Goal: Feedback & Contribution: Leave review/rating

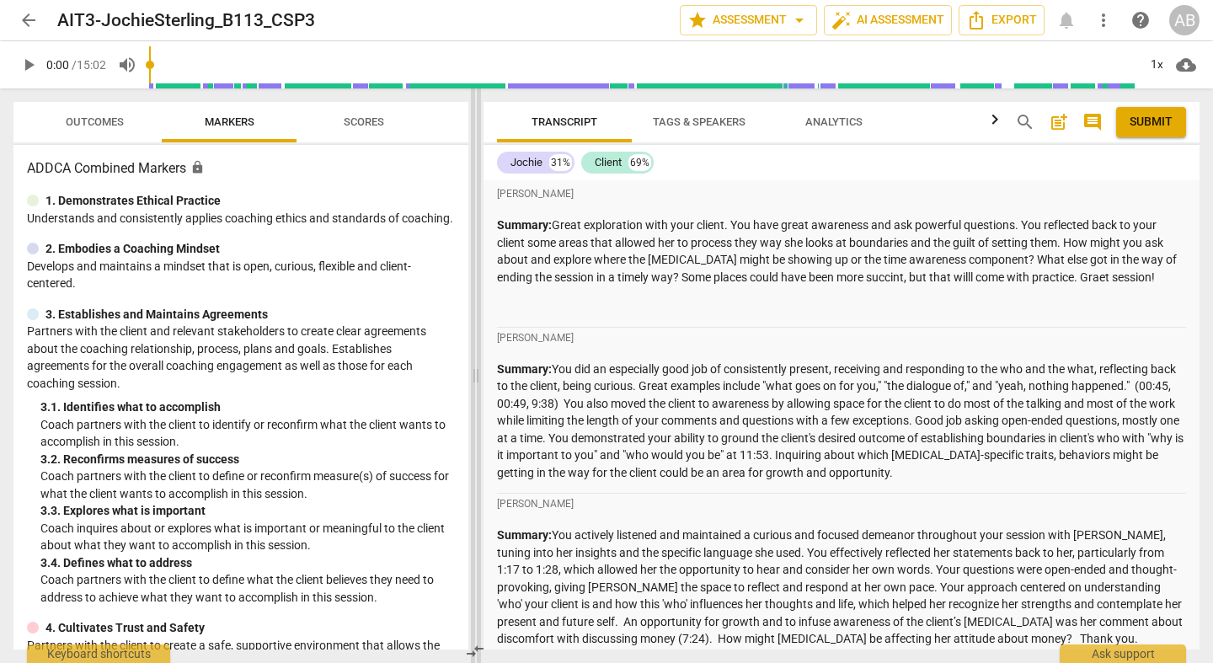
drag, startPoint x: 606, startPoint y: 373, endPoint x: 468, endPoint y: 377, distance: 137.4
click at [471, 377] on span at bounding box center [476, 375] width 10 height 575
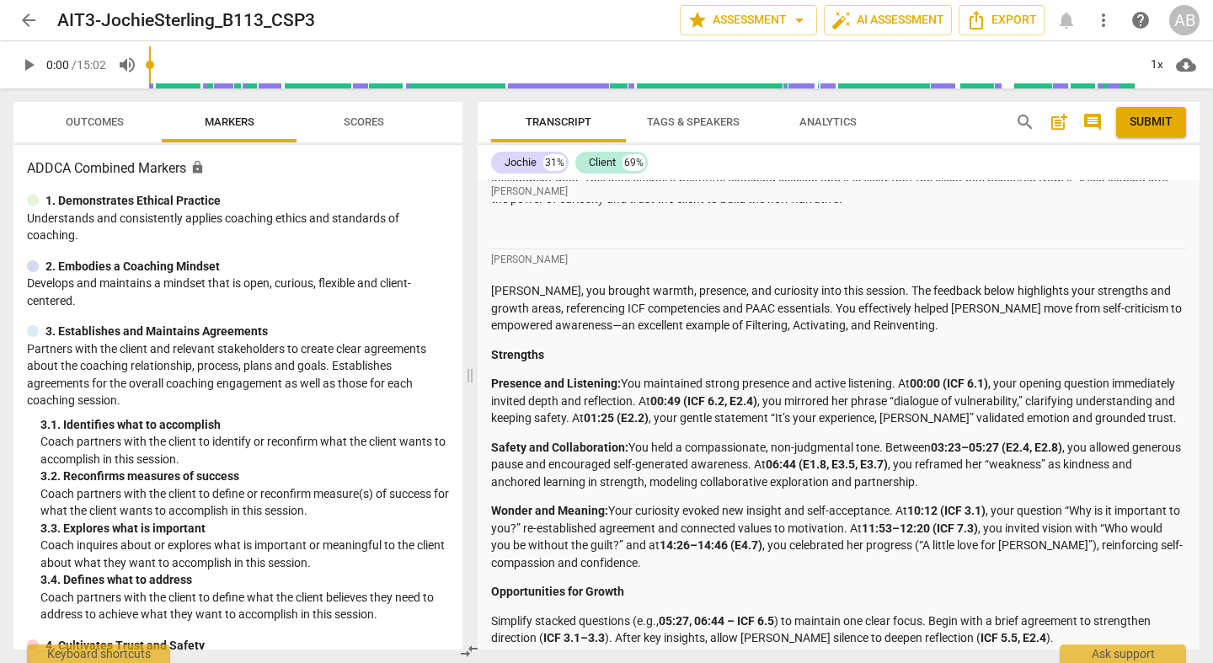
scroll to position [4087, 0]
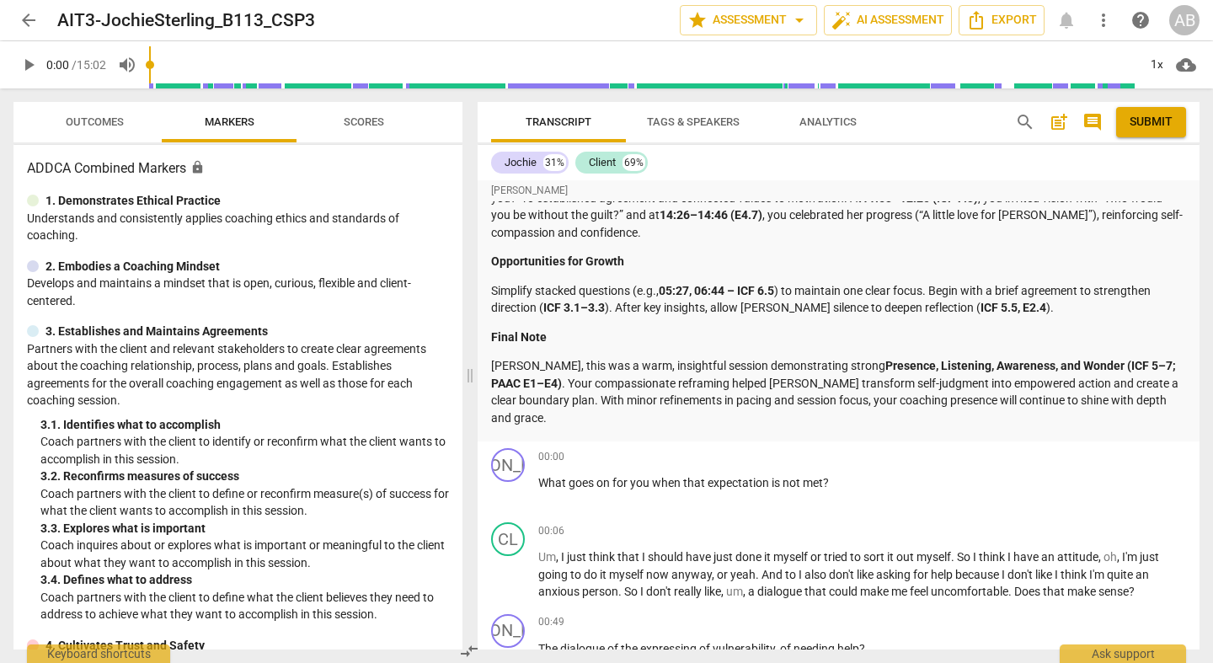
click at [29, 66] on span "play_arrow" at bounding box center [29, 65] width 20 height 20
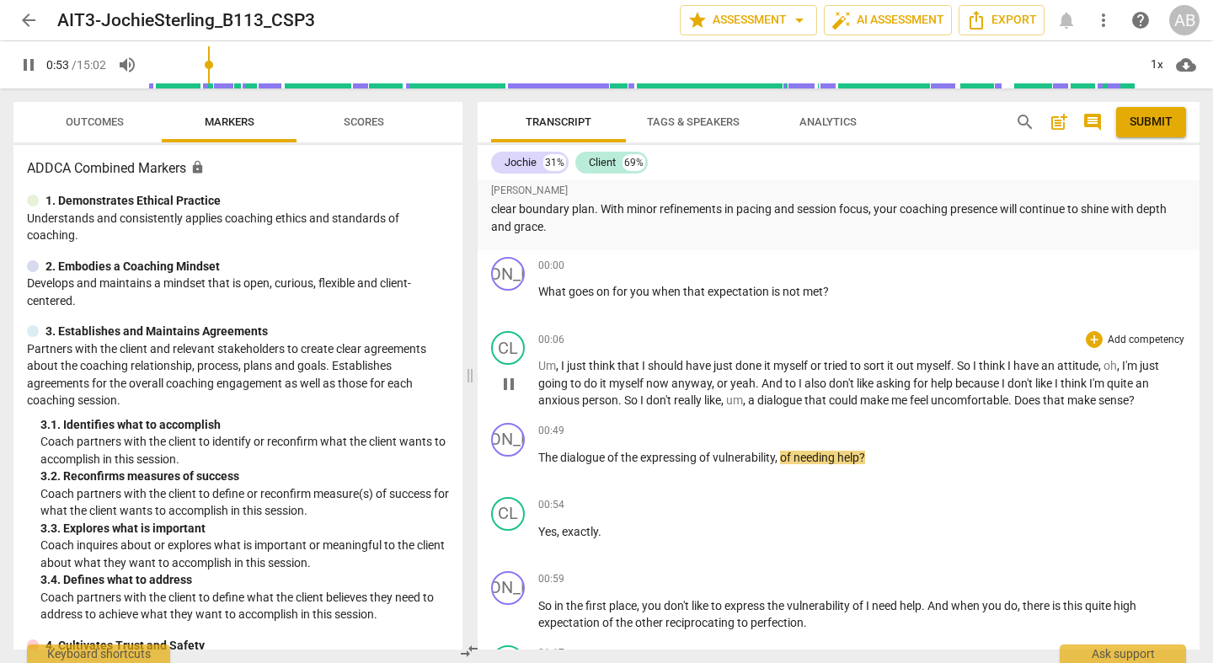
scroll to position [4297, 0]
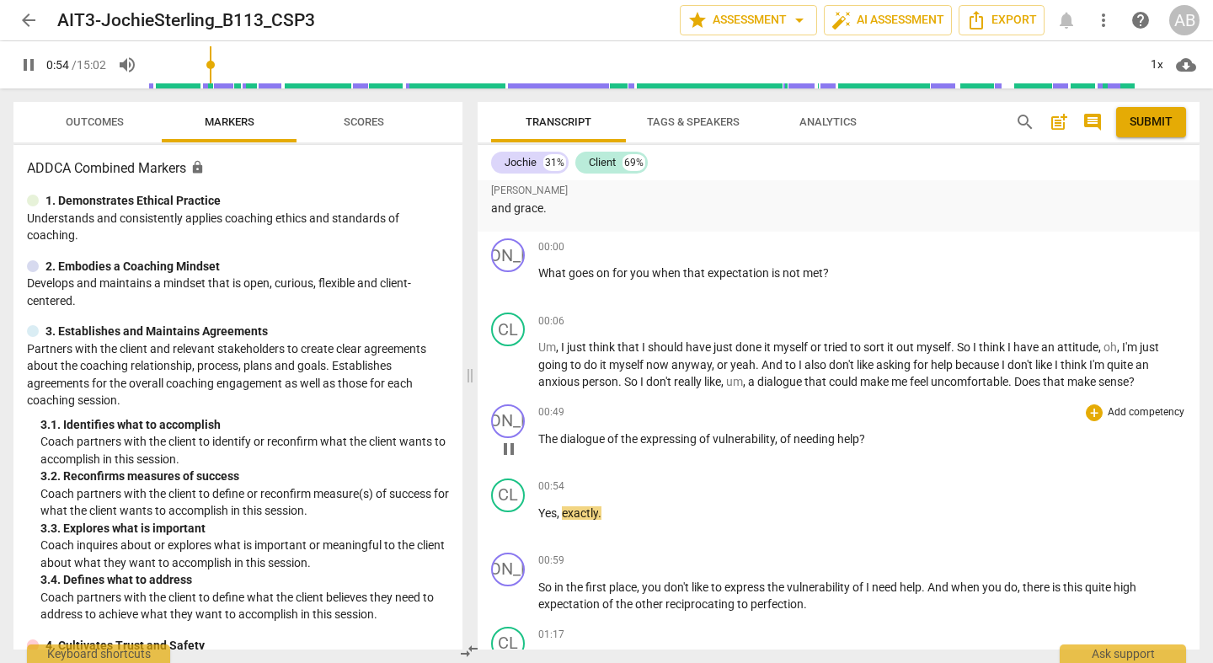
click at [507, 439] on span "pause" at bounding box center [509, 449] width 20 height 20
type input "55"
click at [1086, 404] on div "+" at bounding box center [1094, 412] width 17 height 17
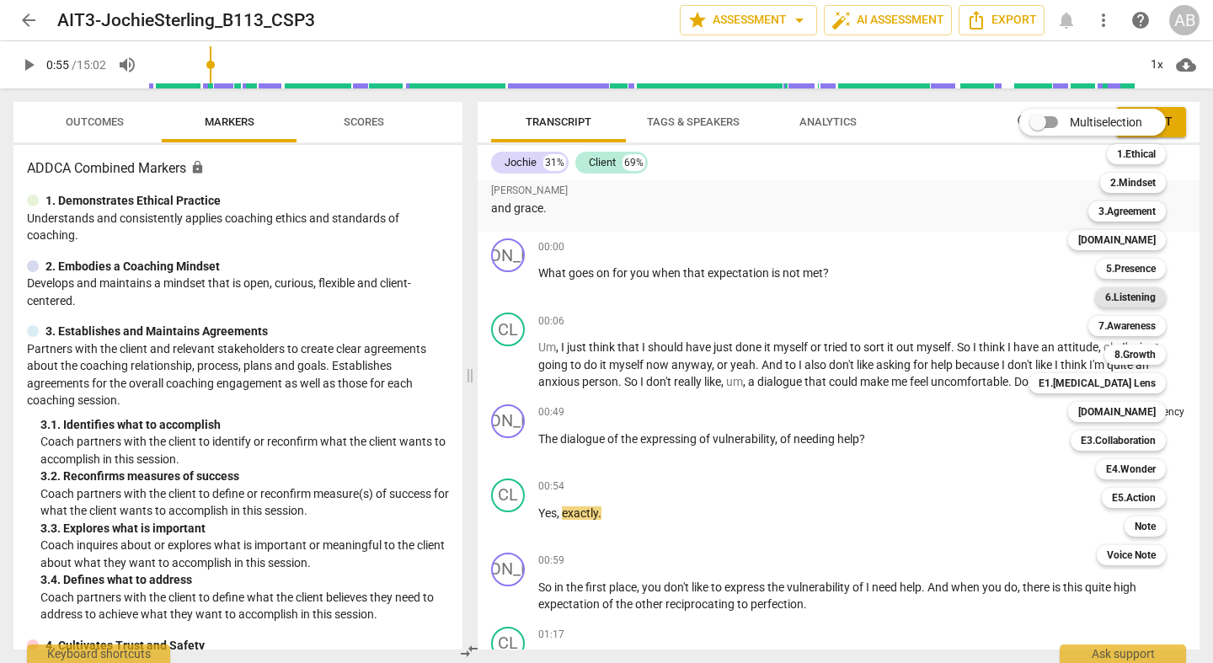
click at [1137, 299] on b "6.Listening" at bounding box center [1130, 297] width 51 height 20
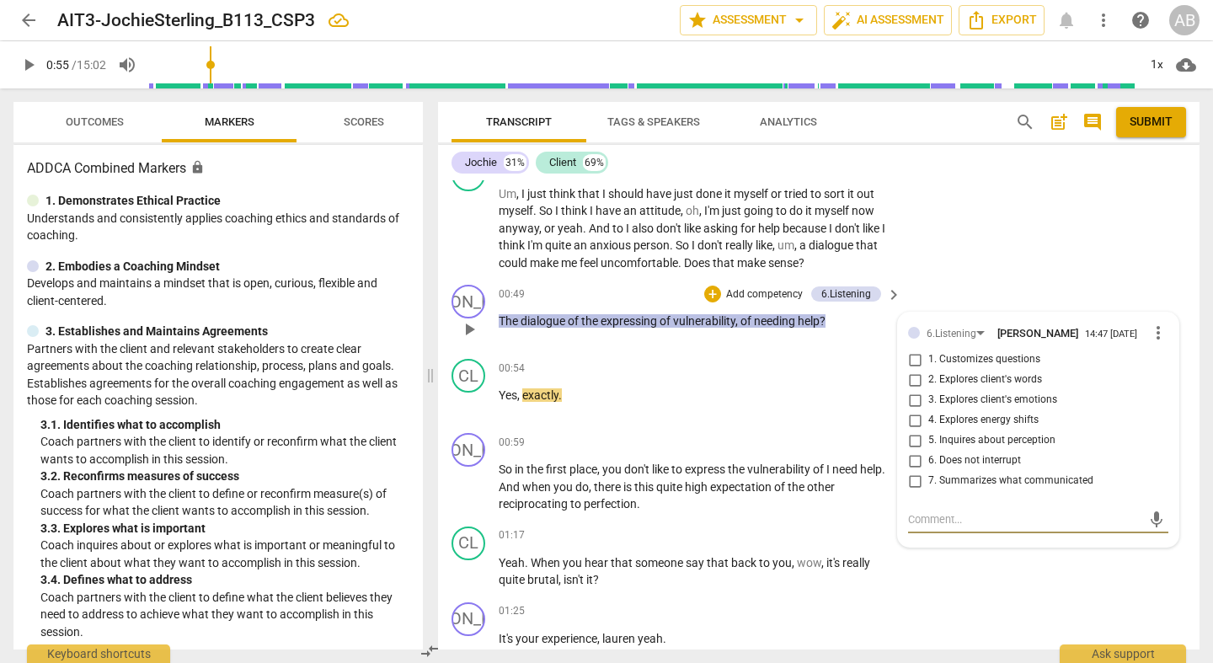
click at [912, 471] on input "7. Summarizes what communicated" at bounding box center [915, 481] width 27 height 20
checkbox input "true"
click at [730, 287] on p "Add competency" at bounding box center [765, 294] width 80 height 15
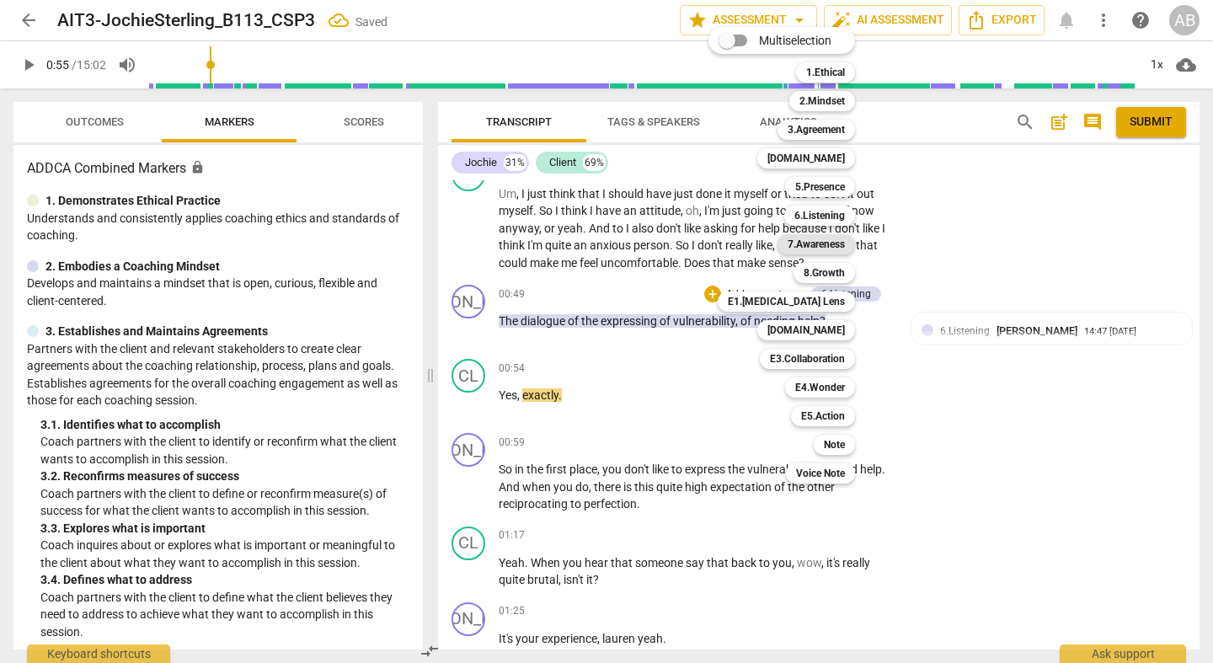
click at [843, 247] on b "7.Awareness" at bounding box center [816, 244] width 57 height 20
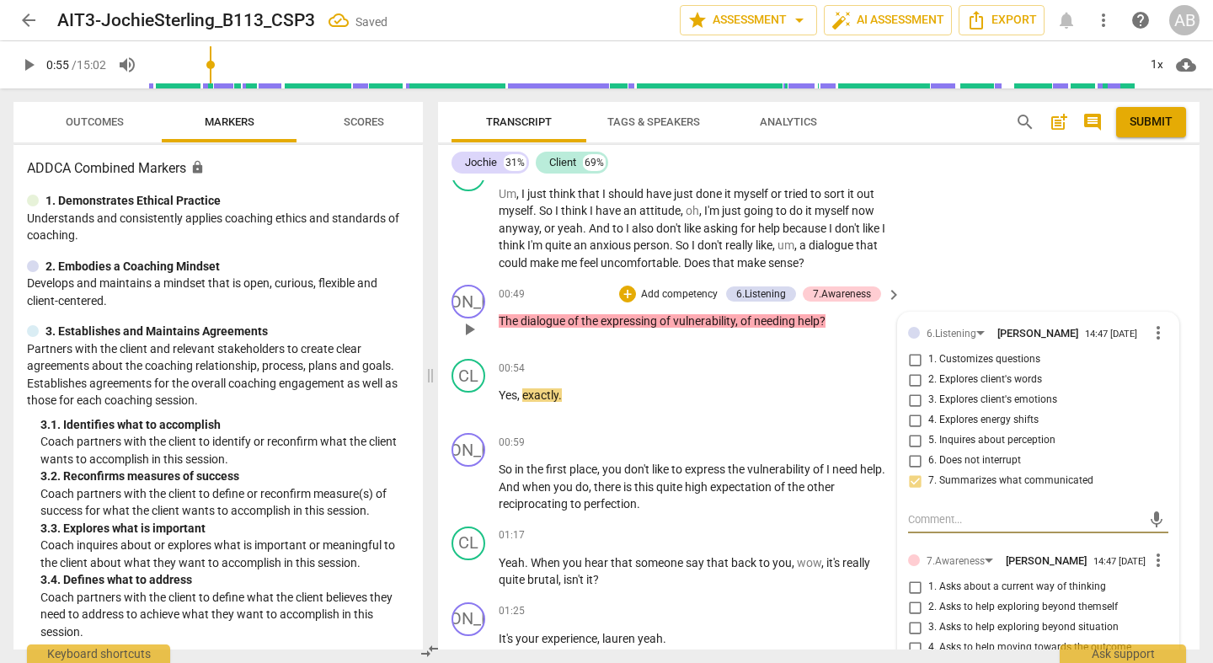
scroll to position [4397, 0]
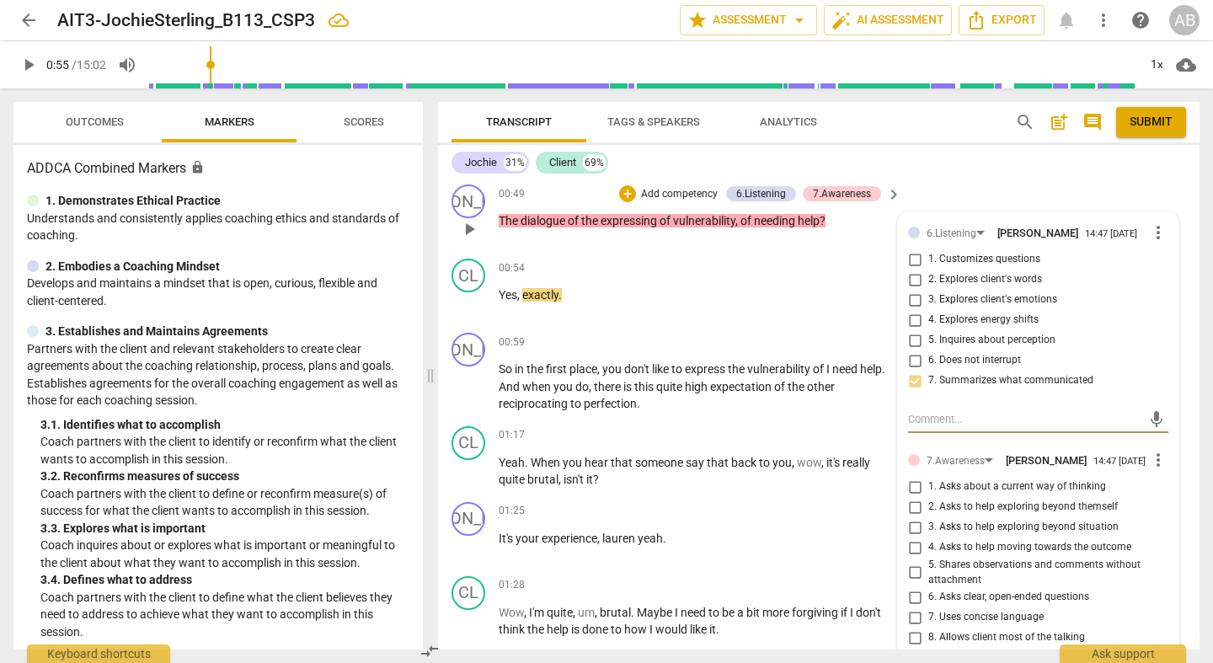
click at [1158, 450] on span "more_vert" at bounding box center [1158, 460] width 20 height 20
click at [1168, 450] on li "Delete" at bounding box center [1170, 456] width 58 height 32
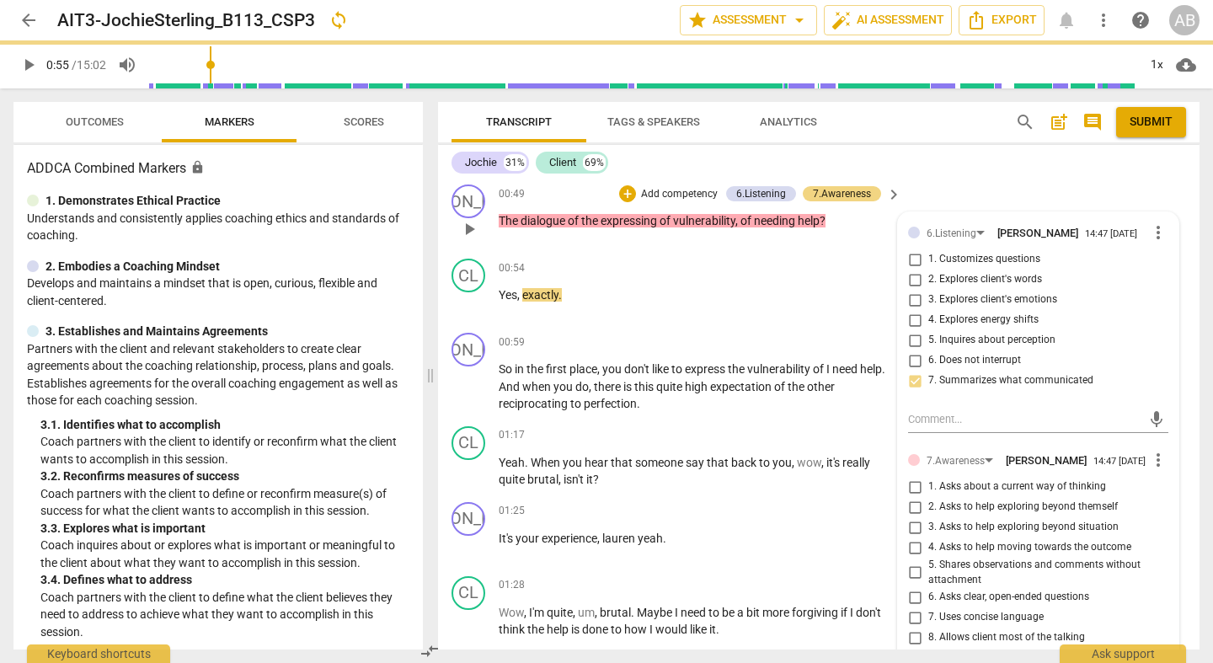
scroll to position [4291, 0]
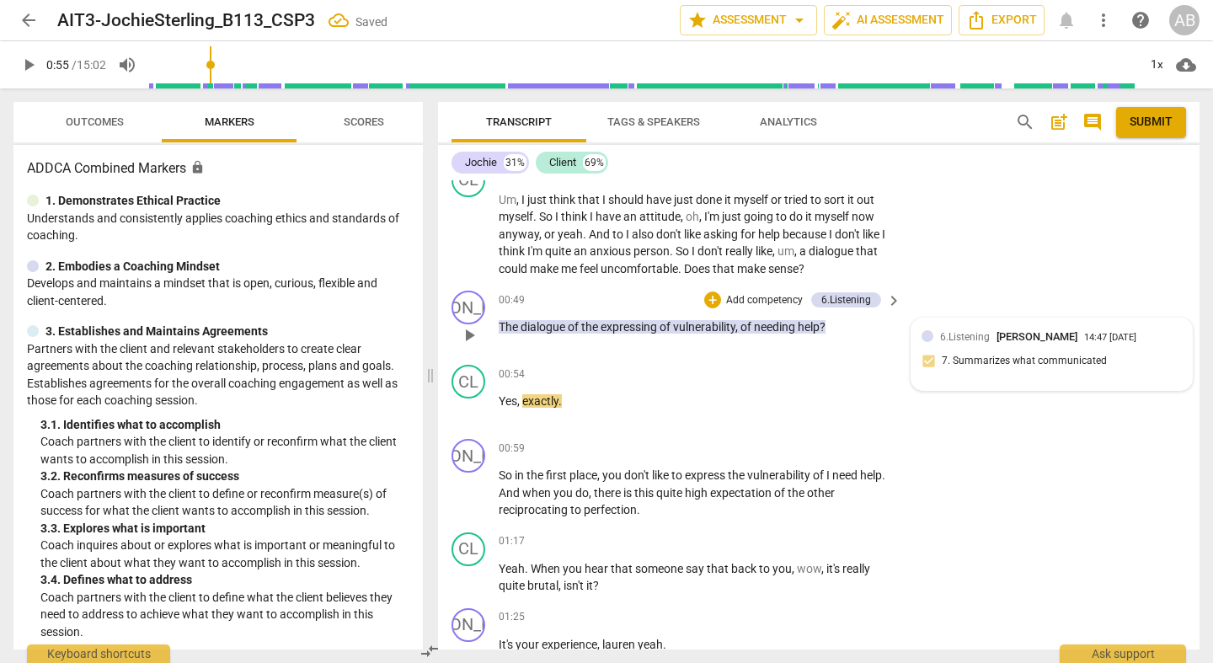
click at [755, 293] on p "Add competency" at bounding box center [765, 300] width 80 height 15
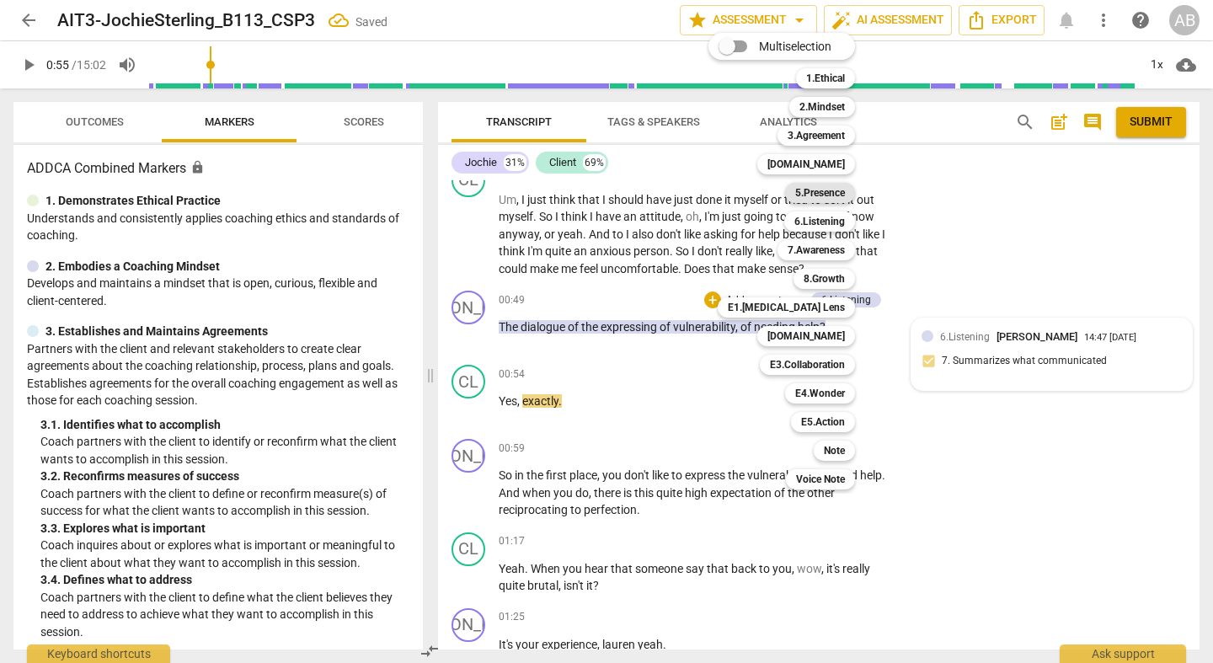
click at [828, 198] on b "5.Presence" at bounding box center [820, 193] width 50 height 20
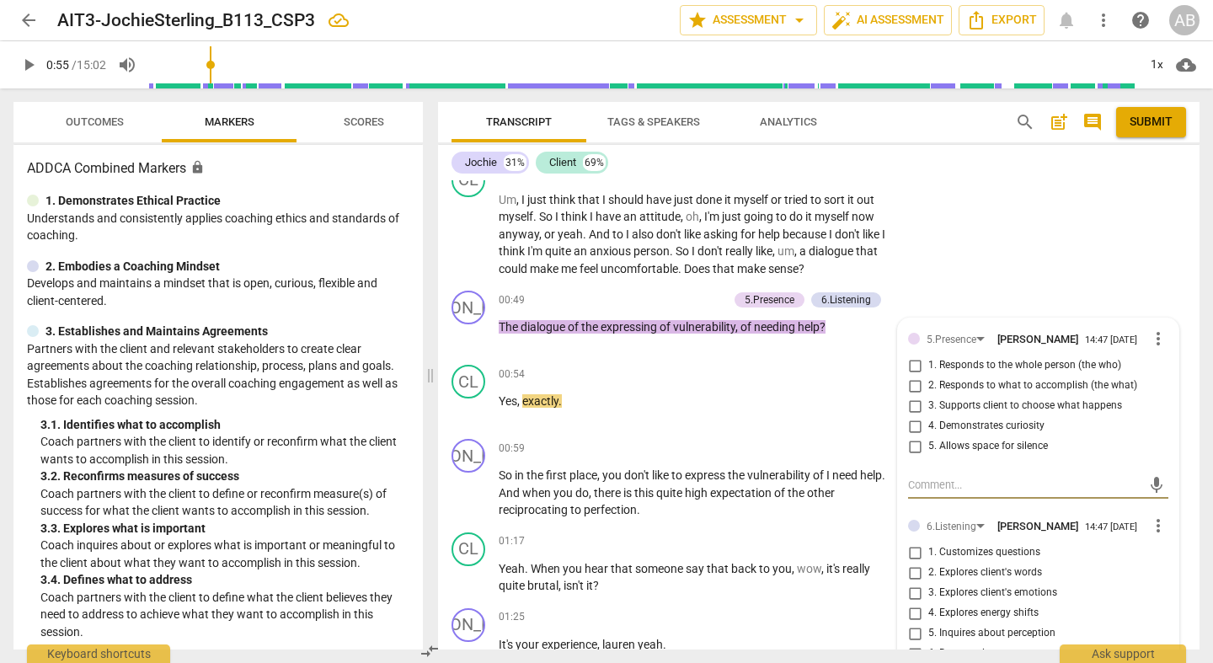
click at [1153, 329] on span "more_vert" at bounding box center [1158, 339] width 20 height 20
click at [1169, 329] on li "Delete" at bounding box center [1170, 332] width 58 height 32
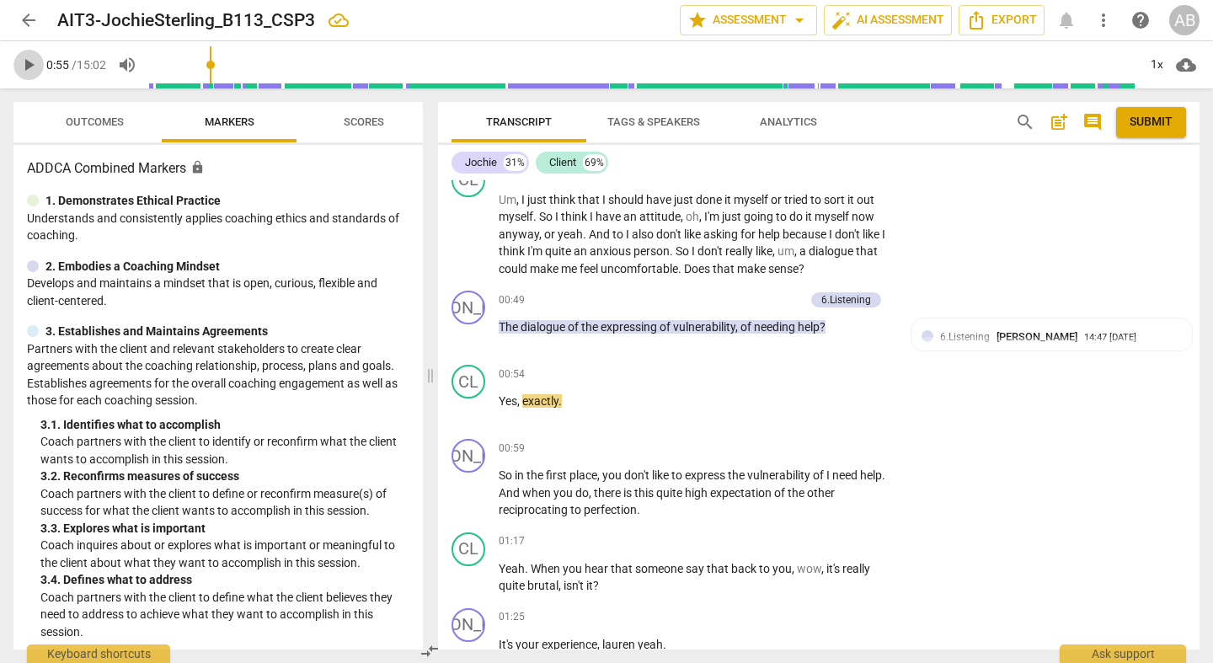
click at [27, 64] on span "play_arrow" at bounding box center [29, 65] width 20 height 20
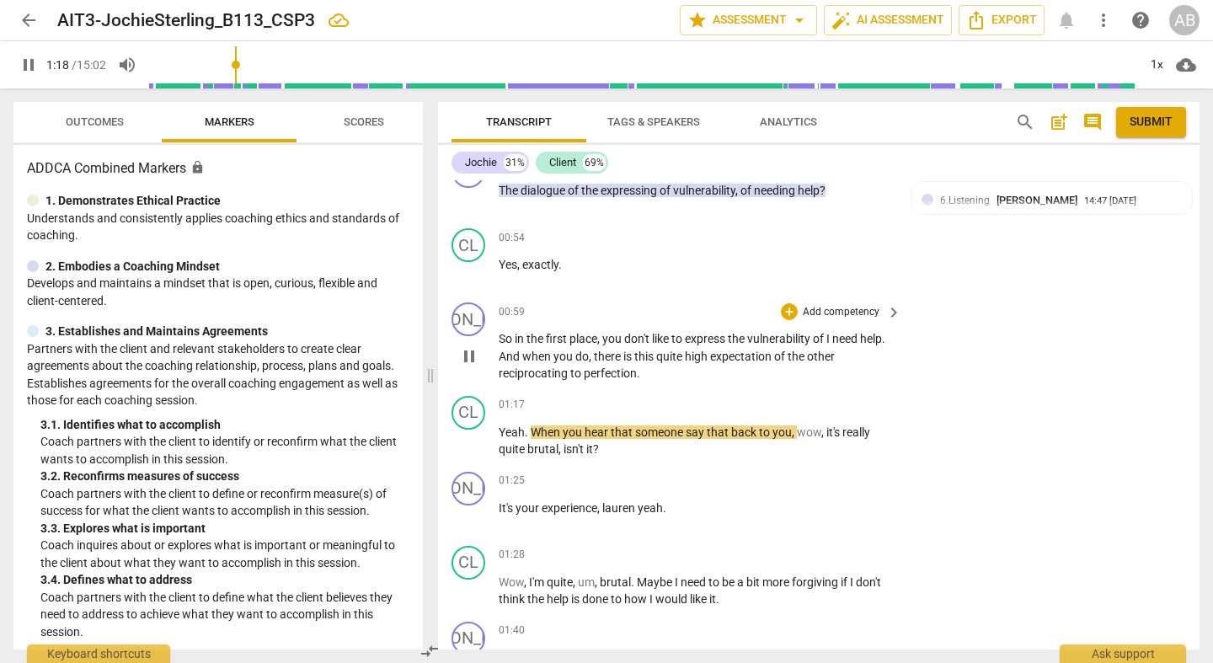
scroll to position [4453, 0]
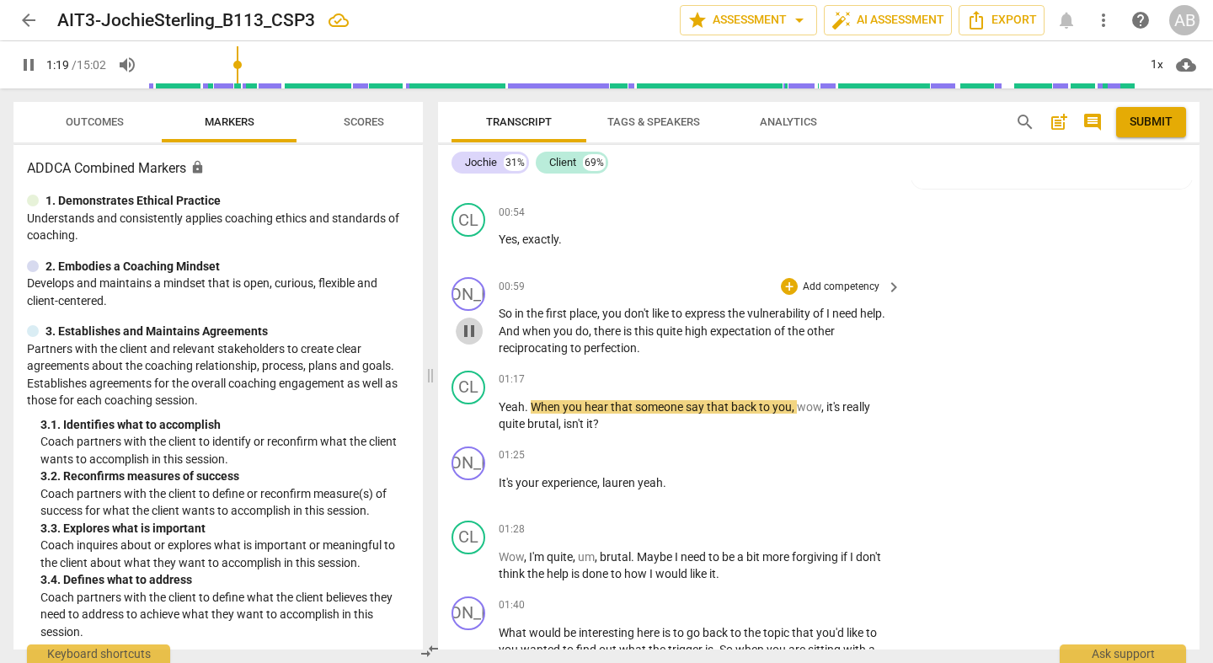
click at [473, 321] on span "pause" at bounding box center [469, 331] width 20 height 20
type input "80"
click at [787, 278] on div "+" at bounding box center [789, 286] width 17 height 17
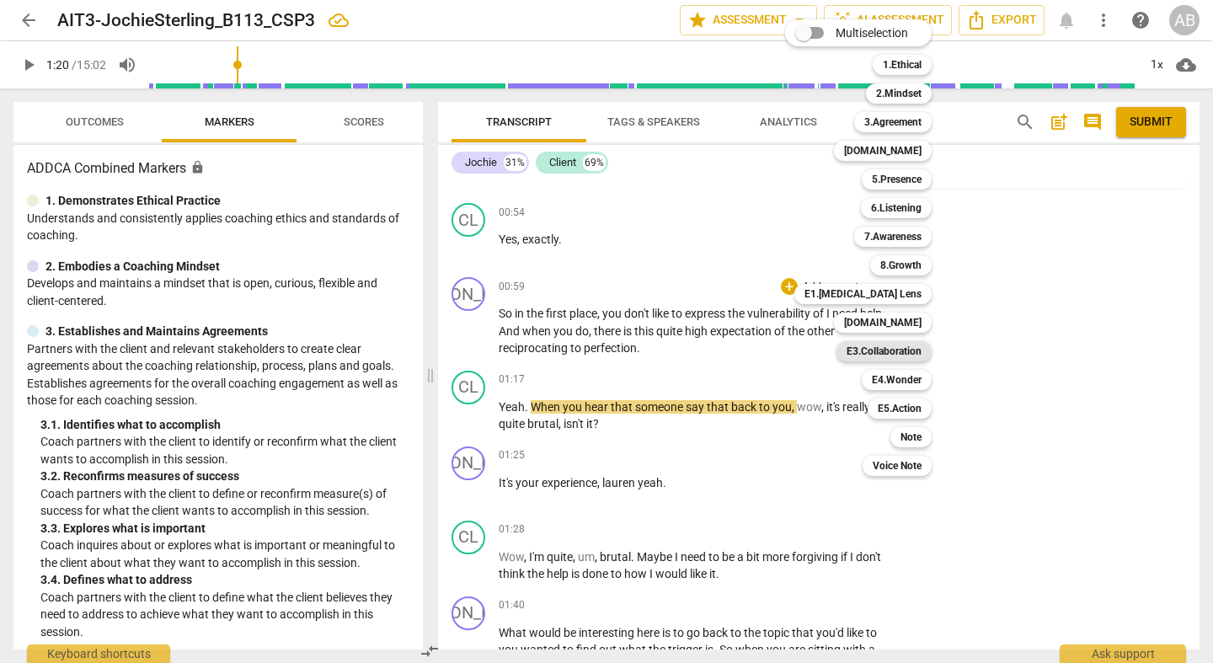
click at [912, 343] on b "E3.Collaboration" at bounding box center [884, 351] width 75 height 20
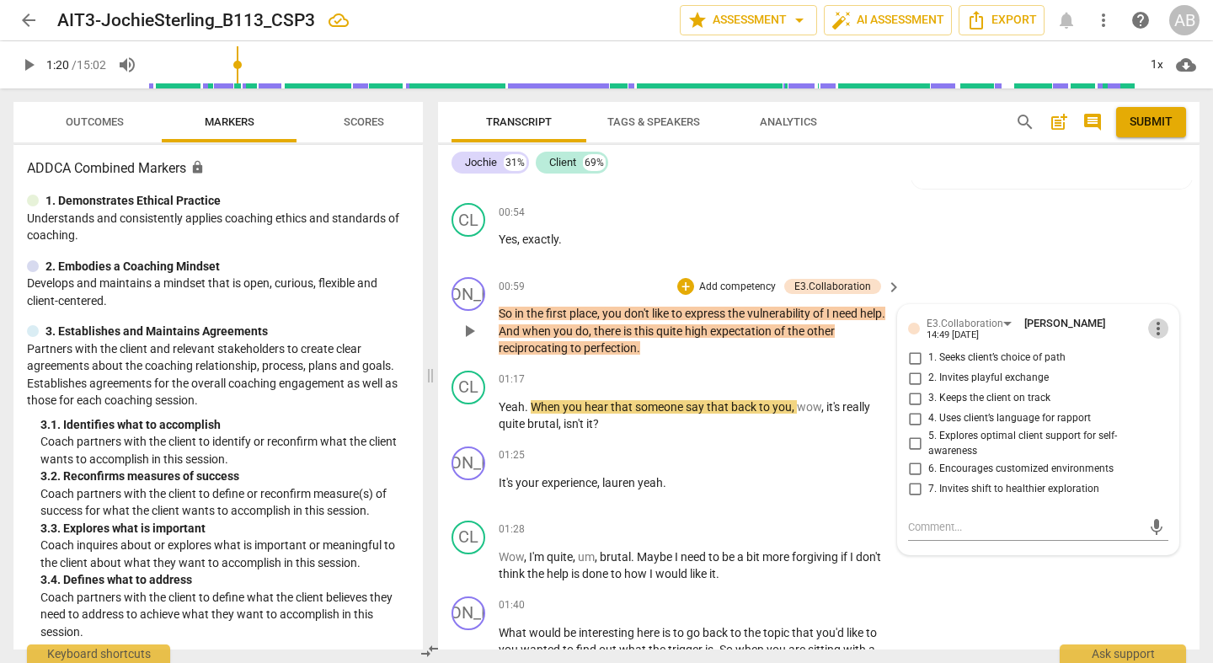
click at [1158, 318] on span "more_vert" at bounding box center [1158, 328] width 20 height 20
click at [1170, 320] on li "Delete" at bounding box center [1170, 321] width 58 height 32
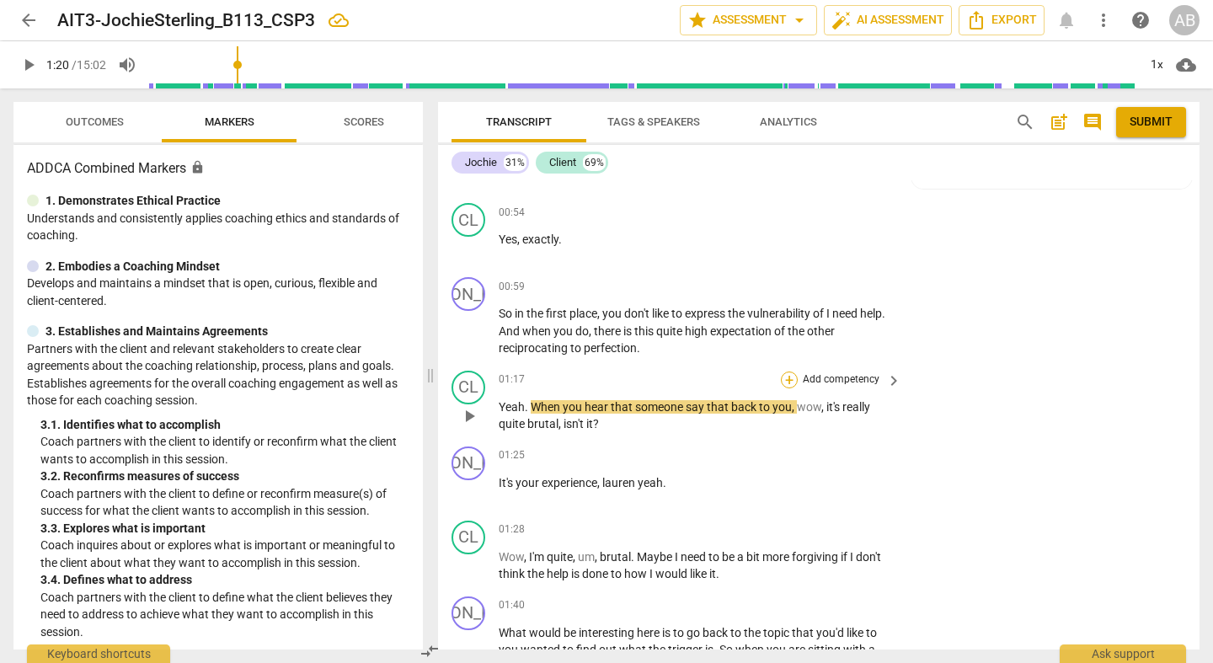
click at [795, 372] on div "+" at bounding box center [789, 380] width 17 height 17
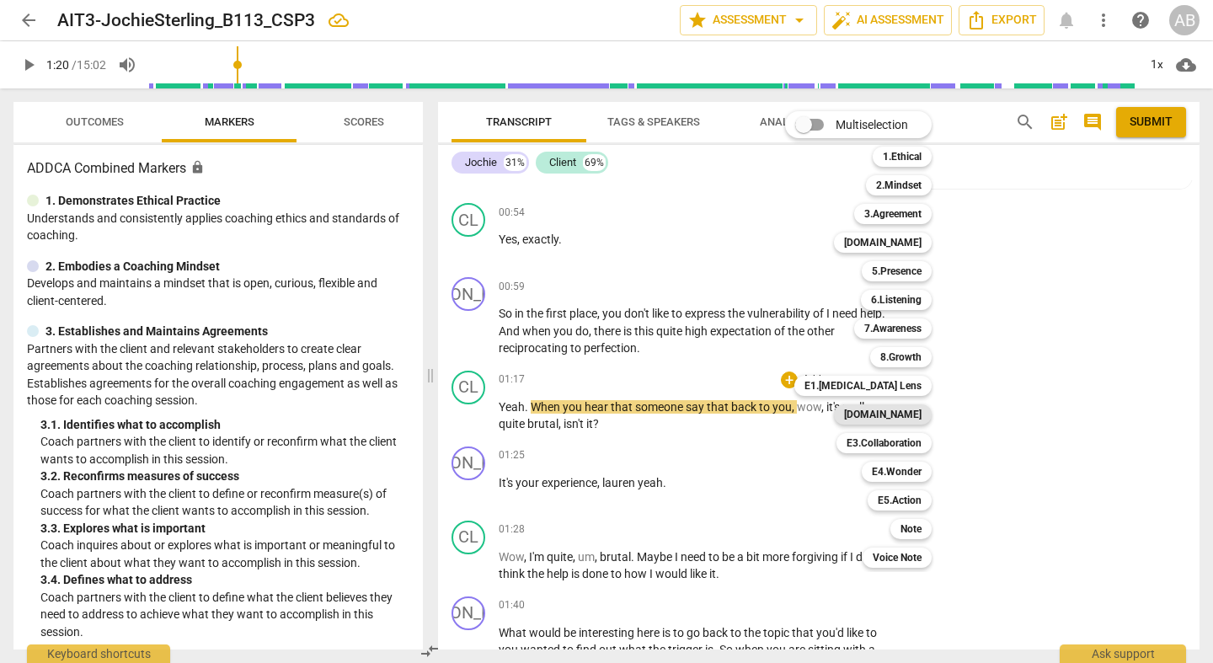
click at [912, 418] on b "[DOMAIN_NAME]" at bounding box center [883, 414] width 78 height 20
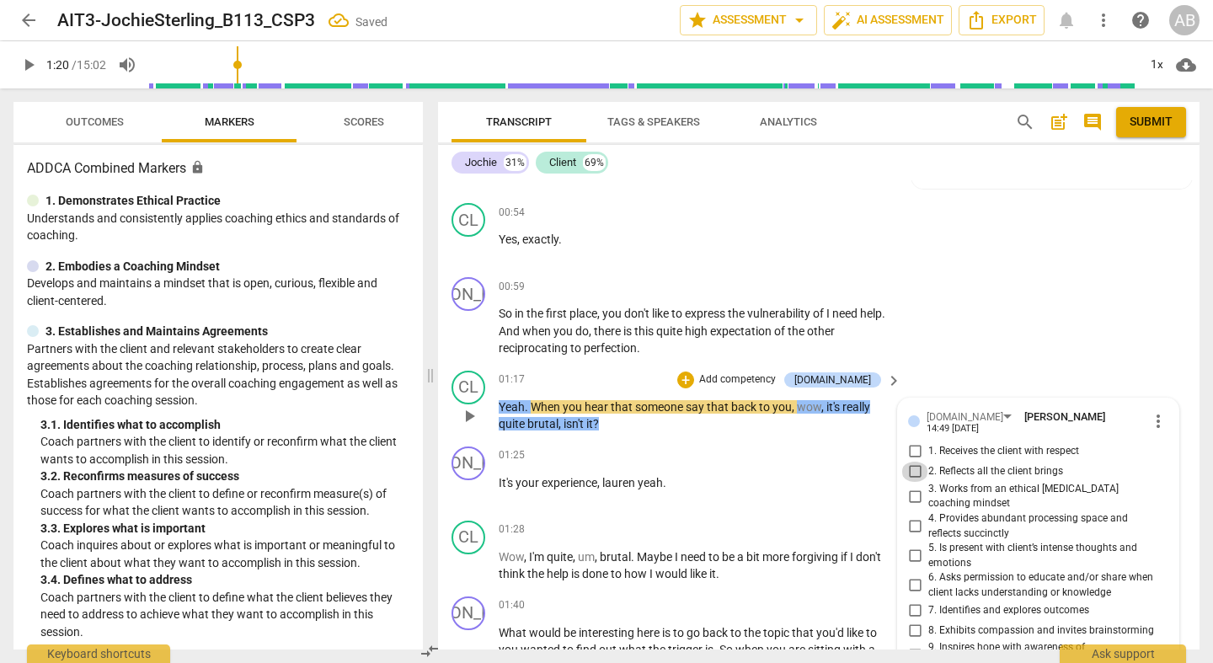
click at [916, 462] on input "2. Reflects all the client brings" at bounding box center [915, 472] width 27 height 20
checkbox input "true"
click at [1015, 290] on div "JO play_arrow pause 00:59 + Add competency keyboard_arrow_right So in the first…" at bounding box center [819, 317] width 762 height 94
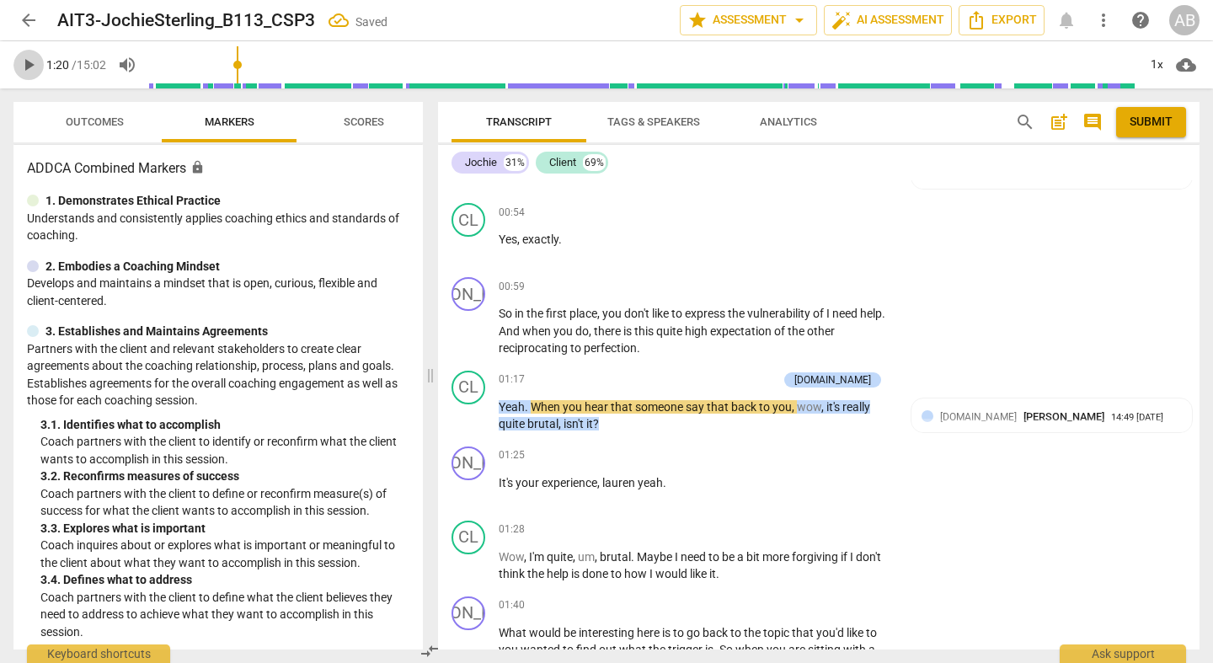
click at [40, 67] on span "play_arrow" at bounding box center [28, 65] width 30 height 20
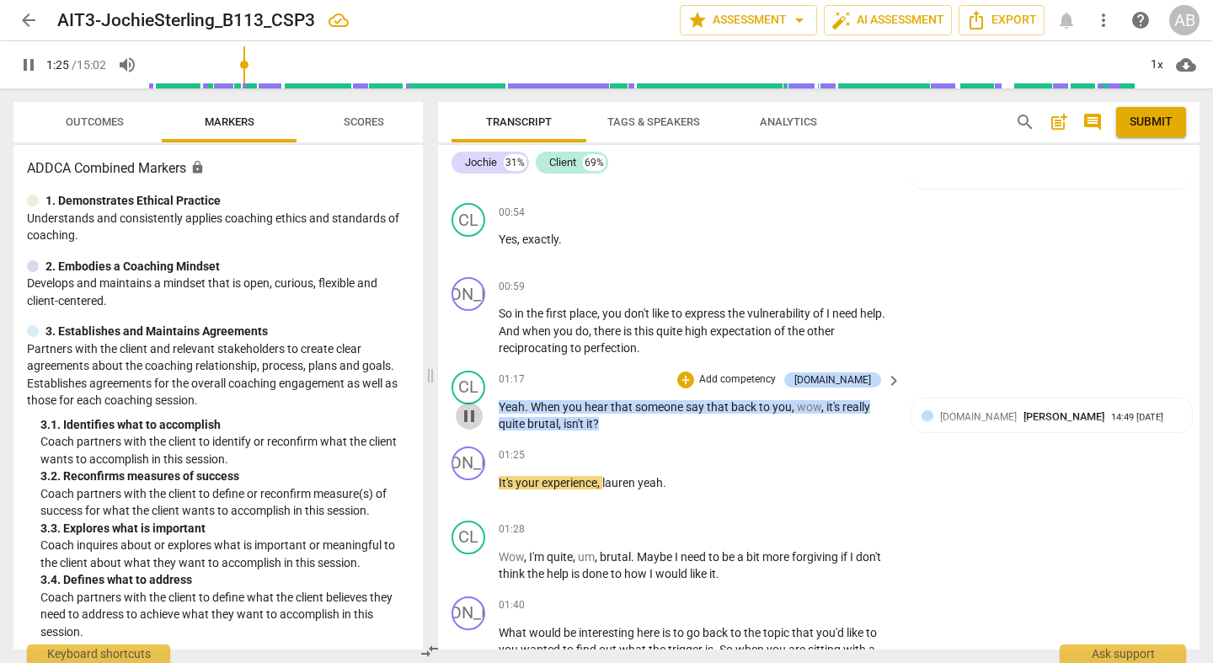
click at [470, 406] on span "pause" at bounding box center [469, 416] width 20 height 20
type input "86"
click at [891, 371] on span "keyboard_arrow_right" at bounding box center [894, 381] width 20 height 20
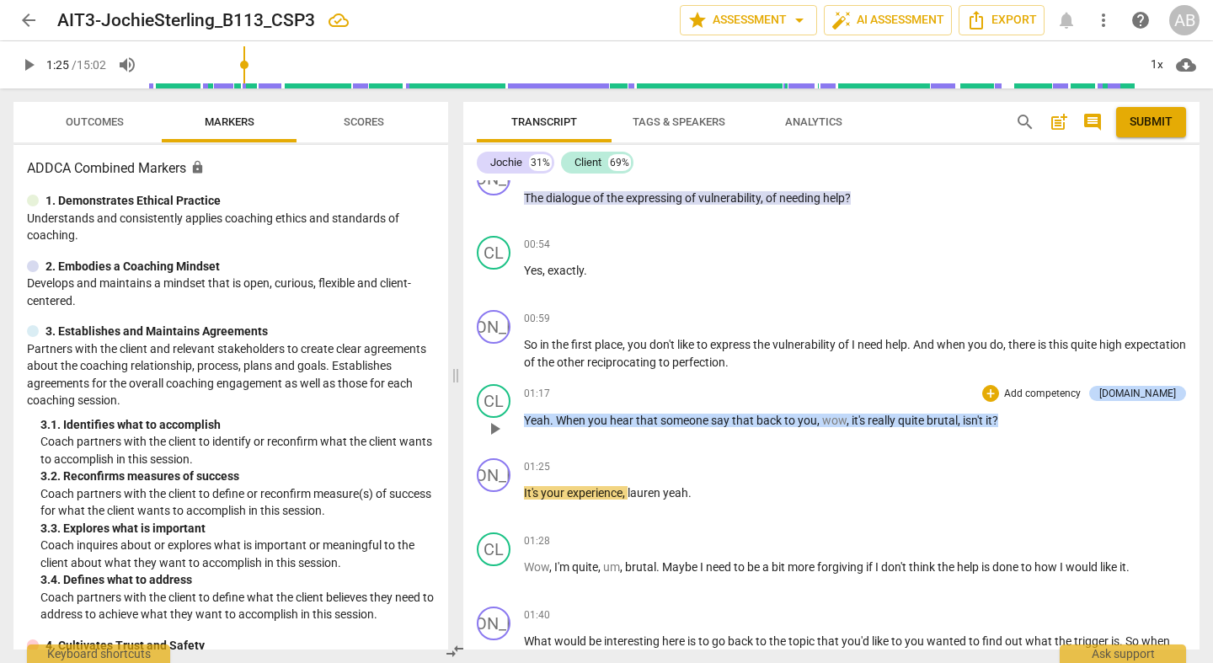
drag, startPoint x: 607, startPoint y: 374, endPoint x: 468, endPoint y: 363, distance: 139.4
click at [451, 368] on span at bounding box center [456, 375] width 10 height 575
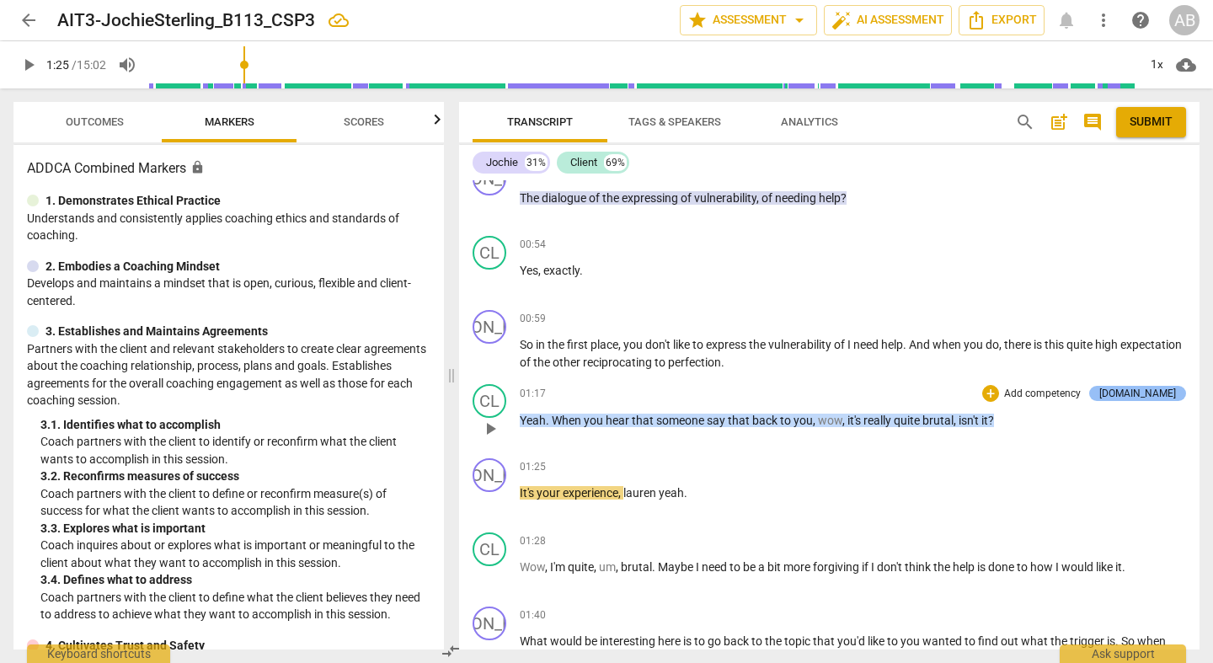
click at [1153, 386] on div "[DOMAIN_NAME]" at bounding box center [1137, 393] width 77 height 15
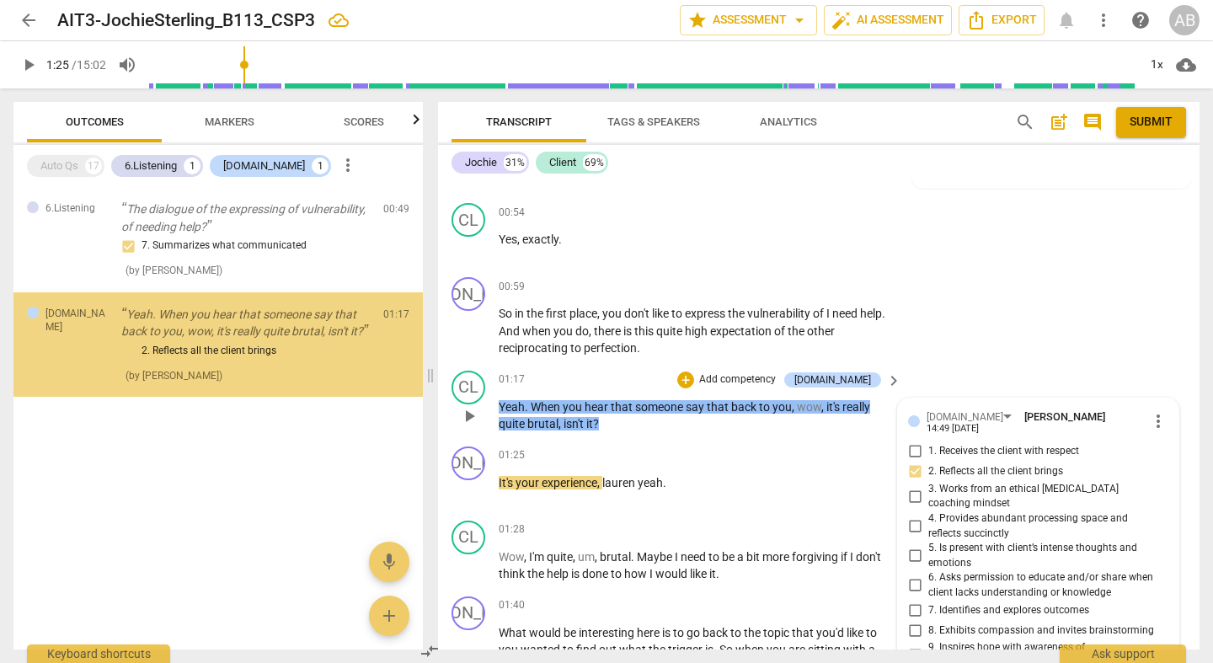
click at [1148, 411] on span "more_vert" at bounding box center [1158, 421] width 20 height 20
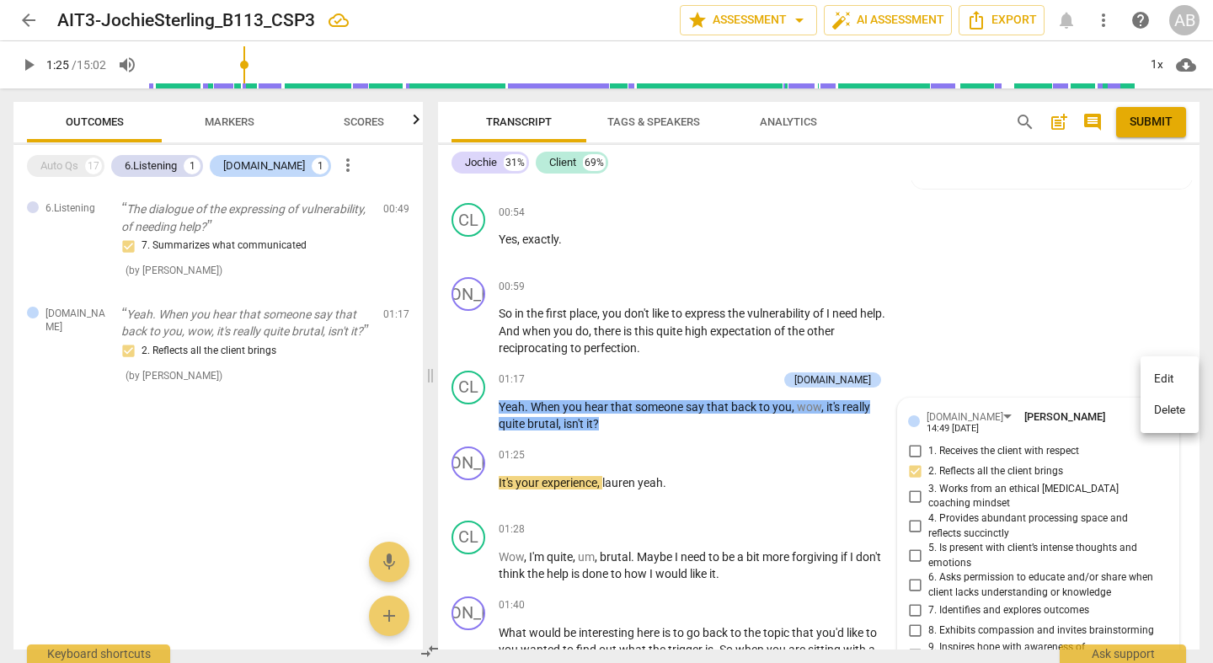
click at [1164, 404] on li "Delete" at bounding box center [1170, 410] width 58 height 32
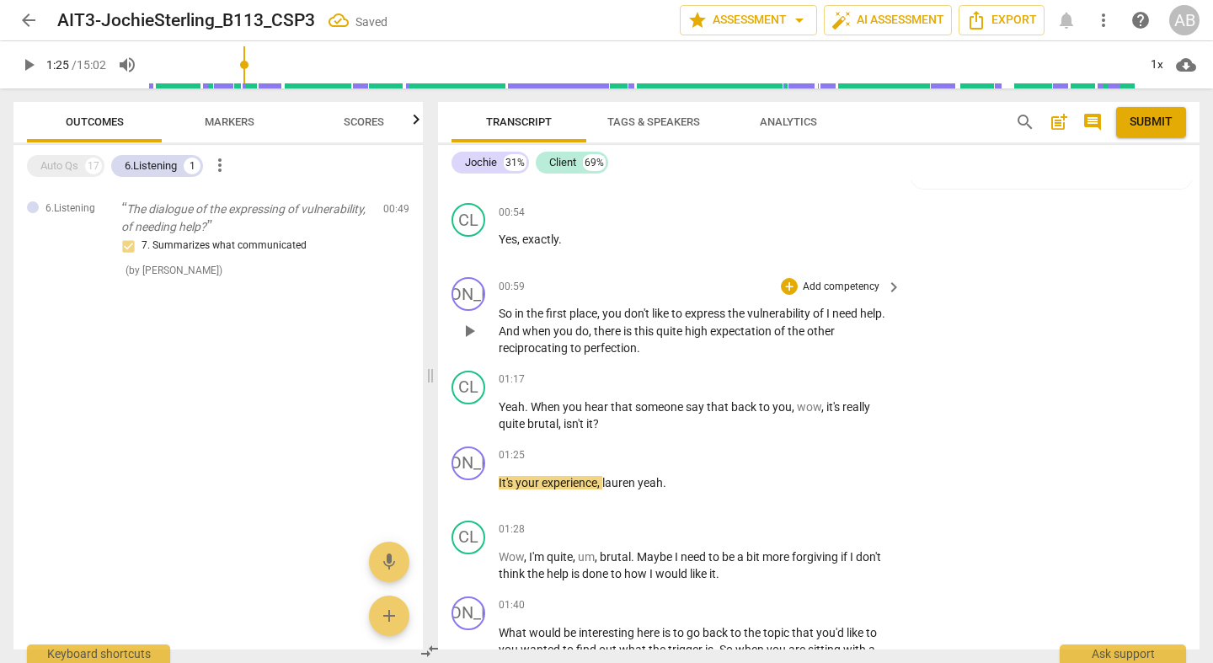
click at [889, 277] on span "keyboard_arrow_right" at bounding box center [894, 287] width 20 height 20
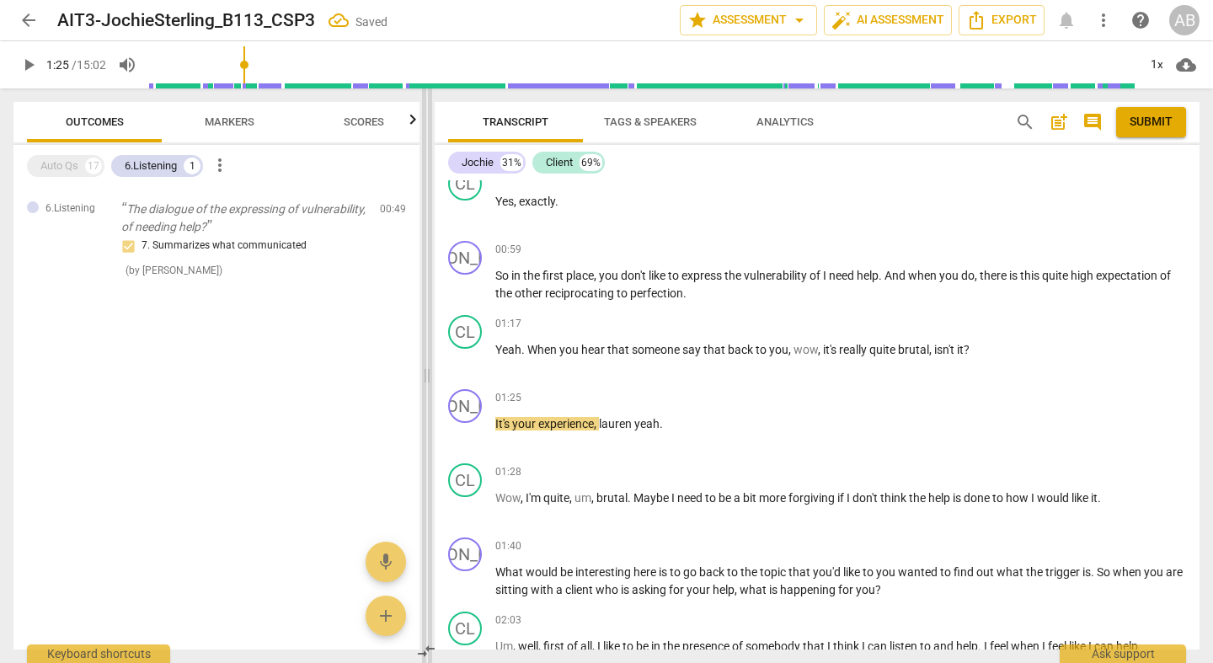
drag, startPoint x: 607, startPoint y: 377, endPoint x: 397, endPoint y: 388, distance: 210.0
click at [422, 388] on span at bounding box center [427, 375] width 10 height 575
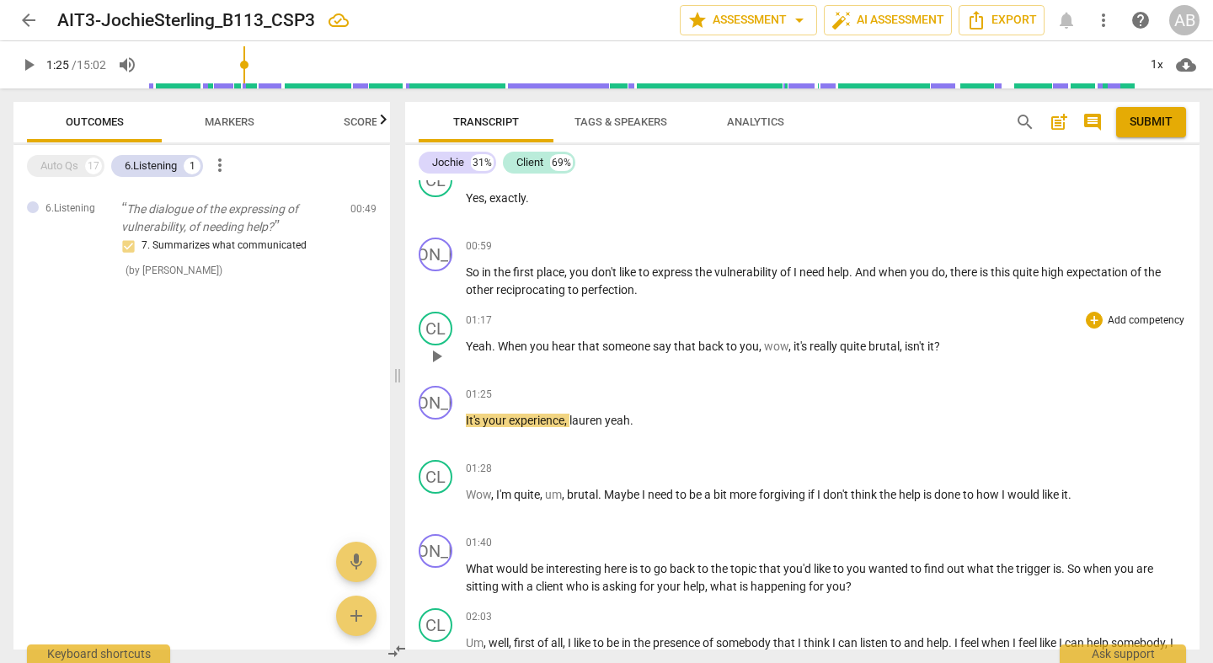
scroll to position [4354, 0]
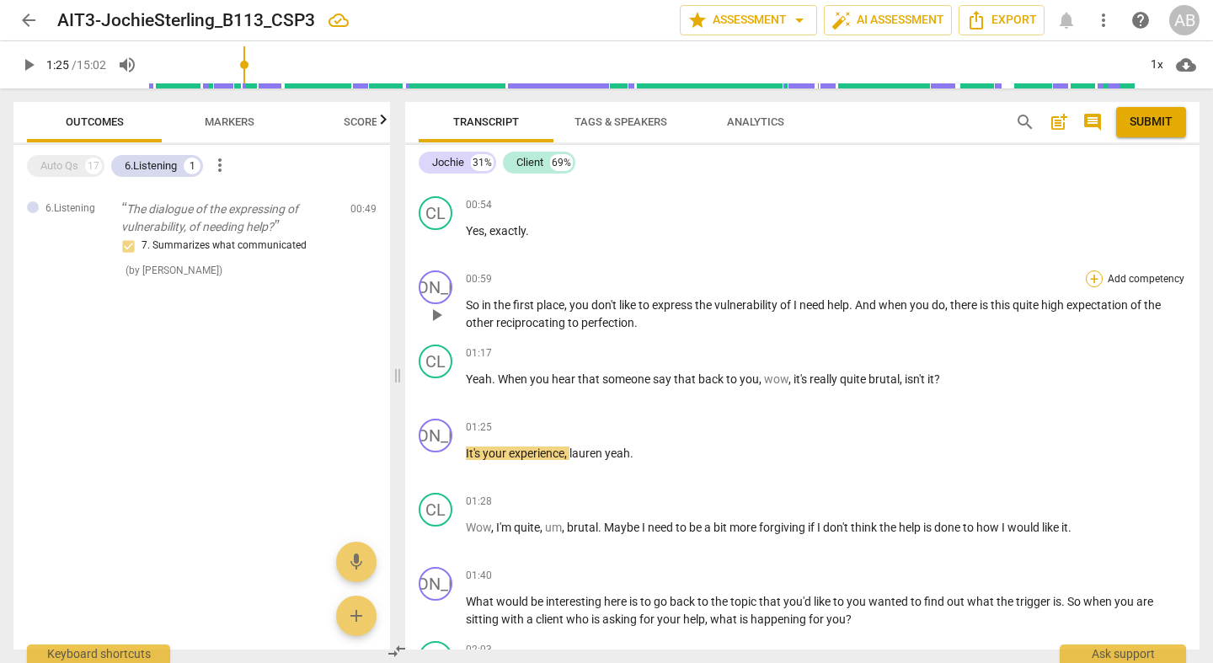
click at [1092, 270] on div "+" at bounding box center [1094, 278] width 17 height 17
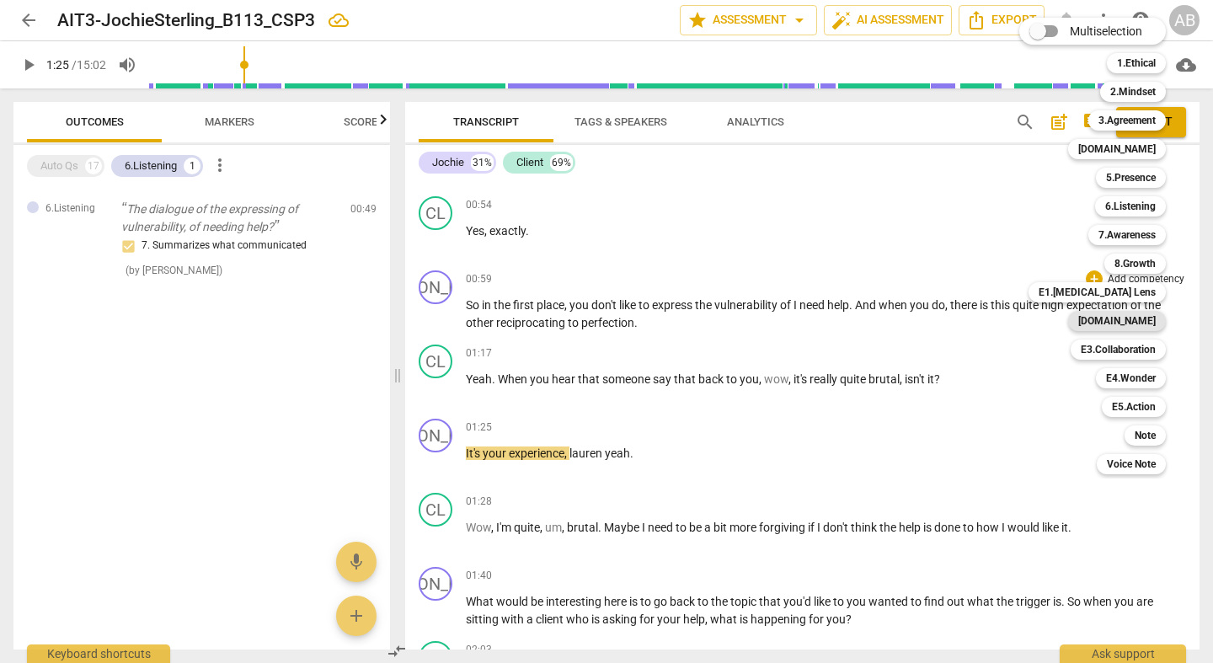
click at [1144, 313] on b "[DOMAIN_NAME]" at bounding box center [1117, 321] width 78 height 20
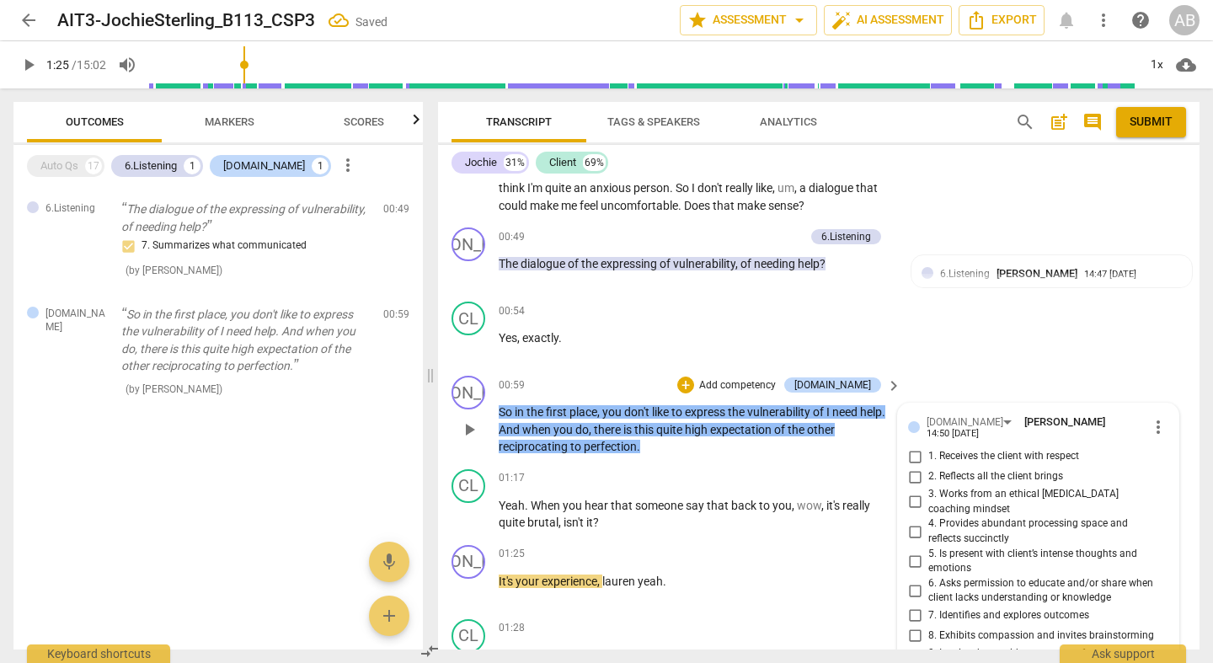
click at [914, 467] on input "2. Reflects all the client brings" at bounding box center [915, 477] width 27 height 20
checkbox input "true"
click at [1016, 314] on div "CL play_arrow pause 00:54 + Add competency keyboard_arrow_right Yes , exactly ." at bounding box center [819, 332] width 762 height 74
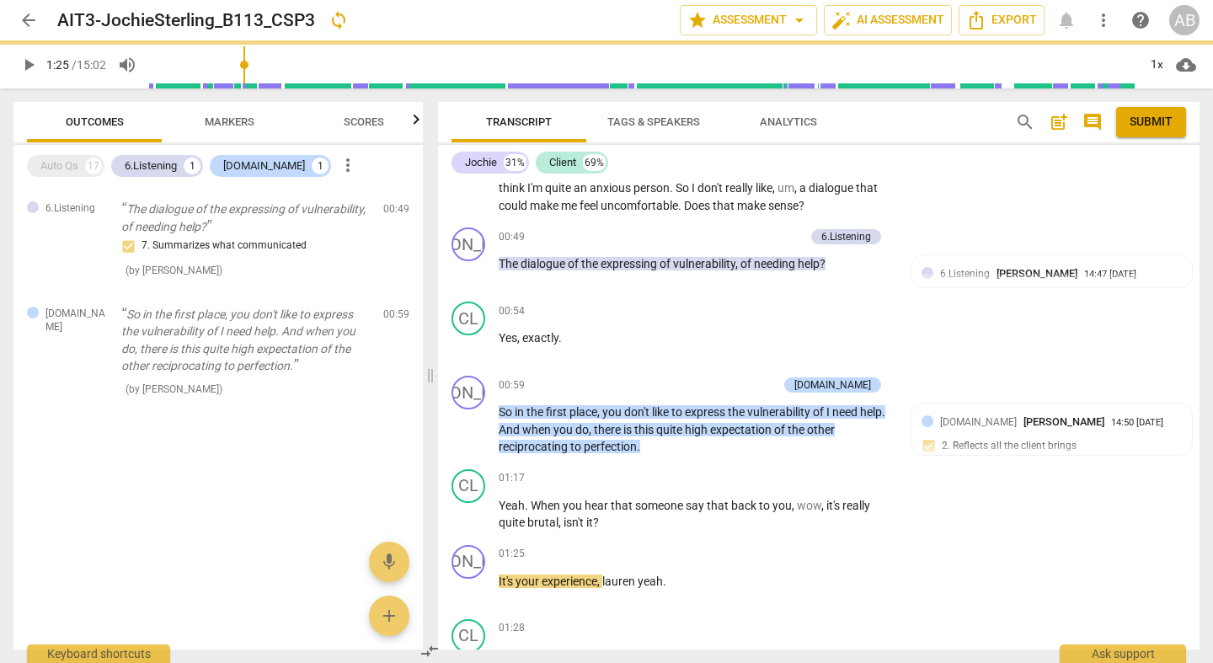
click at [28, 69] on span "play_arrow" at bounding box center [29, 65] width 20 height 20
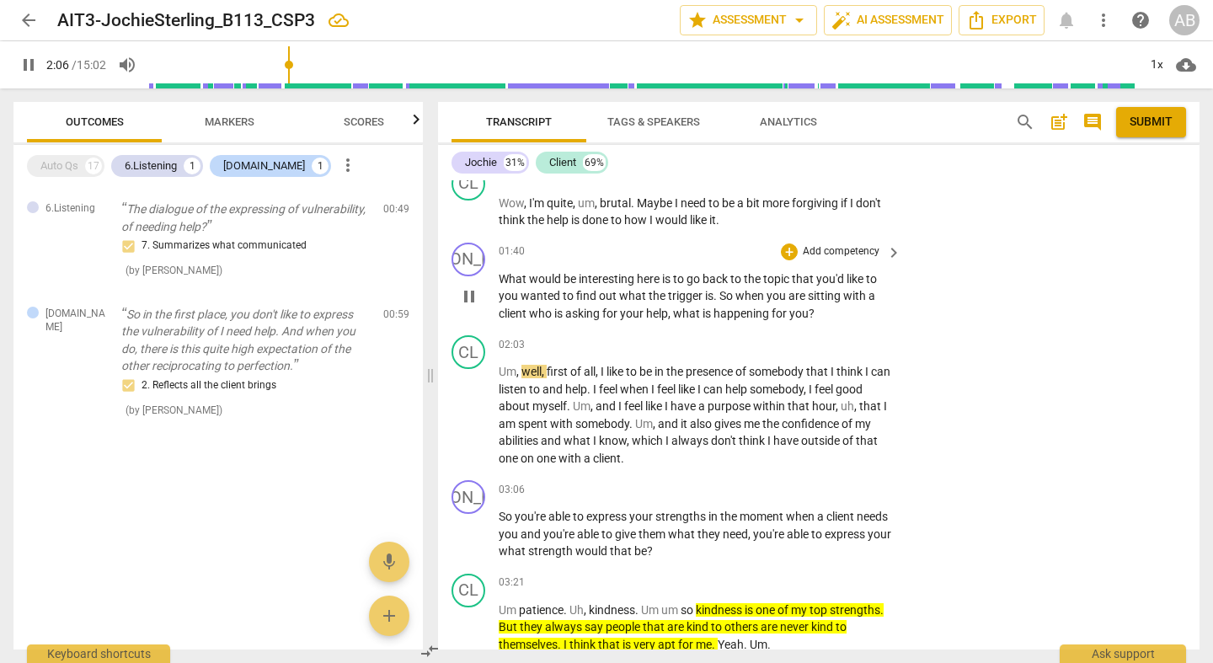
scroll to position [4781, 0]
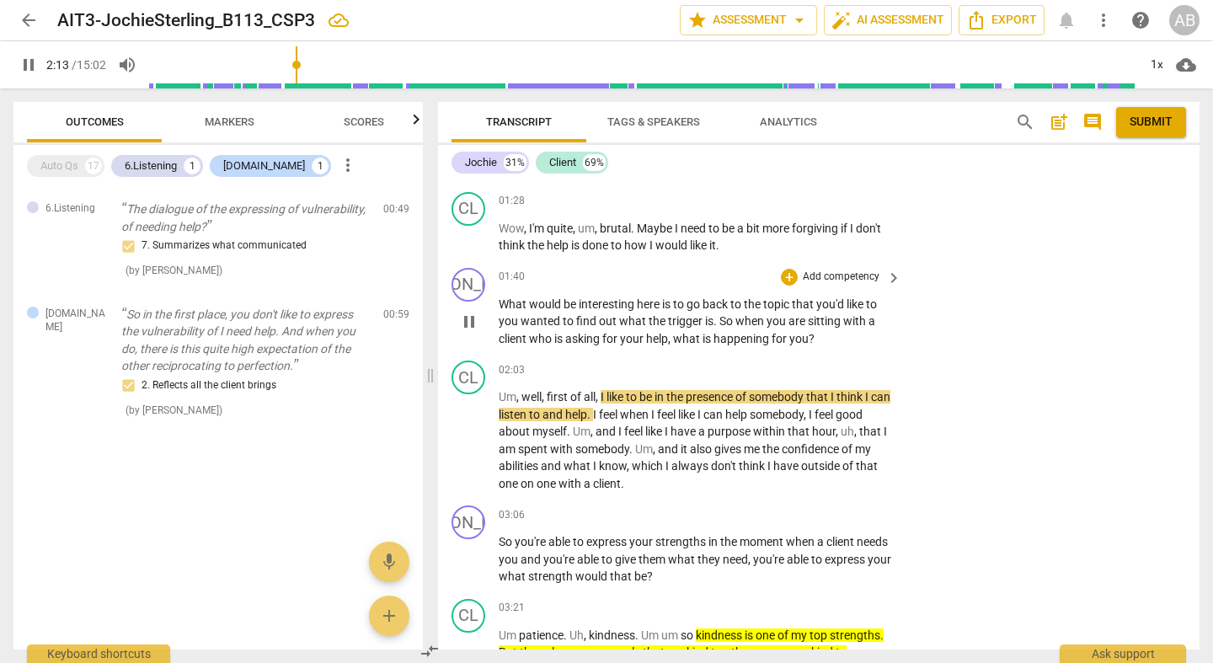
click at [471, 312] on span "pause" at bounding box center [469, 322] width 20 height 20
type input "134"
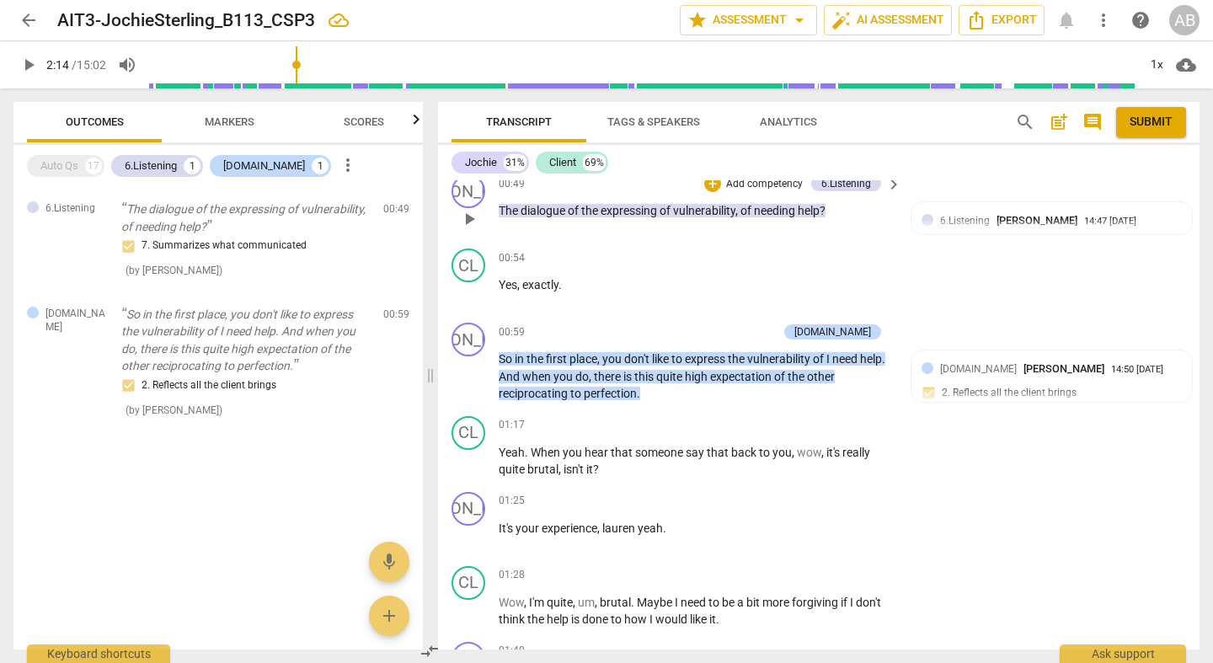
scroll to position [4615, 0]
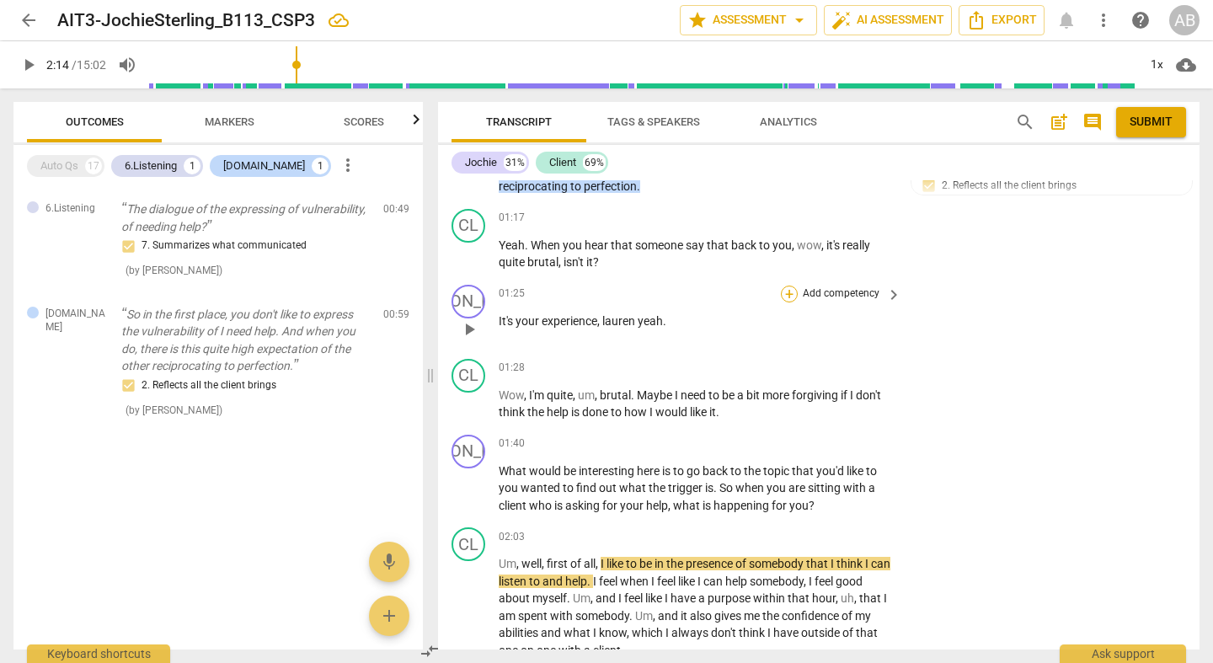
click at [789, 286] on div "+" at bounding box center [789, 294] width 17 height 17
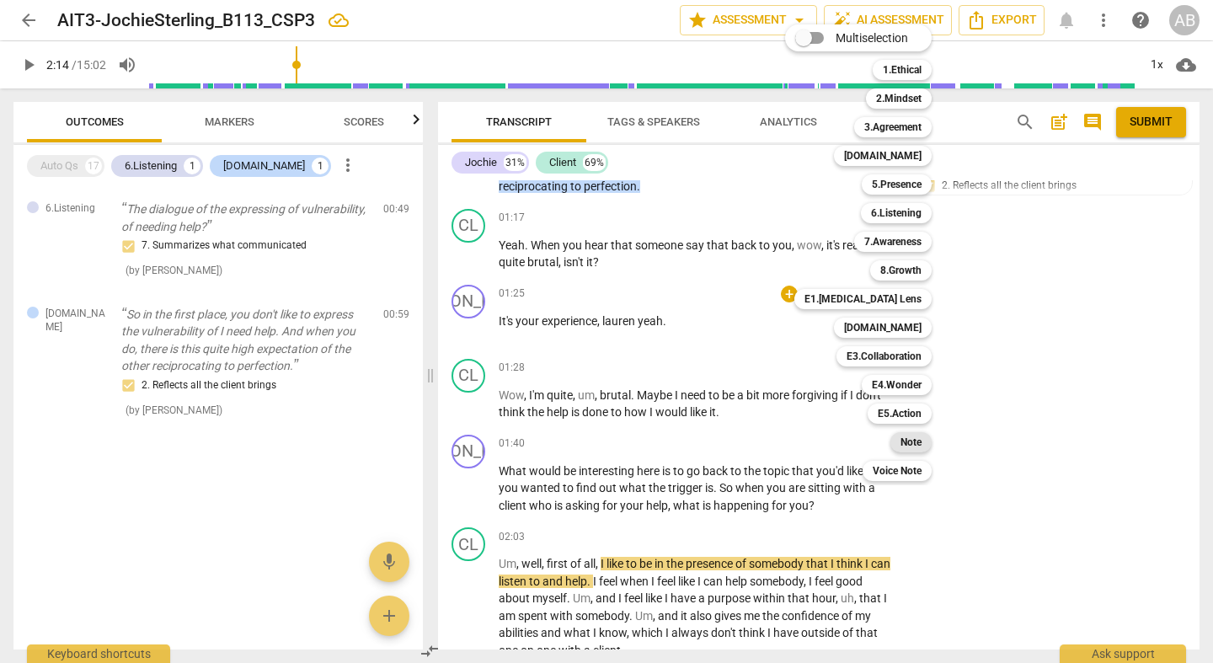
click at [918, 447] on b "Note" at bounding box center [911, 442] width 21 height 20
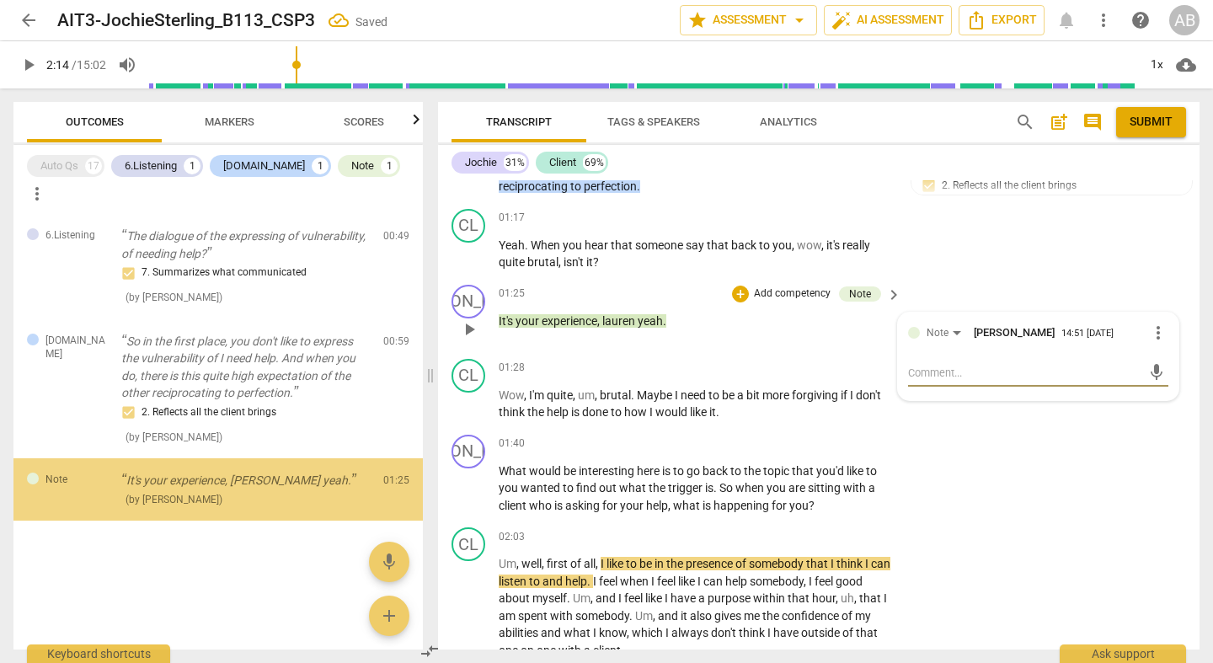
click at [945, 365] on textarea at bounding box center [1024, 373] width 233 height 16
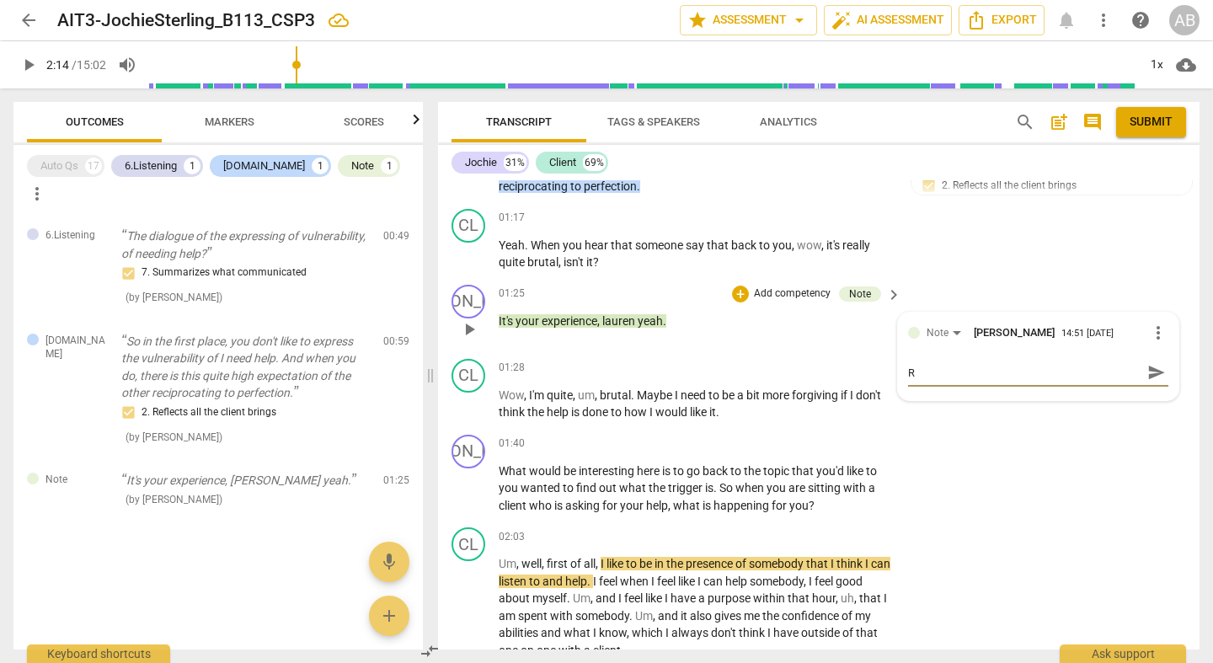
type textarea "R"
type textarea "Re"
type textarea "Rem"
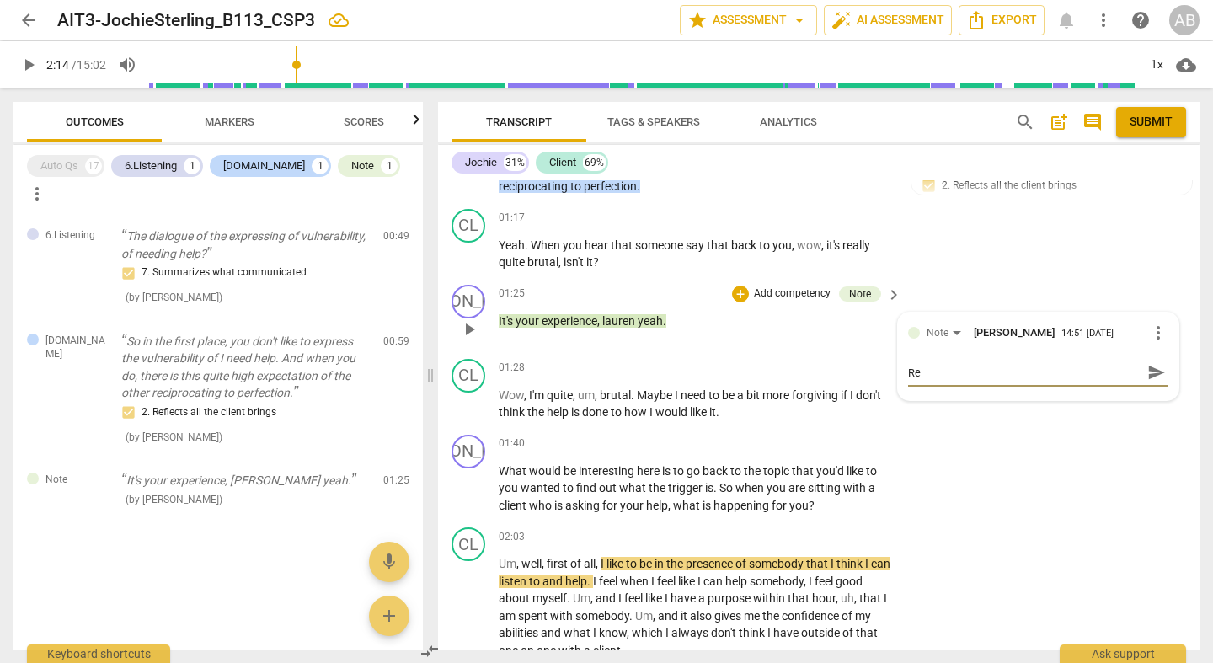
type textarea "Rem"
type textarea "Reme"
type textarea "Remem"
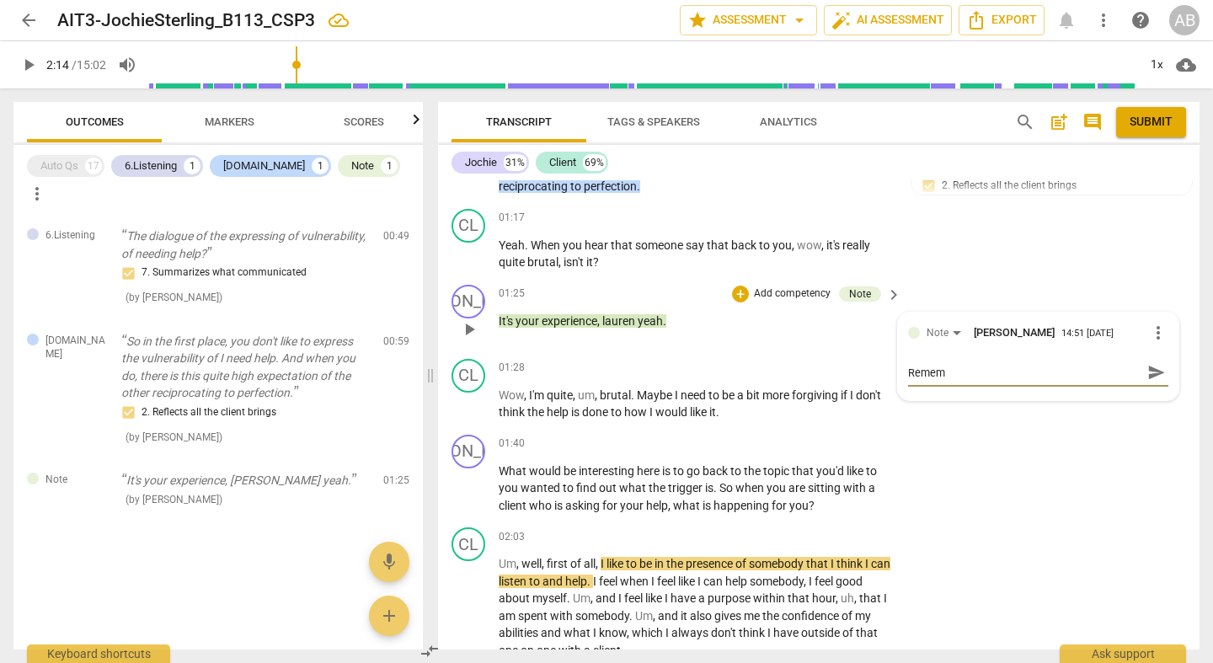
type textarea "Rememb"
type textarea "Remembe"
type textarea "Remember"
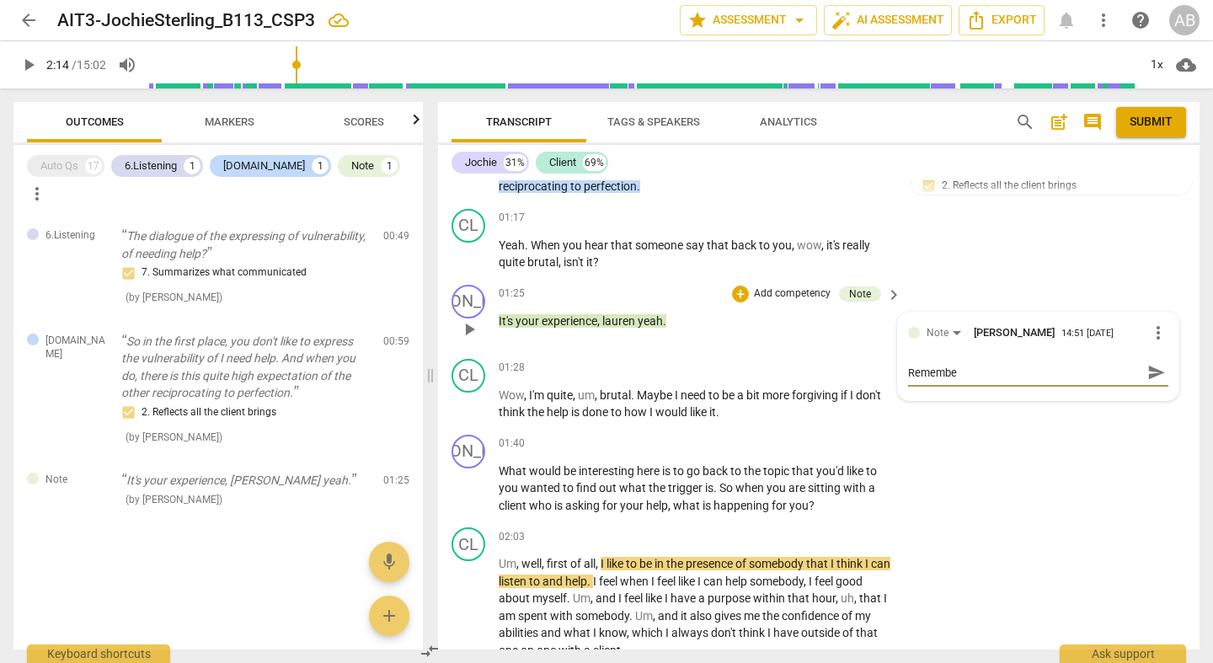
type textarea "Remember"
type textarea "Remember t"
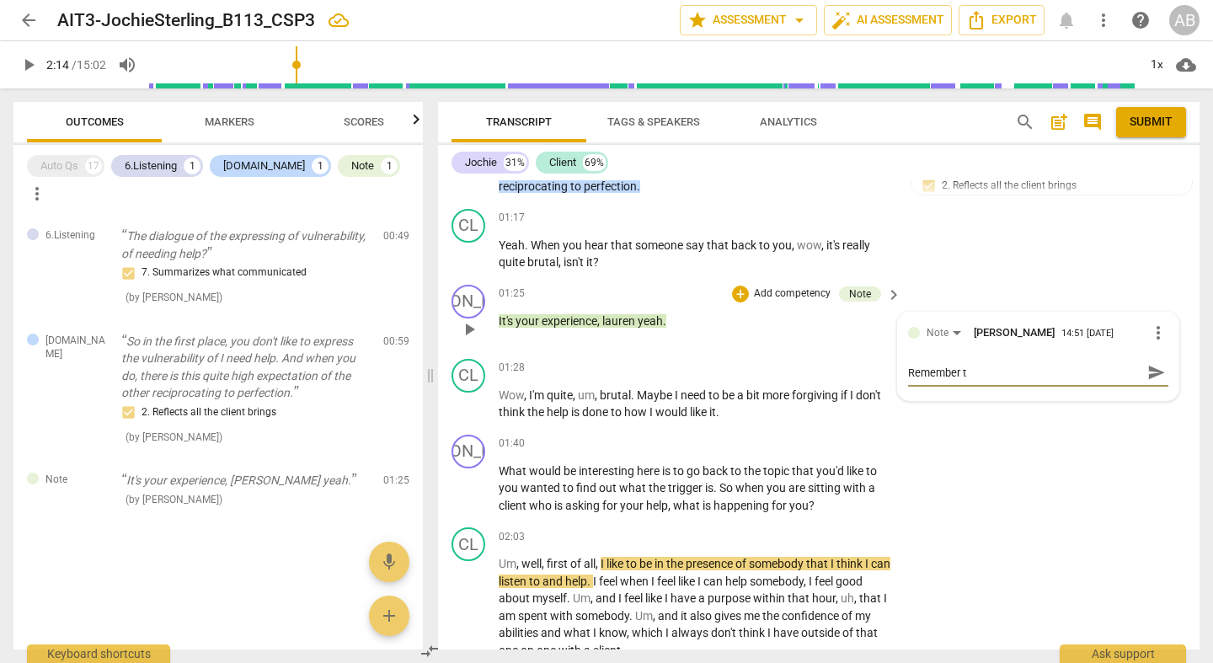
type textarea "Remember to"
type textarea "Remember to e"
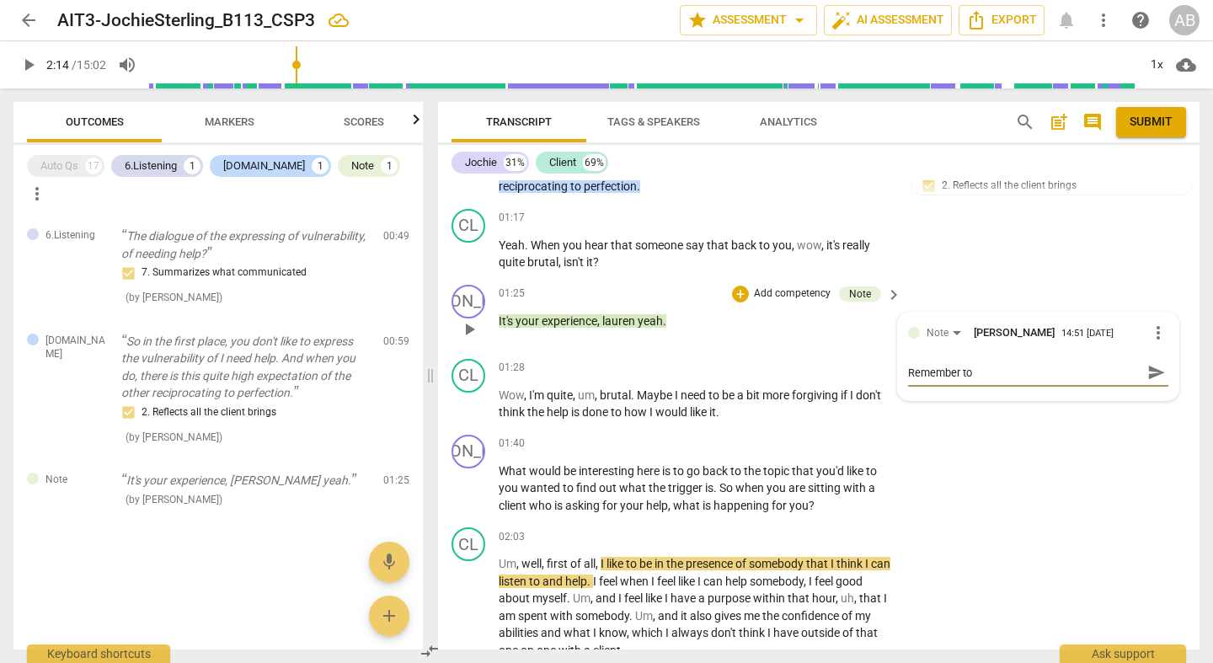
type textarea "Remember to e"
type textarea "Remember to ex"
type textarea "Remember to exp"
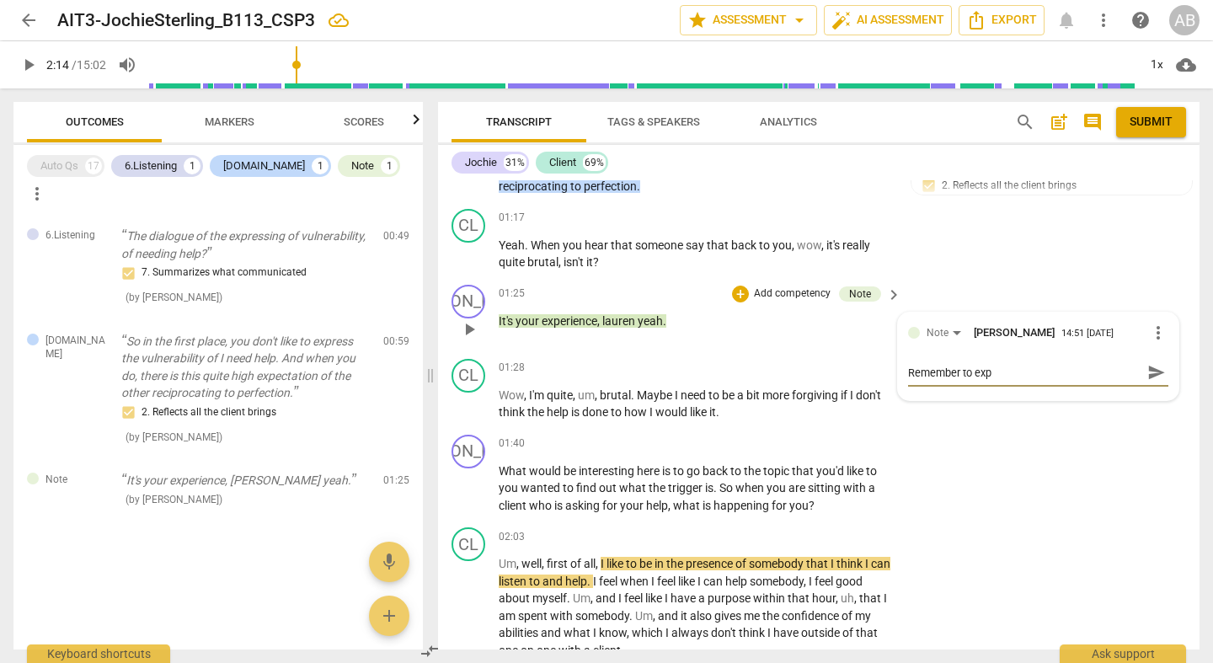
type textarea "Remember to expl"
type textarea "Remember to explo"
type textarea "Remember to explor"
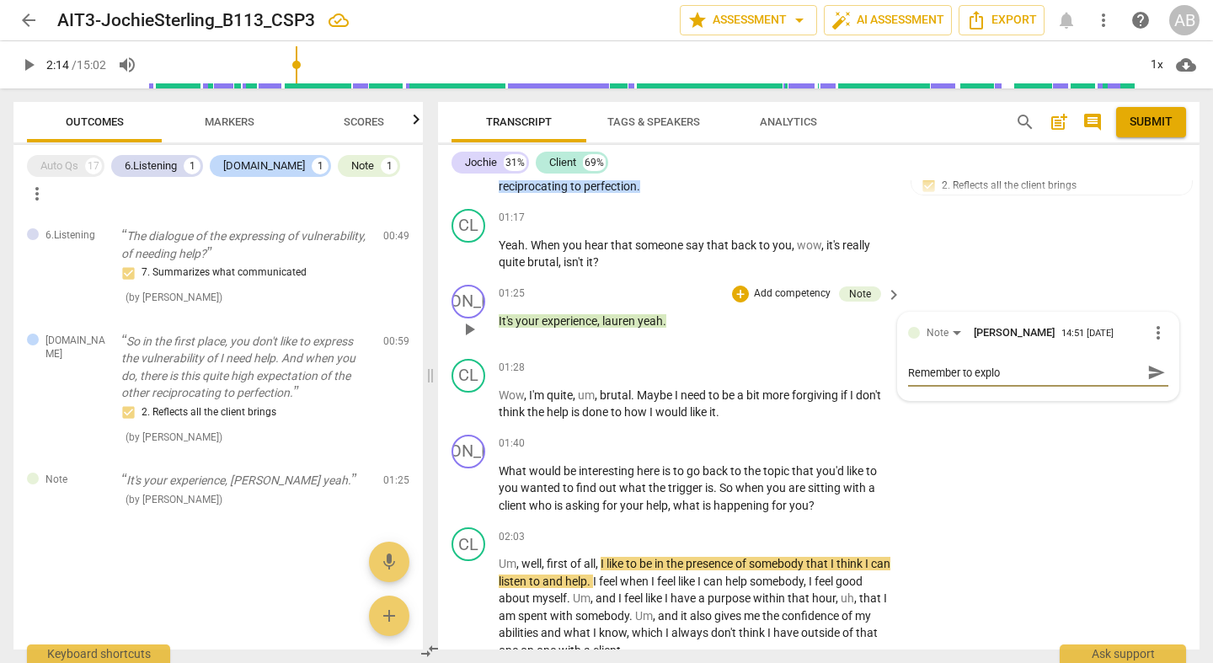
type textarea "Remember to explor"
type textarea "Remember to explore"
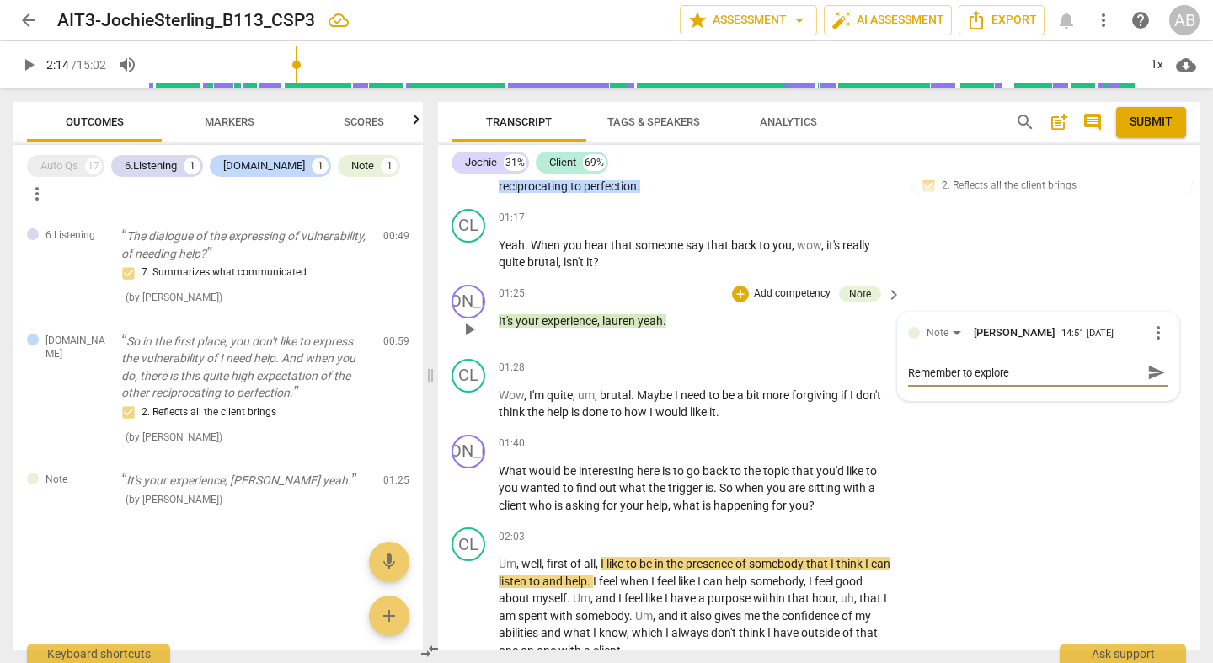
type textarea "Remember to explore t"
type textarea "Remember to explore th"
type textarea "Remember to explore the"
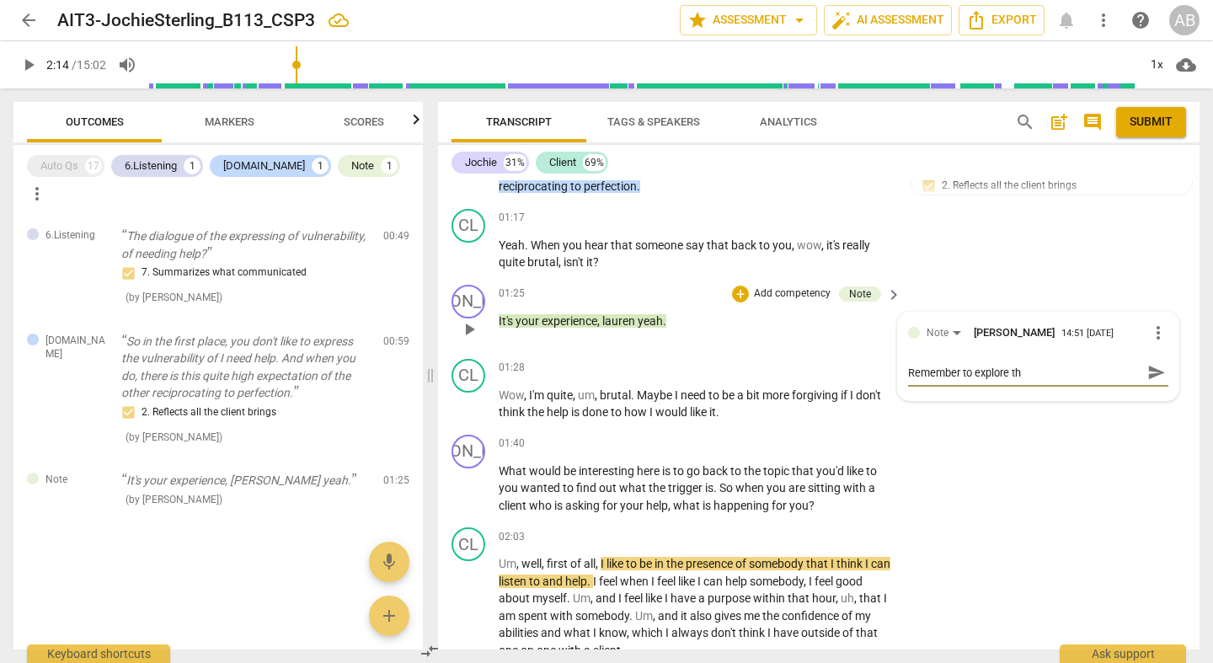
type textarea "Remember to explore the"
type textarea "Remember to explore the c"
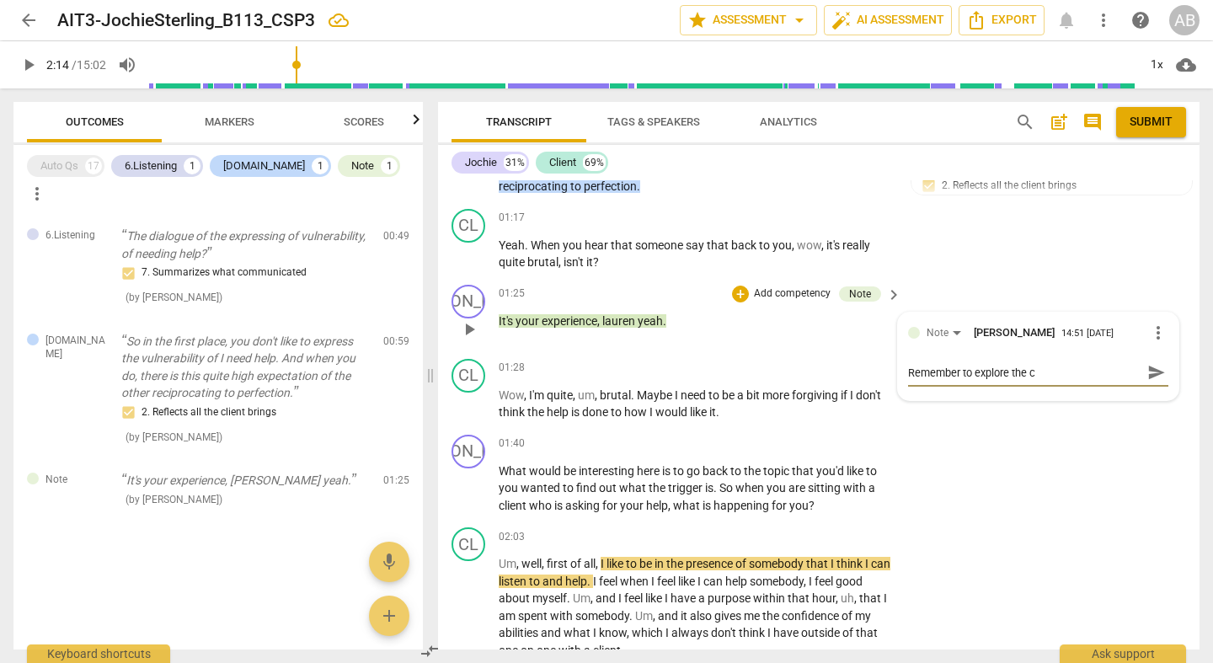
type textarea "Remember to explore the cl"
type textarea "Remember to explore the cli"
type textarea "Remember to explore the clie"
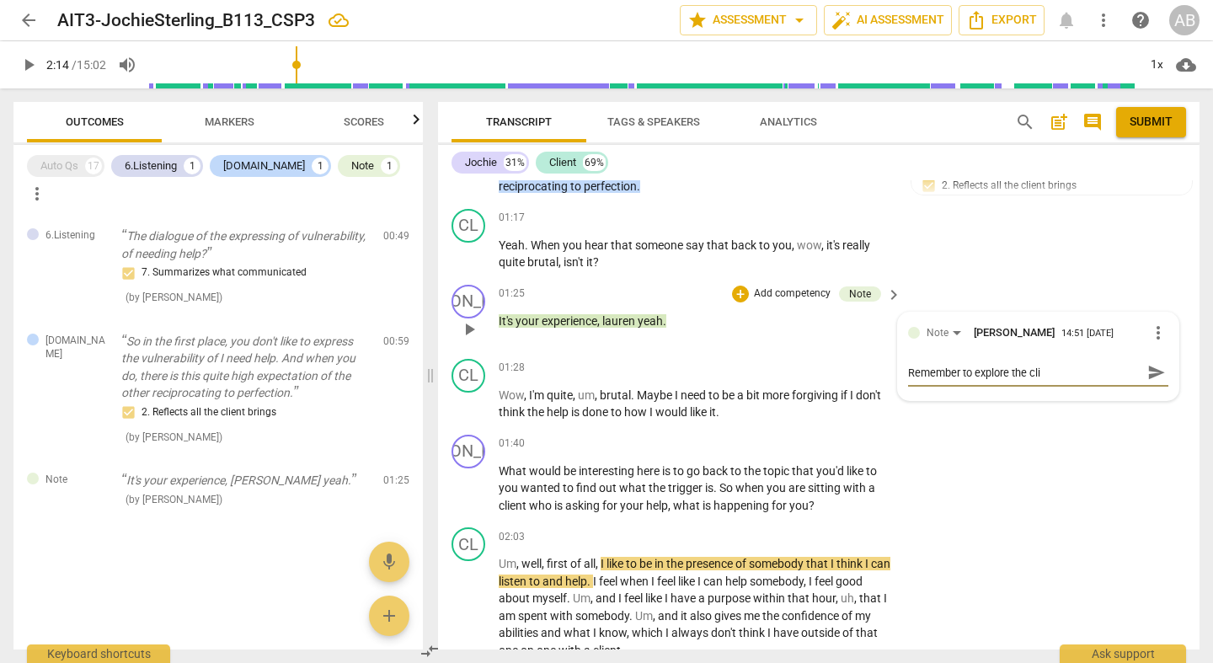
type textarea "Remember to explore the clie"
type textarea "Remember to explore the clien"
type textarea "Remember to explore the client"
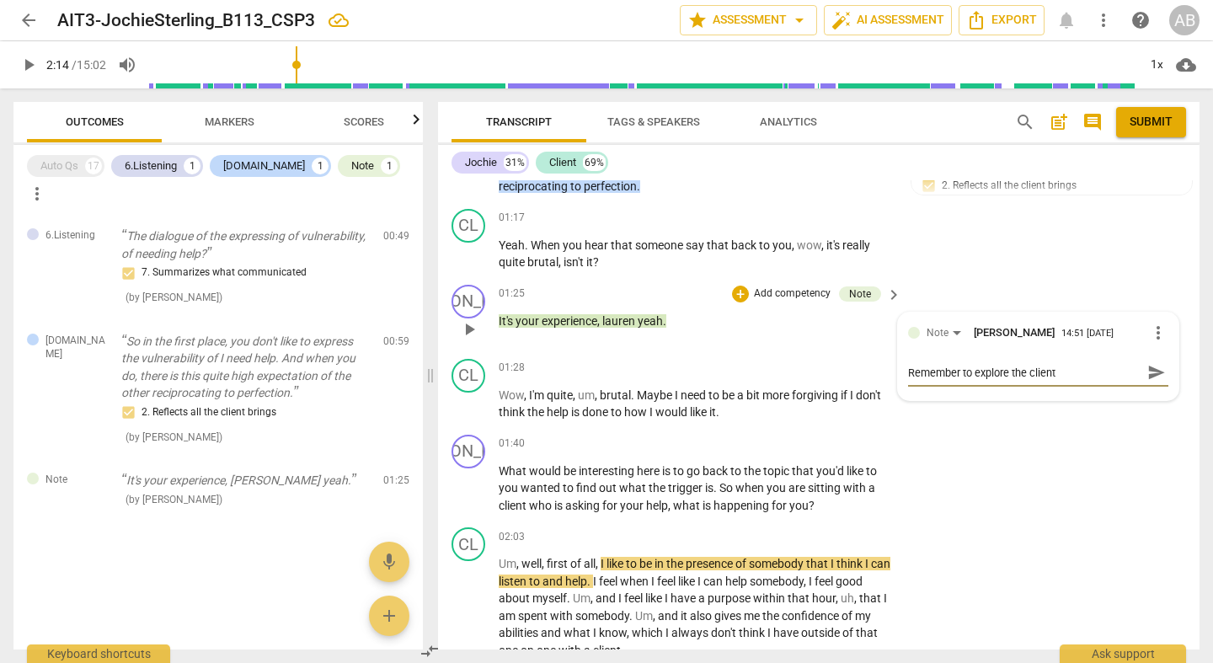
type textarea "Remember to explore the clients"
type textarea "Remember to explore the clients w"
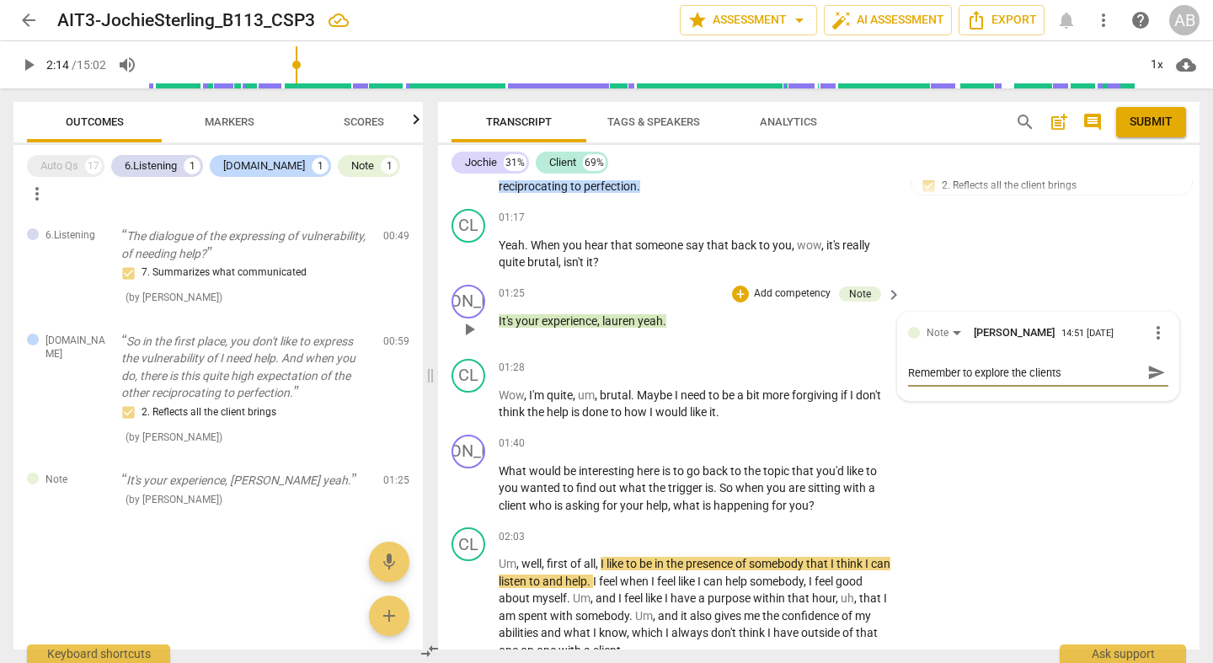
type textarea "Remember to explore the clients w"
type textarea "Remember to explore the clients wo"
type textarea "Remember to explore the clients wor"
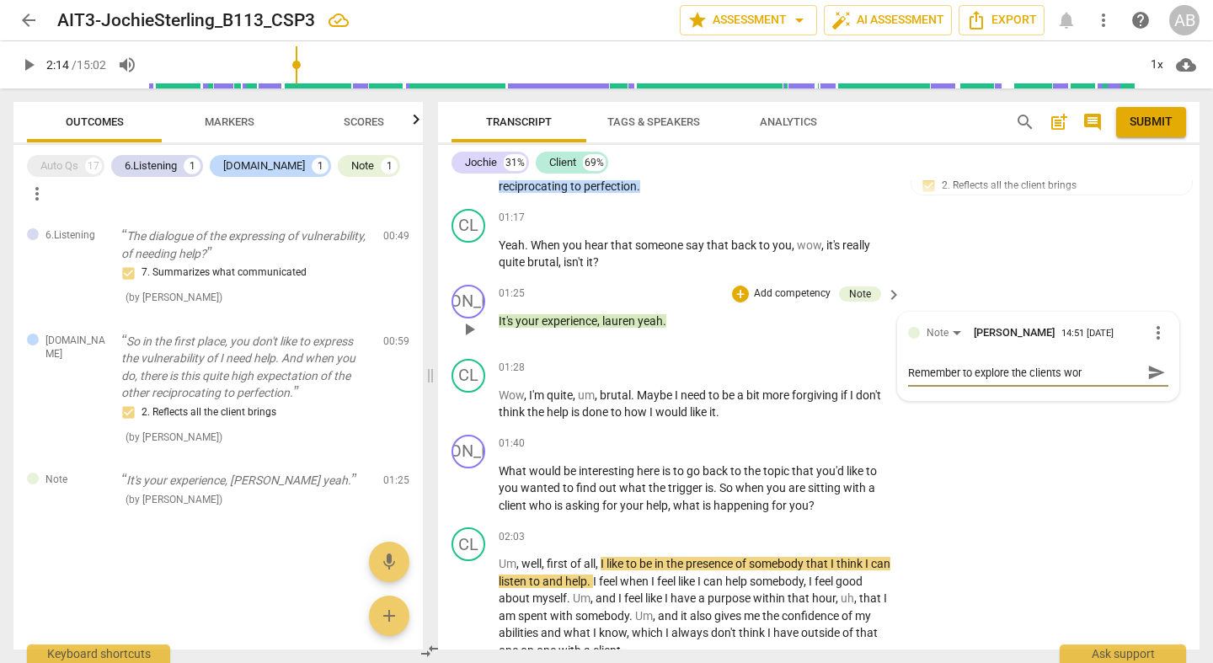
type textarea "Remember to explore the clients word"
type textarea "Remember to explore the clients words"
type textarea "Remember to explore the clients words."
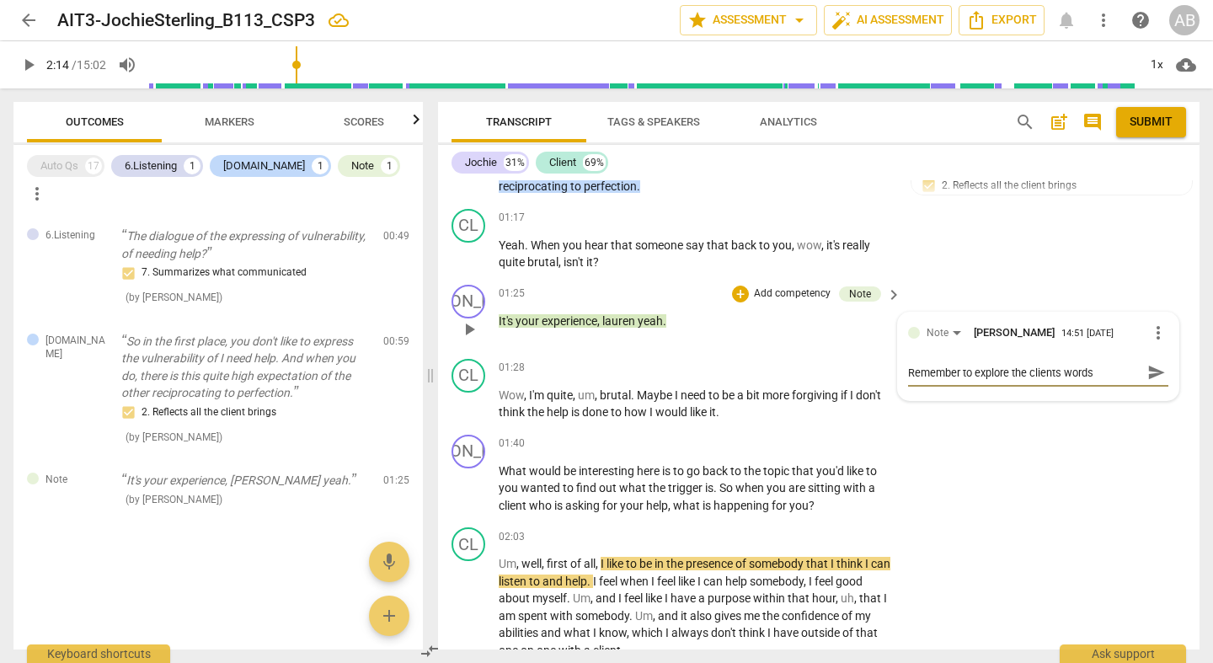
type textarea "Remember to explore the clients words."
type textarea "Remember to explore the clients words. W"
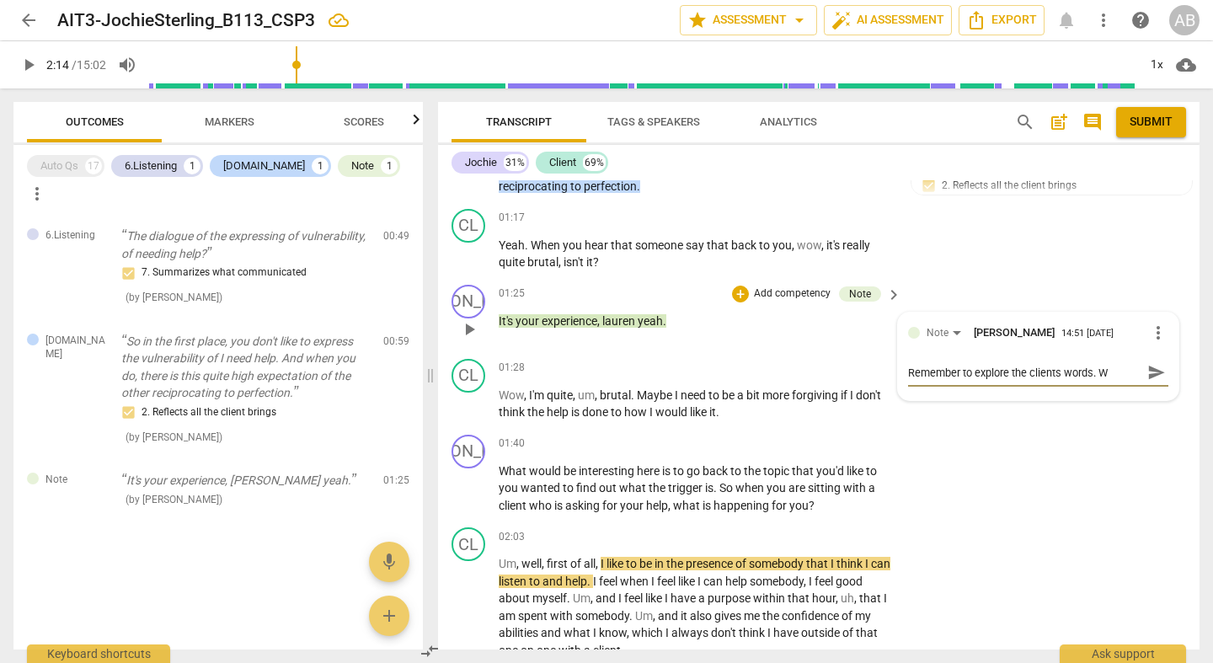
type textarea "Remember to explore the clients words. Wh"
type textarea "Remember to explore the clients words. Wha"
type textarea "Remember to explore the clients words. What"
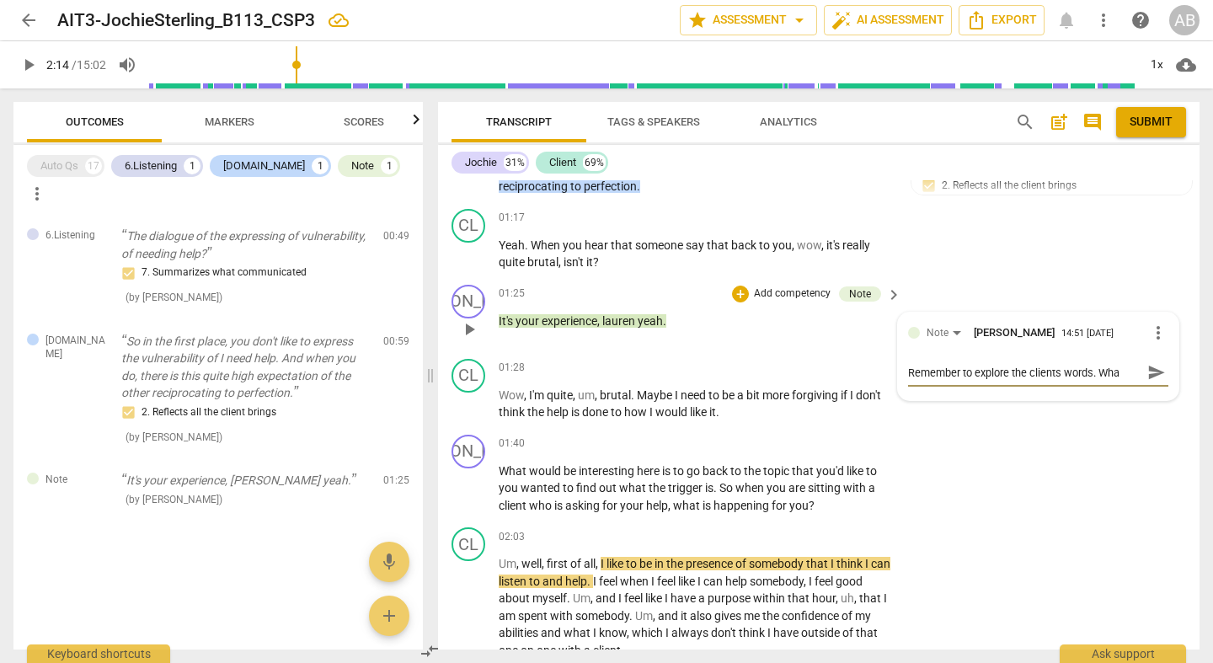
type textarea "Remember to explore the clients words. What"
type textarea "Remember to explore the clients words. What d"
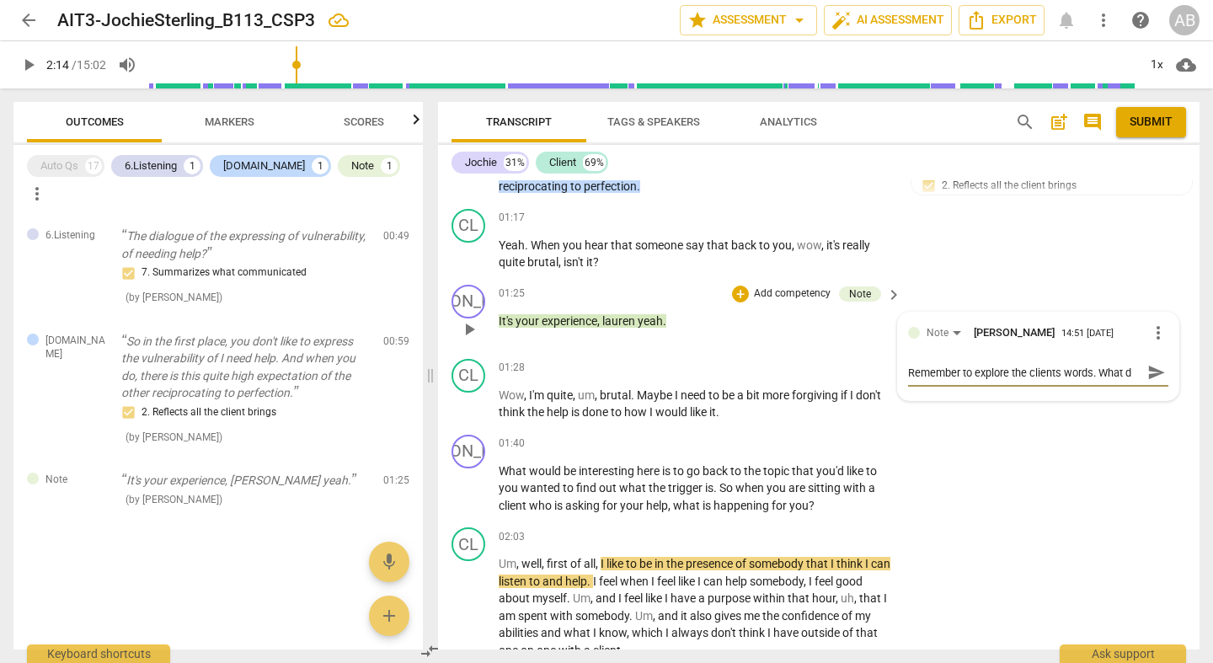
type textarea "Remember to explore the clients words. What di"
type textarea "Remember to explore the clients words. What die"
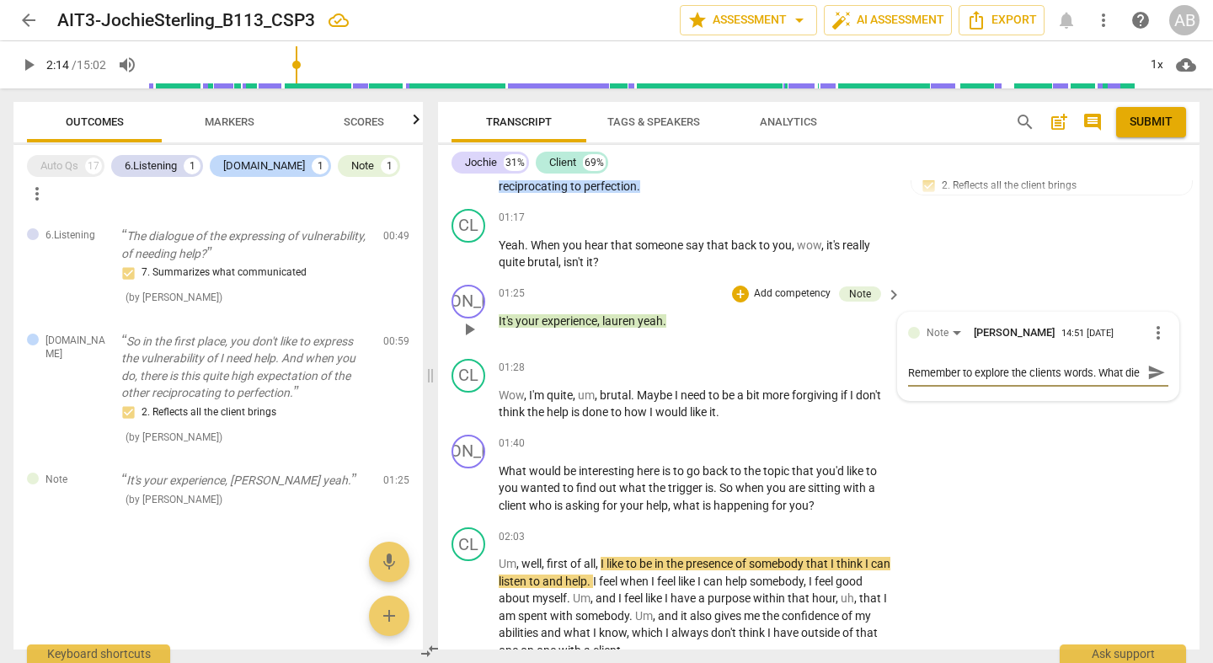
type textarea "Remember to explore the clients words. What di"
type textarea "Remember to explore the clients words. What d"
type textarea "Remember to explore the clients words. What"
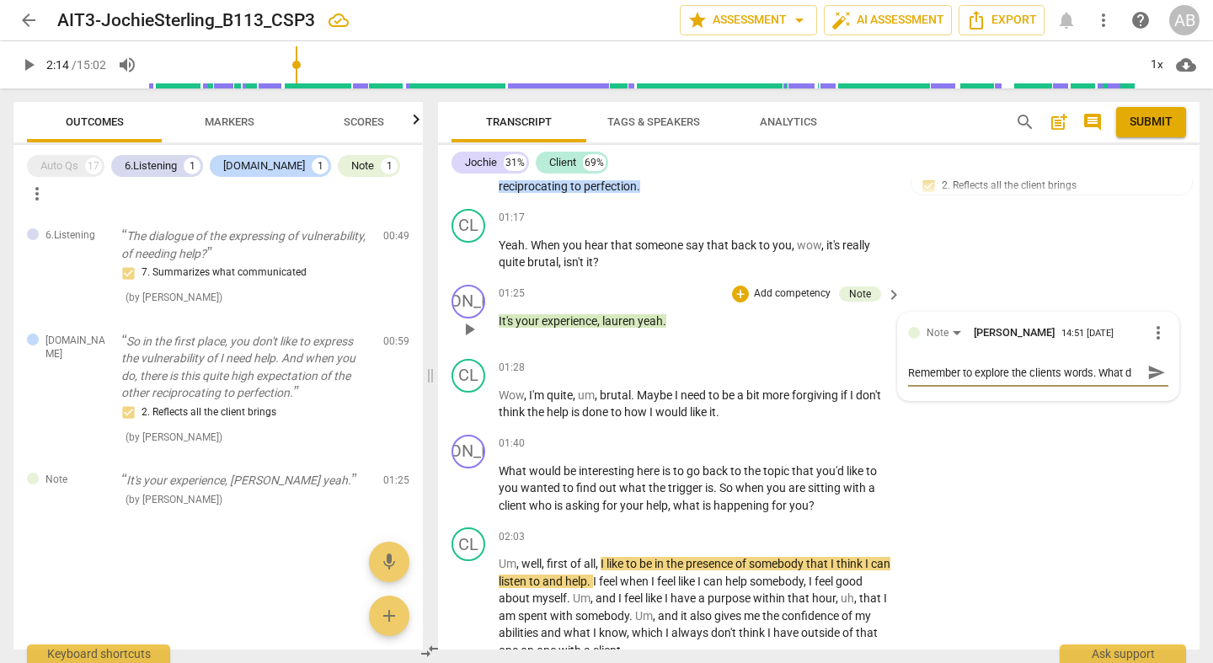
type textarea "Remember to explore the clients words. What"
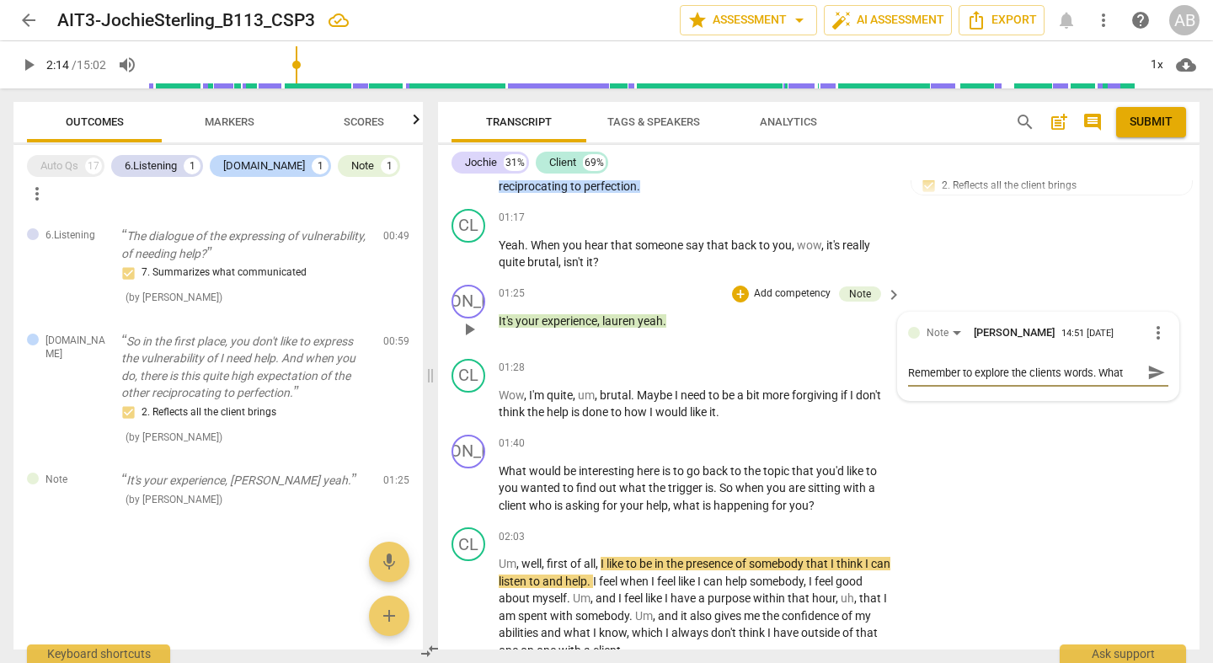
type textarea "Remember to explore the clients words. What"
type textarea "Remember to explore the clients words. What d"
type textarea "Remember to explore the clients words. What do"
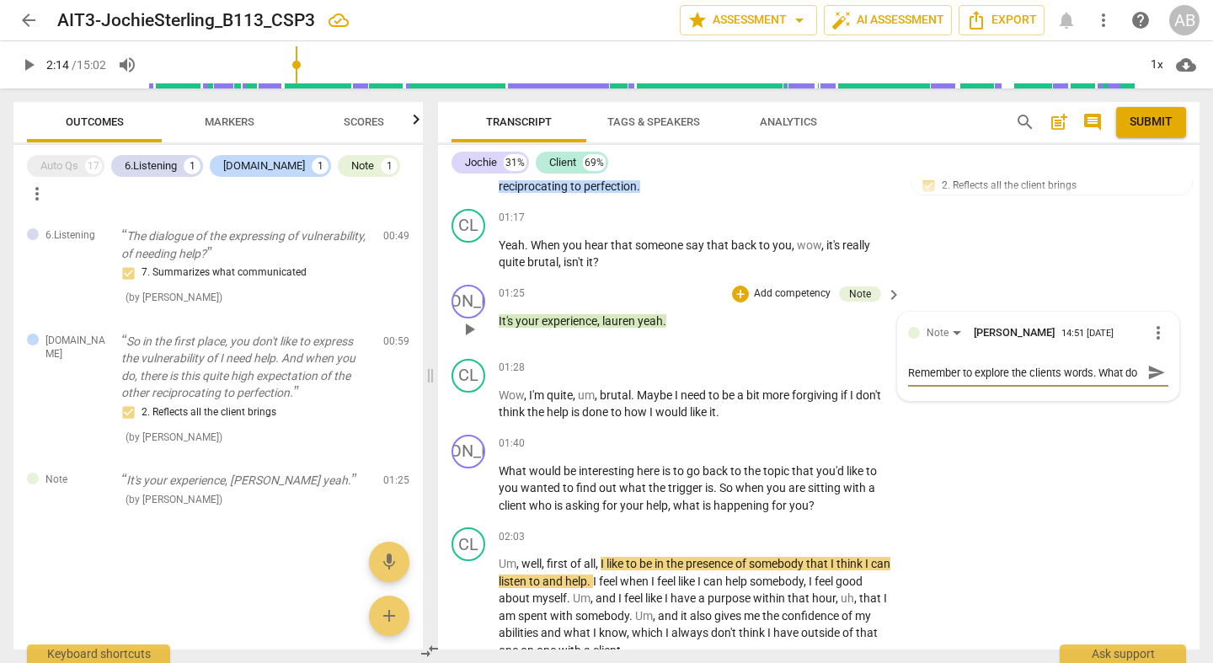
type textarea "Remember to explore the clients words. What doe"
type textarea "Remember to explore the clients words. What does"
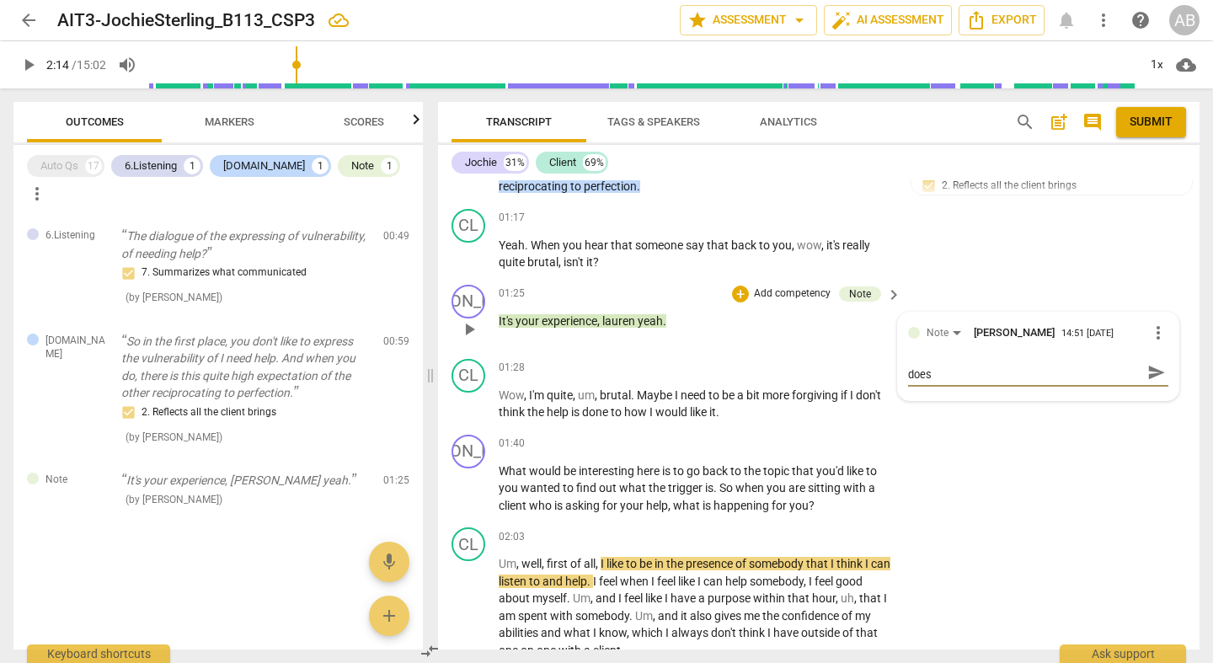
type textarea "Remember to explore the clients words. What does"
type textarea "Remember to explore the clients words. What does ""
type textarea "Remember to explore the clients words. What does "b"
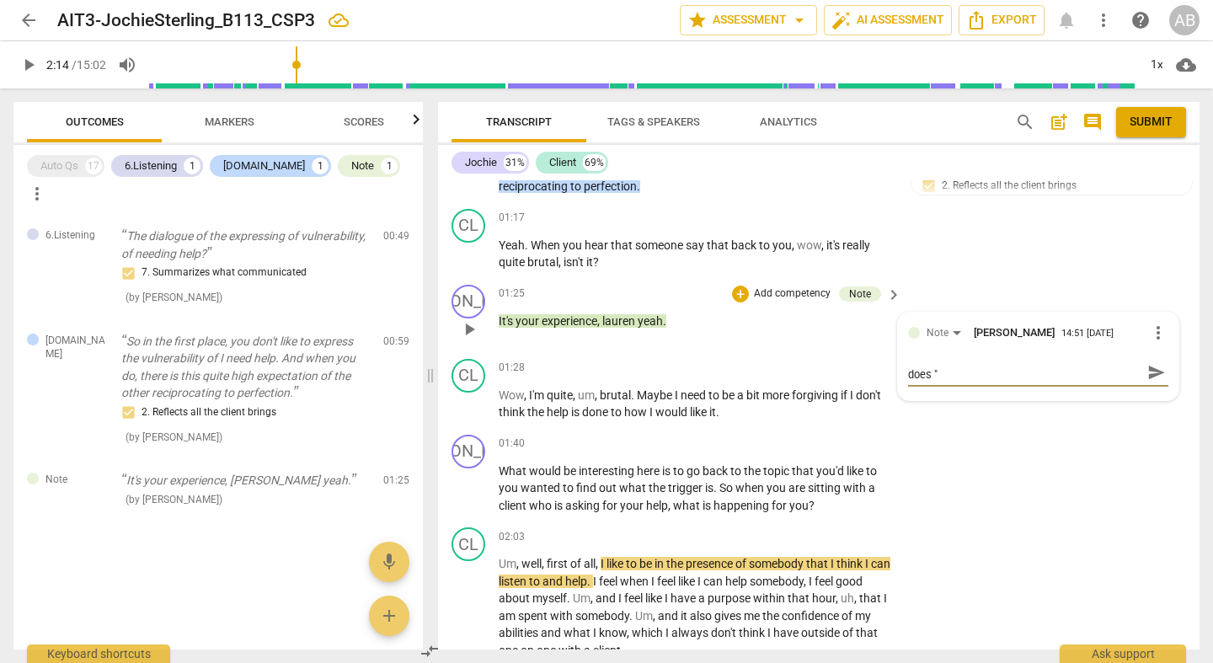
type textarea "Remember to explore the clients words. What does "b"
type textarea "Remember to explore the clients words. What does "br"
type textarea "Remember to explore the clients words. What does "bru"
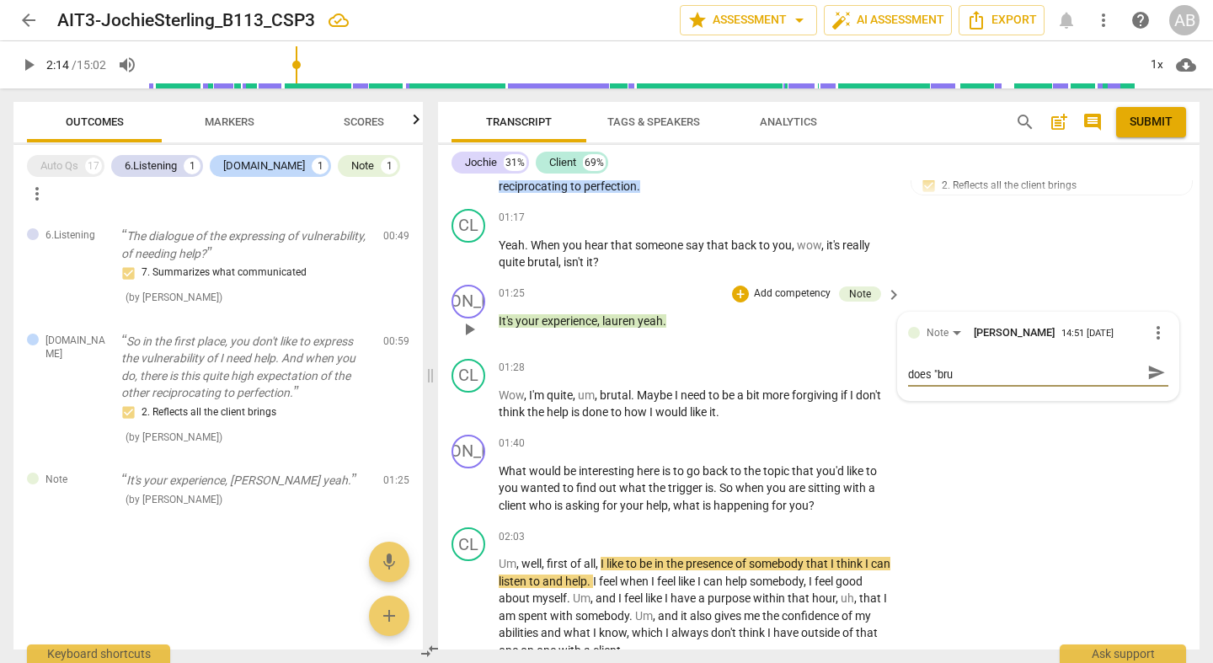
scroll to position [0, 0]
type textarea "Remember to explore the clients words. What does "brut"
type textarea "Remember to explore the clients words. What does "bruta"
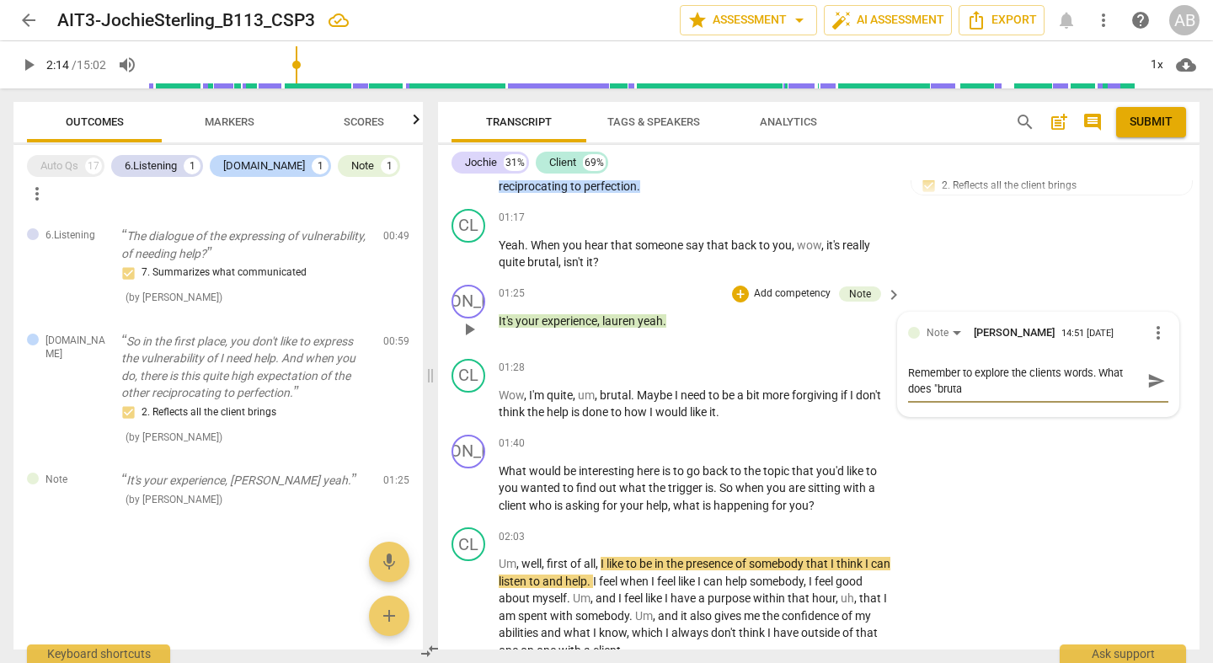
type textarea "Remember to explore the clients words. What does "brutal"
type textarea "Remember to explore the clients words. What does "brutal""
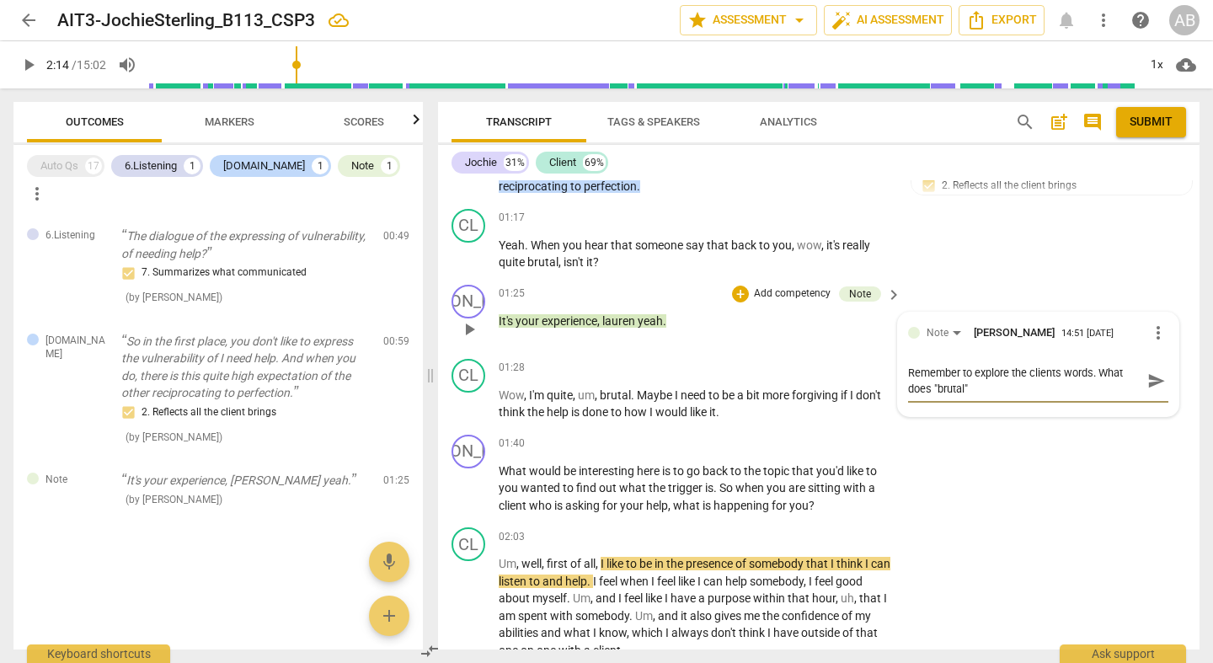
type textarea "Remember to explore the clients words. What does "brutal""
type textarea "Remember to explore the clients words. What does "brutal" m"
type textarea "Remember to explore the clients words. What does "brutal" me"
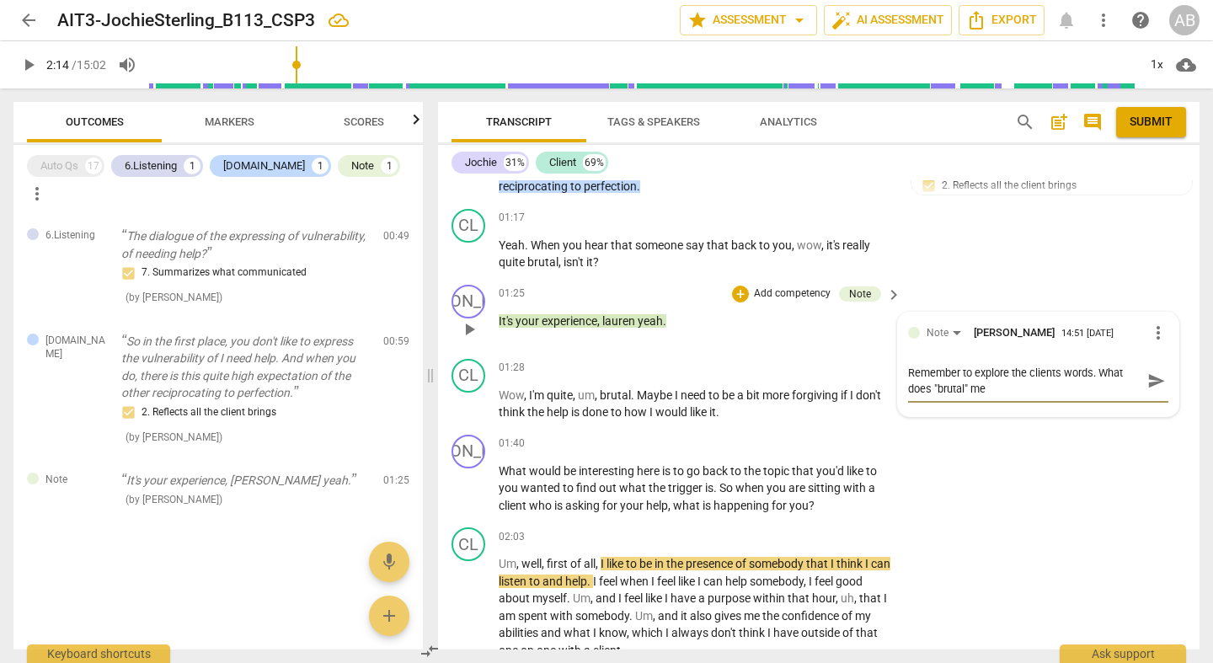
type textarea "Remember to explore the clients words. What does "brutal" mea"
type textarea "Remember to explore the clients words. What does "brutal" mean"
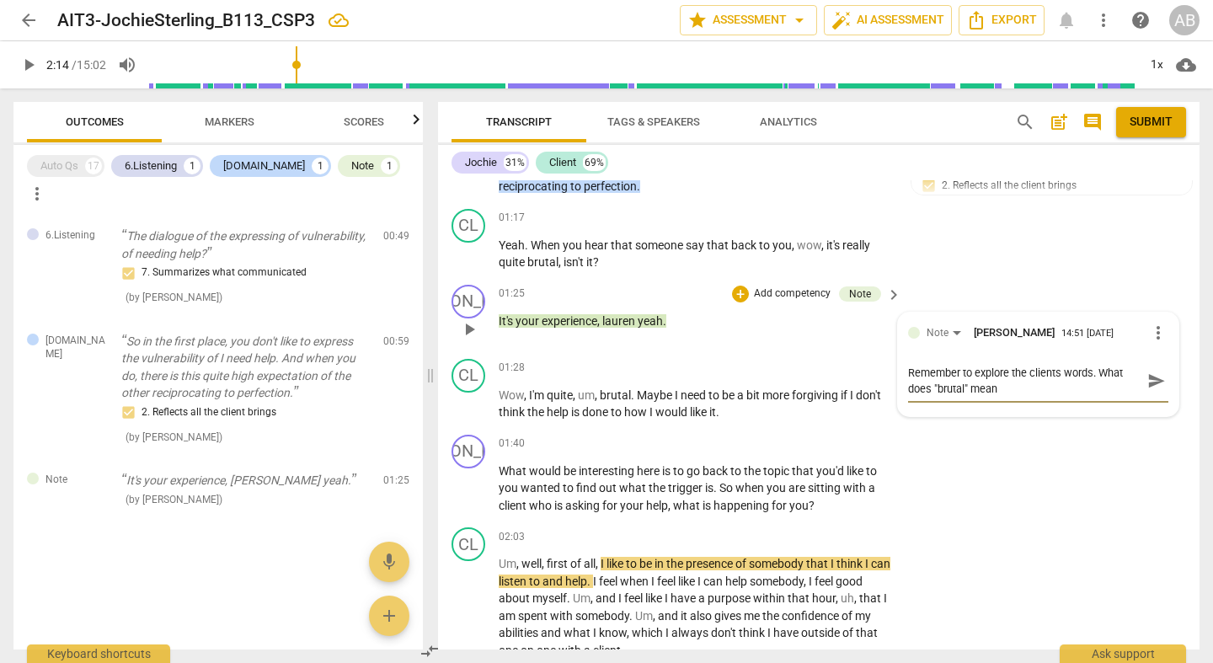
type textarea "Remember to explore the clients words. What does "brutal" mean"
type textarea "Remember to explore the clients words. What does "brutal" mean t"
type textarea "Remember to explore the clients words. What does "brutal" mean to"
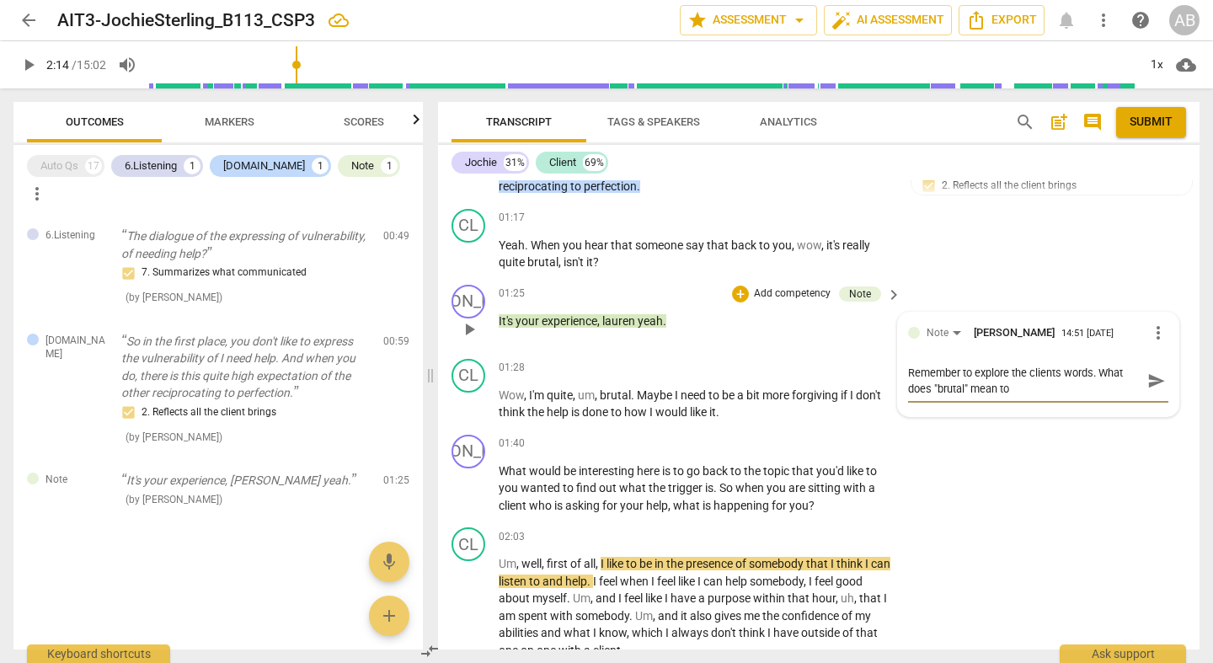
type textarea "Remember to explore the clients words. What does "brutal" mean to"
type textarea "Remember to explore the clients words. What does "brutal" mean to h"
type textarea "Remember to explore the clients words. What does "brutal" mean to he"
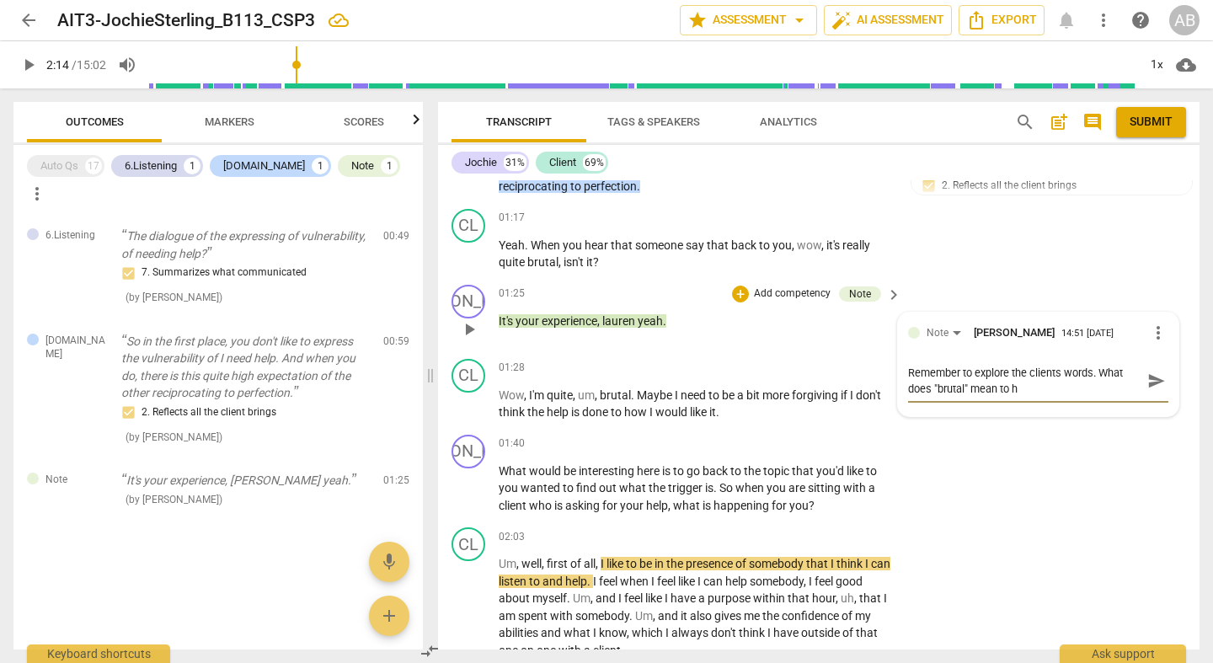
type textarea "Remember to explore the clients words. What does "brutal" mean to he"
type textarea "Remember to explore the clients words. What does "brutal" mean to her"
type textarea "Remember to explore the clients words. What does "brutal" mean to her?"
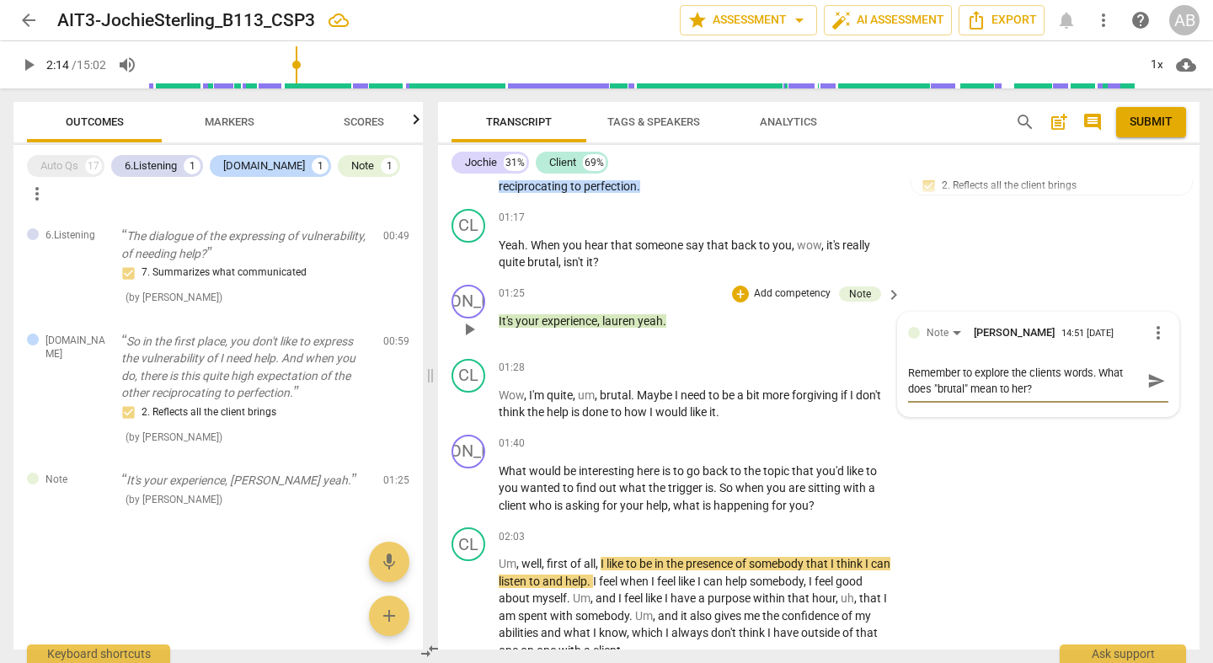
type textarea "Remember to explore the clients words. What does "brutal" mean to her?"
type textarea "Remember to explore the clients words. What does "brutal" mean to her? W"
type textarea "Remember to explore the clients words. What does "brutal" mean to her? Wh"
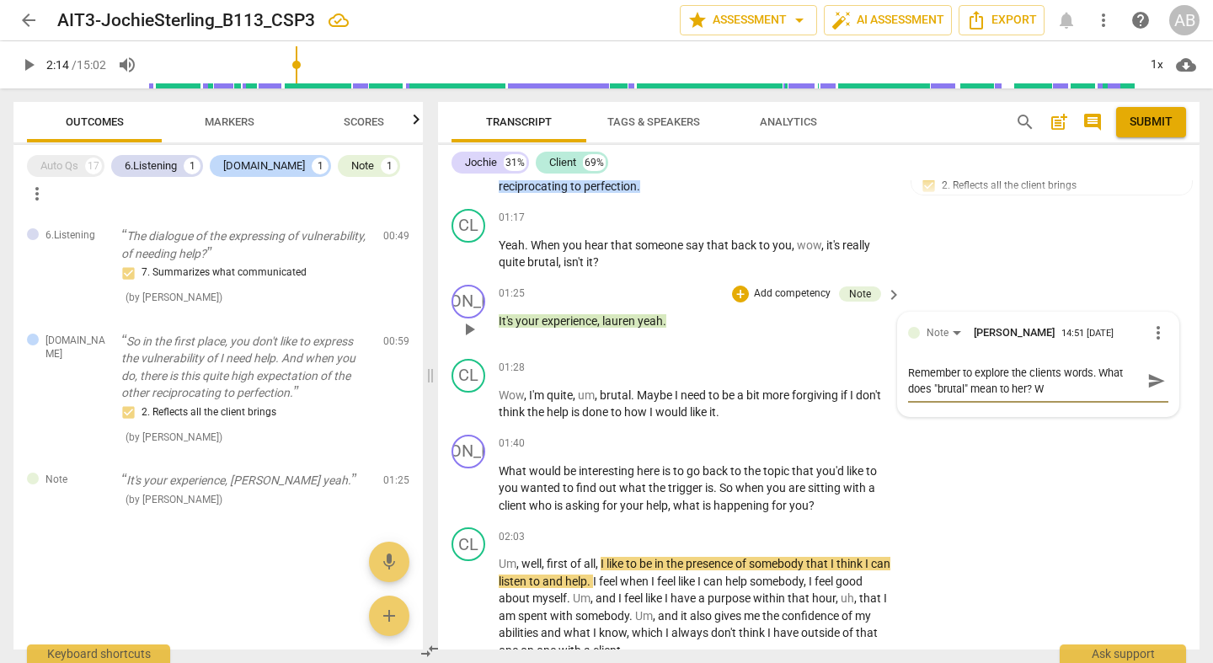
type textarea "Remember to explore the clients words. What does "brutal" mean to her? Wh"
type textarea "Remember to explore the clients words. What does "brutal" mean to her? Wha"
type textarea "Remember to explore the clients words. What does "brutal" mean to her? What"
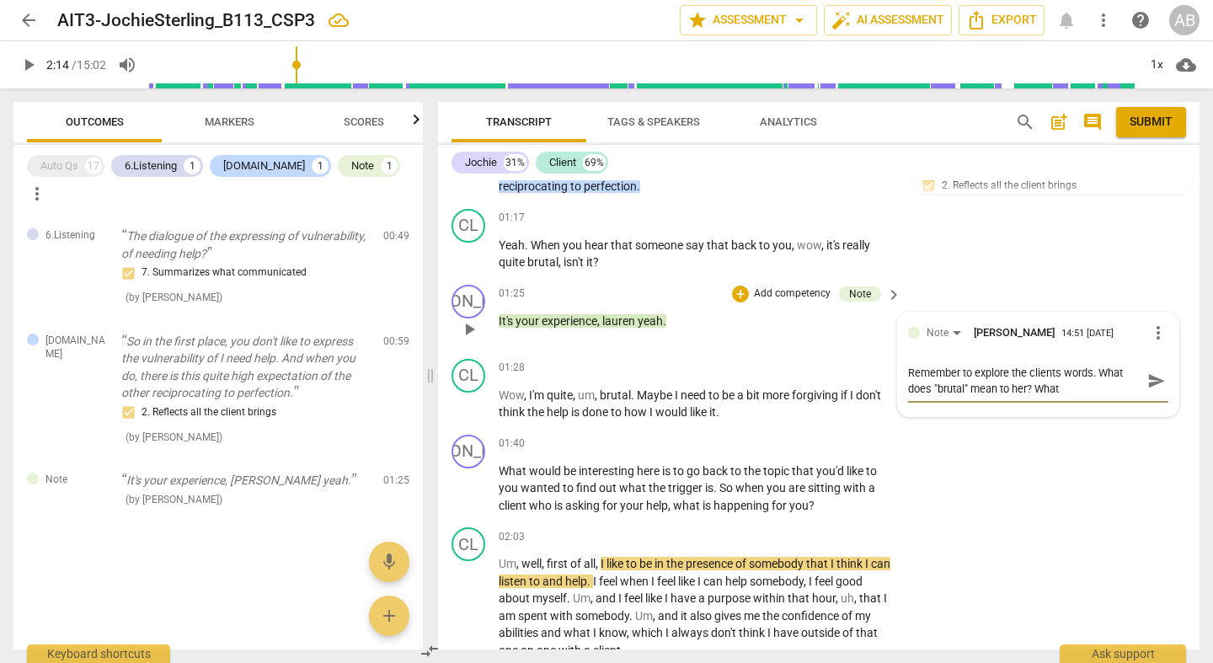
type textarea "Remember to explore the clients words. What does "brutal" mean to her? What"
type textarea "Remember to explore the clients words. What does "brutal" mean to her? What d"
type textarea "Remember to explore the clients words. What does "brutal" mean to her? What do"
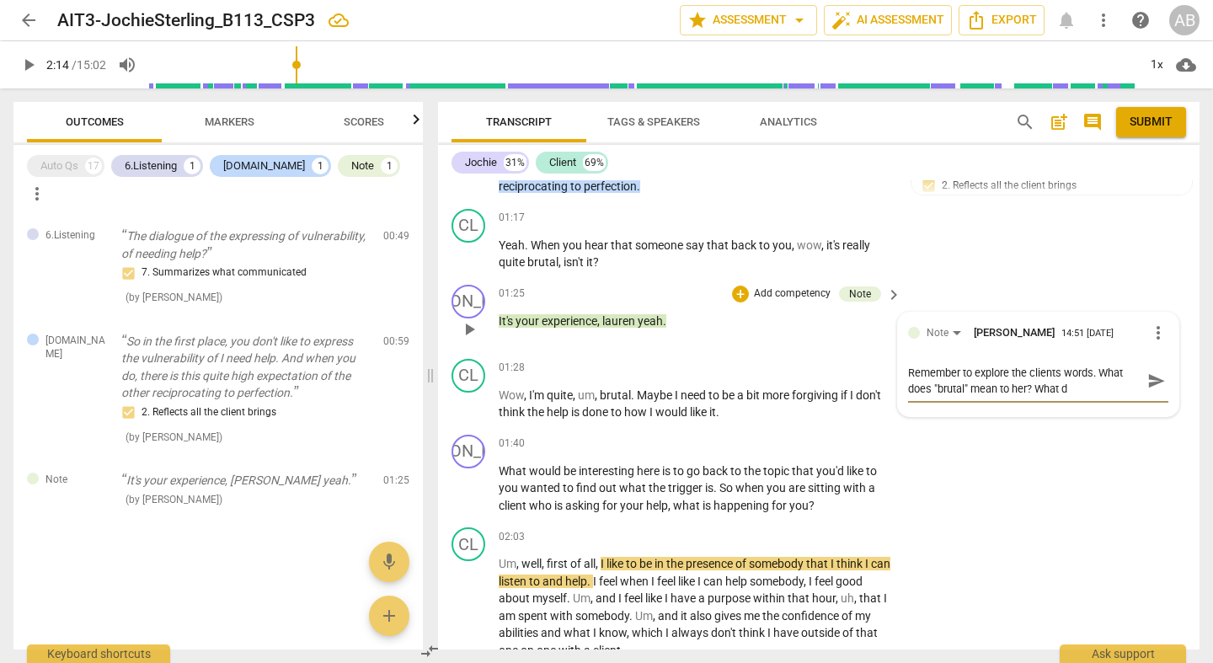
type textarea "Remember to explore the clients words. What does "brutal" mean to her? What do"
type textarea "Remember to explore the clients words. What does "brutal" mean to her? What doe"
type textarea "Remember to explore the clients words. What does "brutal" mean to her? What does"
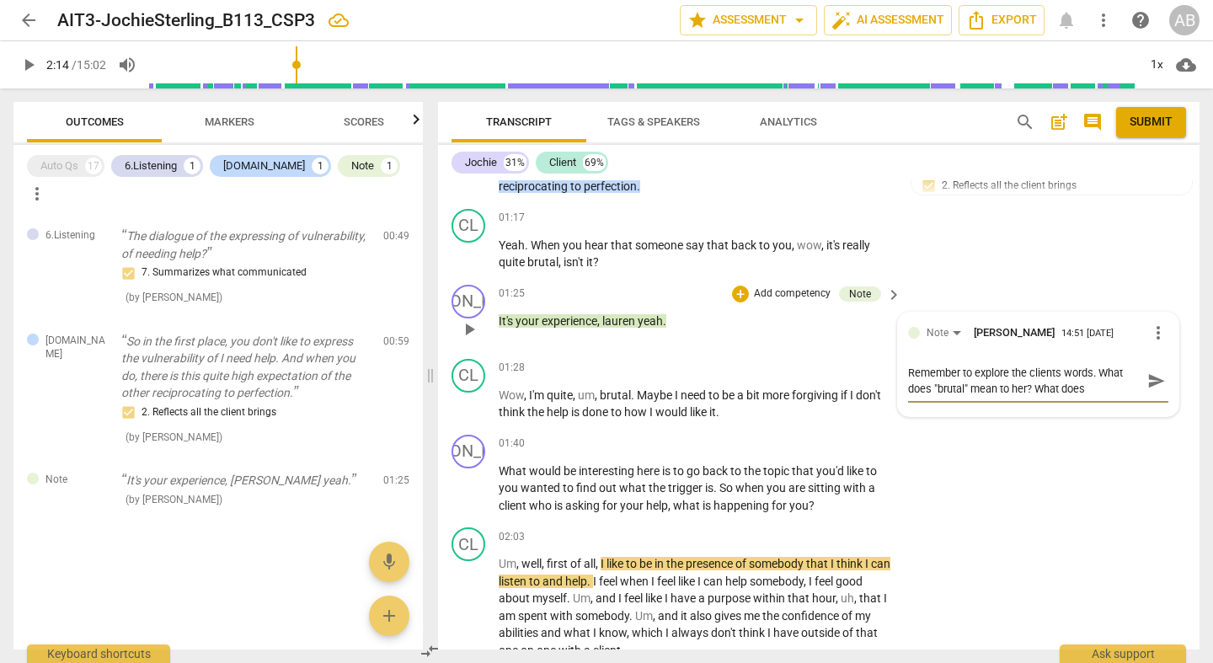
type textarea "Remember to explore the clients words. What does "brutal" mean to her? What does"
type textarea "Remember to explore the clients words. What does "brutal" mean to her? What doe…"
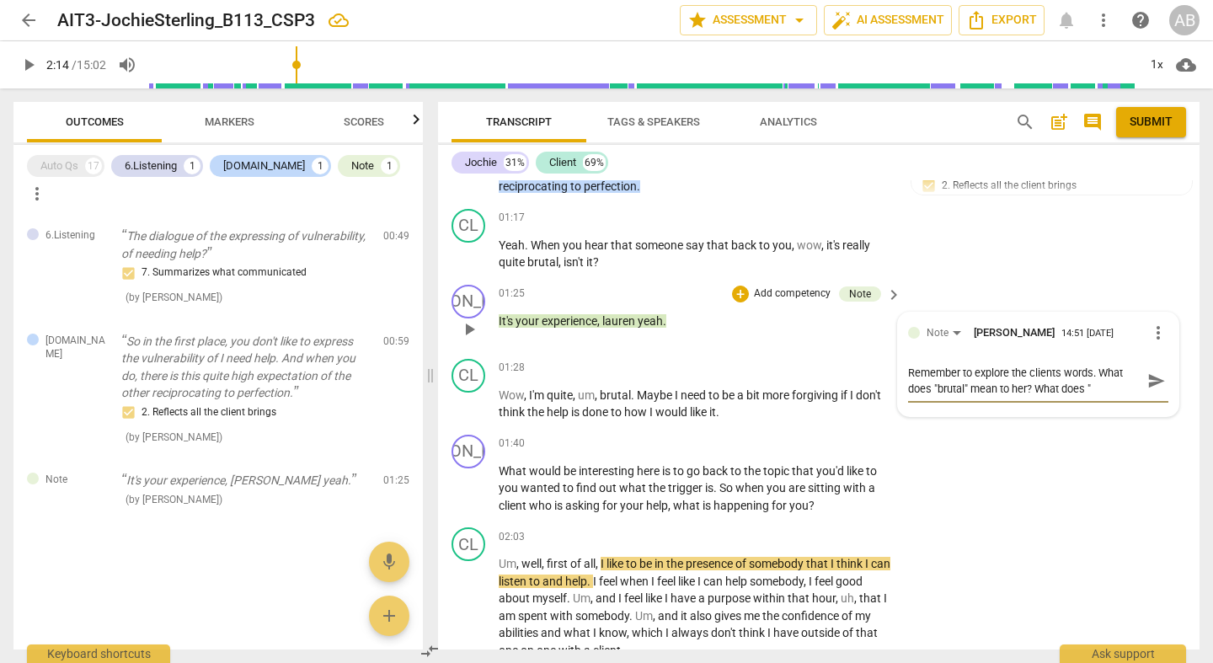
type textarea "Remember to explore the clients words. What does "brutal" mean to her? What doe…"
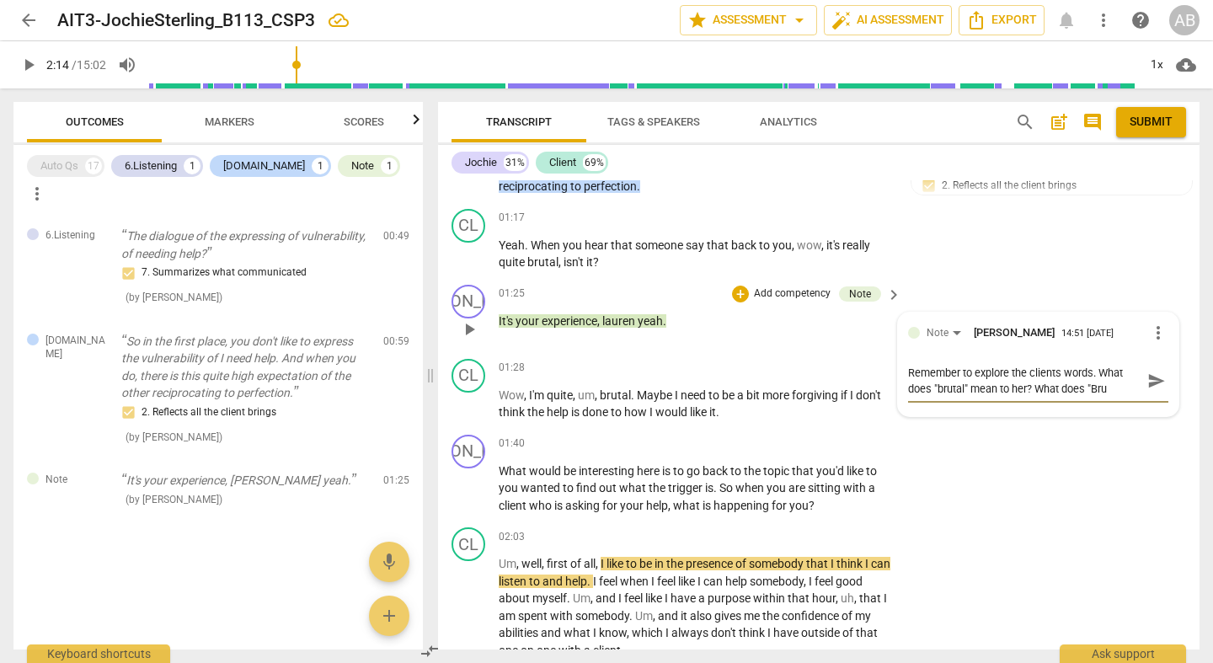
type textarea "Remember to explore the clients words. What does "brutal" mean to her? What doe…"
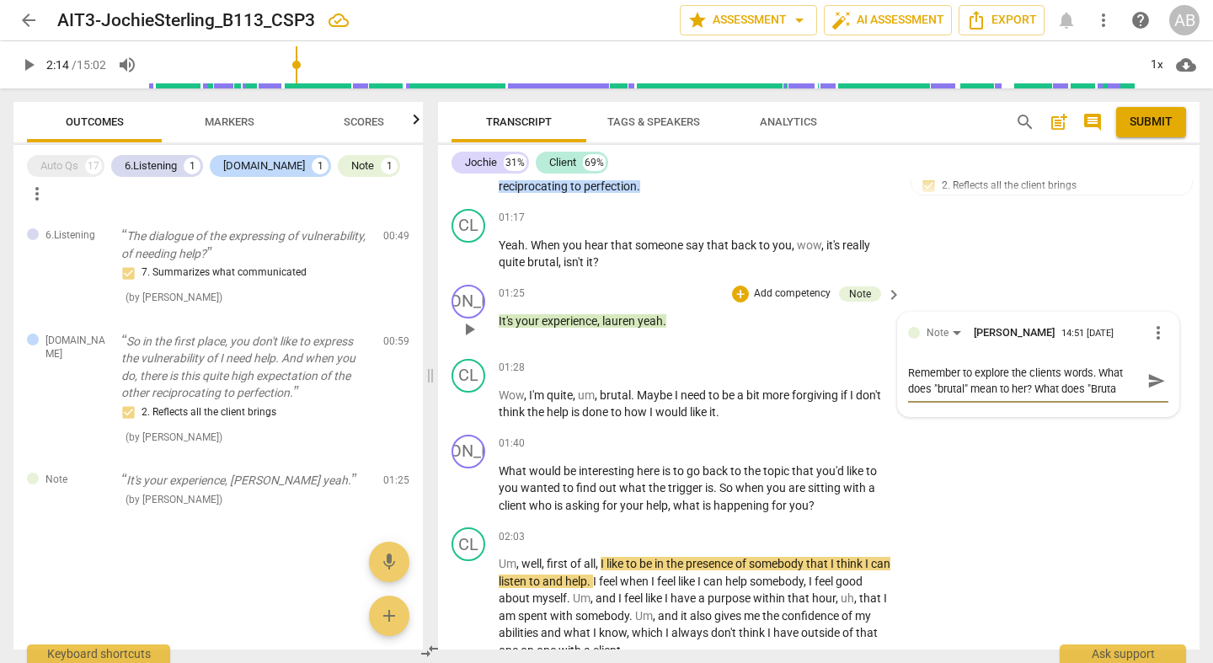
type textarea "Remember to explore the clients words. What does "brutal" mean to her? What doe…"
click at [1157, 379] on span "send" at bounding box center [1157, 388] width 19 height 19
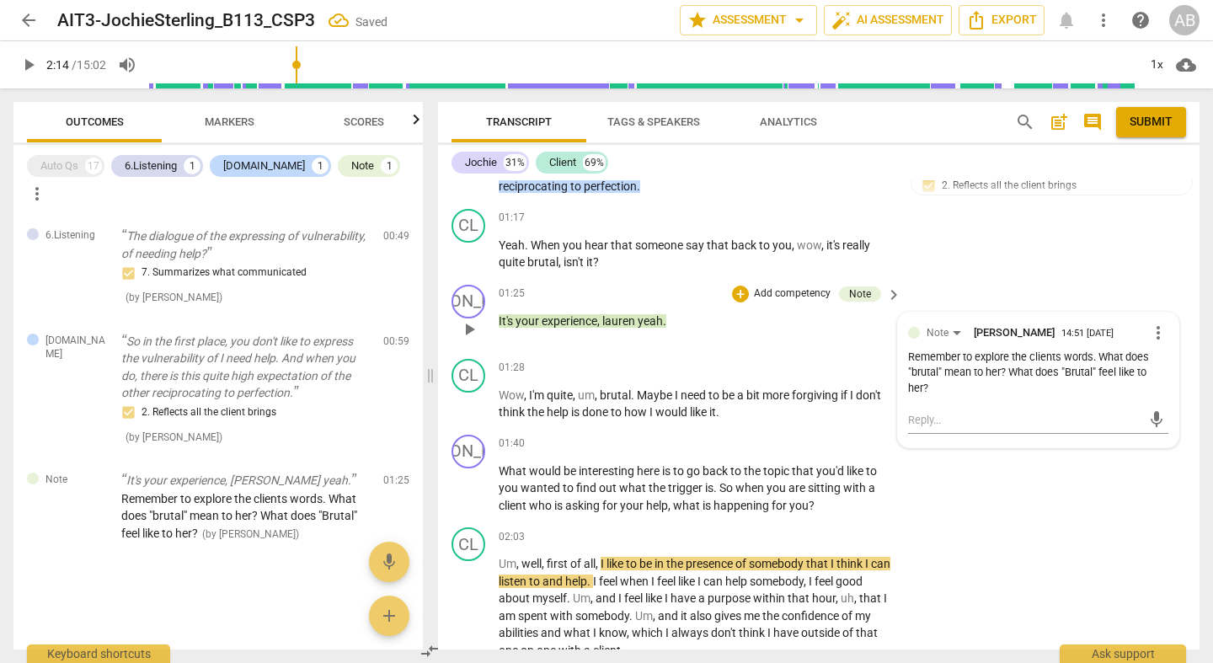
scroll to position [4618, 0]
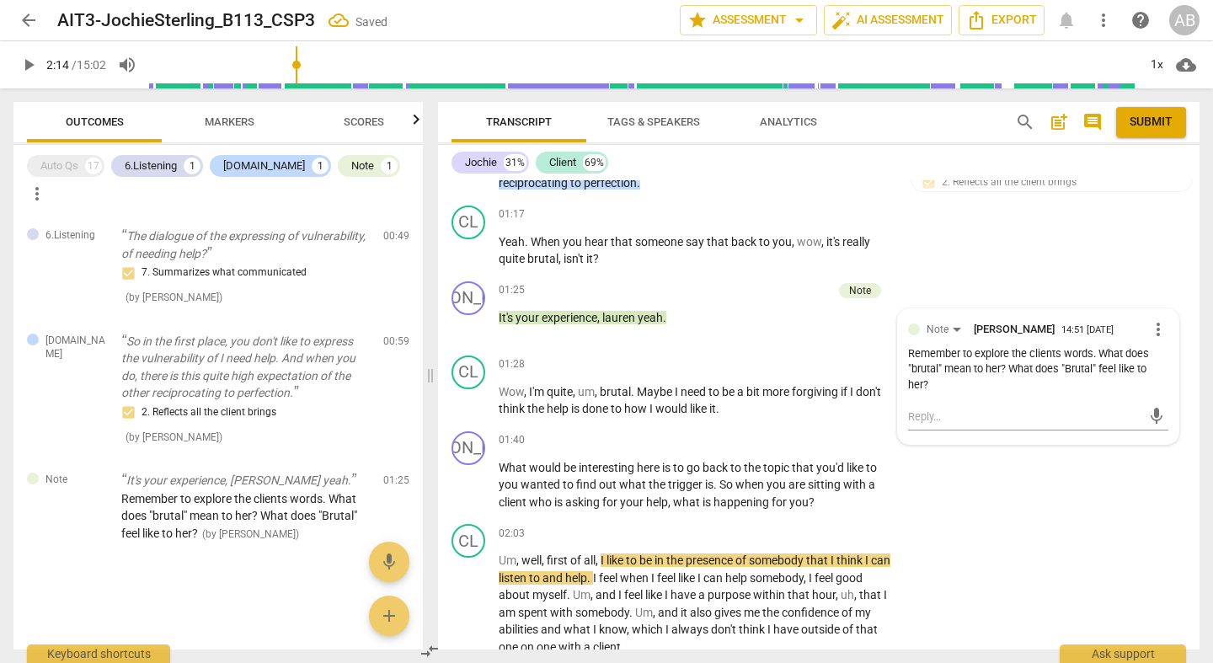
click at [25, 66] on span "play_arrow" at bounding box center [29, 65] width 20 height 20
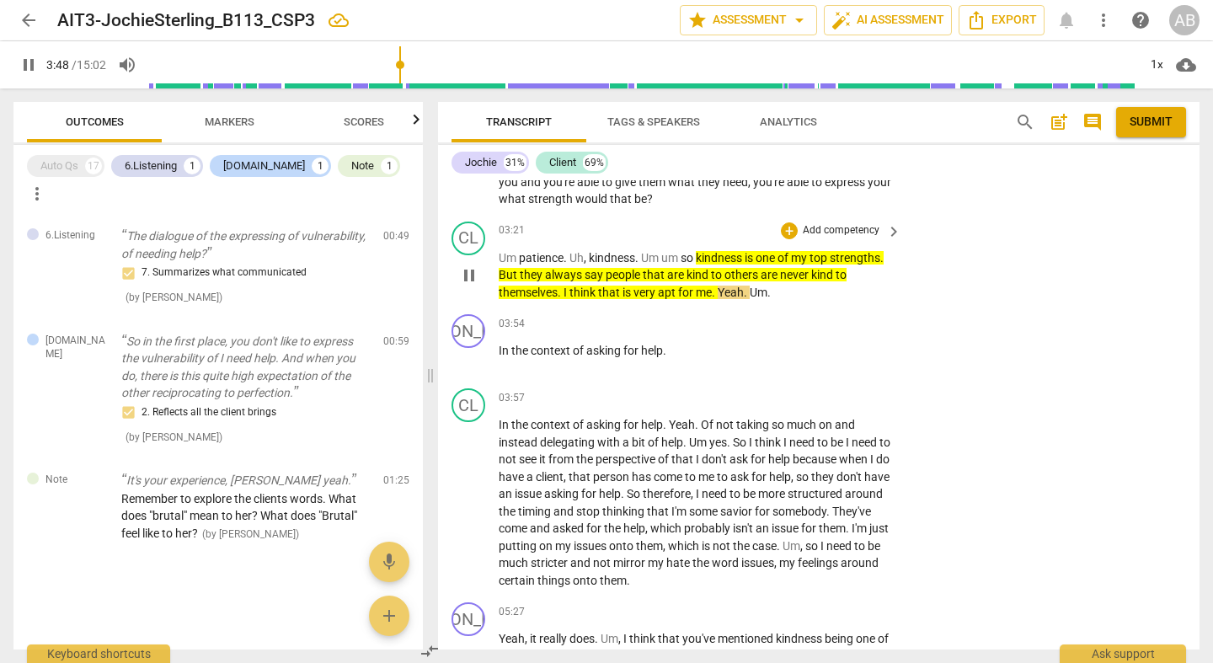
scroll to position [5128, 0]
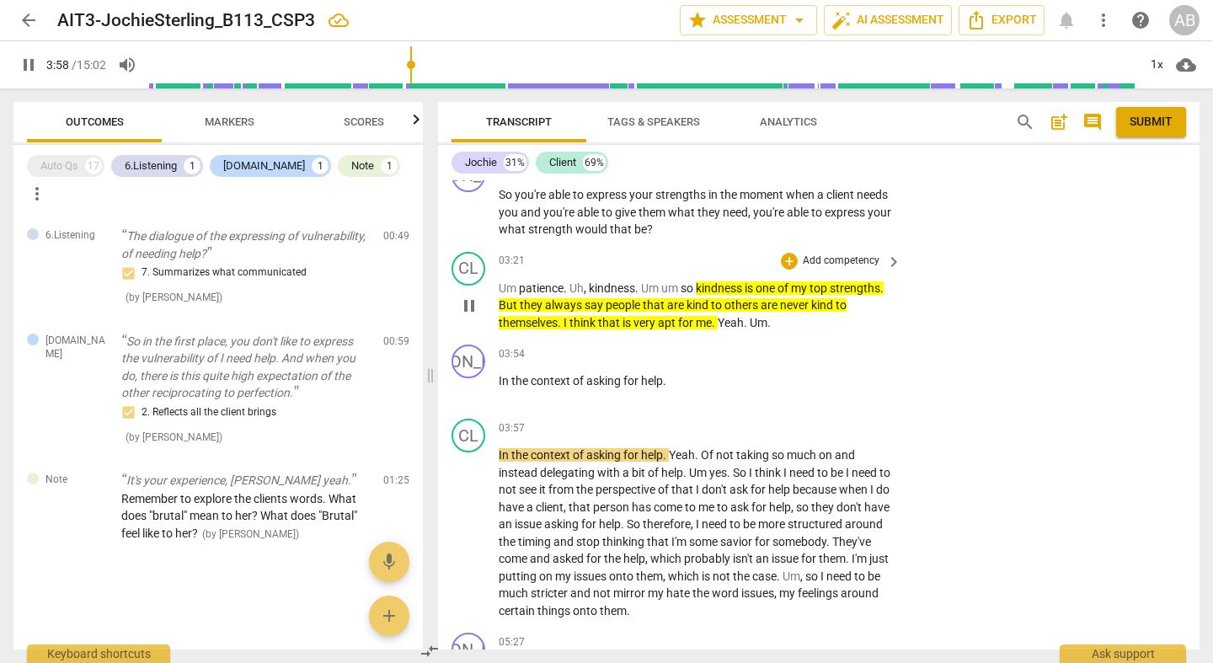
click at [465, 296] on span "pause" at bounding box center [469, 306] width 20 height 20
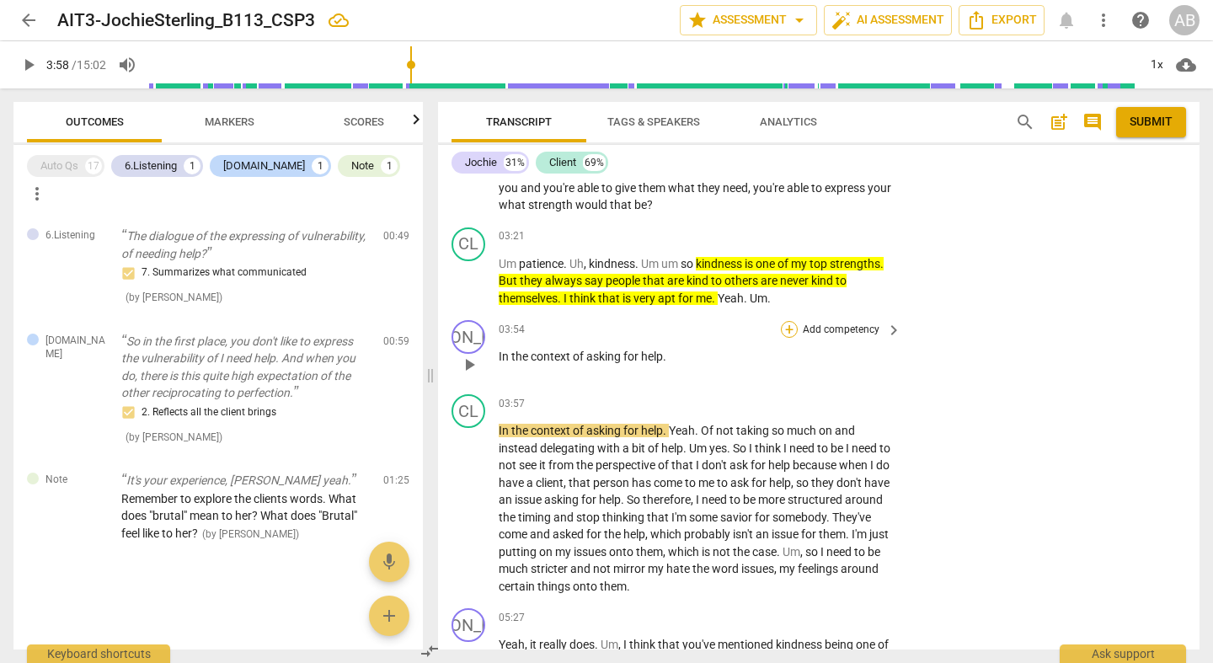
click at [790, 321] on div "+" at bounding box center [789, 329] width 17 height 17
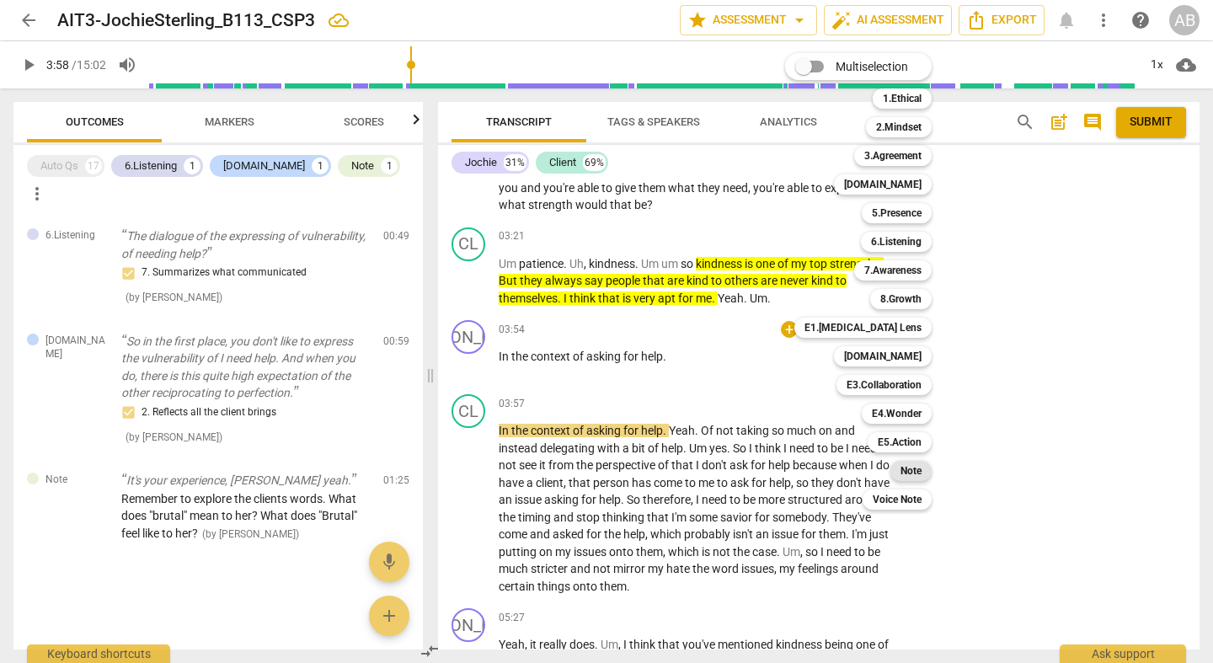
click at [922, 477] on b "Note" at bounding box center [911, 471] width 21 height 20
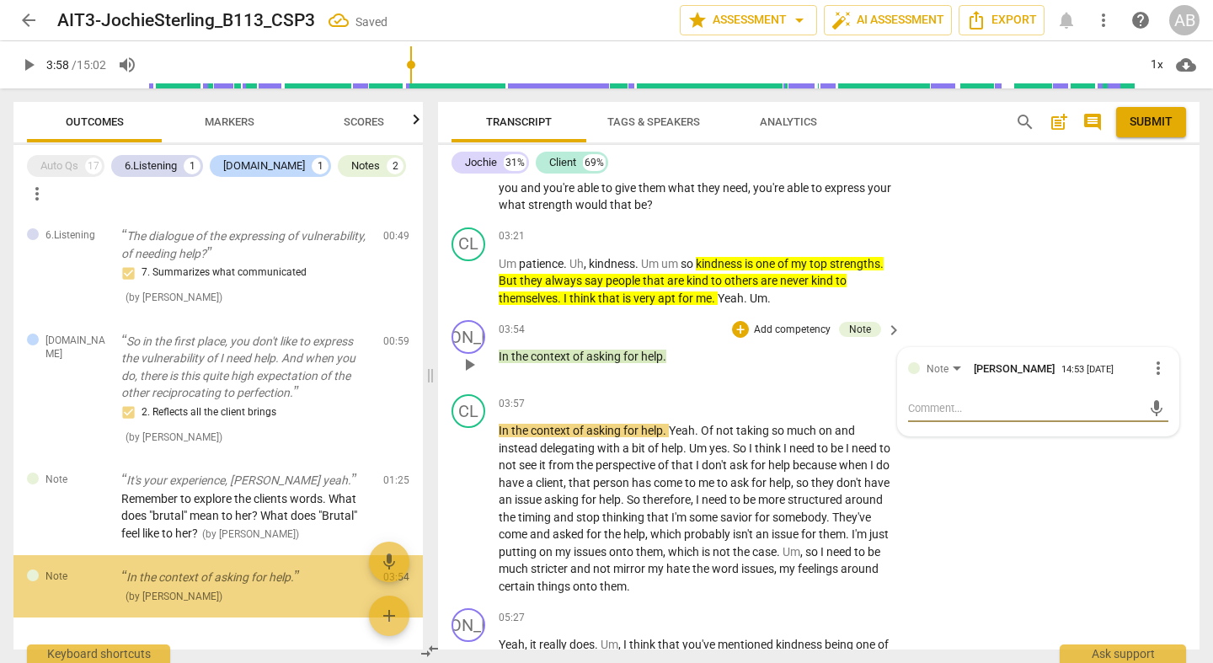
scroll to position [19, 0]
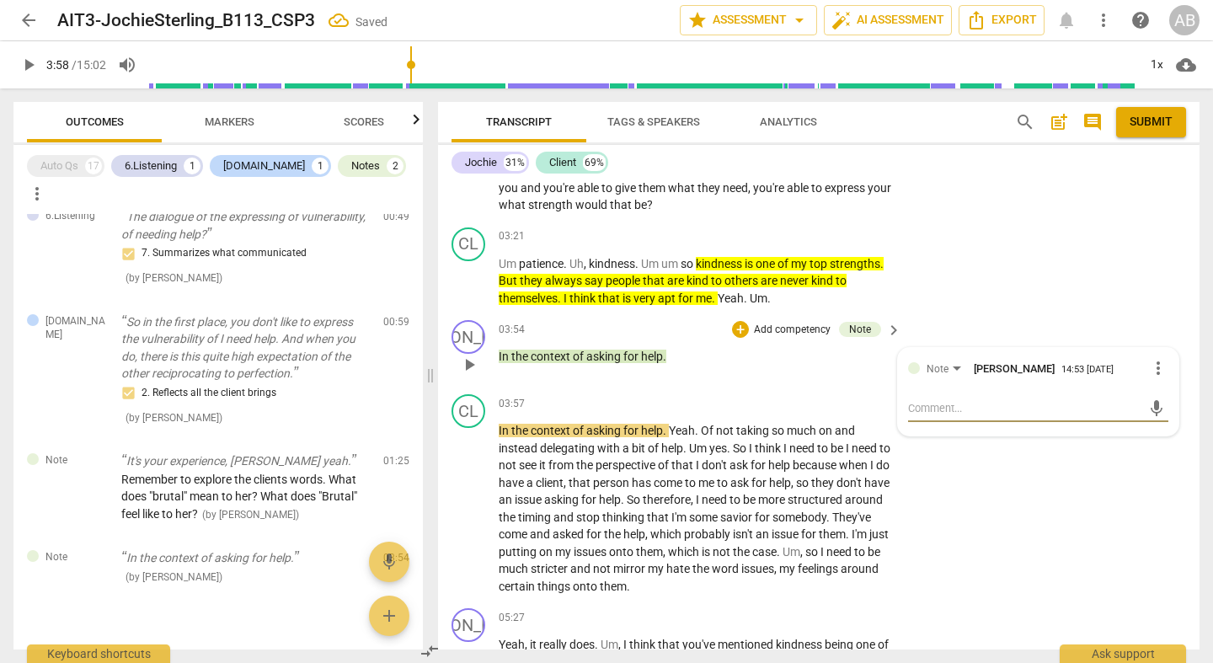
click at [1153, 358] on span "more_vert" at bounding box center [1158, 368] width 20 height 20
click at [1164, 358] on li "Delete" at bounding box center [1170, 352] width 58 height 32
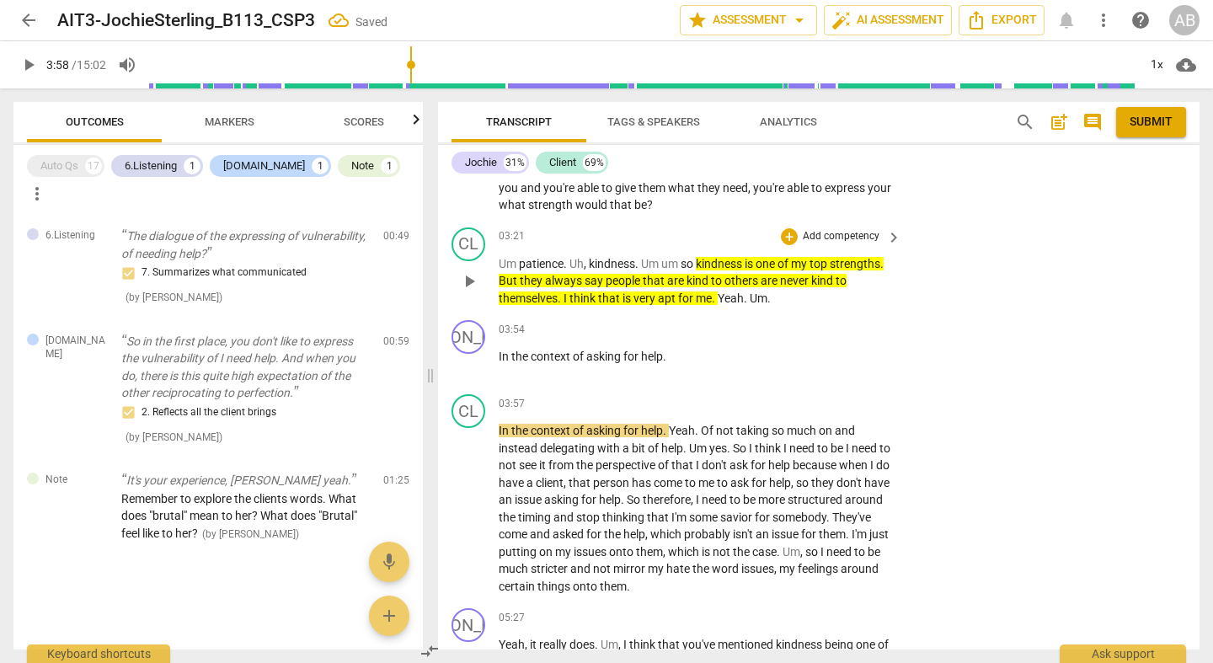
scroll to position [5120, 0]
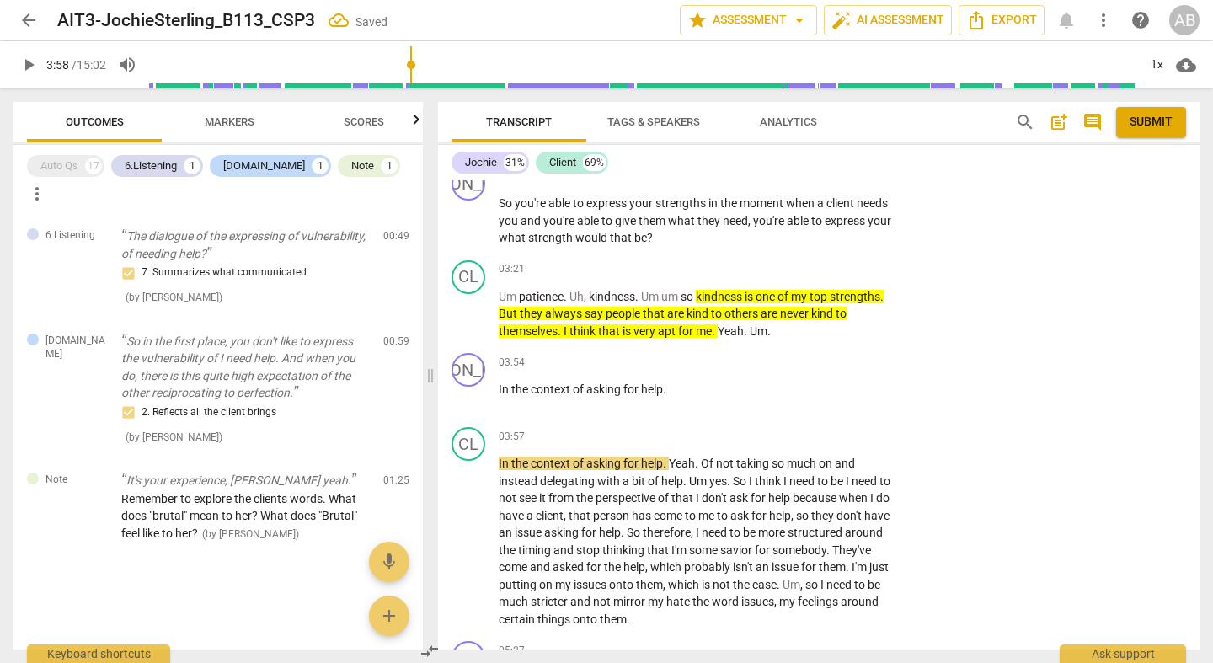
click at [884, 260] on span "keyboard_arrow_right" at bounding box center [894, 270] width 20 height 20
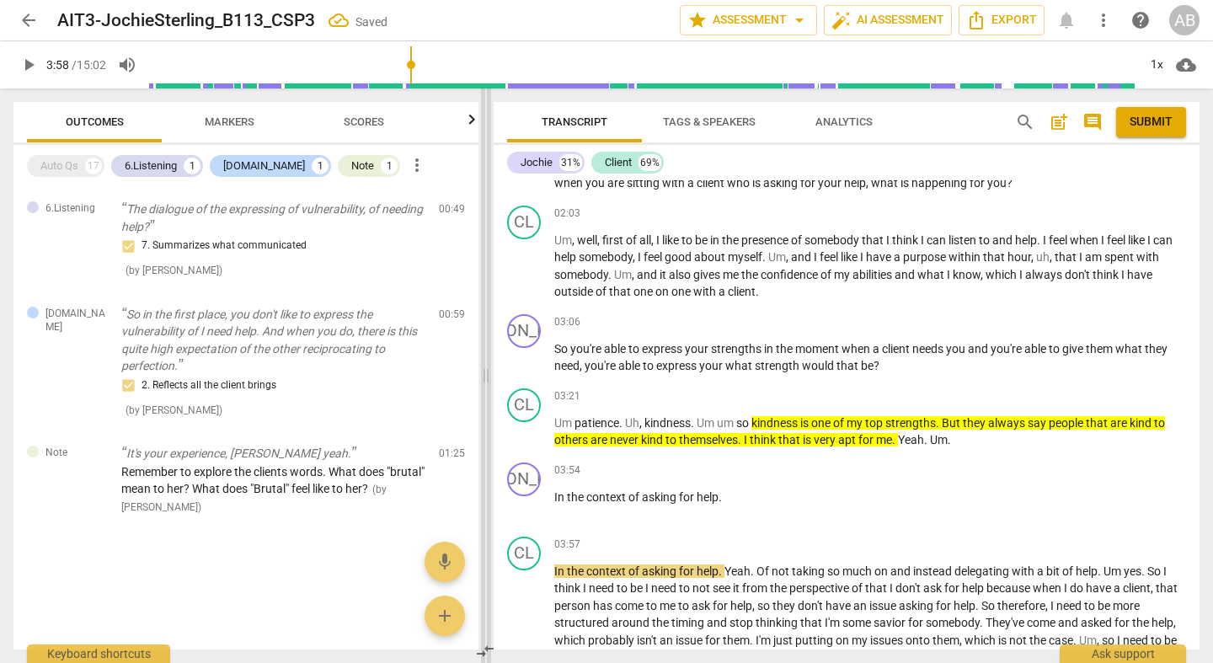
drag, startPoint x: 609, startPoint y: 376, endPoint x: 409, endPoint y: 378, distance: 199.7
click at [481, 378] on span at bounding box center [486, 375] width 10 height 575
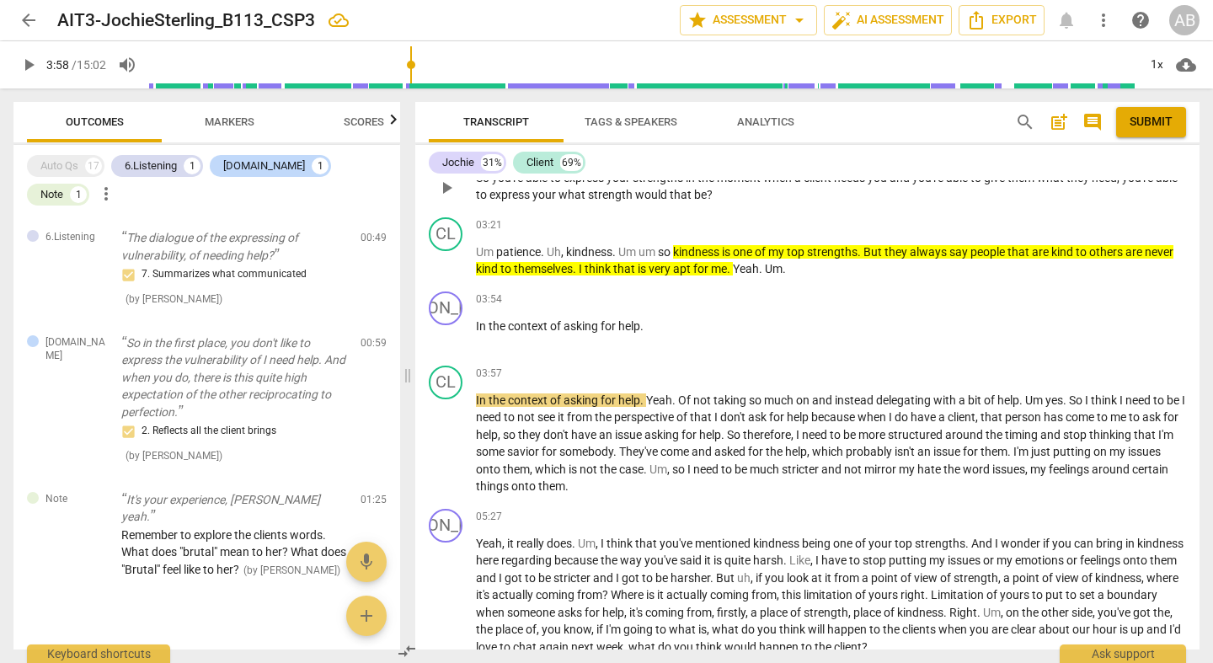
scroll to position [4856, 0]
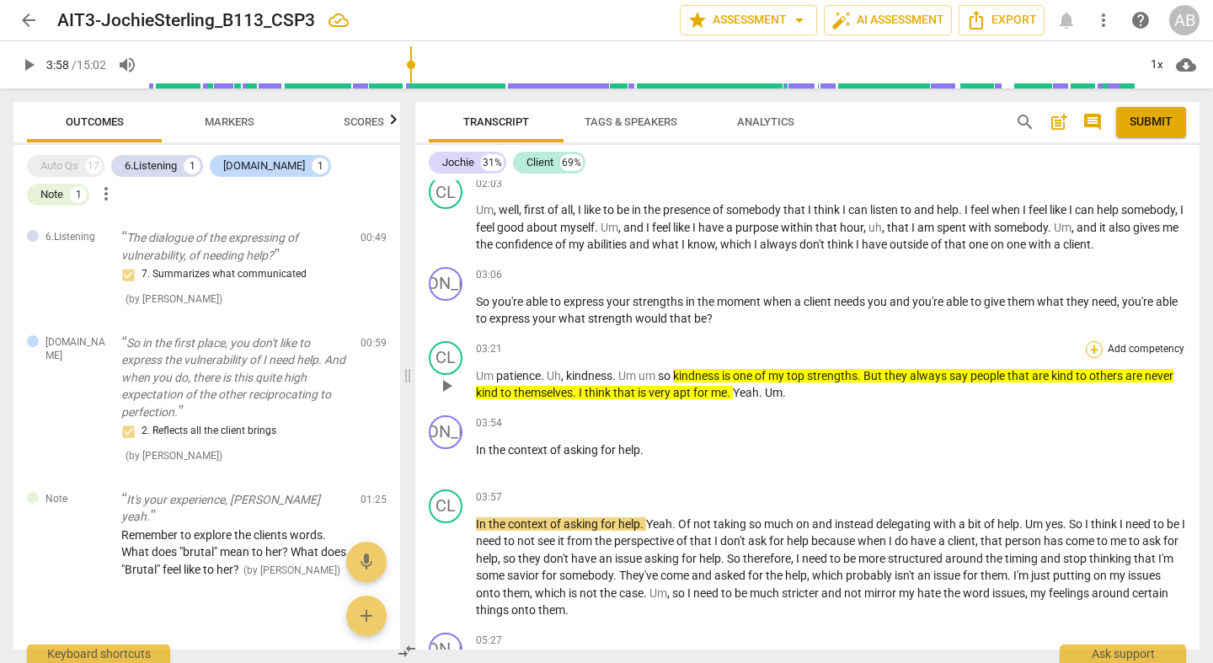
click at [1089, 341] on div "+" at bounding box center [1094, 349] width 17 height 17
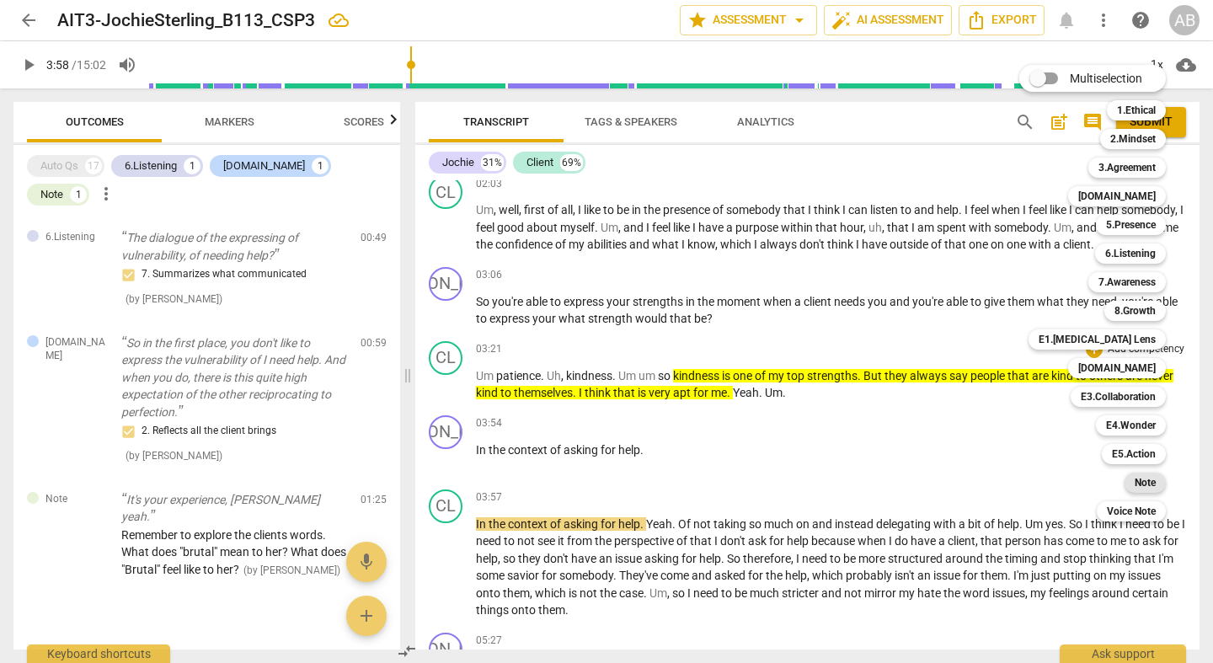
click at [1142, 488] on b "Note" at bounding box center [1145, 483] width 21 height 20
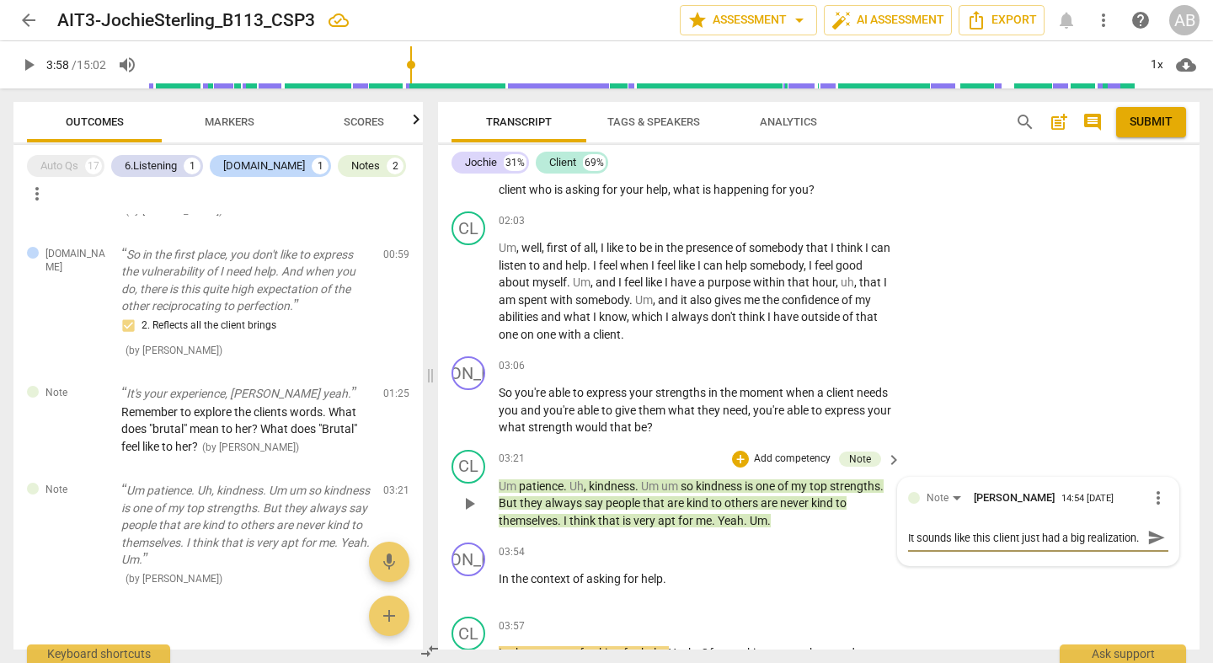
scroll to position [16, 0]
click at [991, 530] on textarea "It sounds like this client just had a big realization." at bounding box center [1024, 538] width 233 height 16
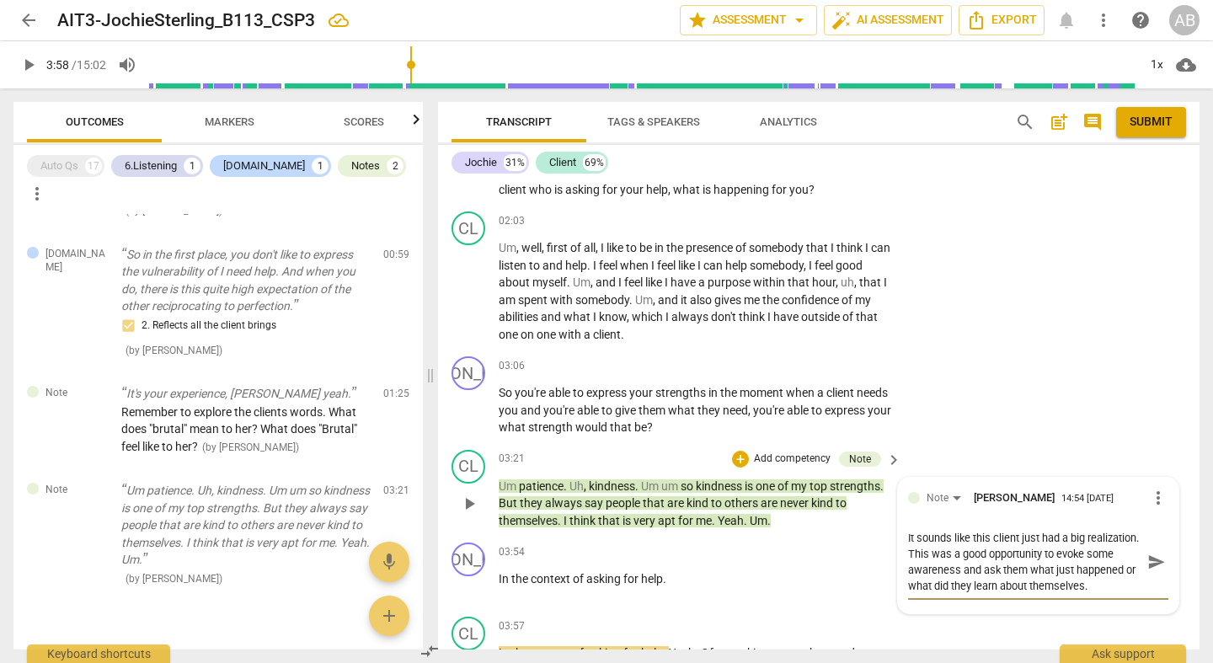
scroll to position [4934, 0]
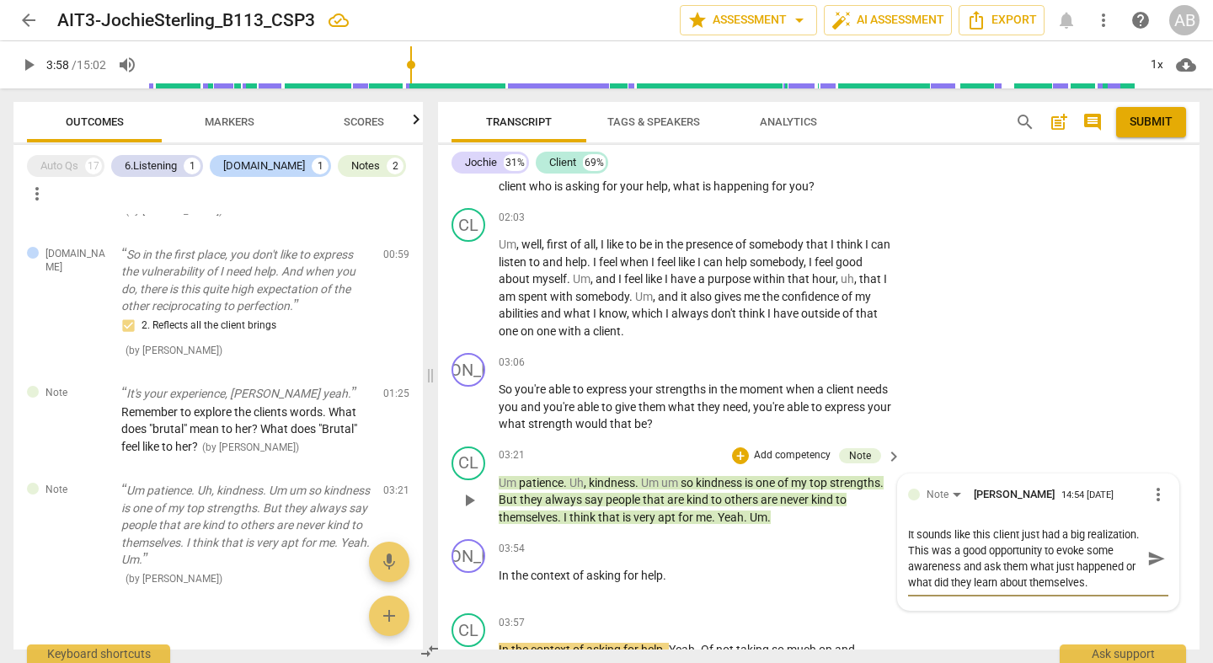
click at [1148, 549] on span "send" at bounding box center [1157, 558] width 19 height 19
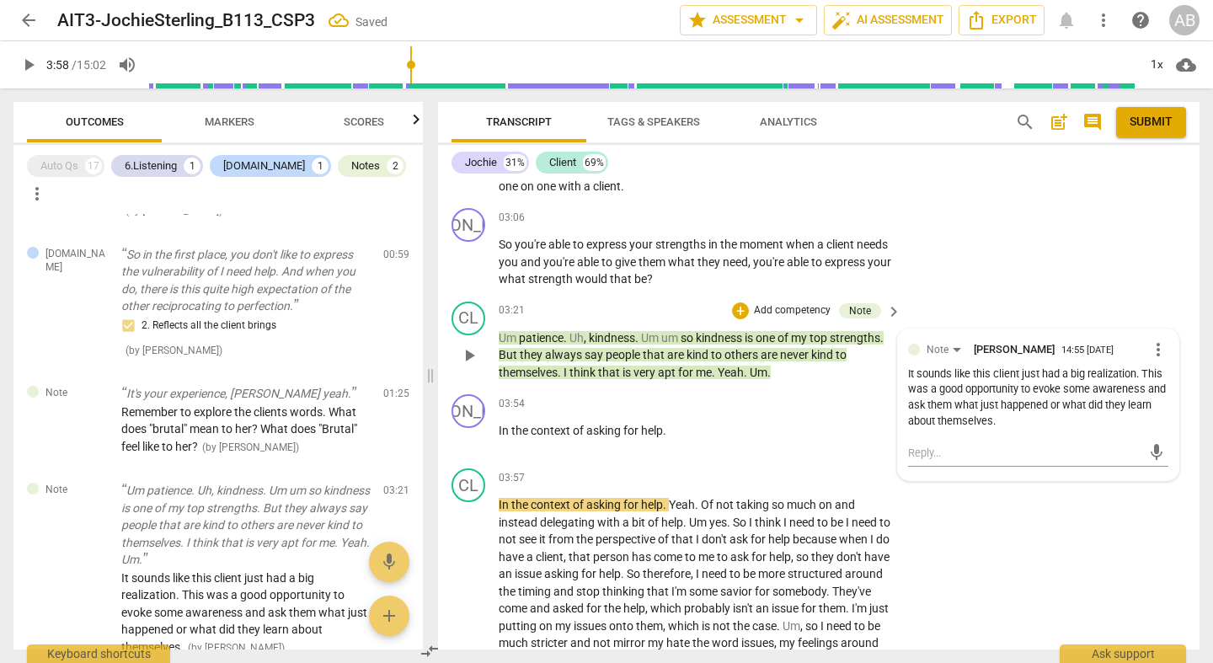
scroll to position [5100, 0]
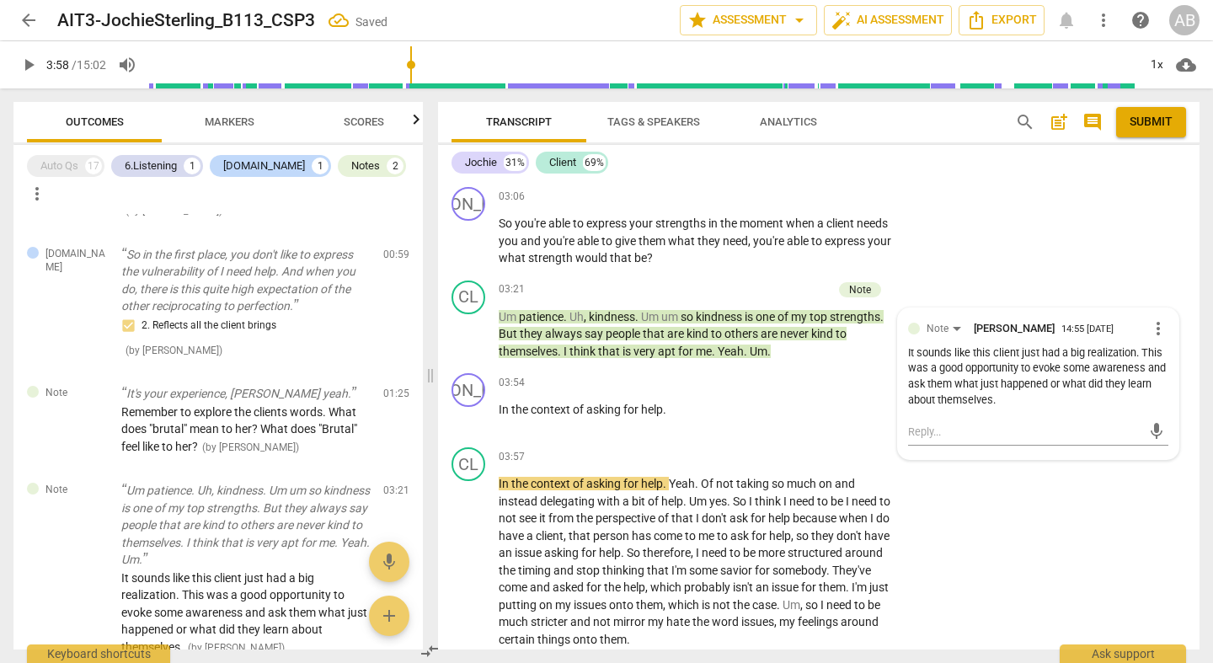
click at [18, 70] on span "play_arrow" at bounding box center [28, 65] width 30 height 20
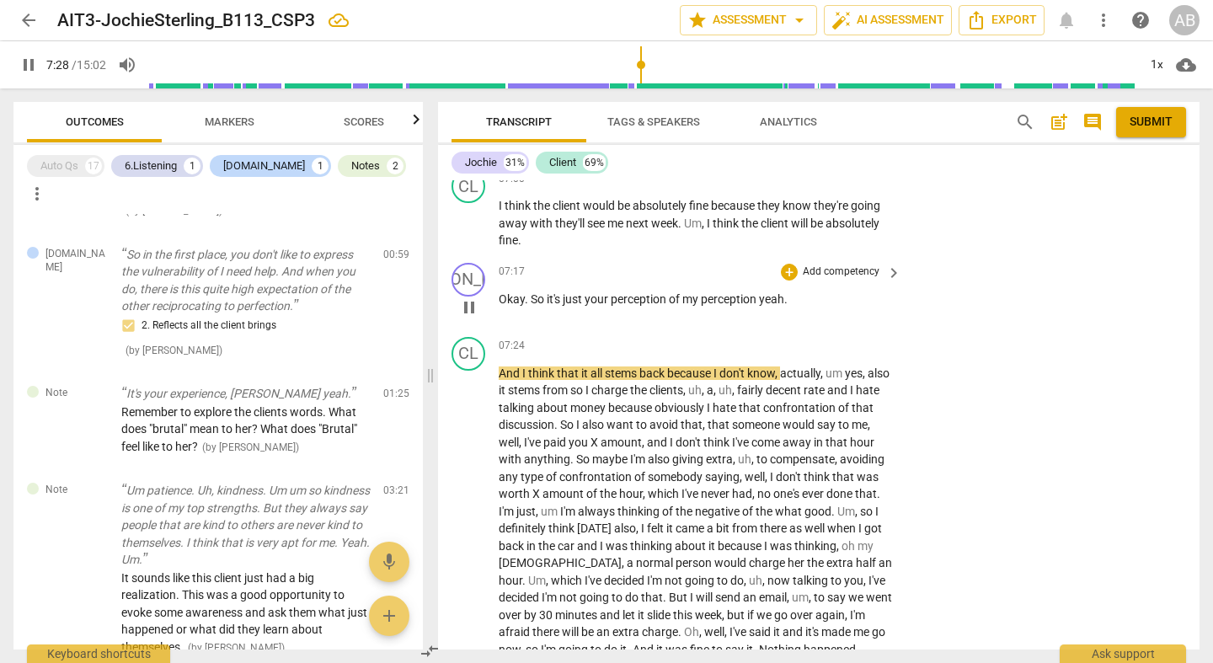
scroll to position [5864, 0]
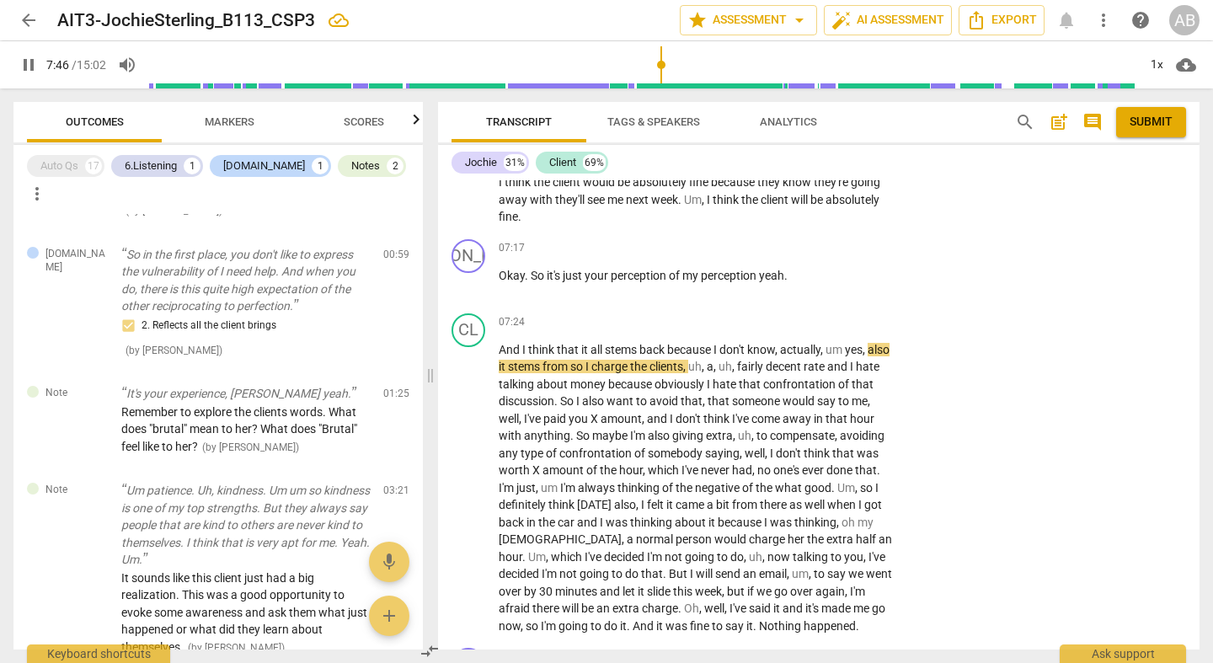
click at [19, 65] on span "pause" at bounding box center [29, 65] width 20 height 20
click at [39, 65] on span "play_arrow" at bounding box center [28, 65] width 30 height 20
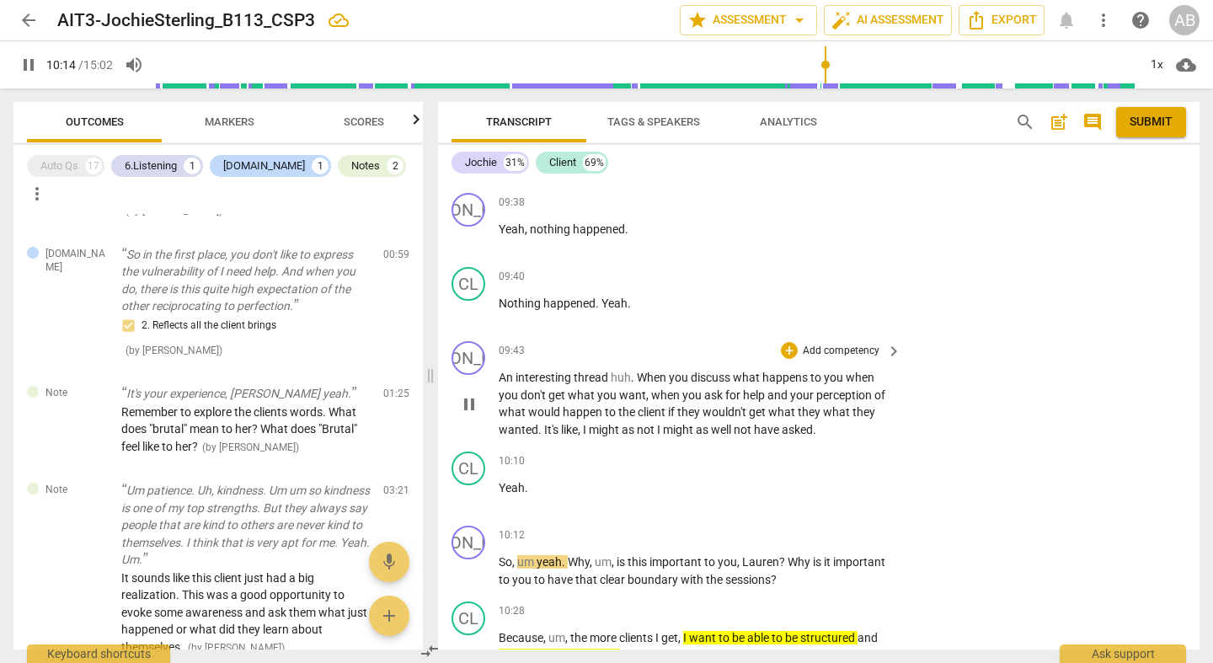
scroll to position [6183, 0]
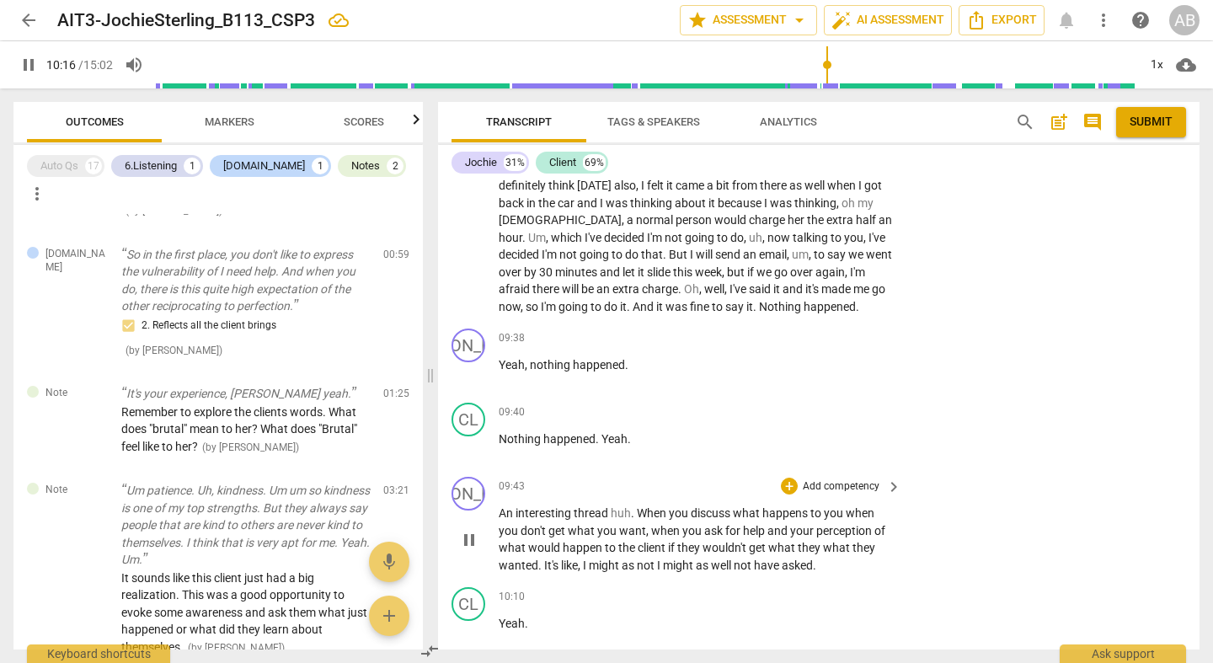
click at [471, 530] on span "pause" at bounding box center [469, 540] width 20 height 20
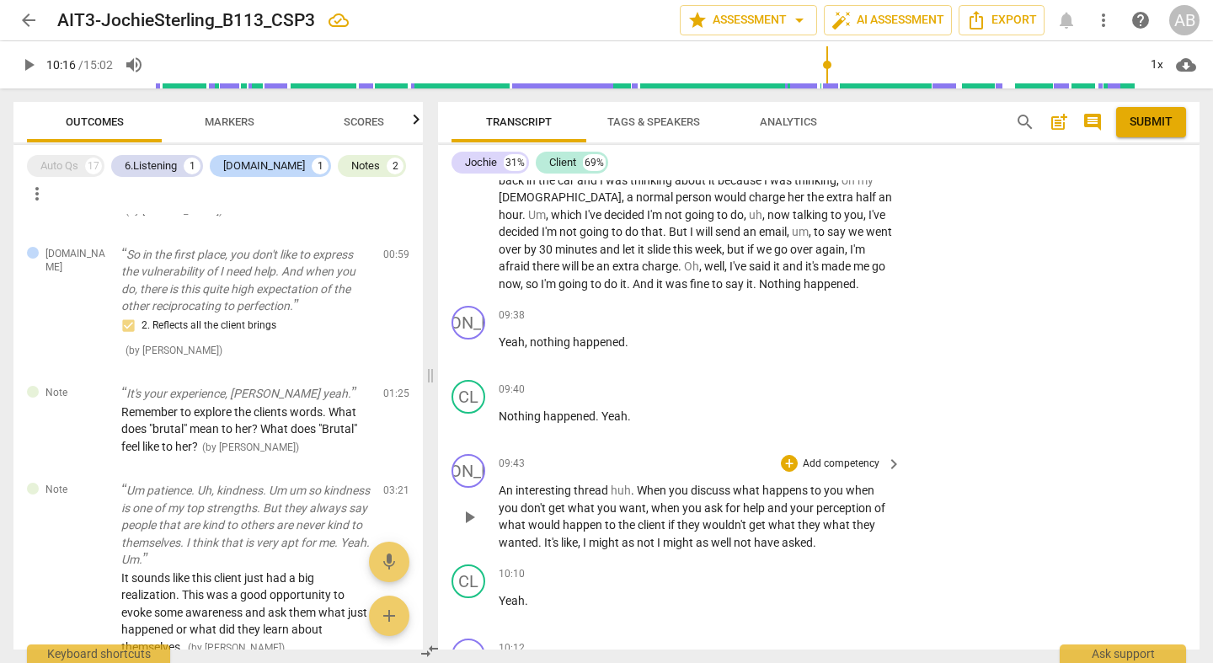
scroll to position [6215, 0]
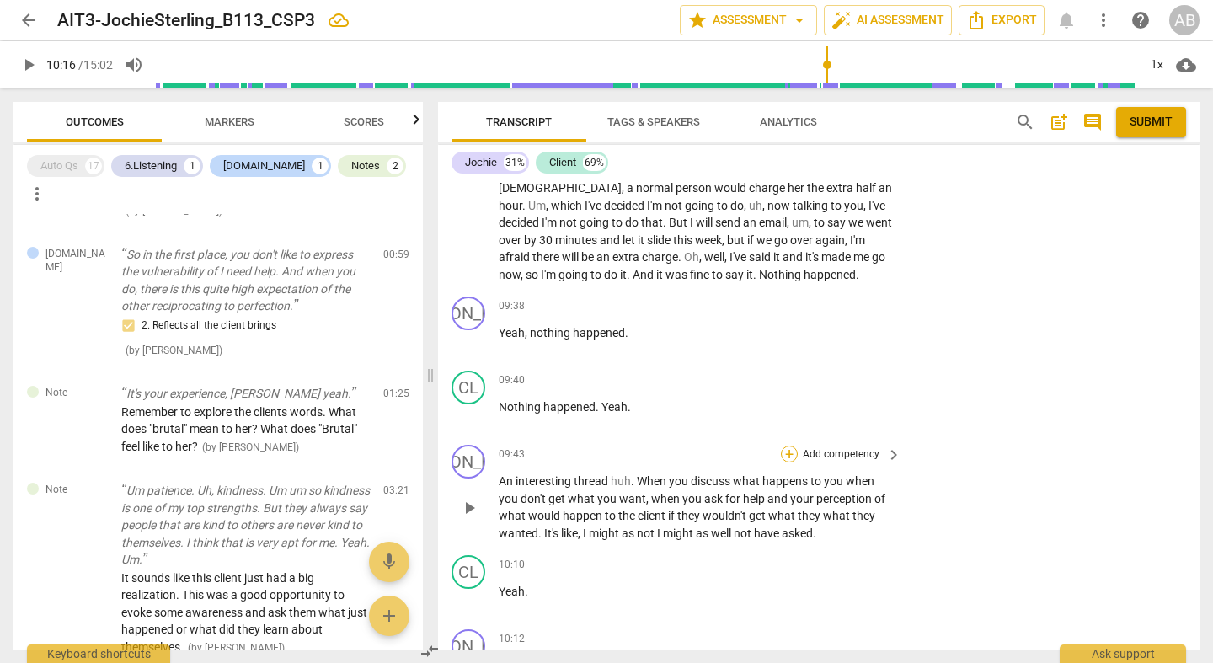
click at [784, 446] on div "+" at bounding box center [789, 454] width 17 height 17
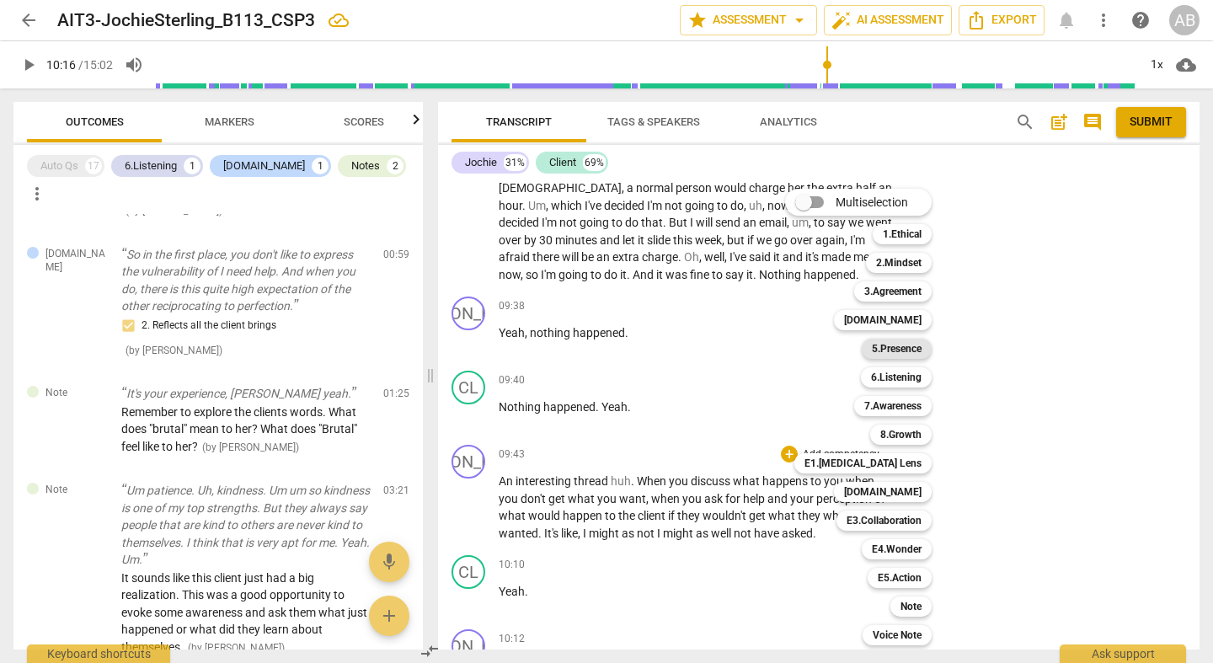
click at [919, 342] on b "5.Presence" at bounding box center [897, 349] width 50 height 20
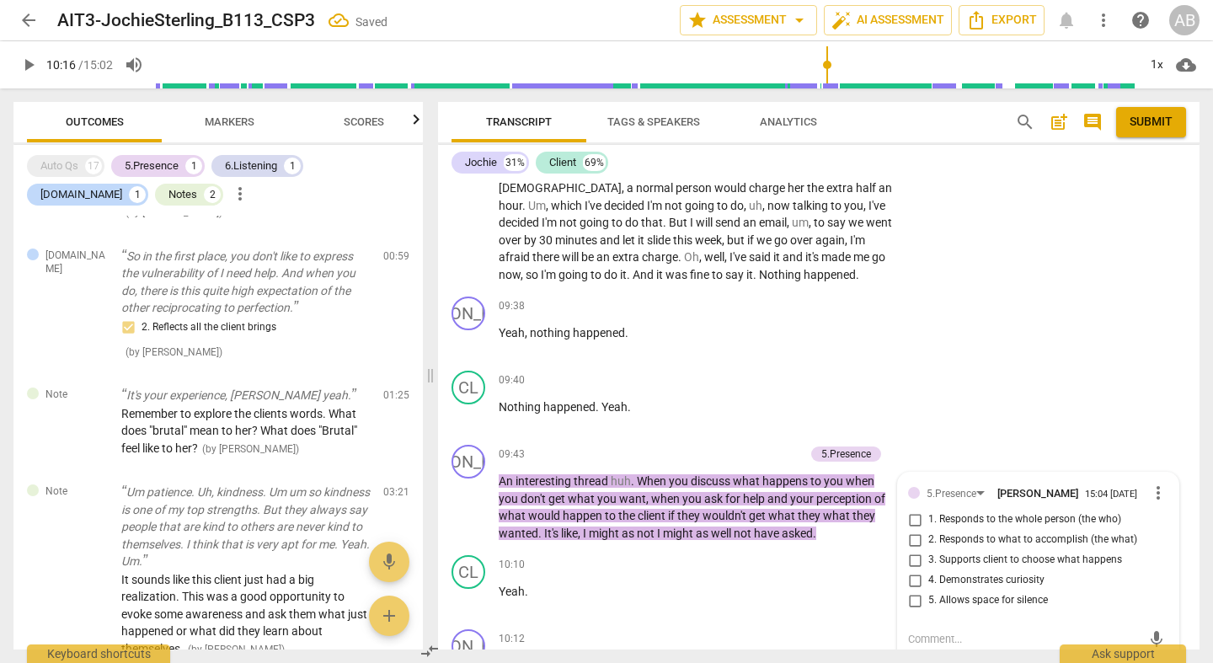
scroll to position [350, 0]
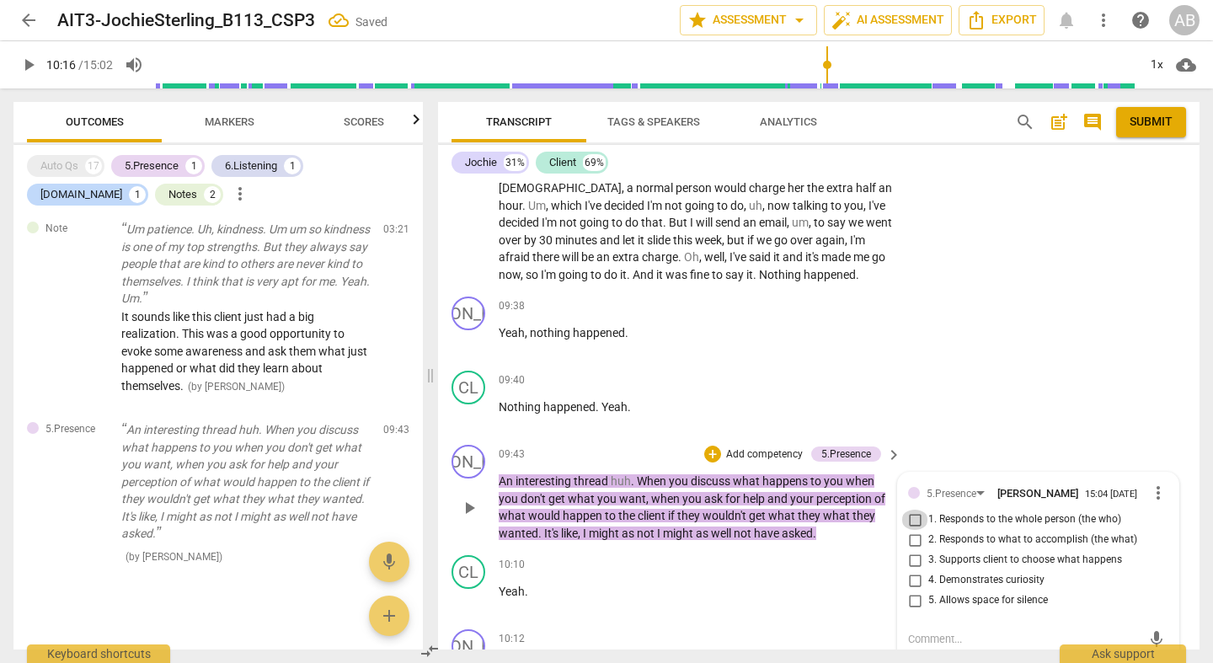
click at [917, 510] on input "1. Responds to the whole person (the who)" at bounding box center [915, 520] width 27 height 20
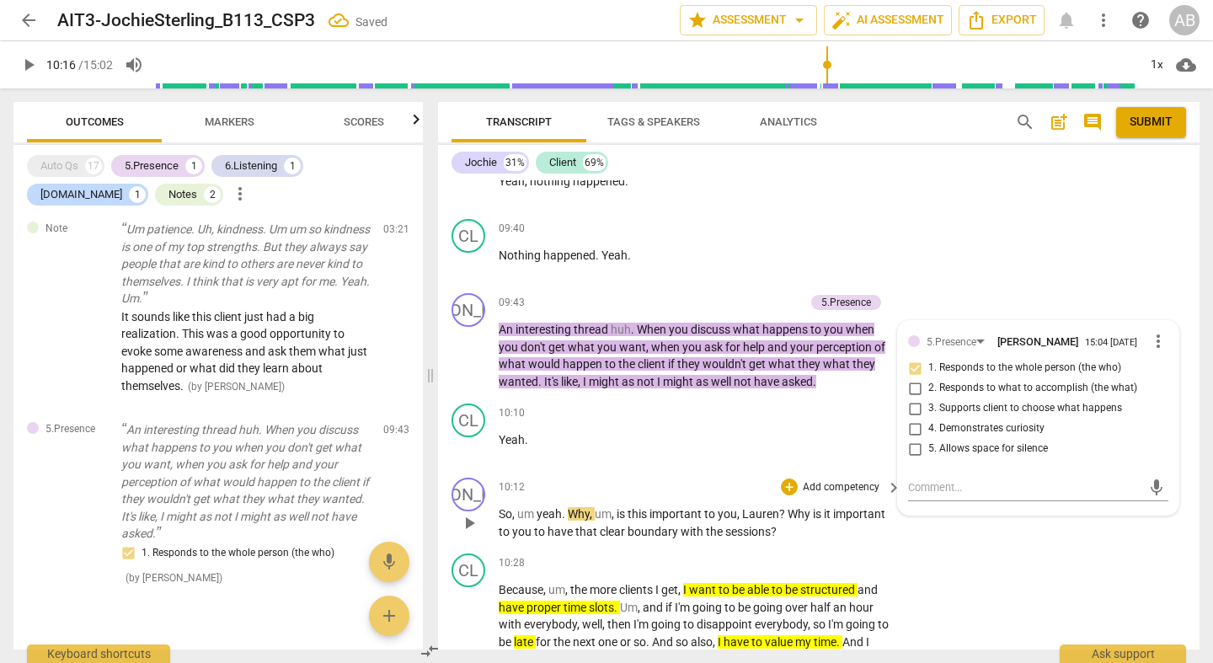
click at [836, 480] on p "Add competency" at bounding box center [841, 487] width 80 height 15
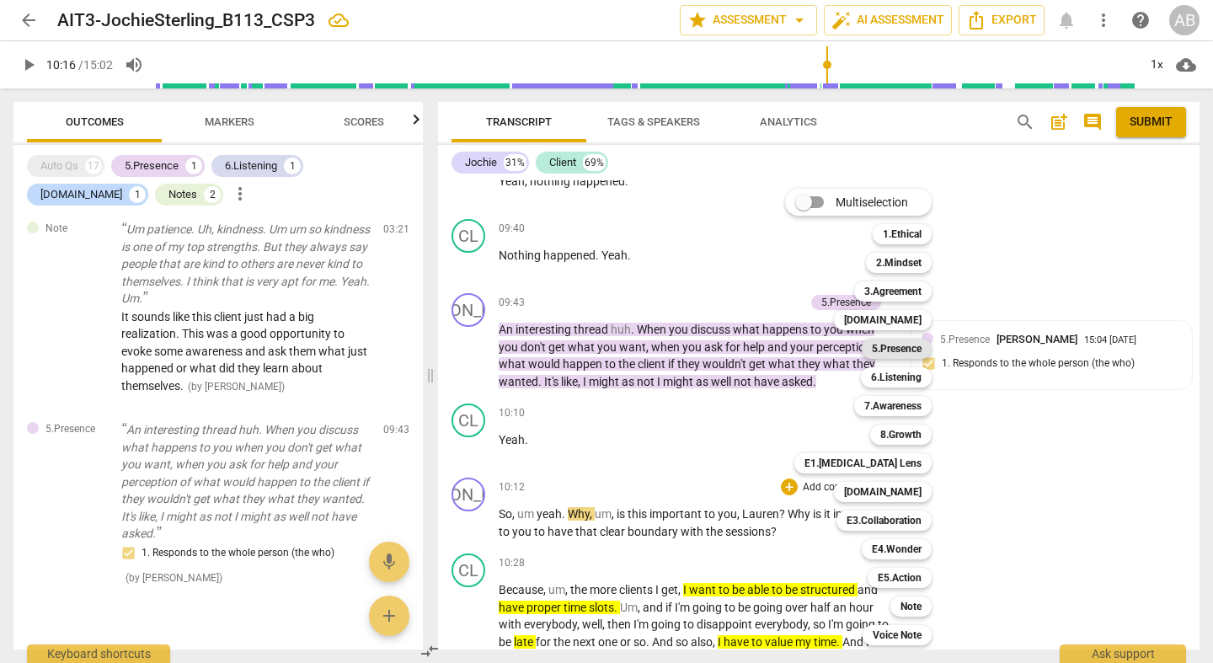
click at [915, 348] on b "5.Presence" at bounding box center [897, 349] width 50 height 20
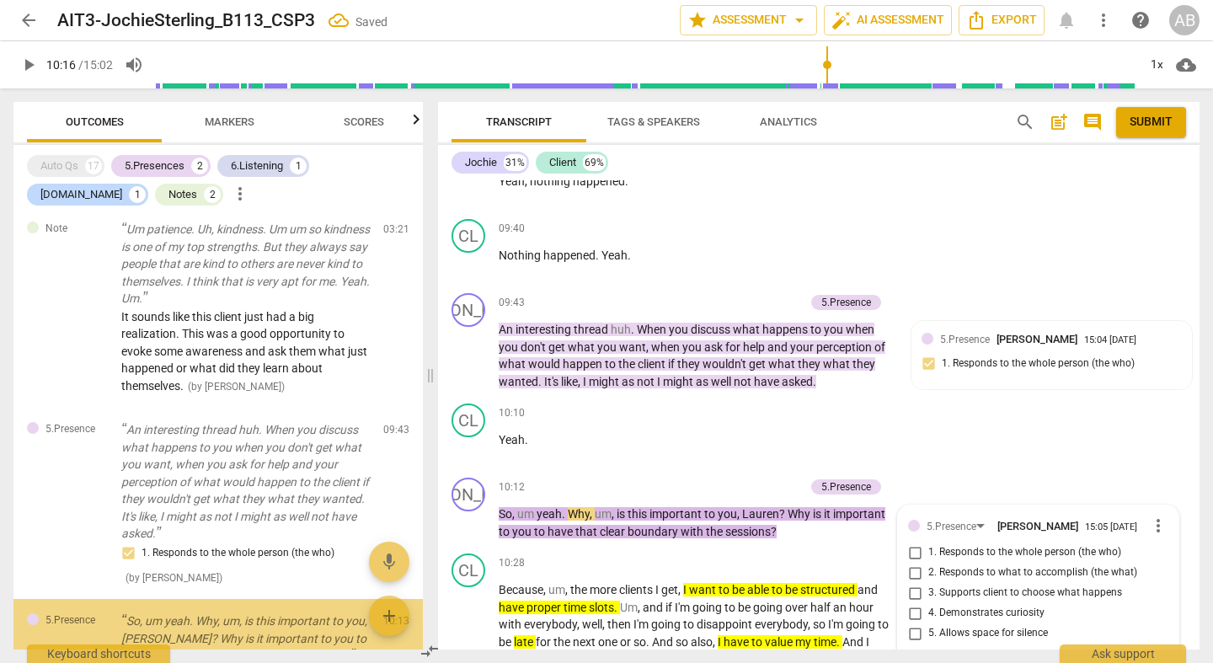
scroll to position [470, 0]
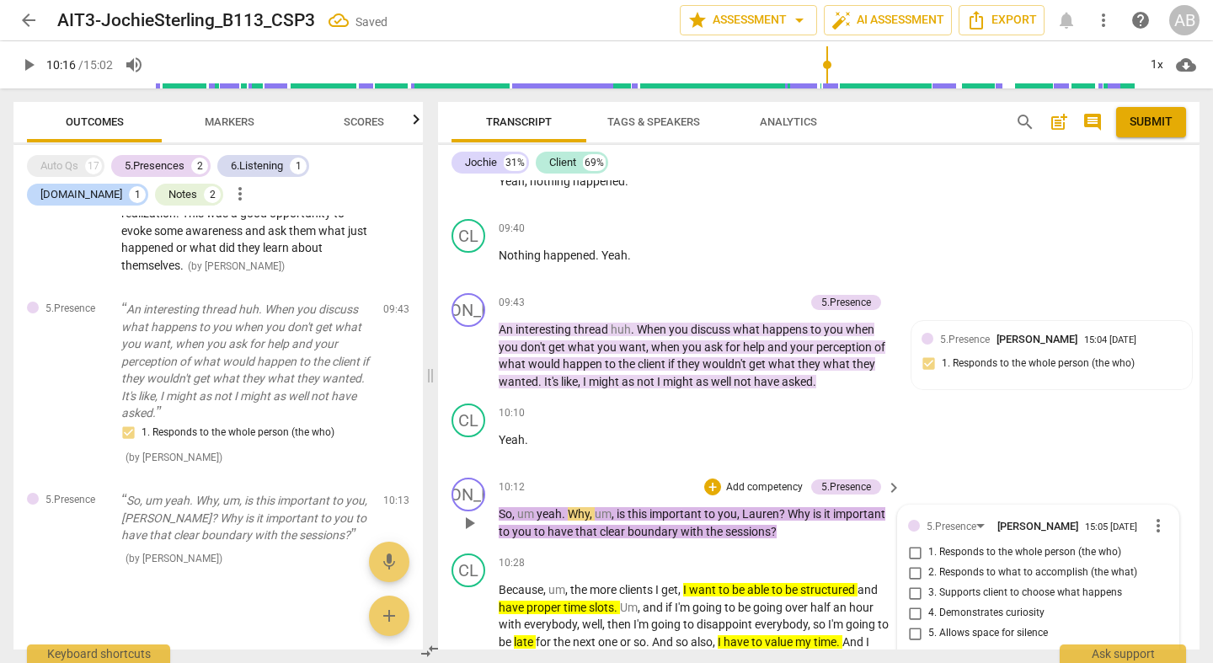
click at [917, 563] on input "2. Responds to what to accomplish (the what)" at bounding box center [915, 573] width 27 height 20
click at [913, 603] on input "4. Demonstrates curiosity" at bounding box center [915, 613] width 27 height 20
click at [939, 471] on div "JO play_arrow pause 10:12 + Add competency 5.Presence keyboard_arrow_right So ,…" at bounding box center [819, 509] width 762 height 76
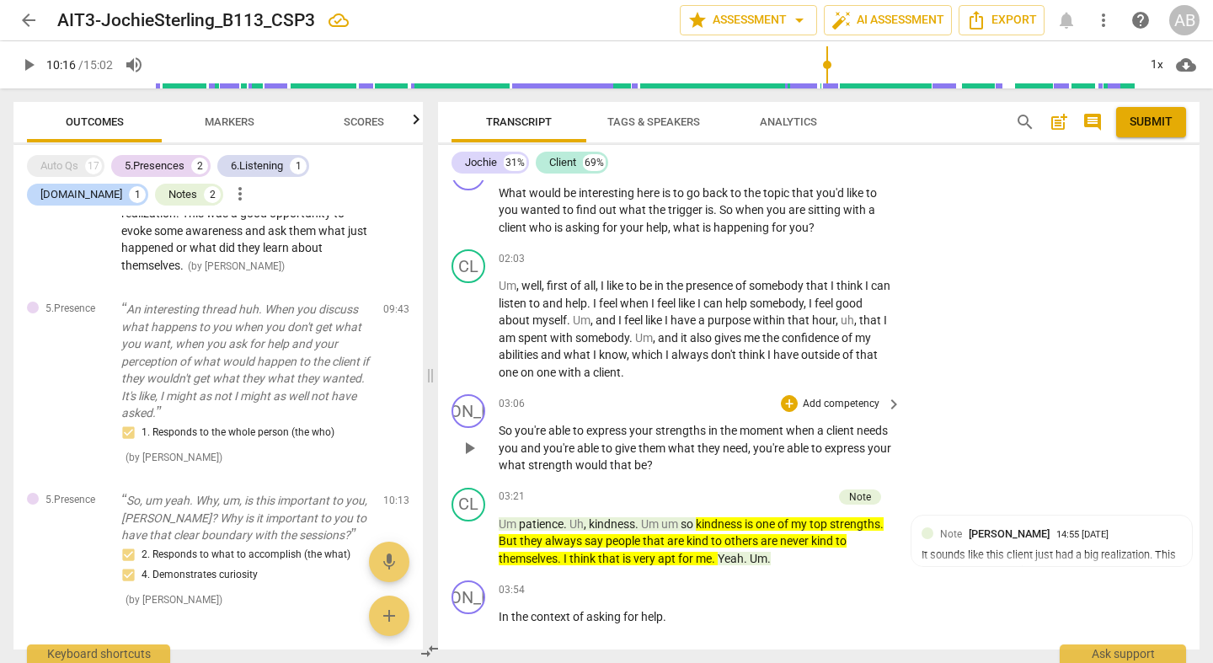
scroll to position [4863, 0]
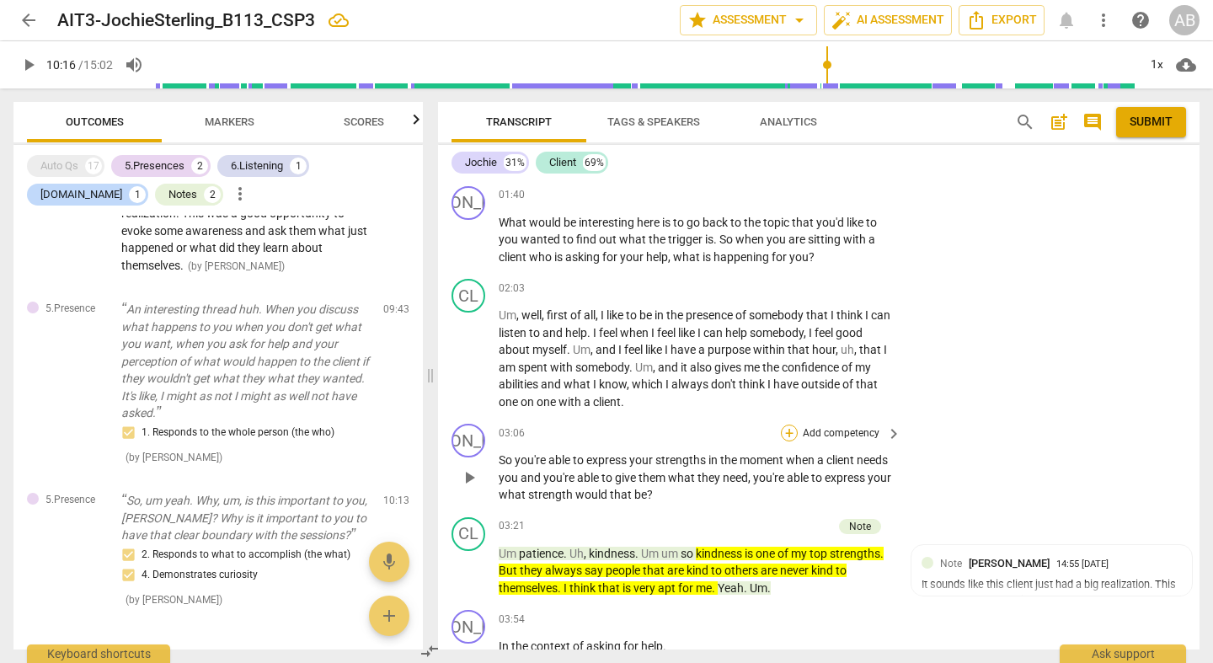
click at [781, 425] on div "+" at bounding box center [789, 433] width 17 height 17
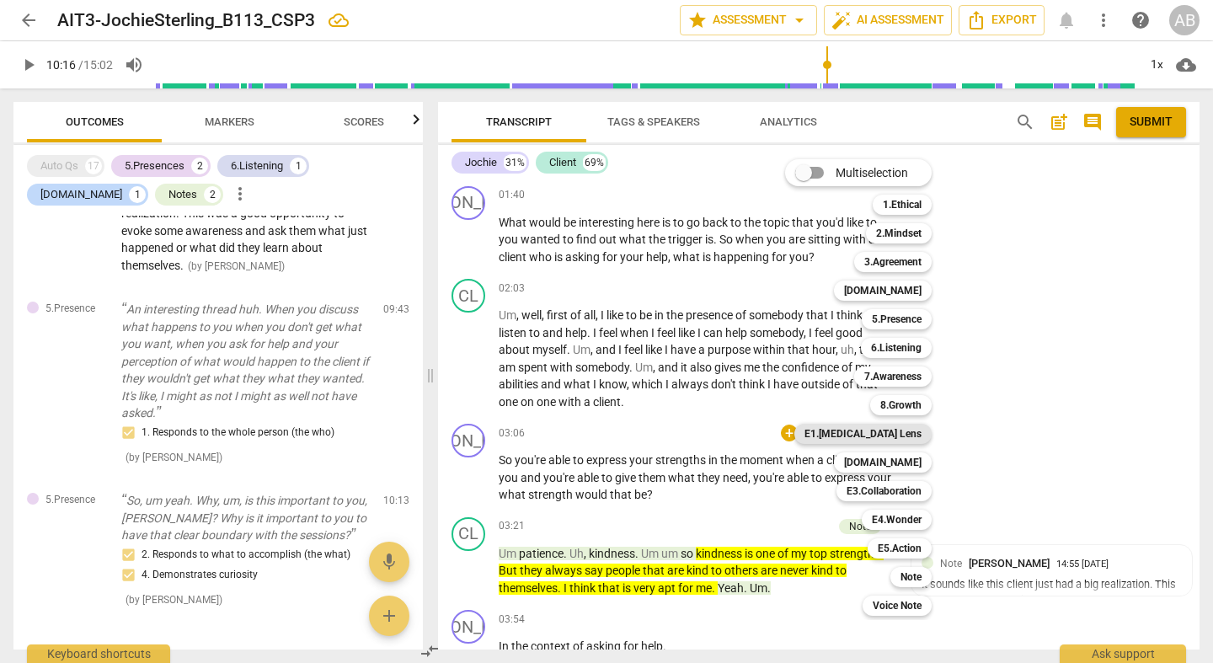
click at [902, 425] on b "E1.[MEDICAL_DATA] Lens" at bounding box center [863, 434] width 117 height 20
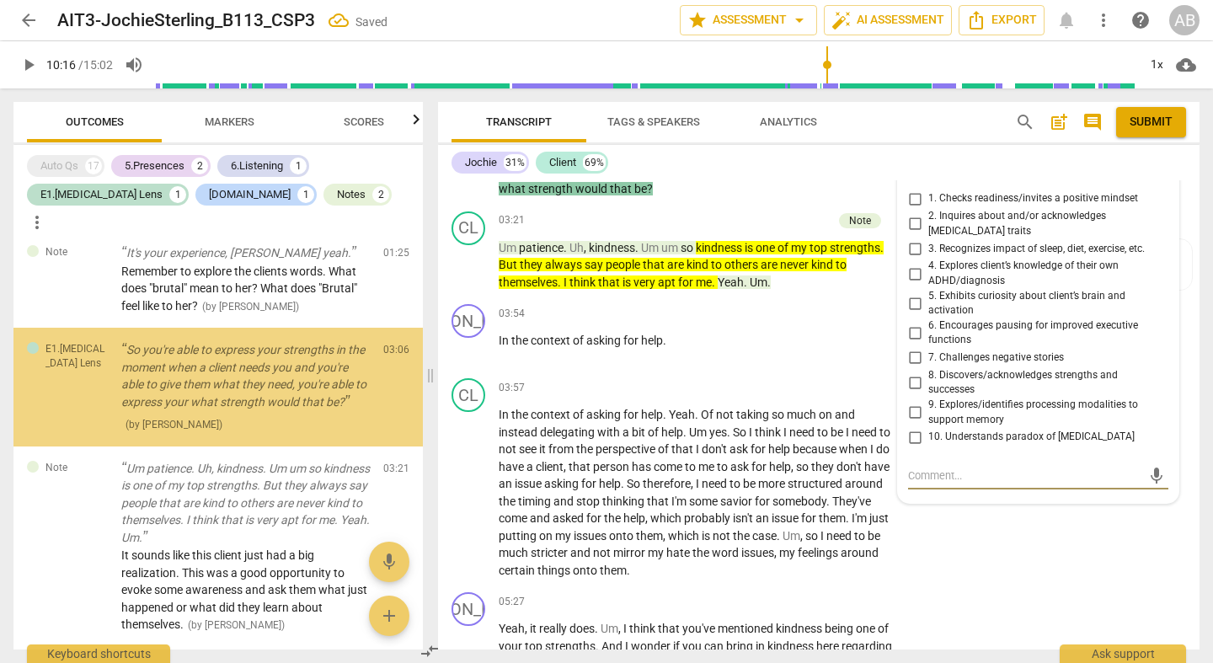
scroll to position [186, 0]
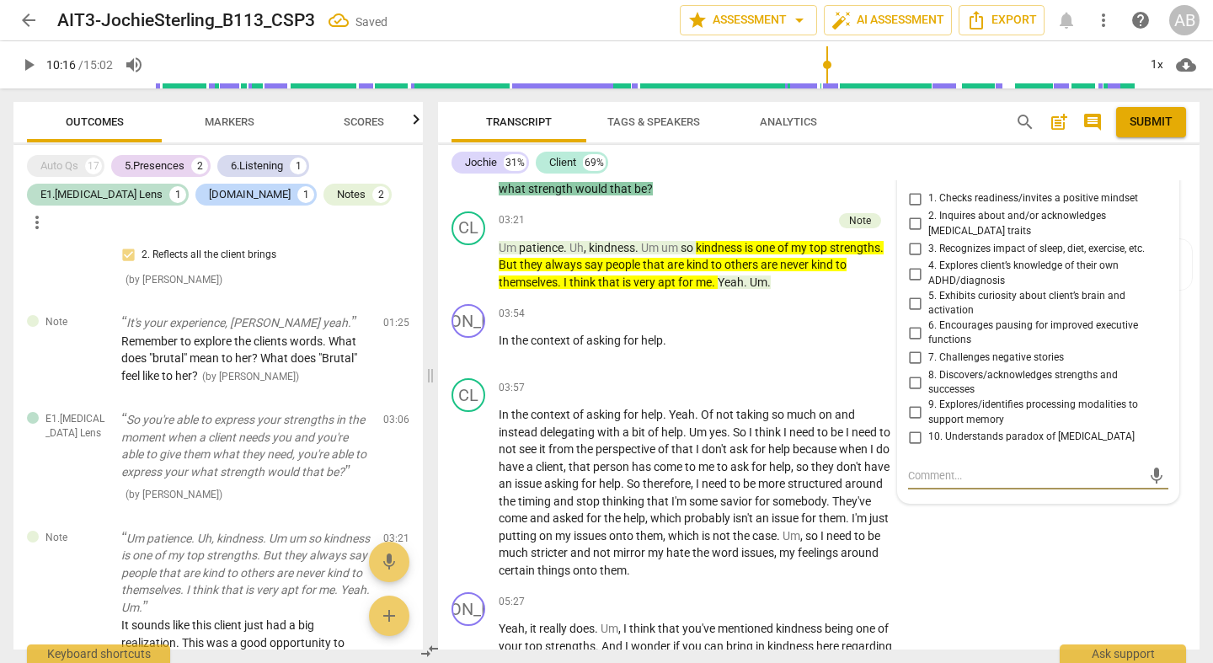
click at [918, 372] on input "8. Discovers/acknowledges strengths and successes" at bounding box center [915, 382] width 27 height 20
click at [1025, 471] on div "CL play_arrow pause 03:57 + Add competency keyboard_arrow_right In the context …" at bounding box center [819, 479] width 762 height 214
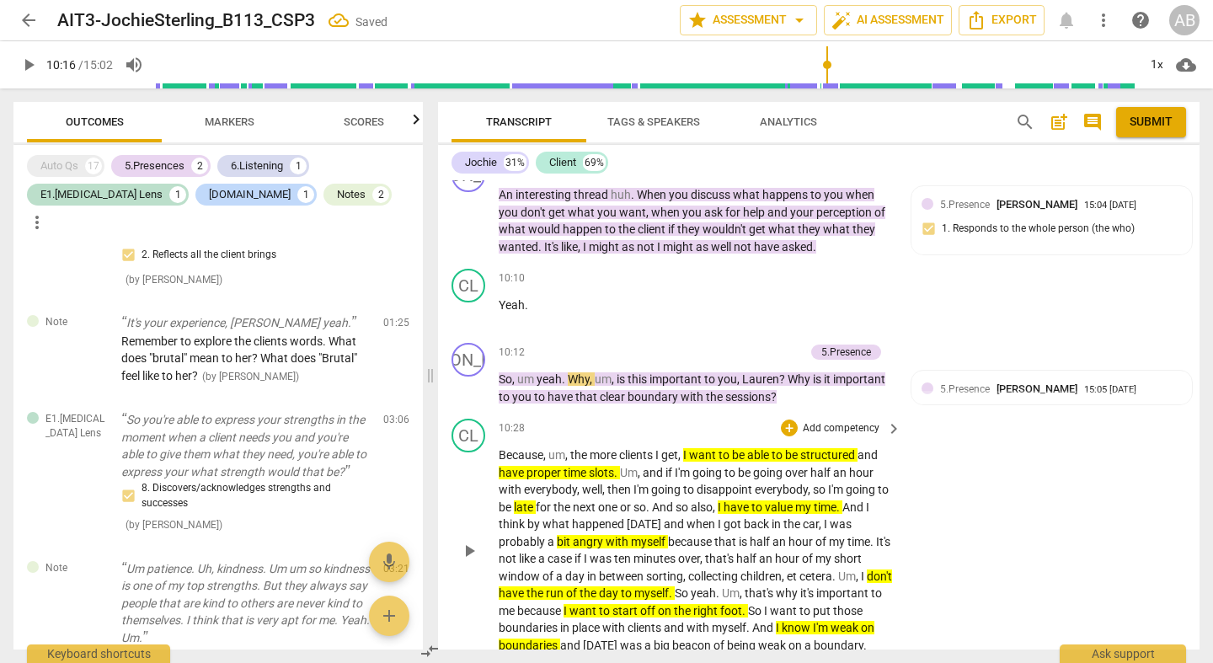
scroll to position [6520, 0]
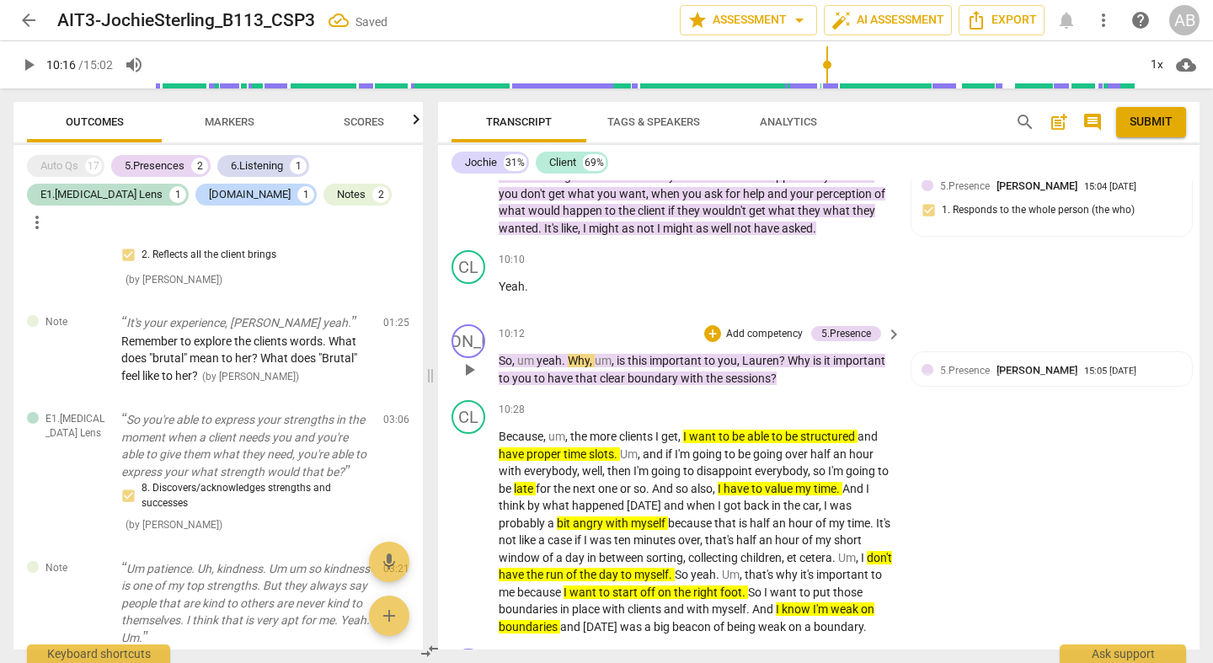
click at [471, 360] on span "play_arrow" at bounding box center [469, 370] width 20 height 20
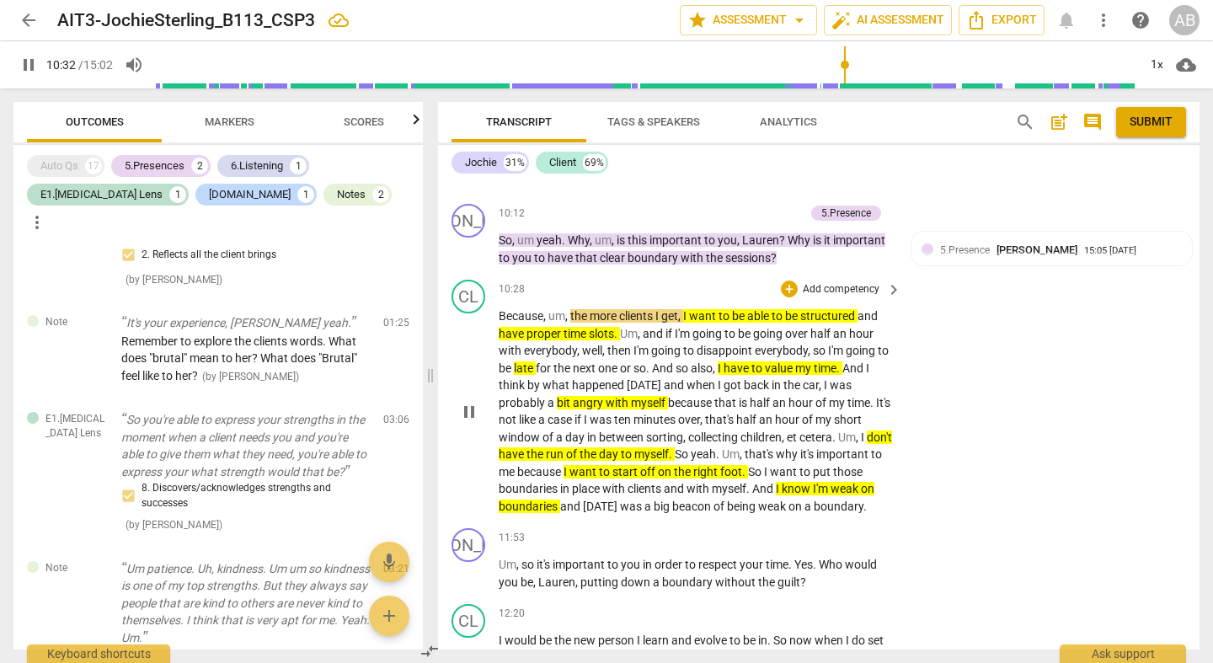
scroll to position [6644, 0]
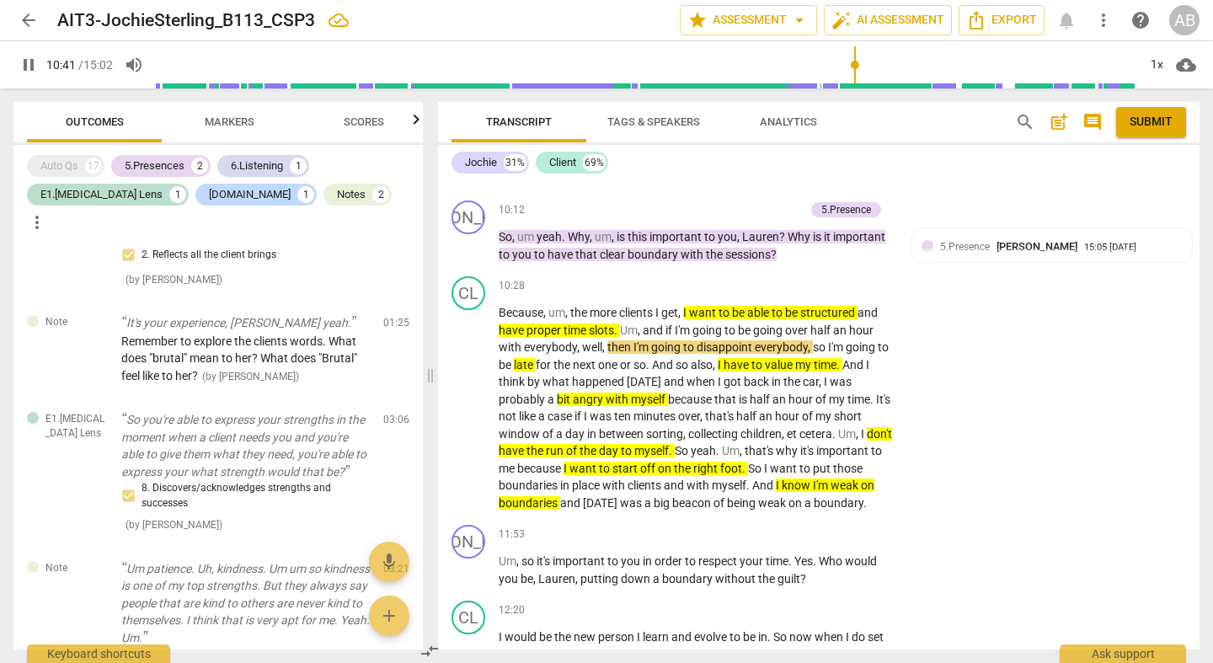
click at [34, 64] on span "pause" at bounding box center [29, 65] width 20 height 20
click at [35, 67] on span "play_arrow" at bounding box center [29, 65] width 20 height 20
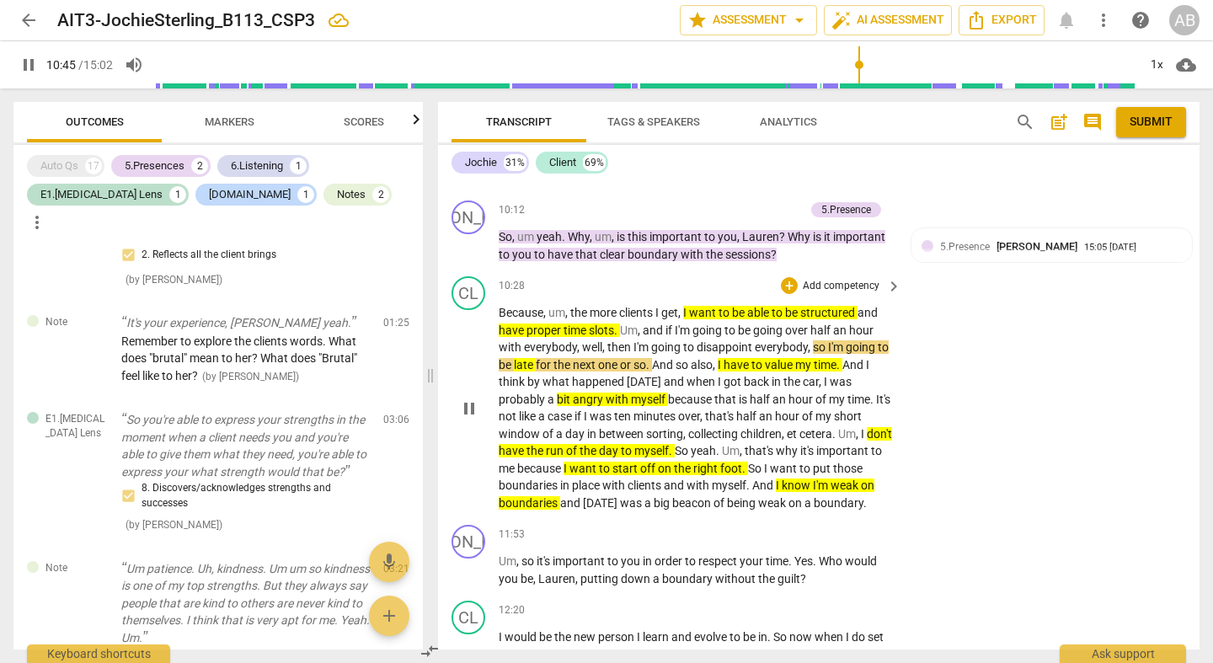
scroll to position [6657, 0]
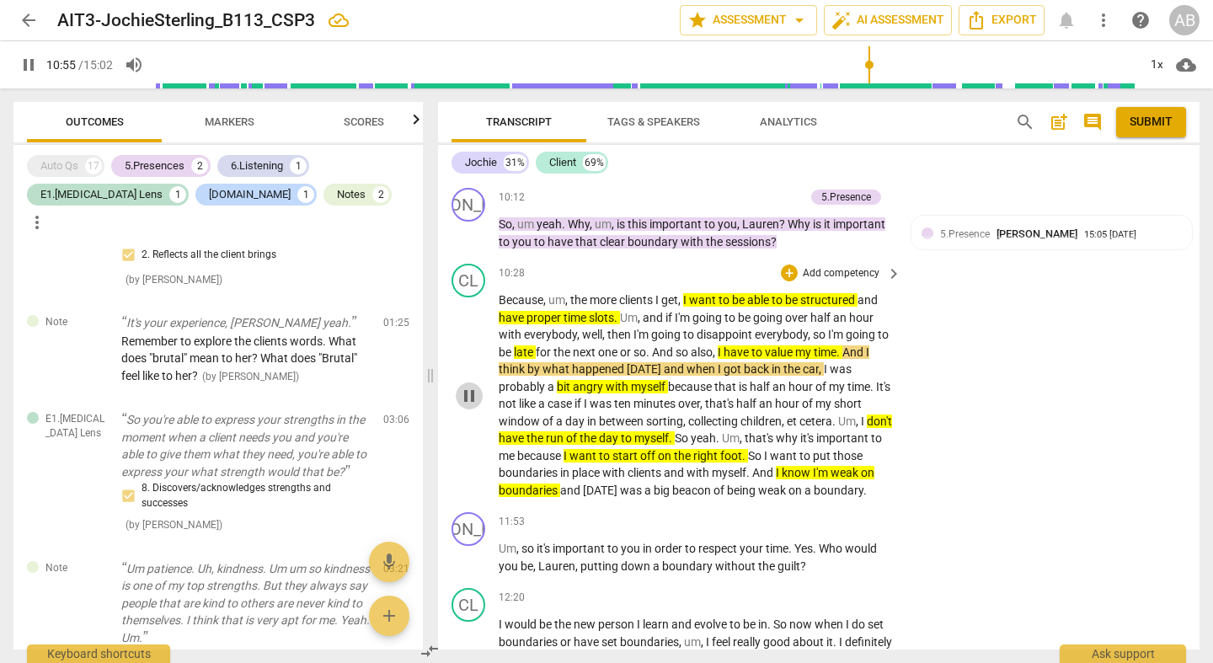
click at [476, 386] on span "pause" at bounding box center [469, 396] width 20 height 20
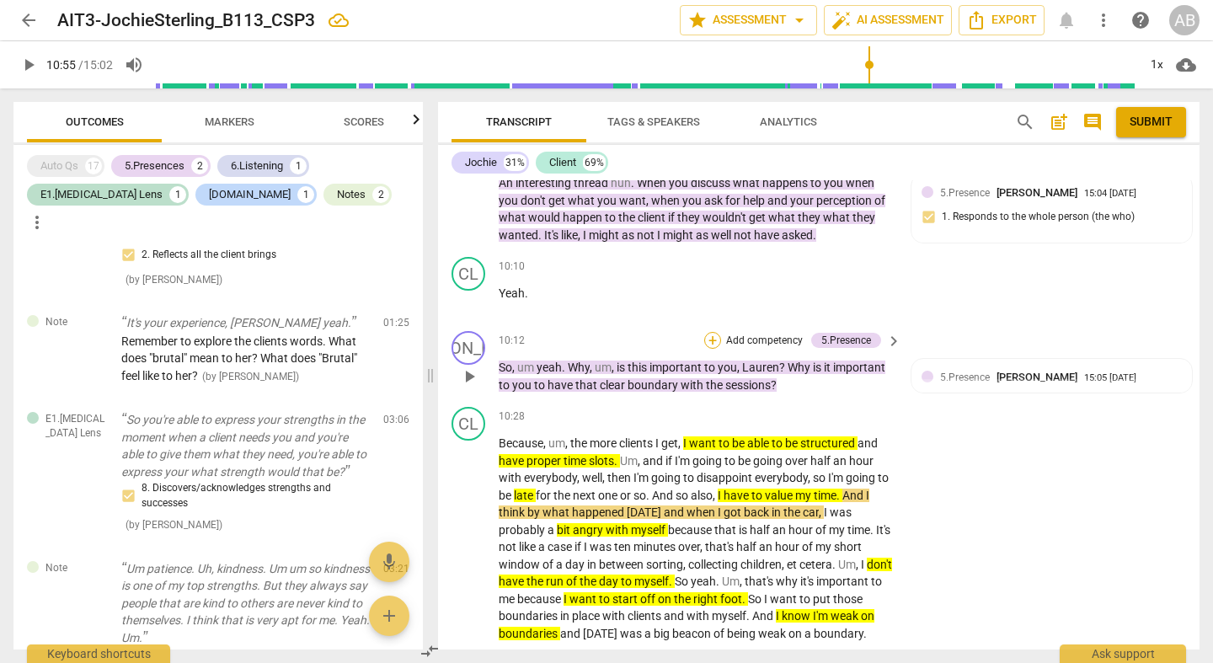
click at [711, 332] on div "+" at bounding box center [712, 340] width 17 height 17
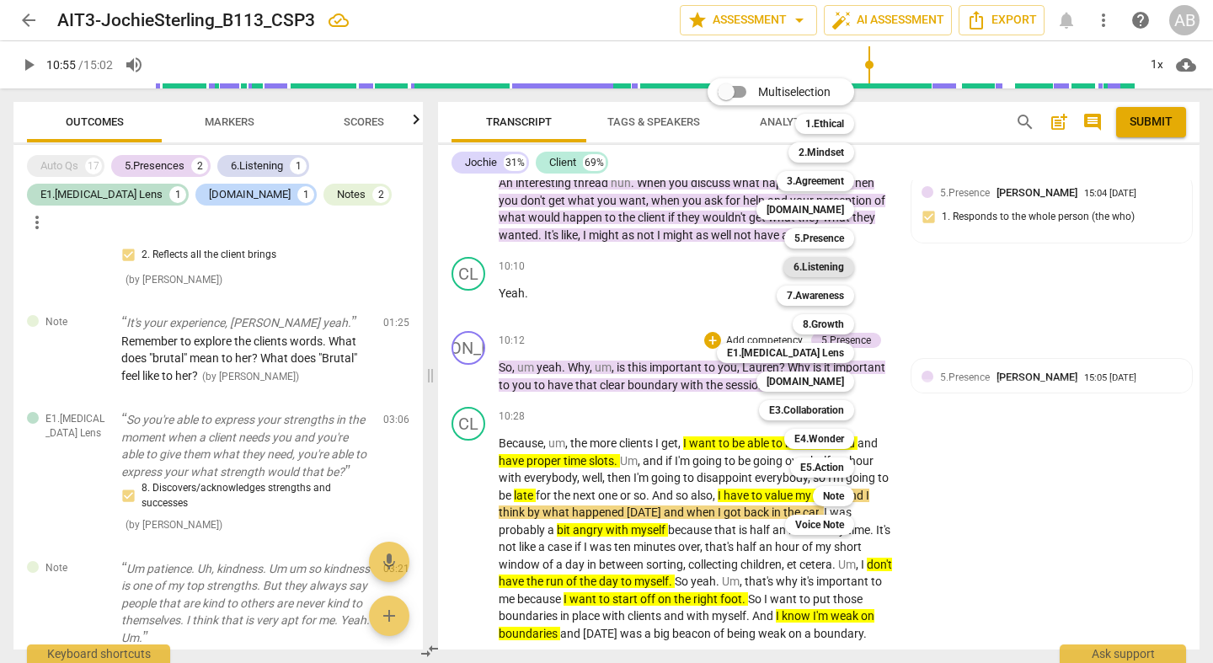
click at [842, 260] on b "6.Listening" at bounding box center [819, 267] width 51 height 20
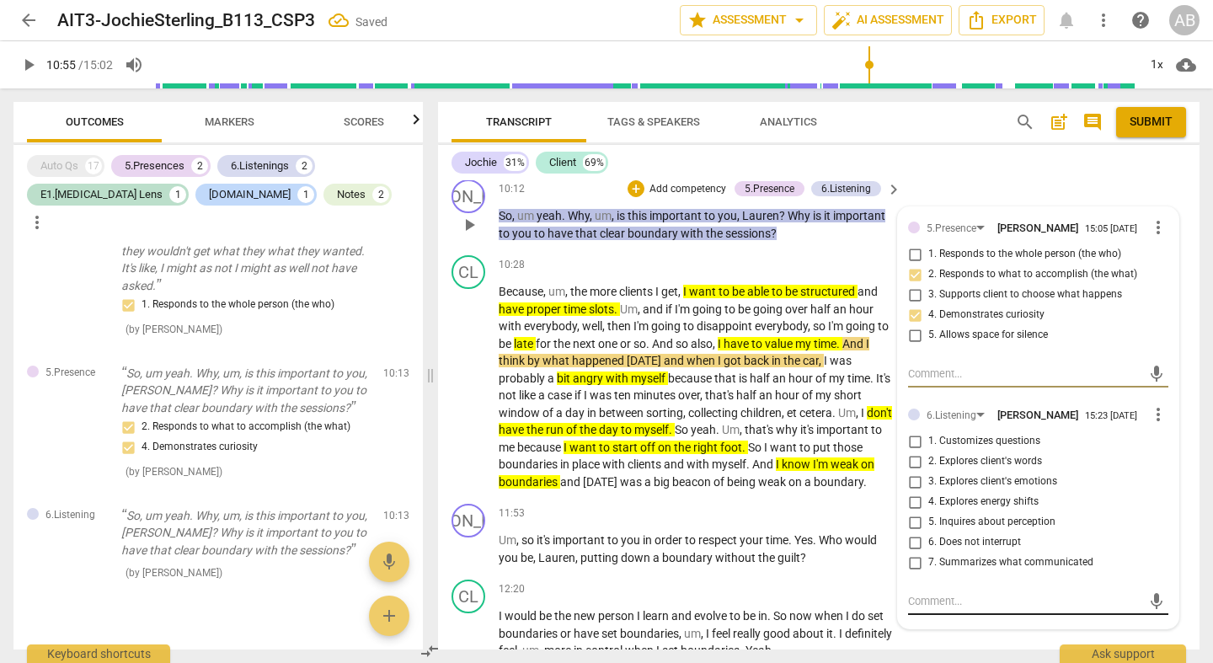
scroll to position [6818, 0]
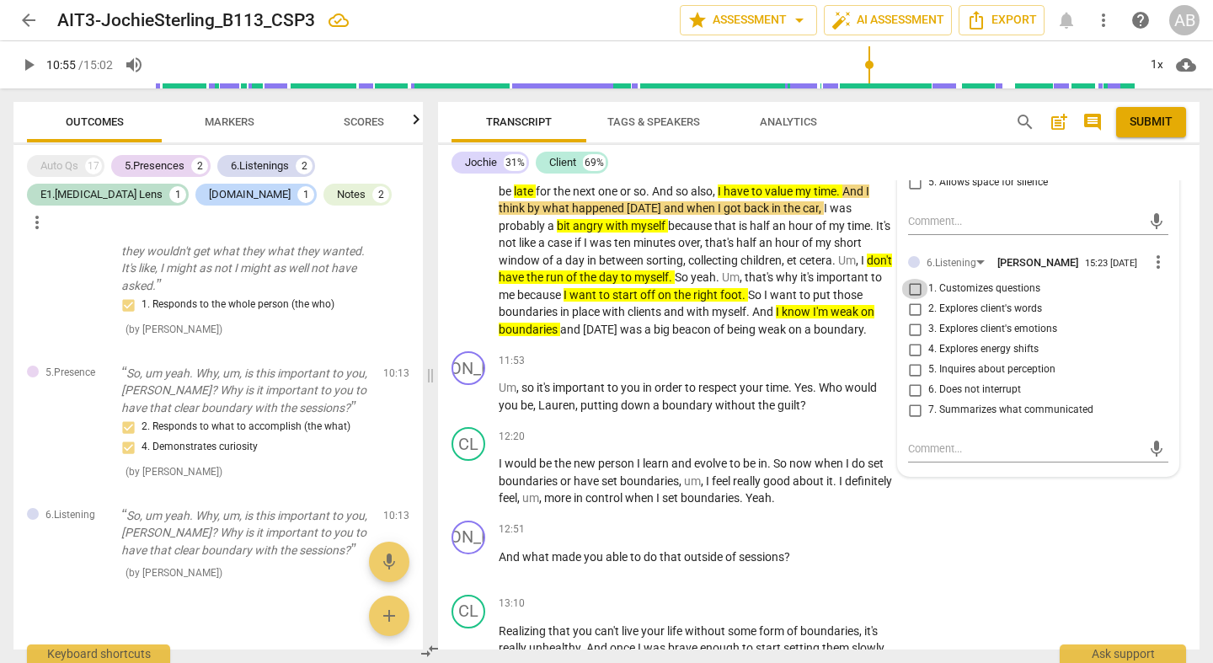
click at [918, 279] on input "1. Customizes questions" at bounding box center [915, 289] width 27 height 20
click at [1020, 514] on div "JO play_arrow pause 12:51 + Add competency keyboard_arrow_right And what made y…" at bounding box center [819, 551] width 762 height 74
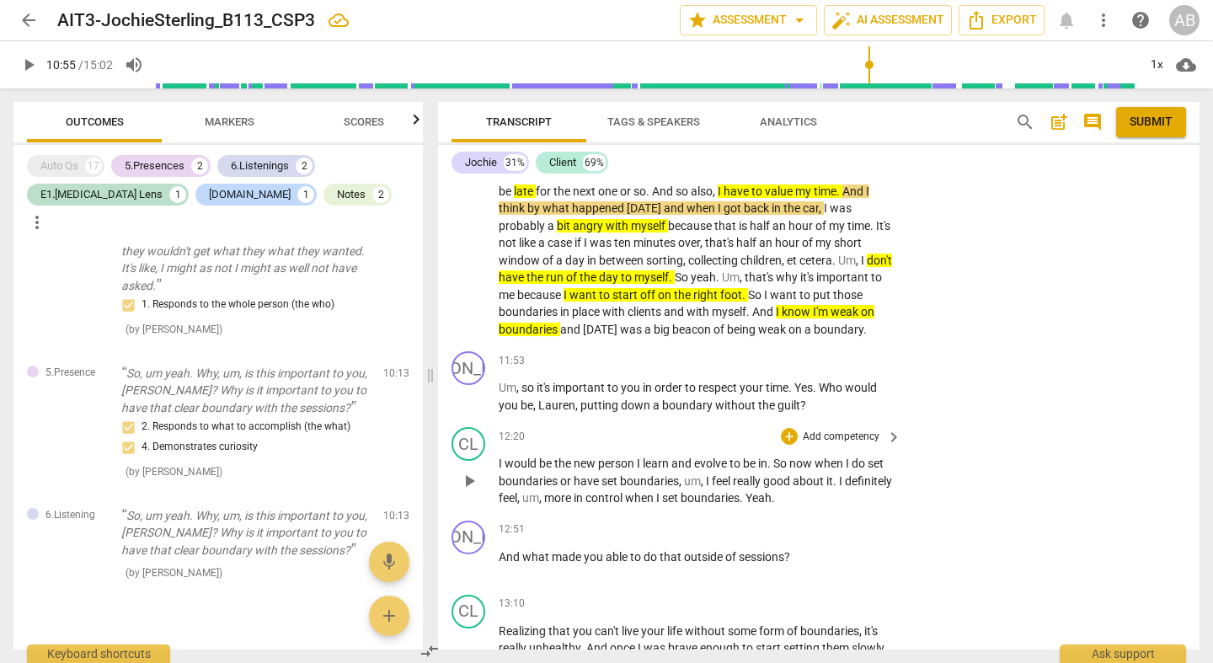
scroll to position [6666, 0]
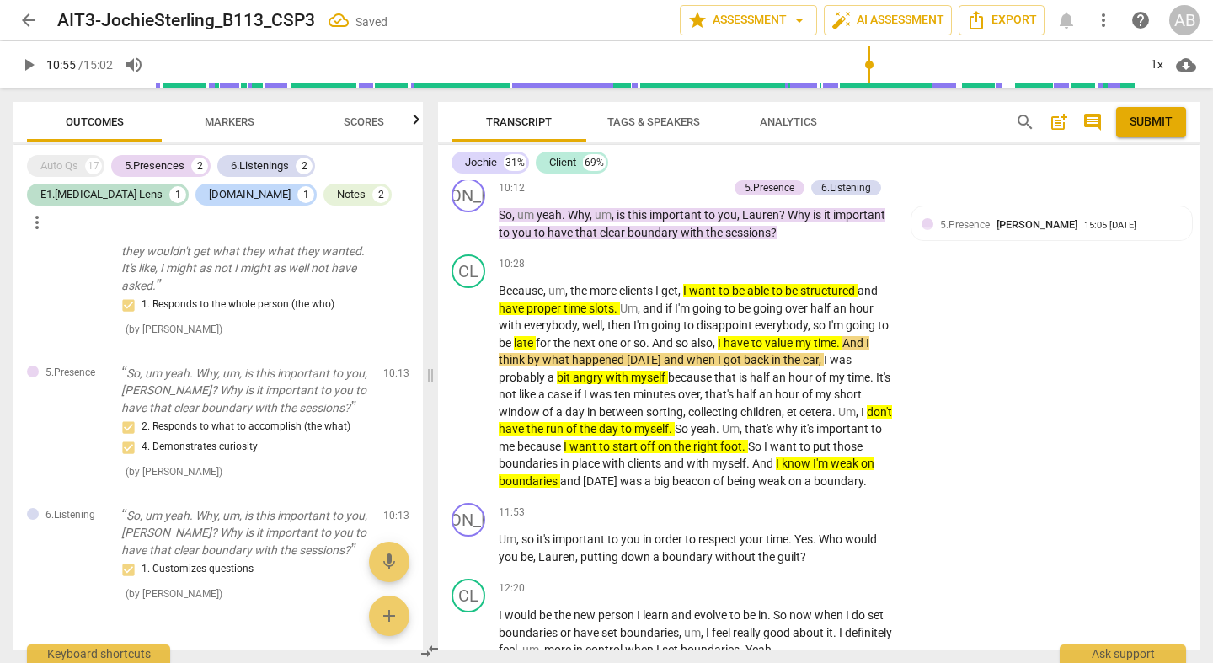
click at [31, 68] on span "play_arrow" at bounding box center [29, 65] width 20 height 20
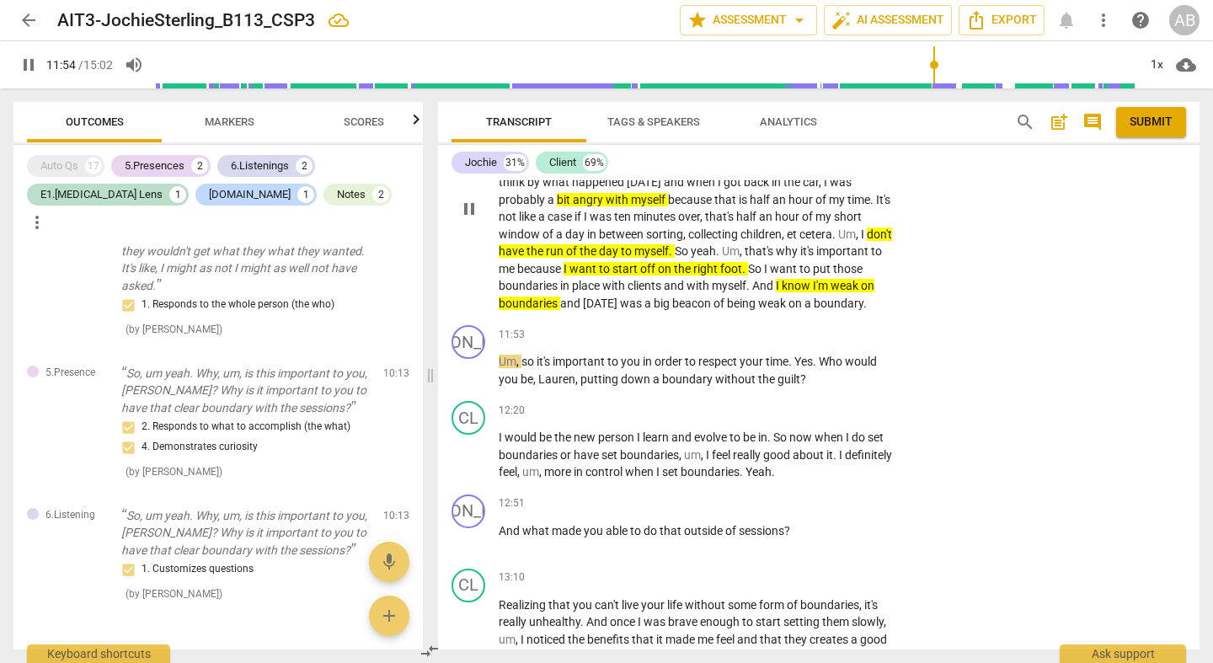
scroll to position [6847, 0]
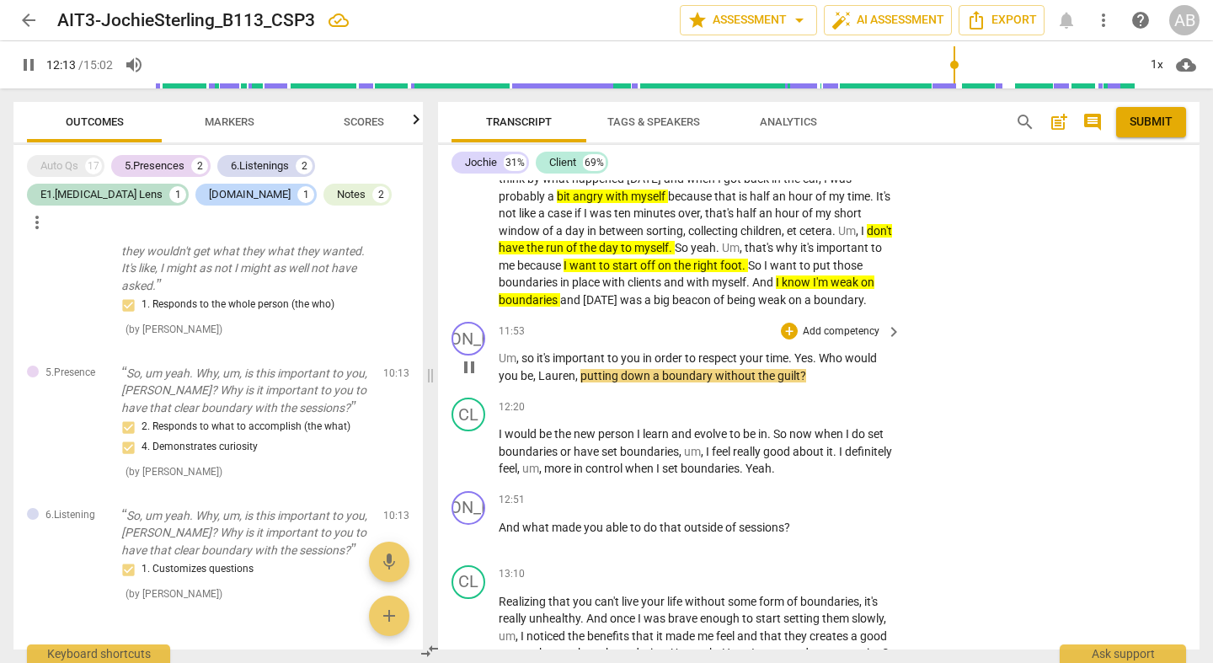
click at [468, 357] on span "pause" at bounding box center [469, 367] width 20 height 20
click at [793, 323] on div "+" at bounding box center [789, 331] width 17 height 17
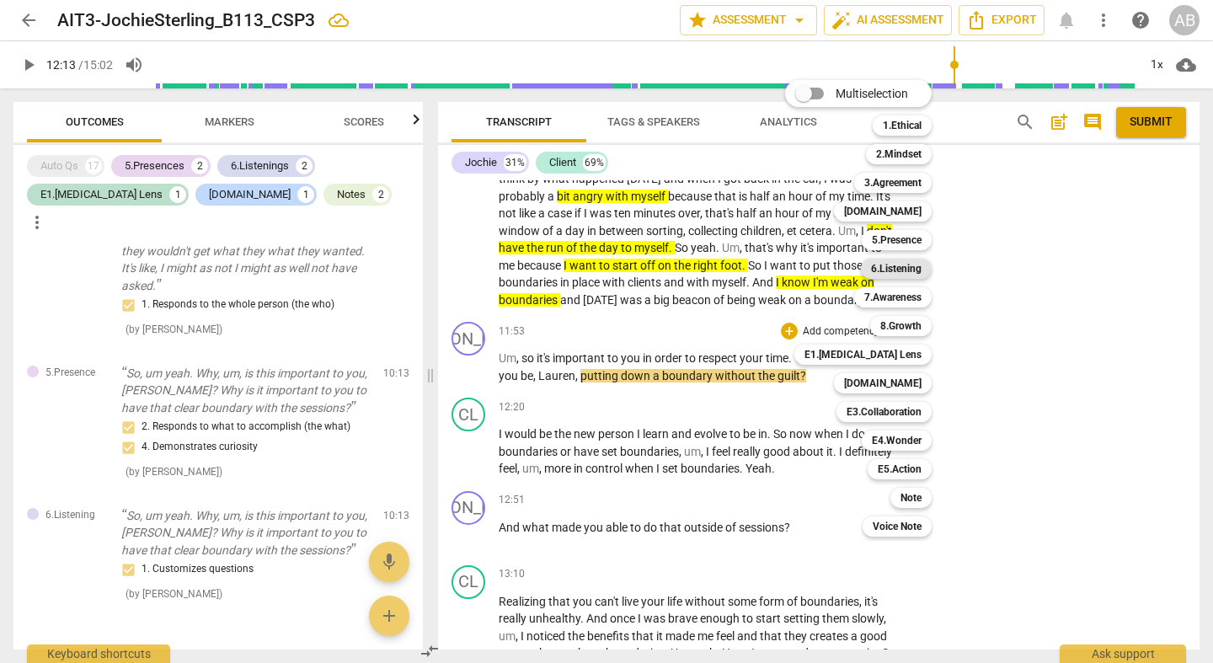
click at [915, 270] on b "6.Listening" at bounding box center [896, 269] width 51 height 20
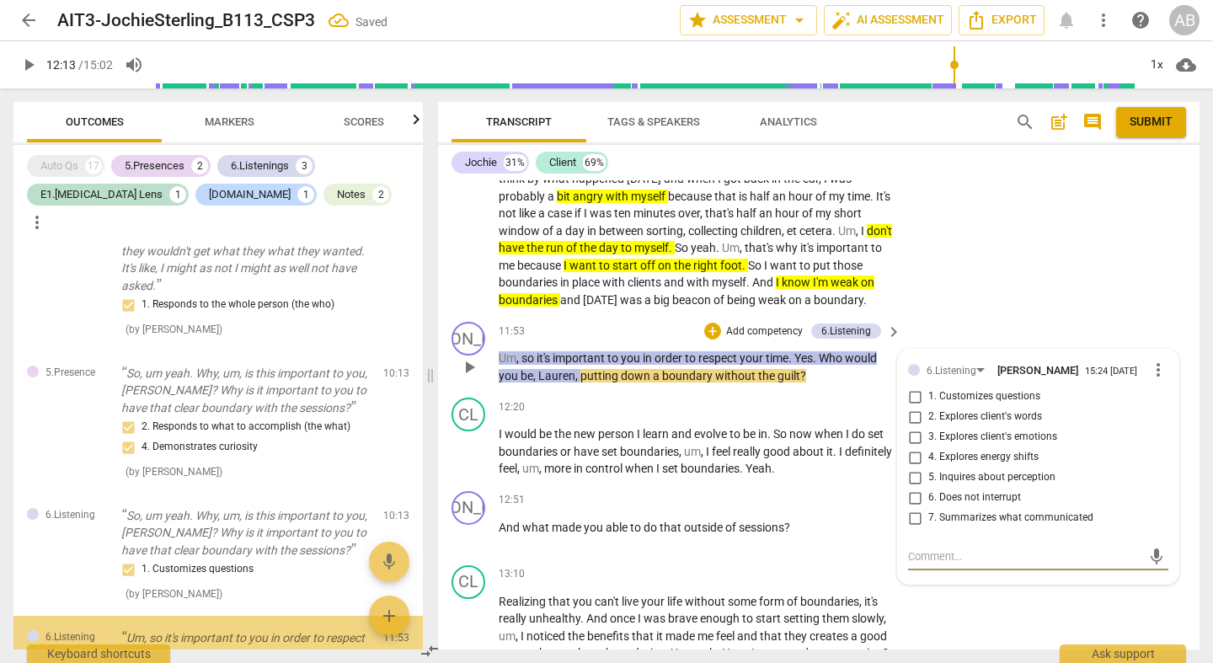
scroll to position [911, 0]
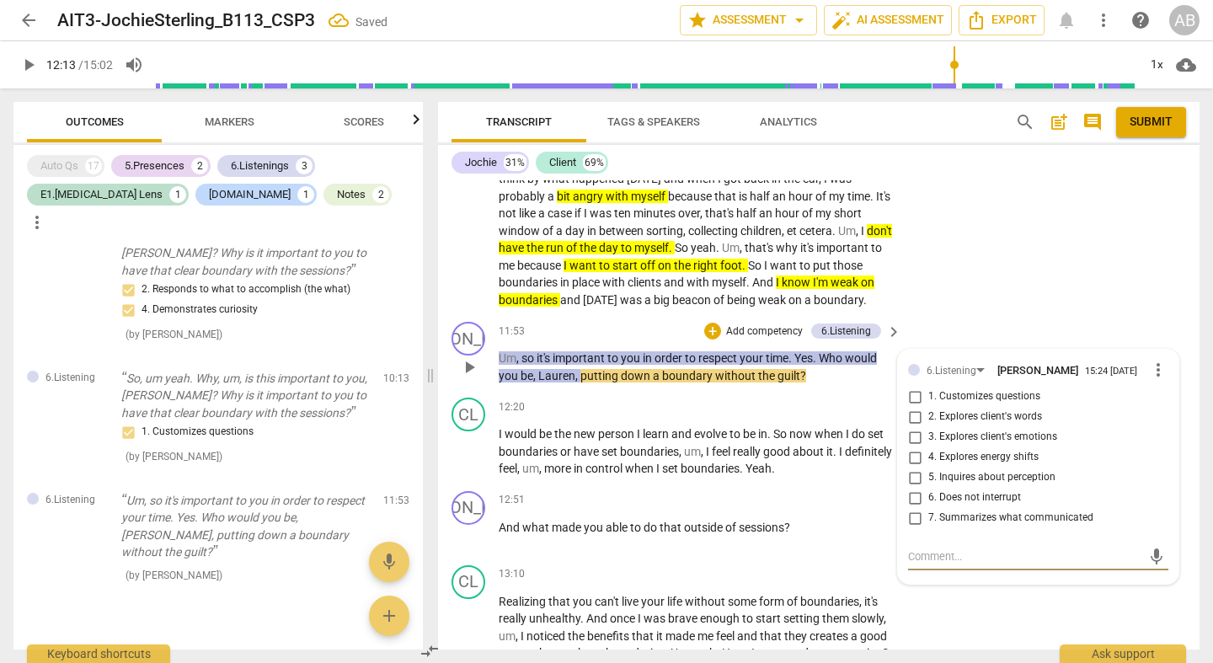
click at [914, 387] on input "1. Customizes questions" at bounding box center [915, 397] width 27 height 20
click at [713, 323] on div "+" at bounding box center [712, 331] width 17 height 17
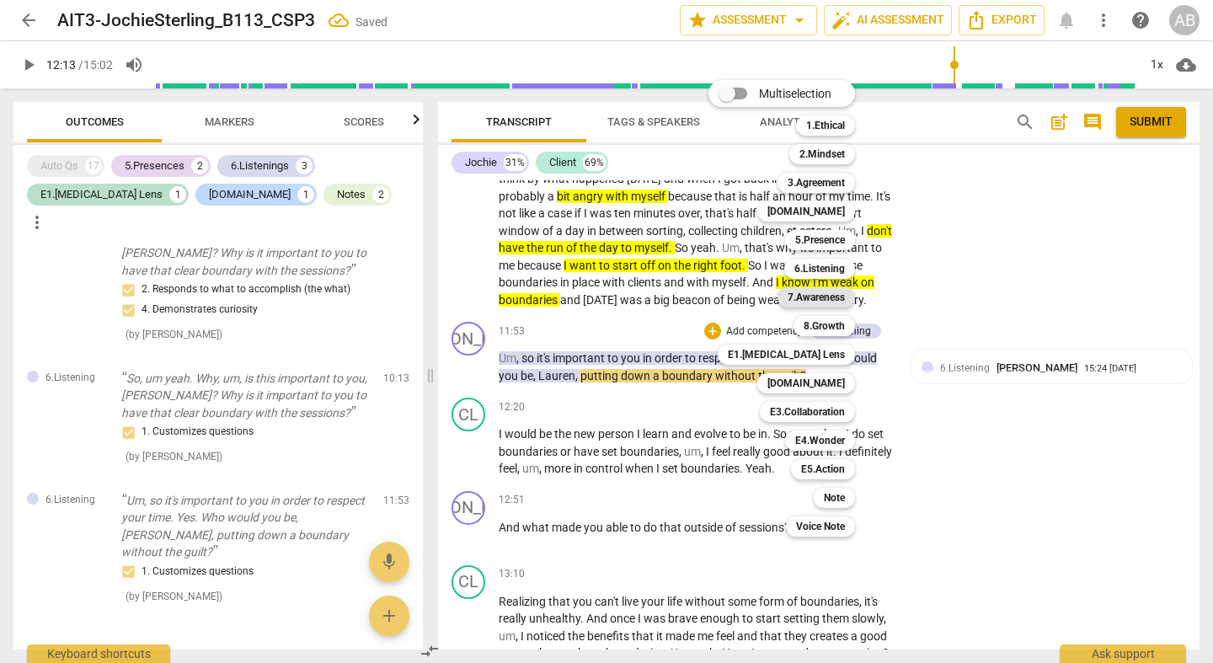
click at [833, 306] on b "7.Awareness" at bounding box center [816, 297] width 57 height 20
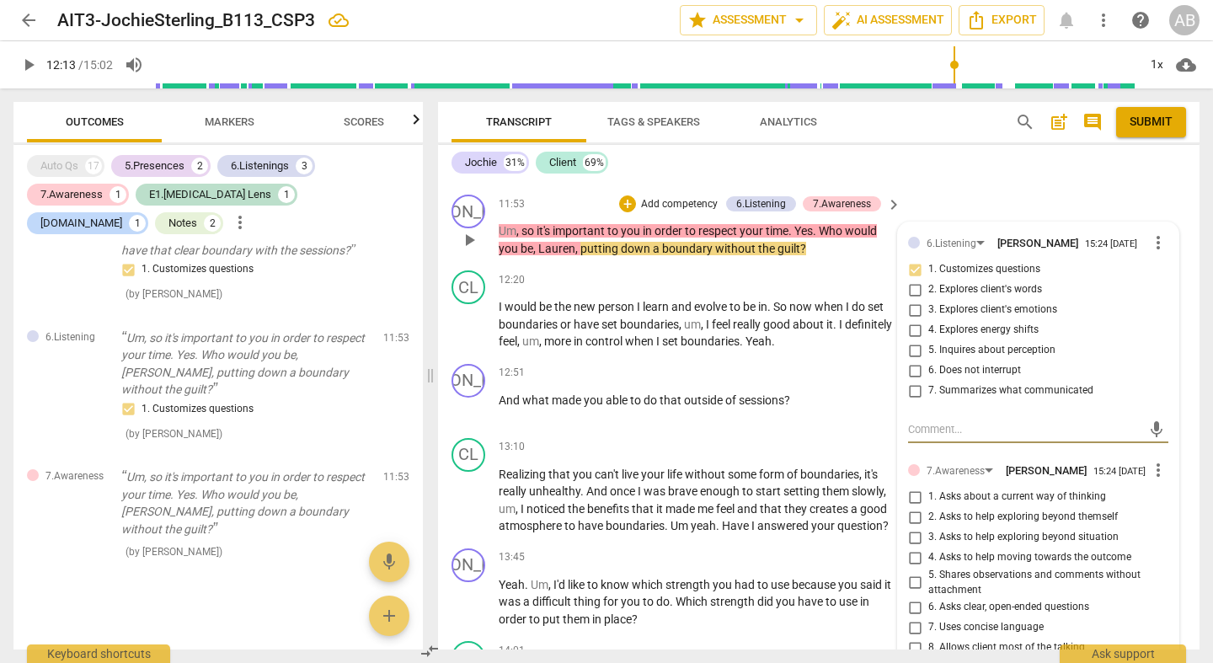
scroll to position [6987, 0]
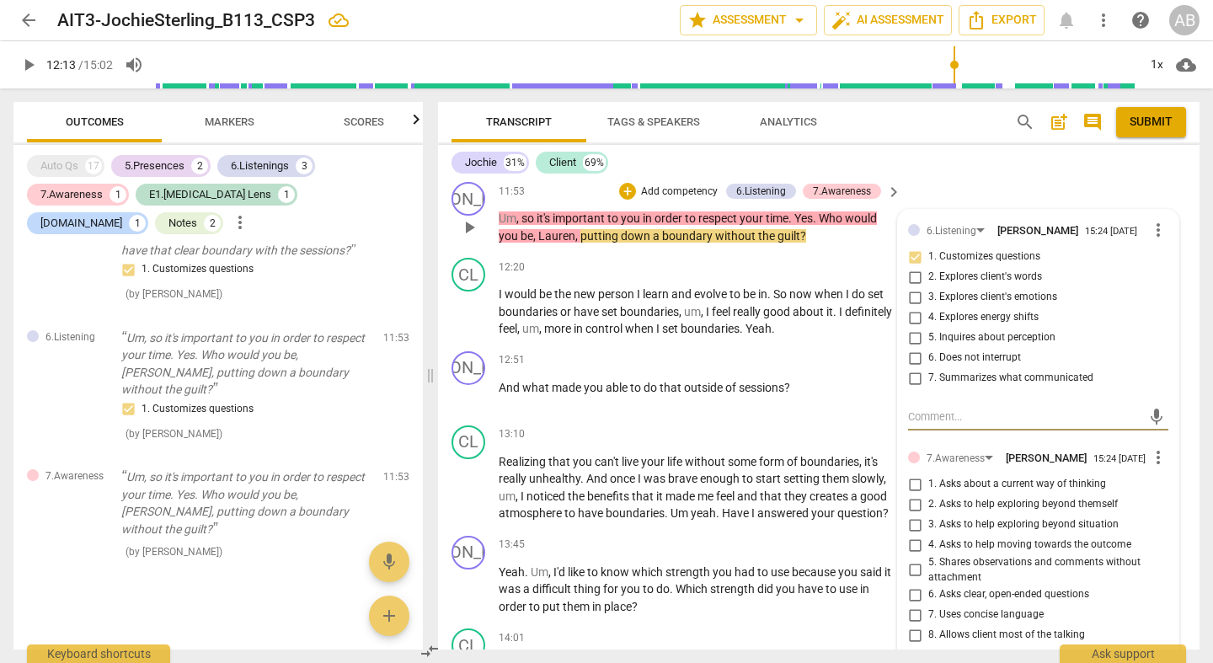
click at [919, 495] on input "2. Asks to help exploring beyond themself" at bounding box center [915, 505] width 27 height 20
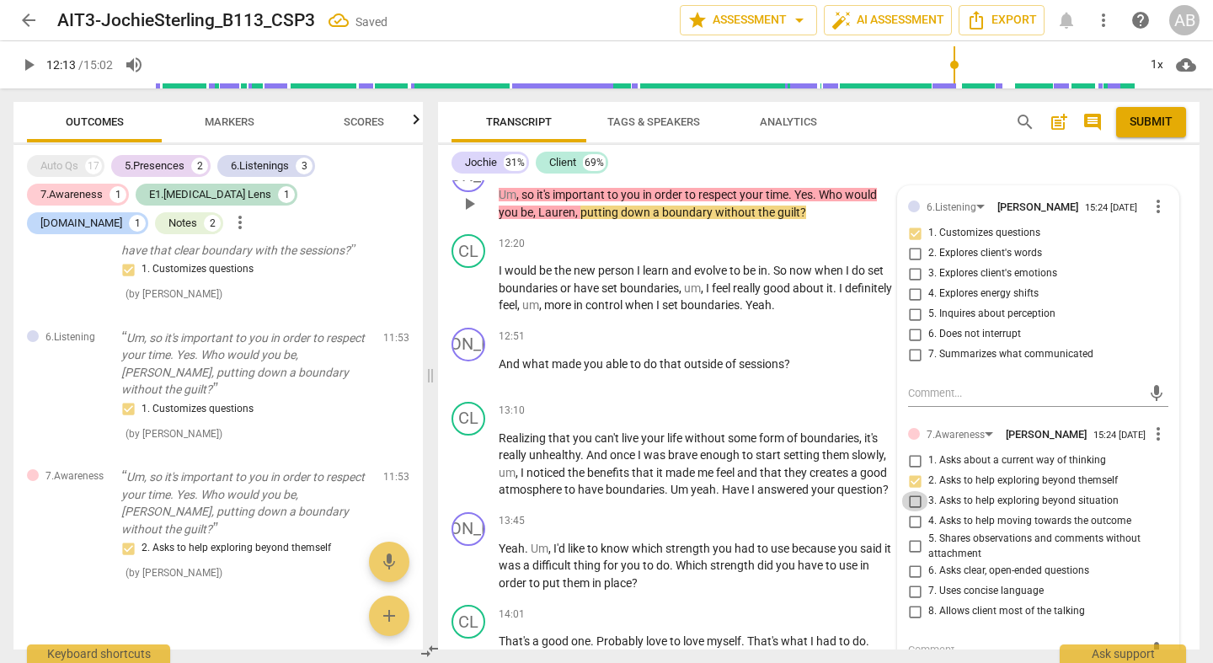
click at [915, 491] on input "3. Asks to help exploring beyond situation" at bounding box center [915, 501] width 27 height 20
click at [913, 511] on input "4. Asks to help moving towards the outcome" at bounding box center [915, 521] width 27 height 20
click at [886, 168] on div "Jochie 31% Client 69%" at bounding box center [819, 162] width 735 height 29
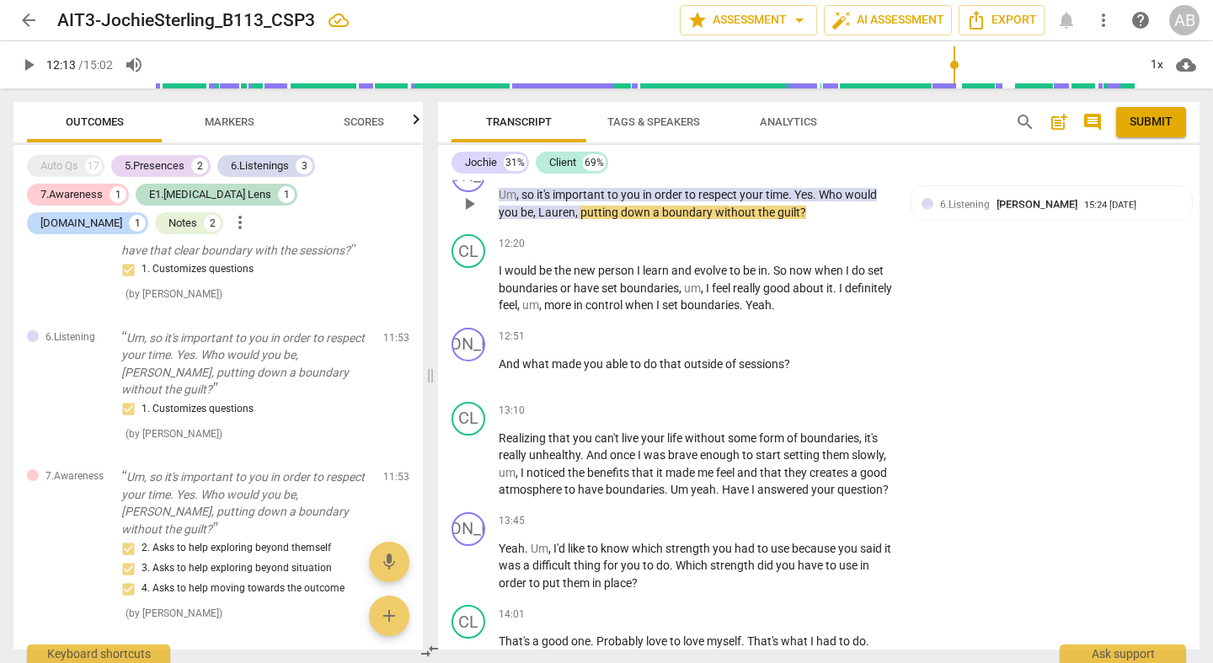
scroll to position [6874, 0]
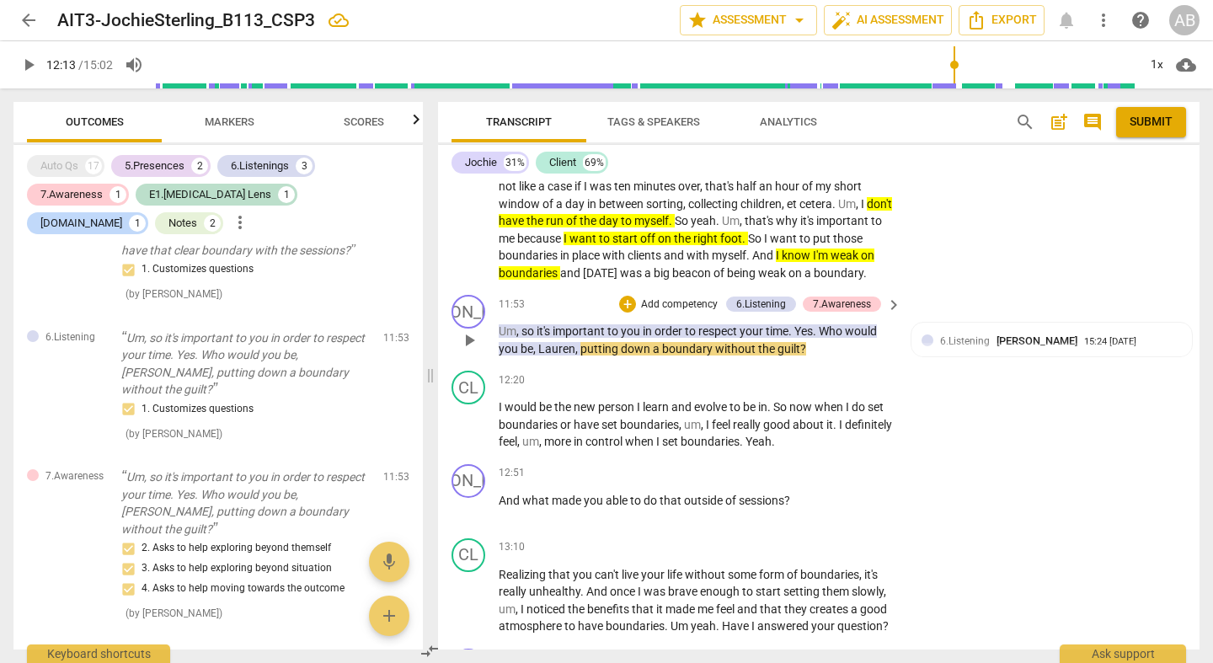
click at [888, 295] on span "keyboard_arrow_right" at bounding box center [894, 305] width 20 height 20
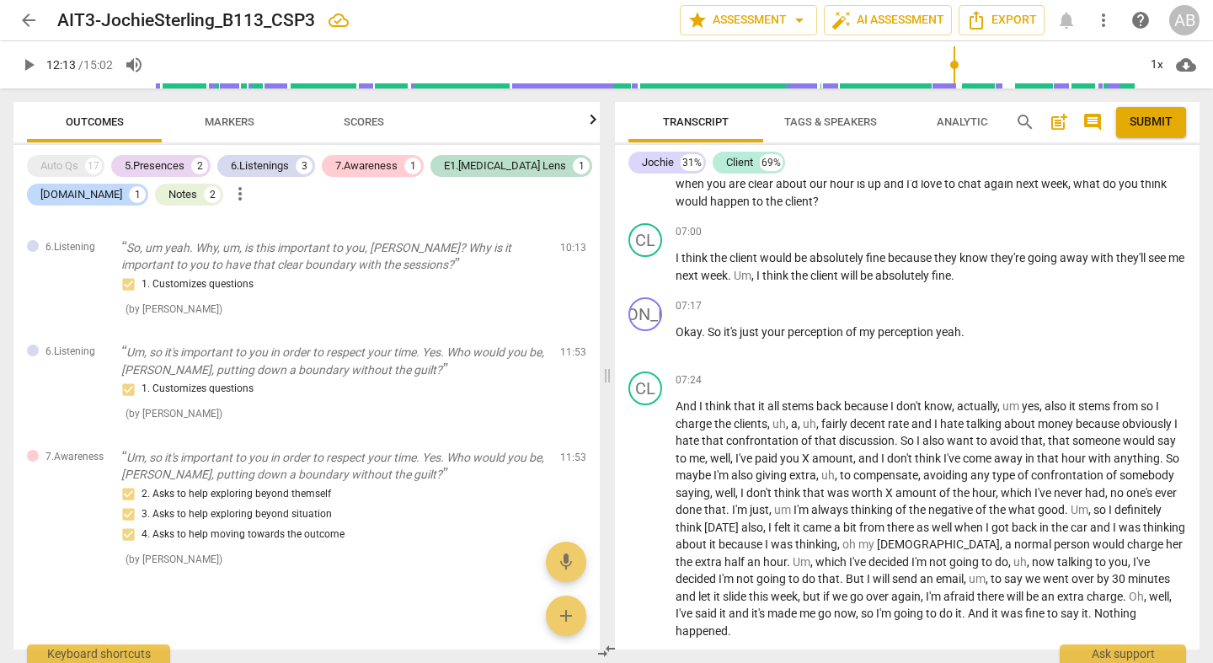
scroll to position [6175, 0]
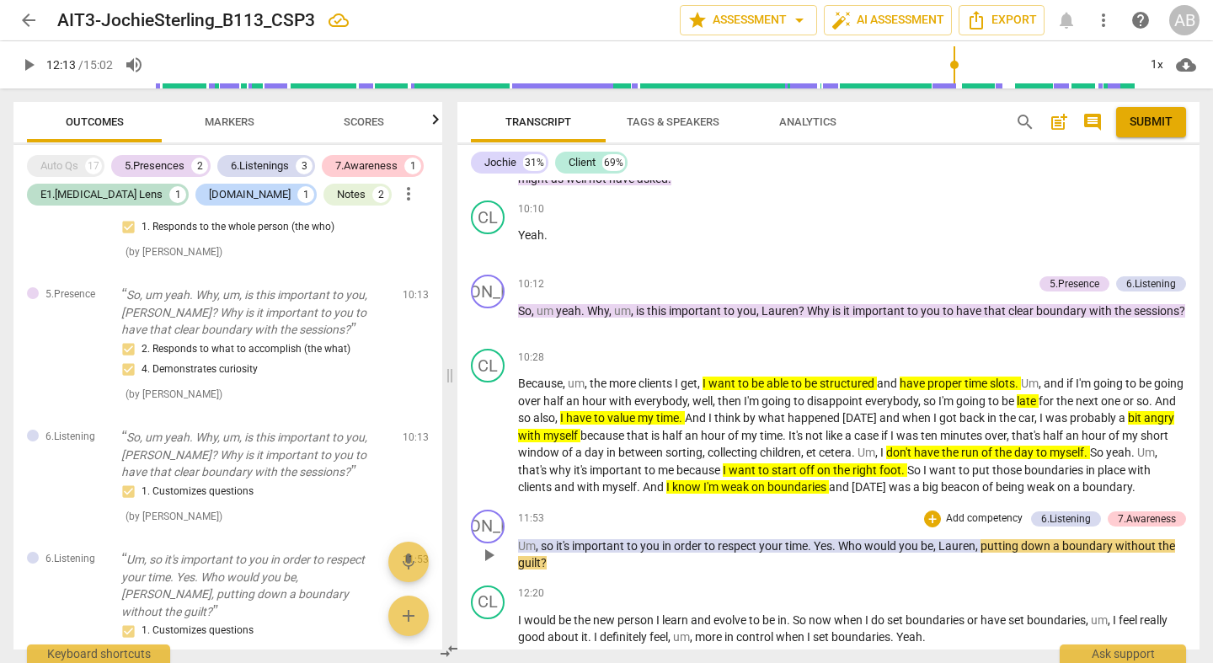
drag, startPoint x: 608, startPoint y: 376, endPoint x: 488, endPoint y: 388, distance: 121.1
click at [445, 367] on span at bounding box center [450, 375] width 10 height 575
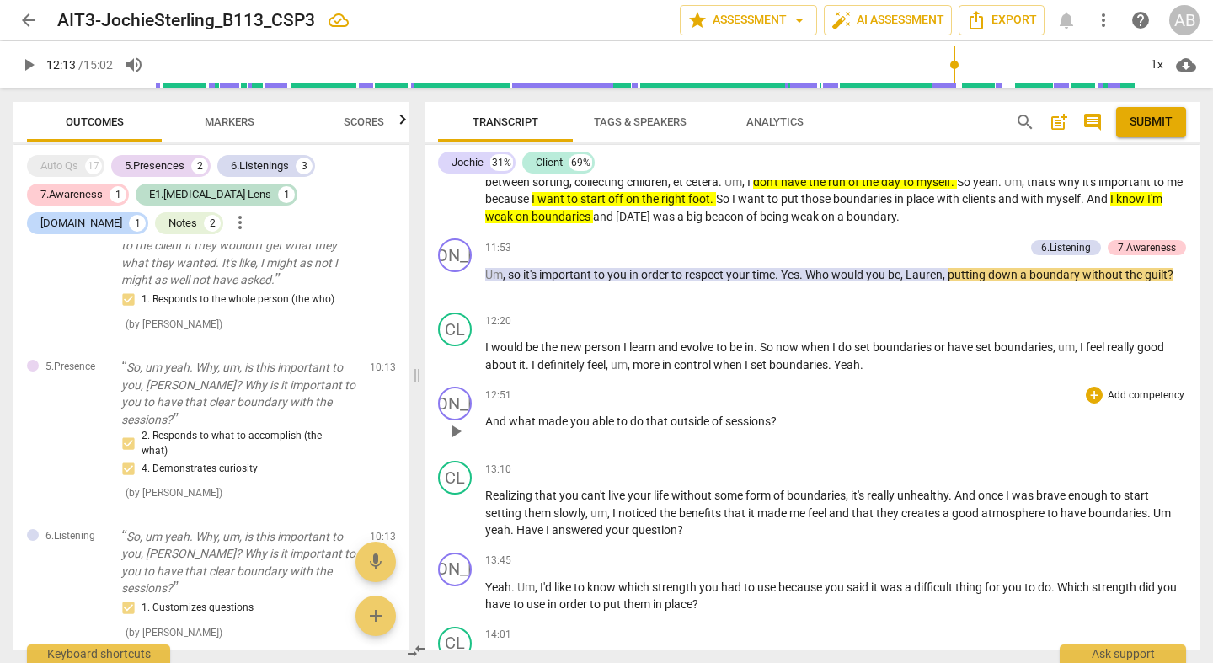
scroll to position [6167, 0]
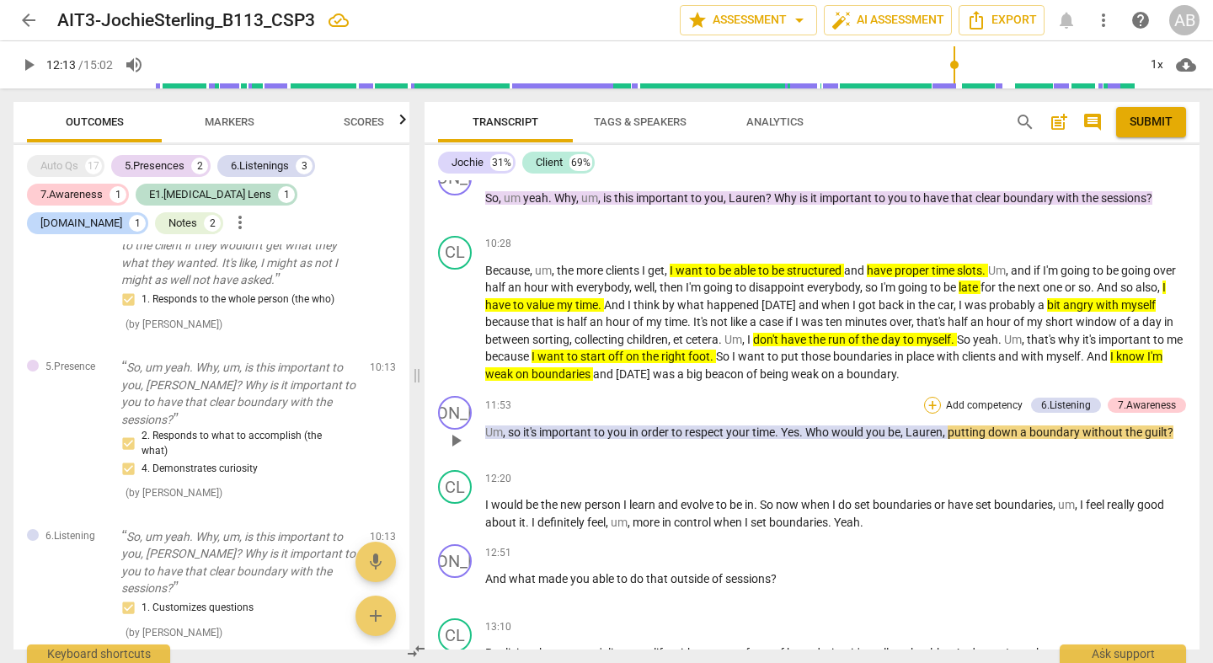
click at [931, 397] on div "+" at bounding box center [932, 405] width 17 height 17
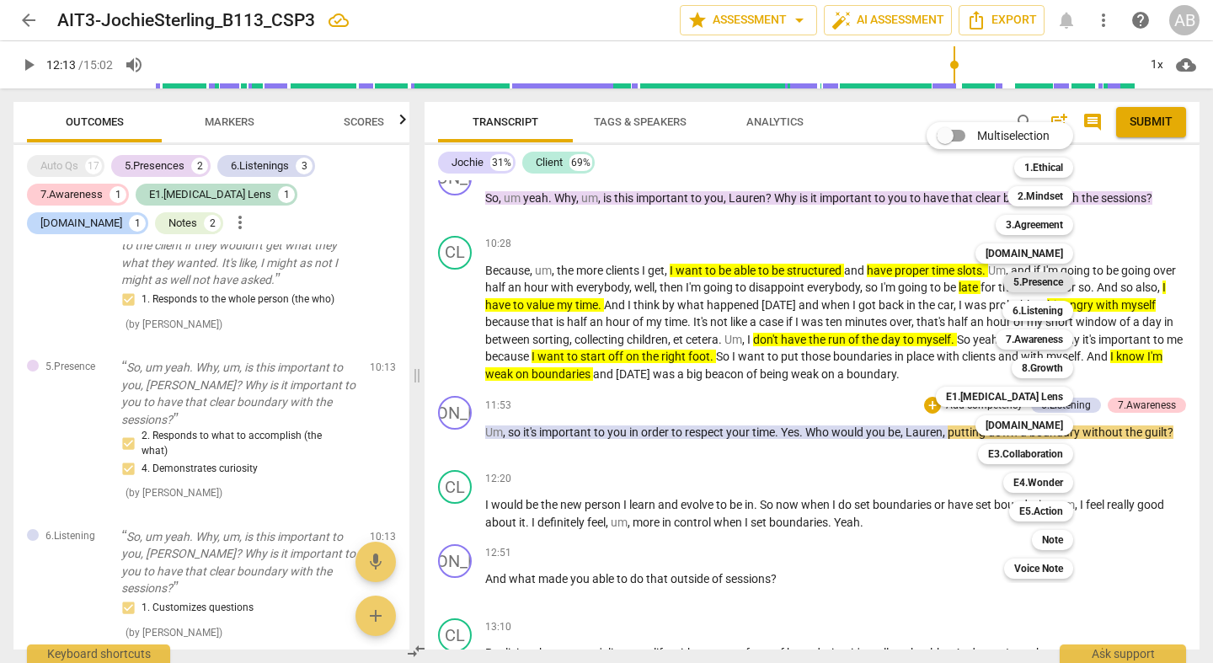
click at [1062, 272] on b "5.Presence" at bounding box center [1039, 282] width 50 height 20
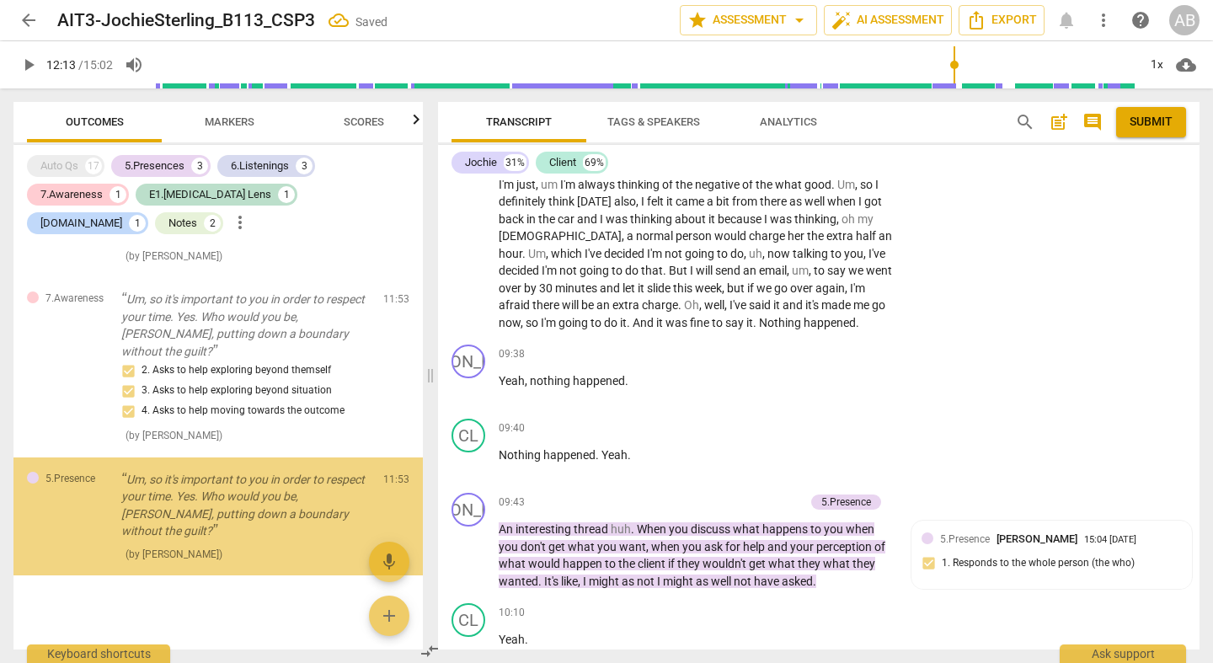
scroll to position [6926, 0]
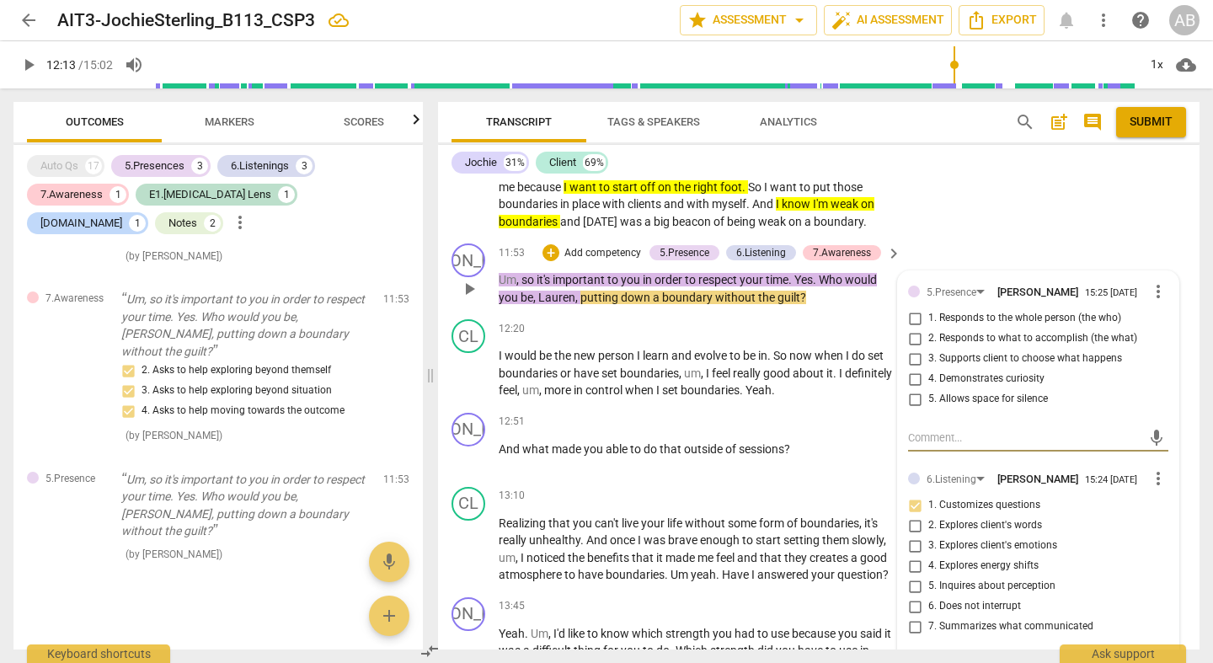
click at [915, 308] on input "1. Responds to the whole person (the who)" at bounding box center [915, 318] width 27 height 20
click at [1029, 237] on div "JO play_arrow pause 11:53 + Add competency 5.Presence 6.Listening 7.Awareness k…" at bounding box center [819, 275] width 762 height 76
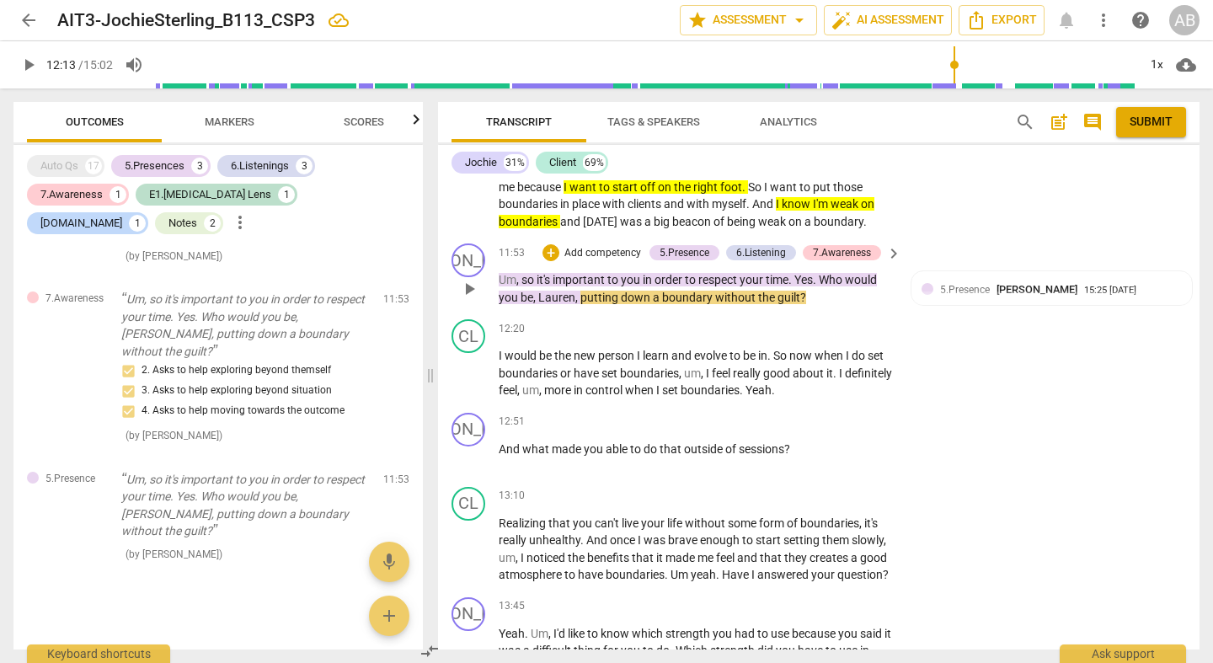
click at [473, 279] on span "play_arrow" at bounding box center [469, 289] width 20 height 20
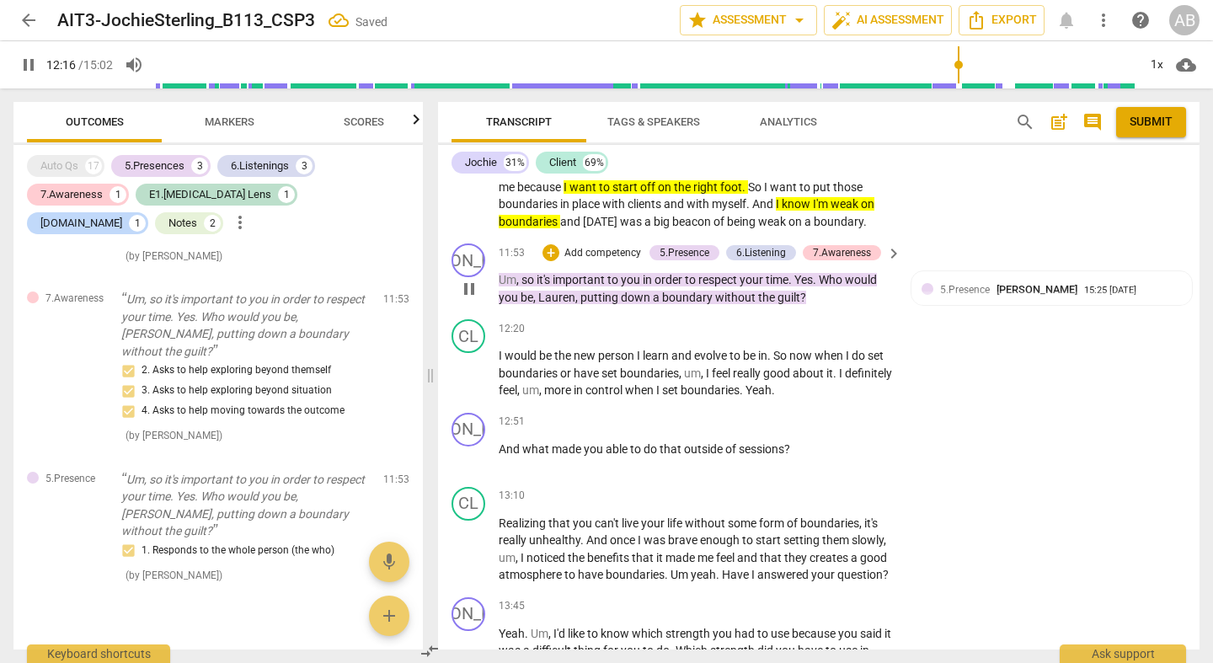
click at [462, 279] on span "pause" at bounding box center [469, 289] width 20 height 20
click at [893, 243] on span "keyboard_arrow_right" at bounding box center [894, 253] width 20 height 20
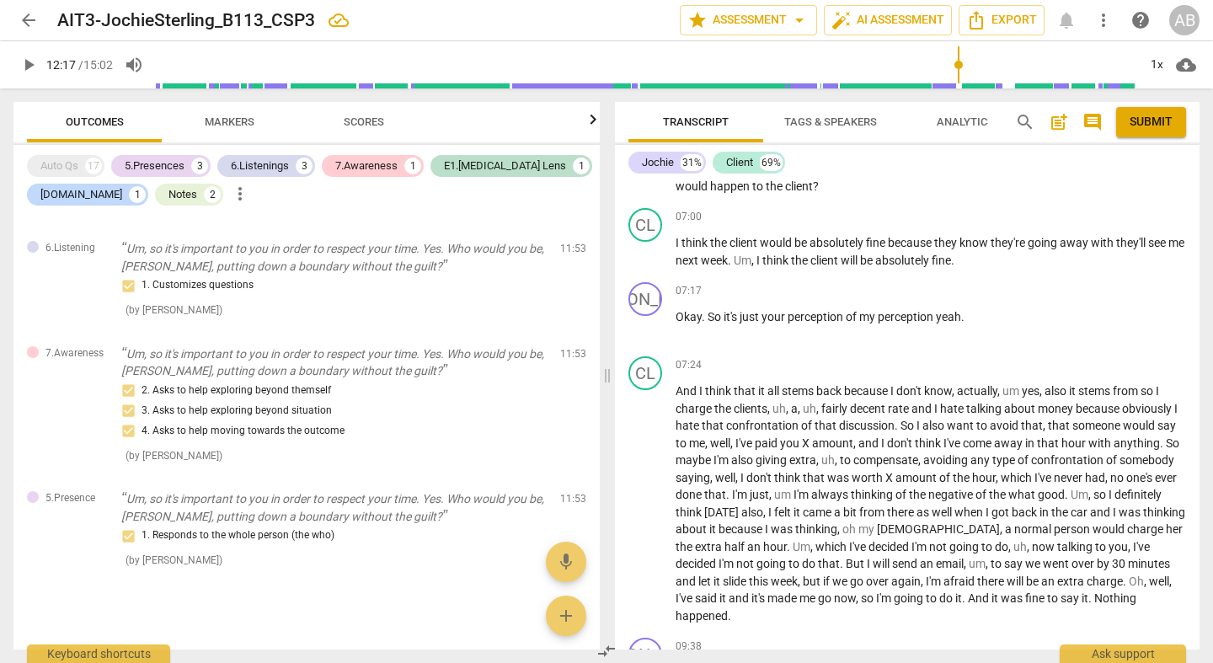
scroll to position [6175, 0]
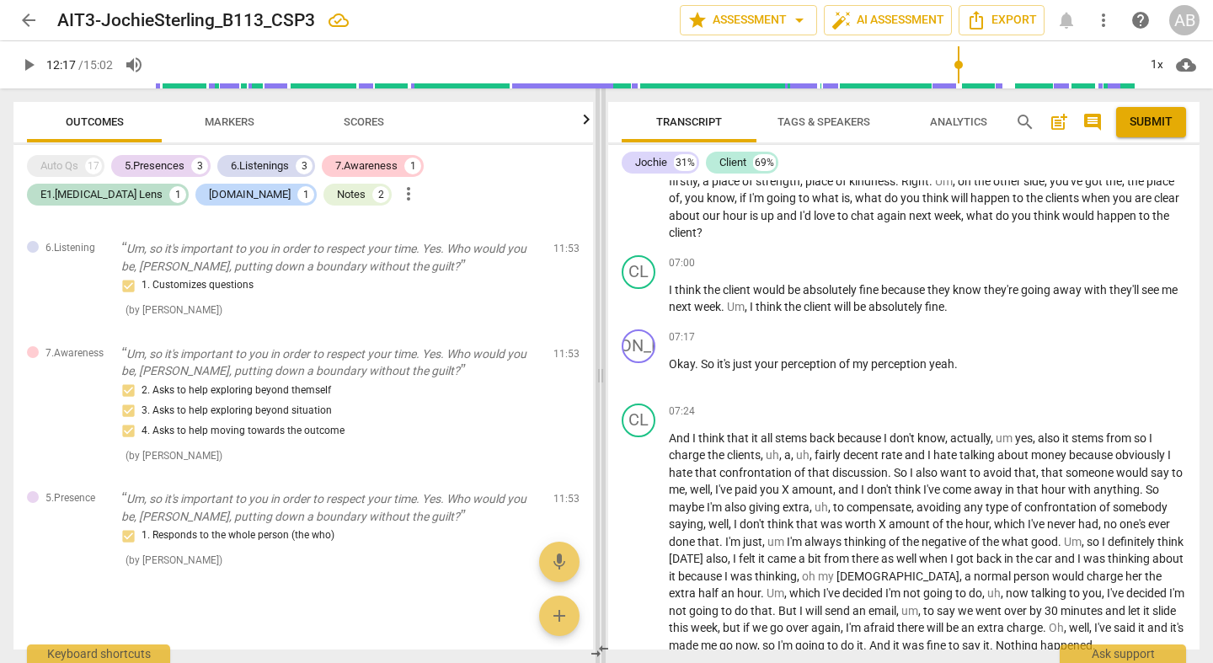
drag, startPoint x: 600, startPoint y: 377, endPoint x: 485, endPoint y: 372, distance: 114.7
click at [596, 372] on span at bounding box center [601, 375] width 10 height 575
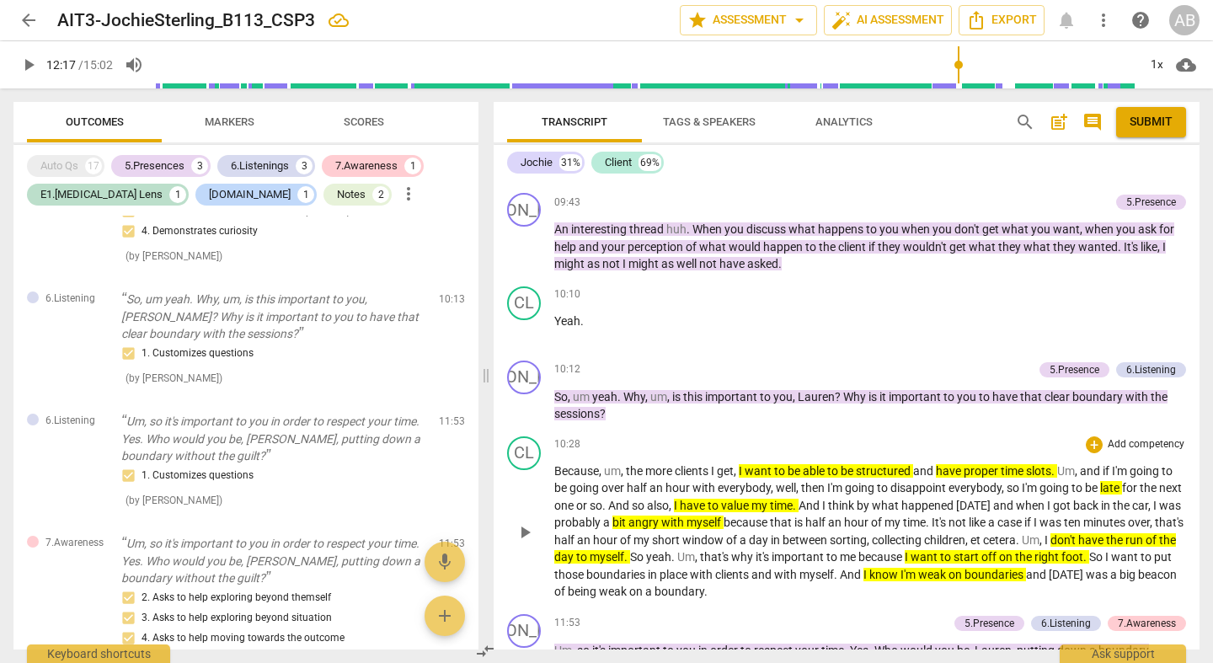
scroll to position [6628, 0]
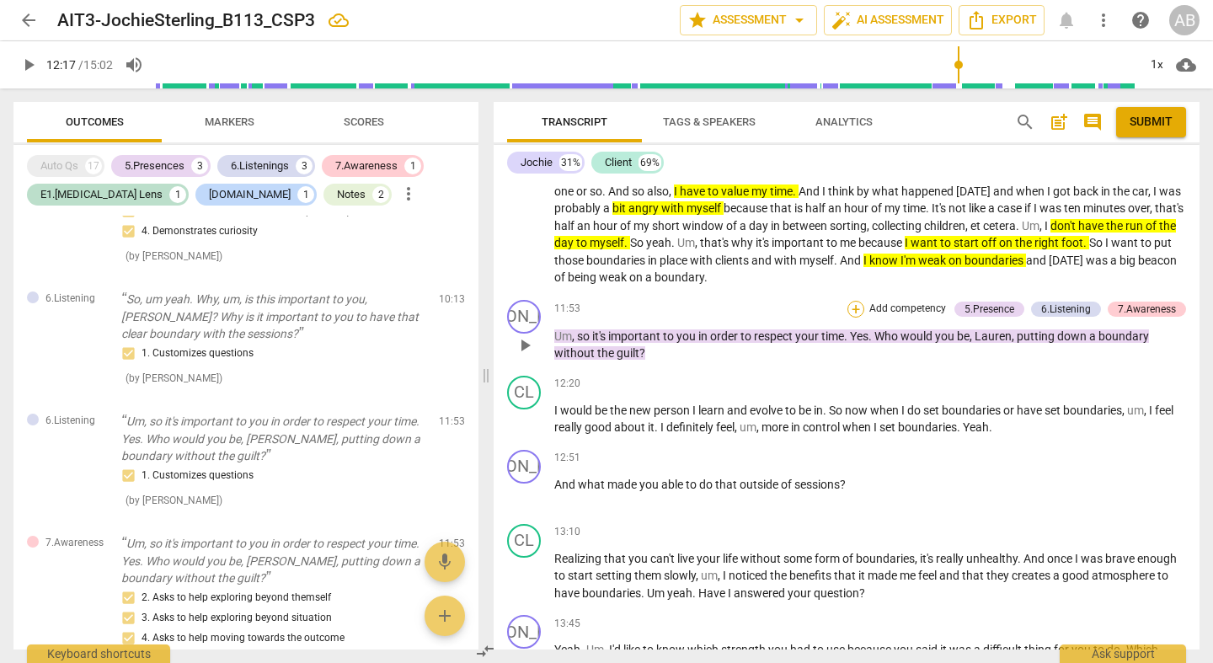
click at [848, 301] on div "+" at bounding box center [856, 309] width 17 height 17
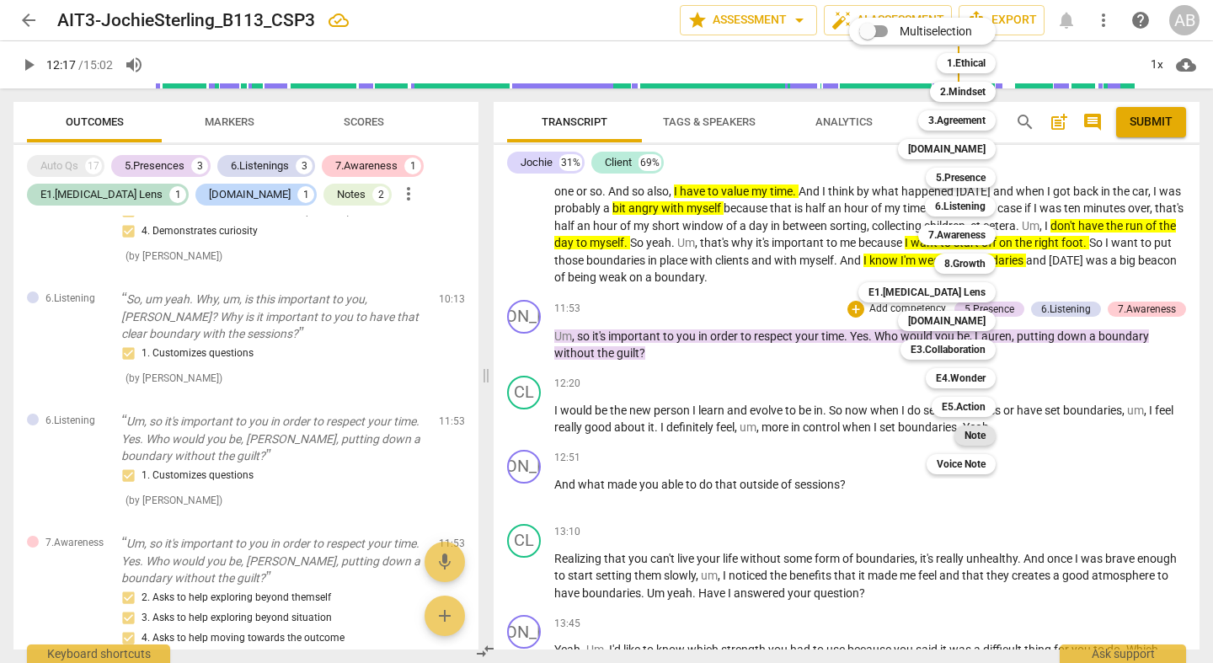
click at [972, 438] on b "Note" at bounding box center [975, 435] width 21 height 20
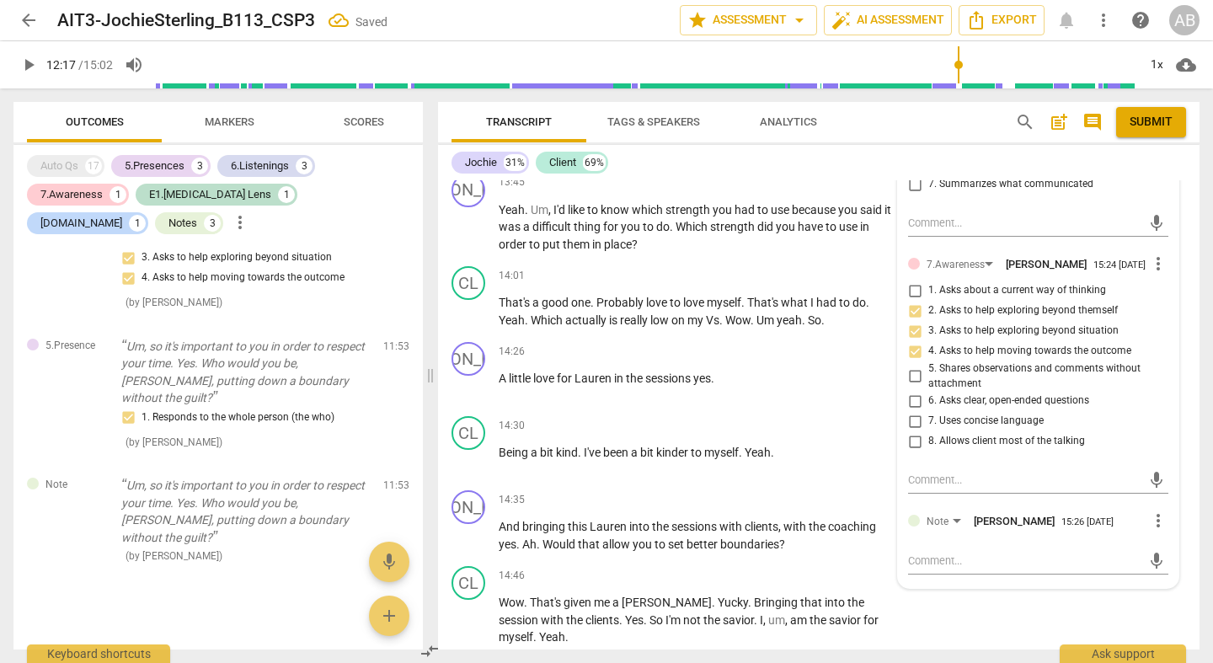
scroll to position [7402, 0]
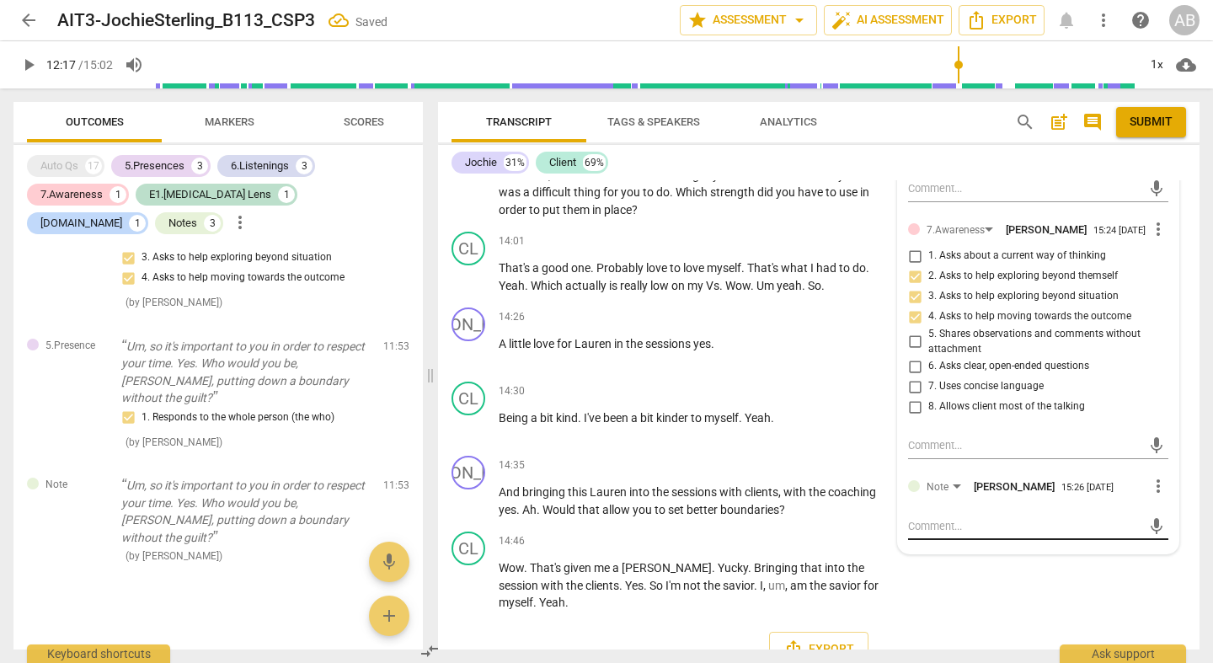
click at [998, 518] on textarea at bounding box center [1024, 526] width 233 height 16
click at [1148, 533] on span "send" at bounding box center [1157, 542] width 19 height 19
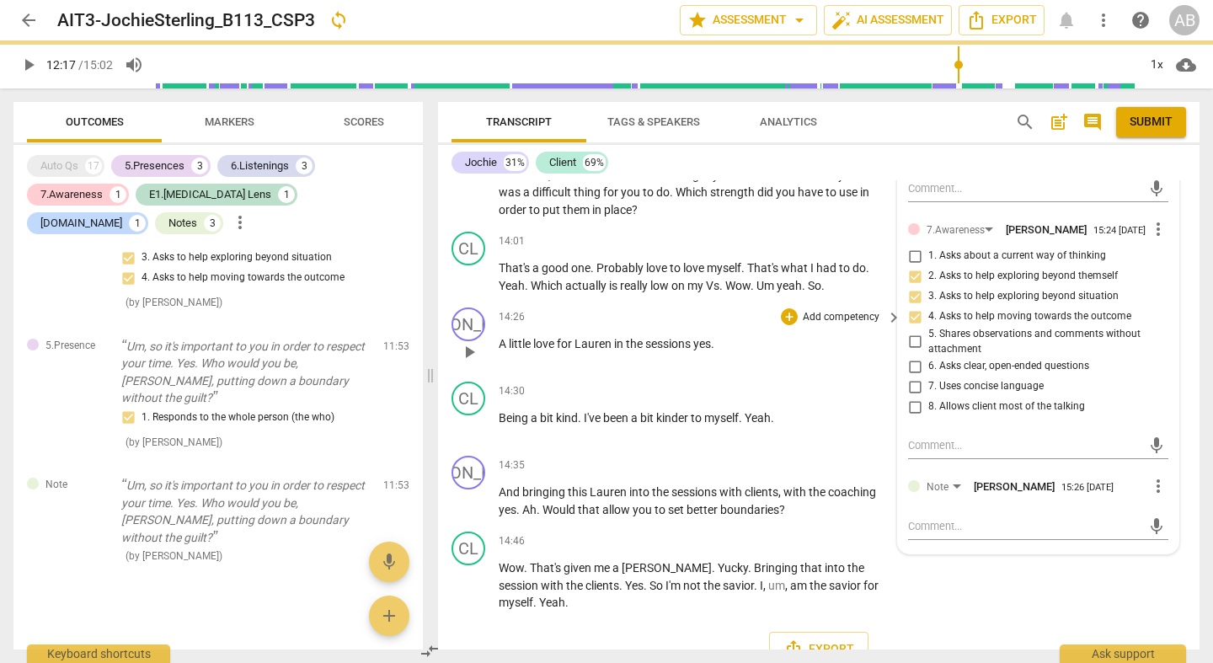
scroll to position [7264, 0]
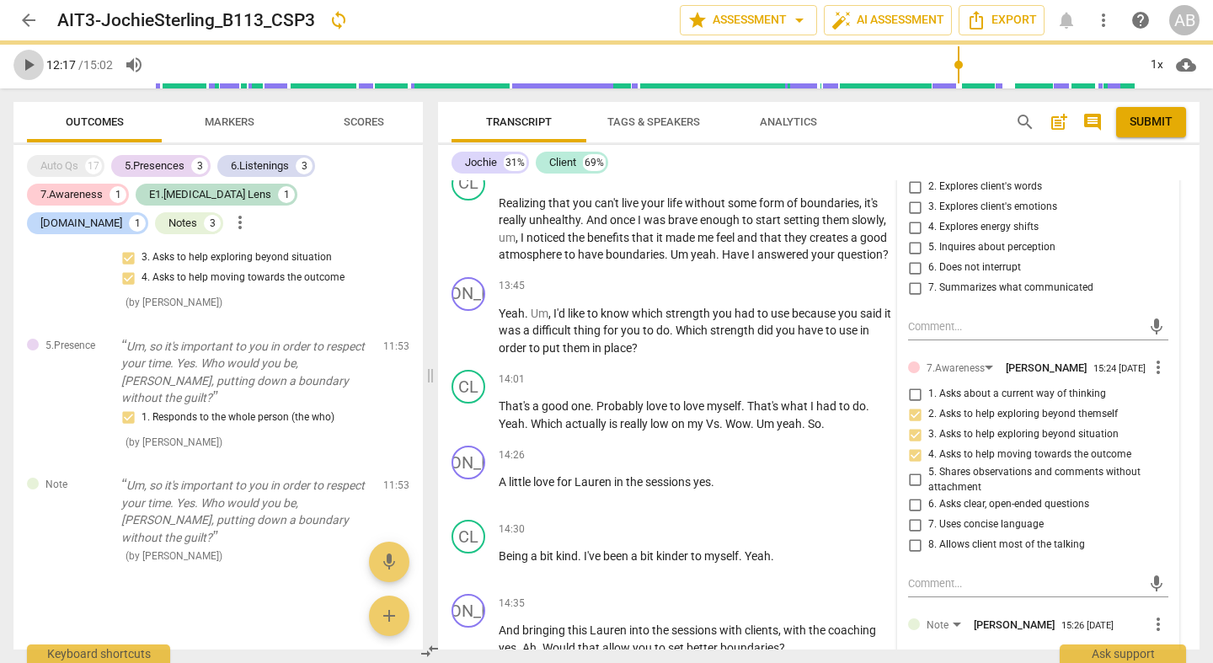
click at [34, 61] on span "play_arrow" at bounding box center [29, 65] width 20 height 20
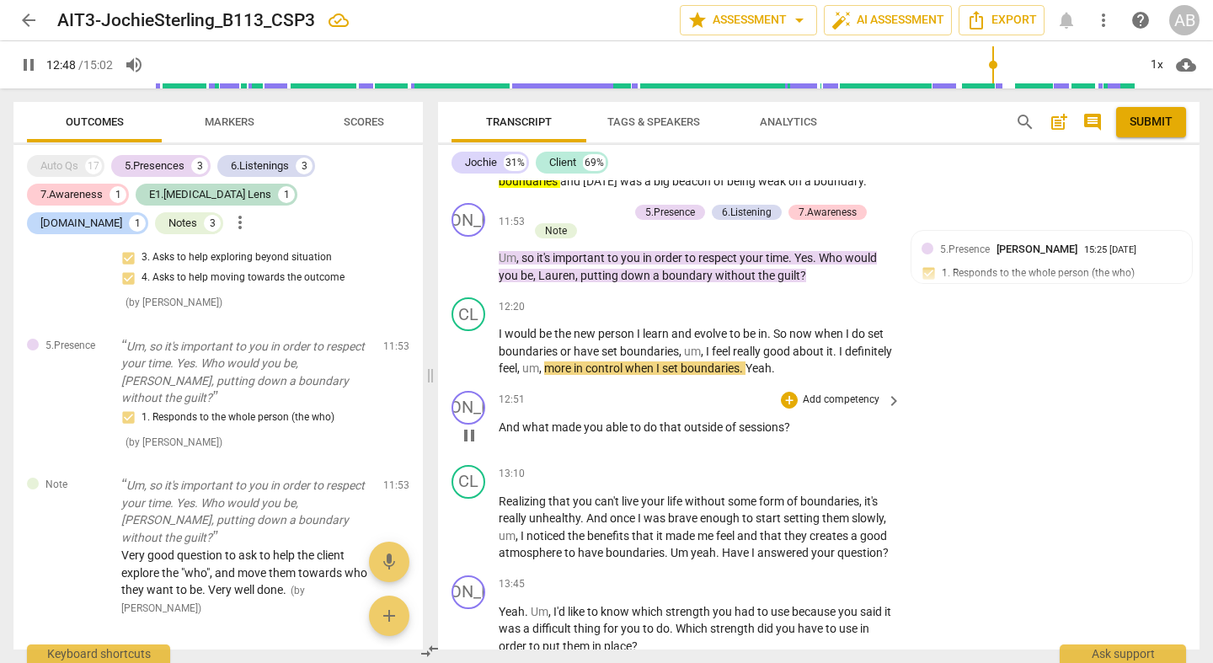
scroll to position [7062, 0]
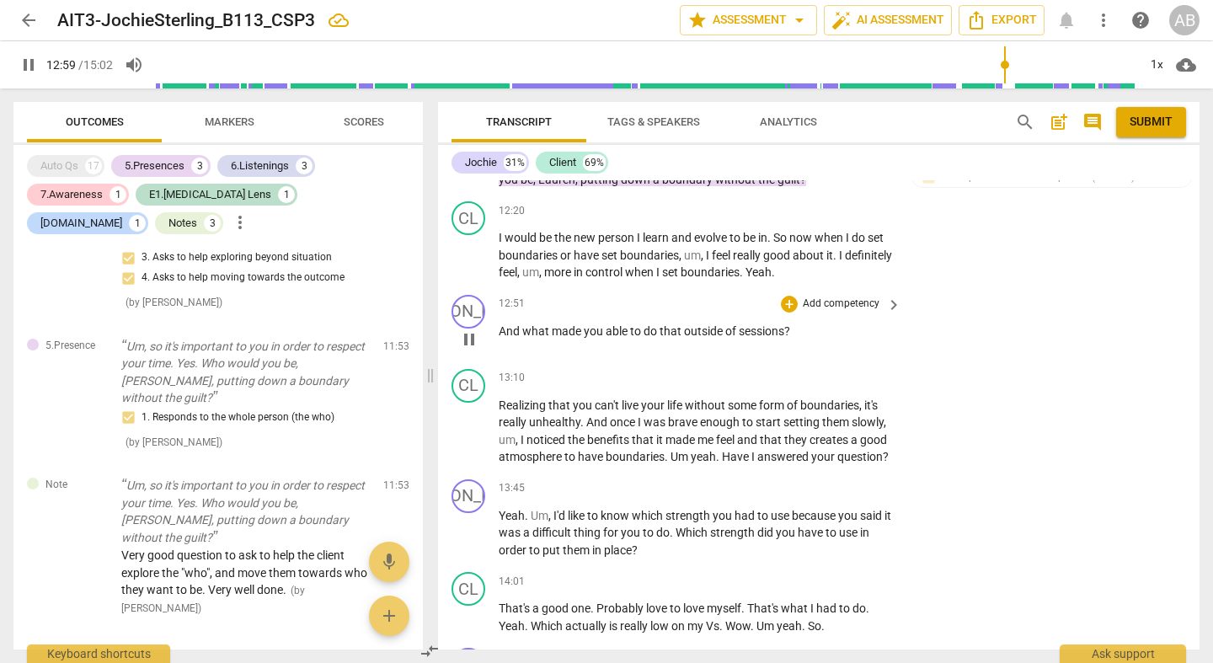
drag, startPoint x: 469, startPoint y: 318, endPoint x: 506, endPoint y: 312, distance: 37.7
click at [469, 329] on span "pause" at bounding box center [469, 339] width 20 height 20
click at [784, 296] on div "+" at bounding box center [789, 304] width 17 height 17
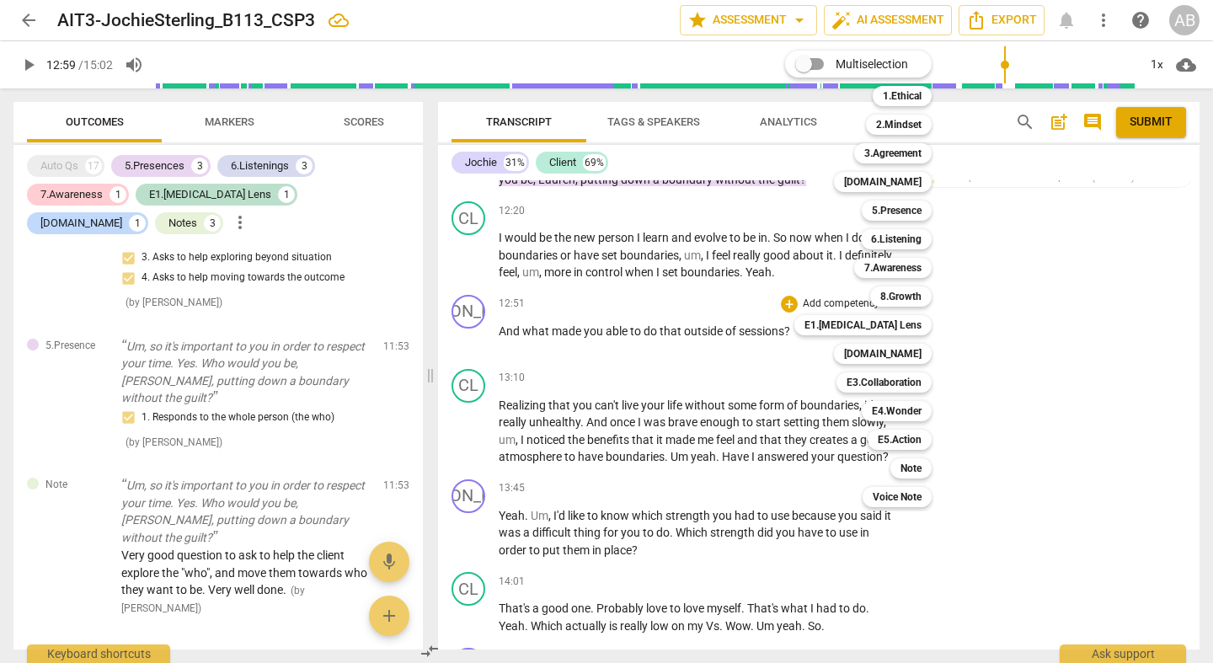
click at [1140, 313] on div at bounding box center [606, 331] width 1213 height 663
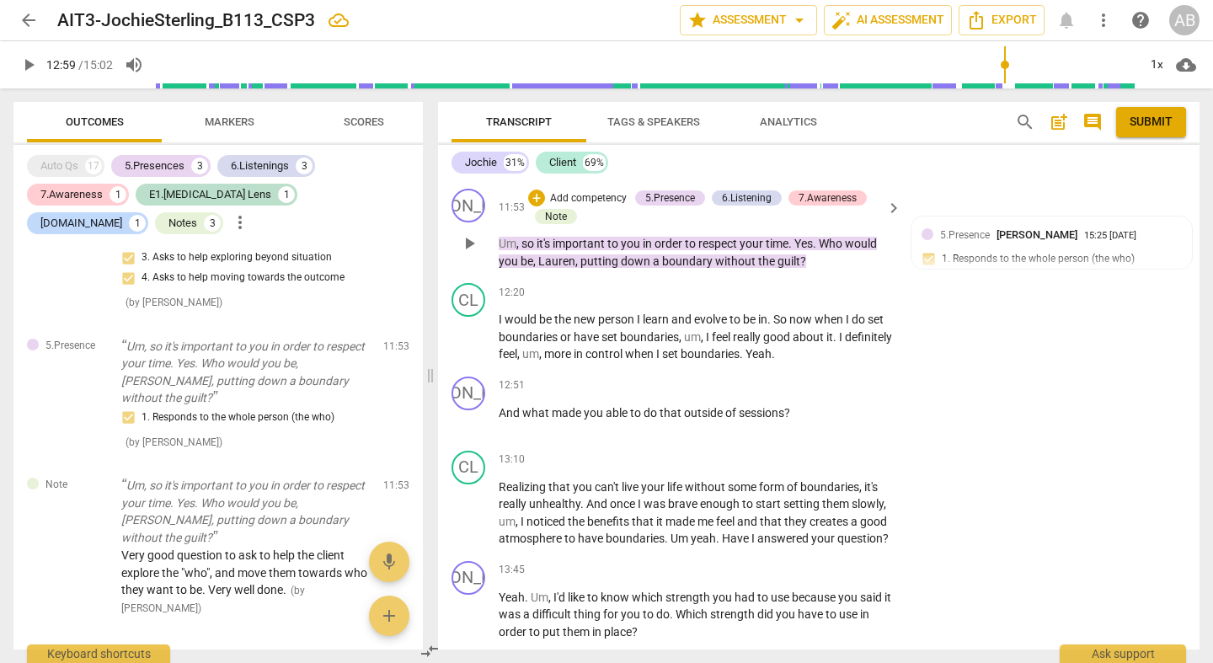
scroll to position [6955, 0]
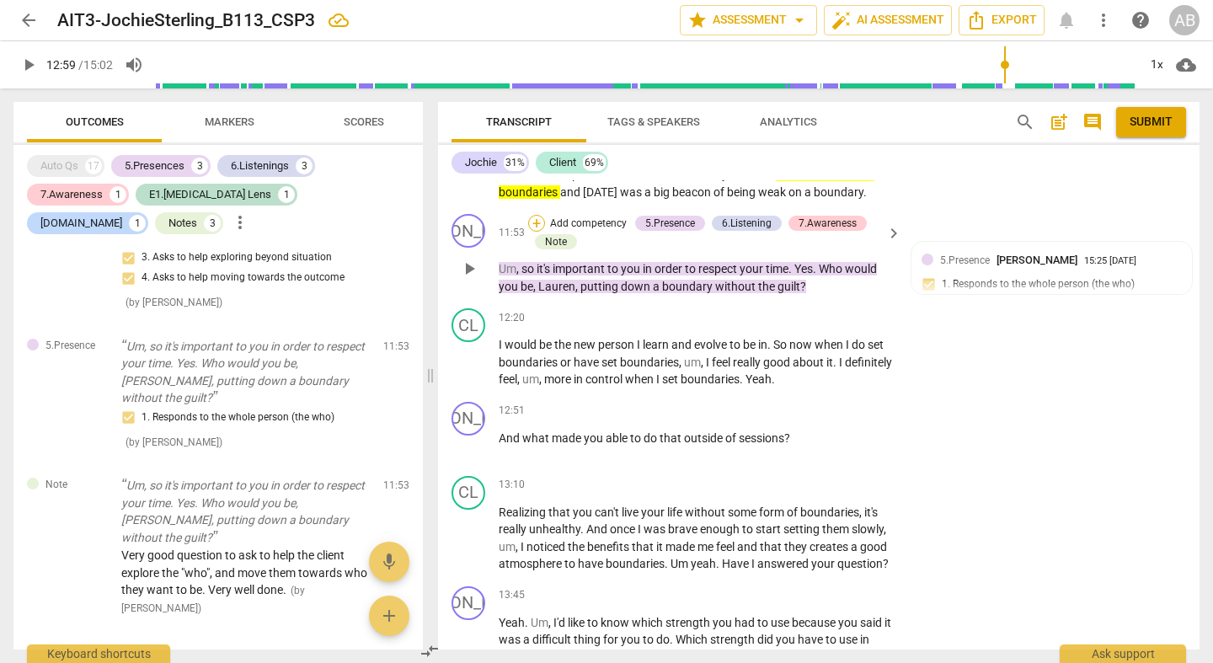
click at [536, 215] on div "+" at bounding box center [536, 223] width 17 height 17
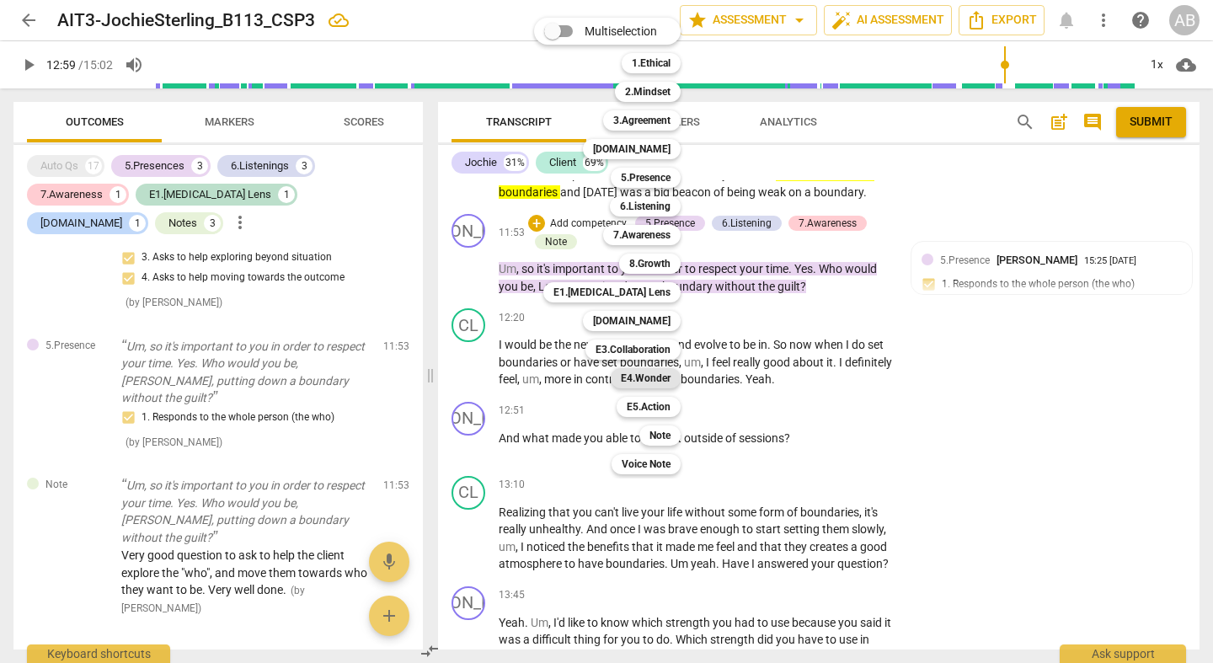
click at [665, 368] on b "E4.Wonder" at bounding box center [646, 378] width 50 height 20
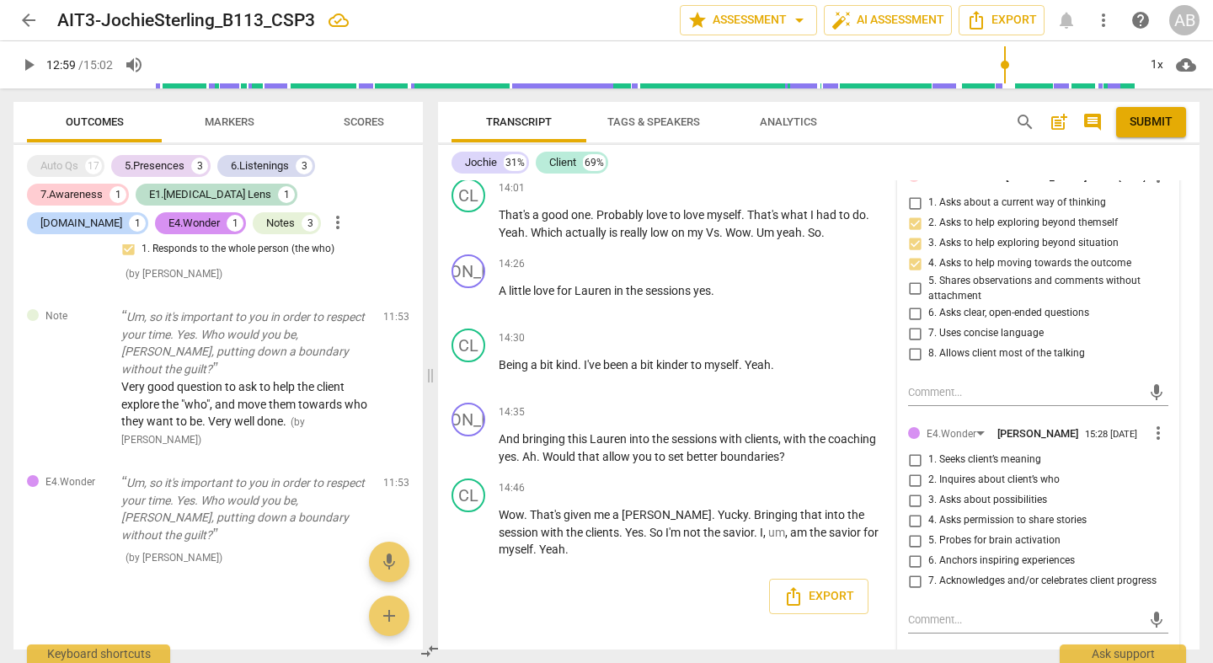
scroll to position [7562, 0]
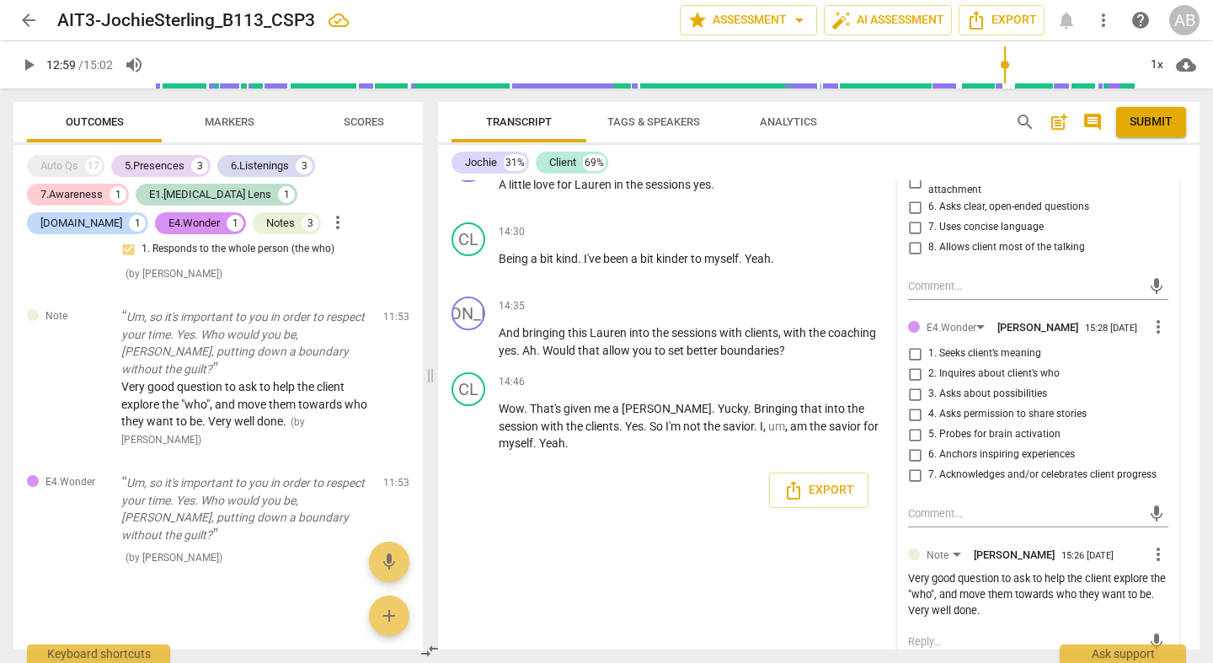
click at [913, 364] on input "2. Inquires about client’s who" at bounding box center [915, 374] width 27 height 20
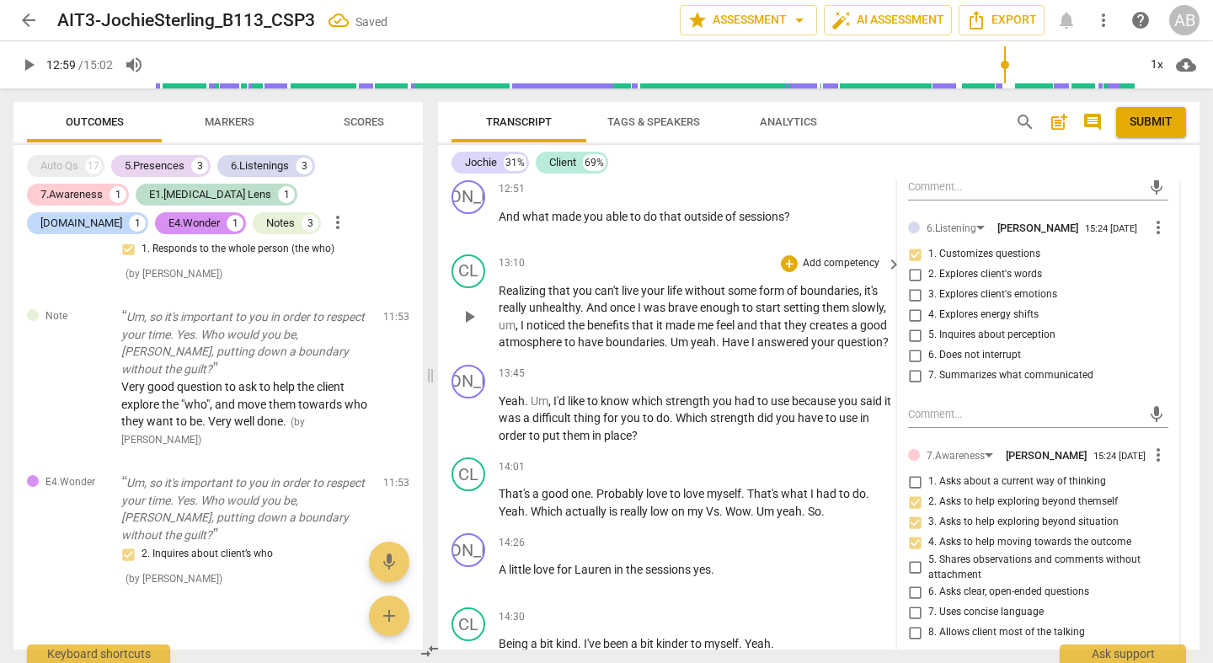
scroll to position [6856, 0]
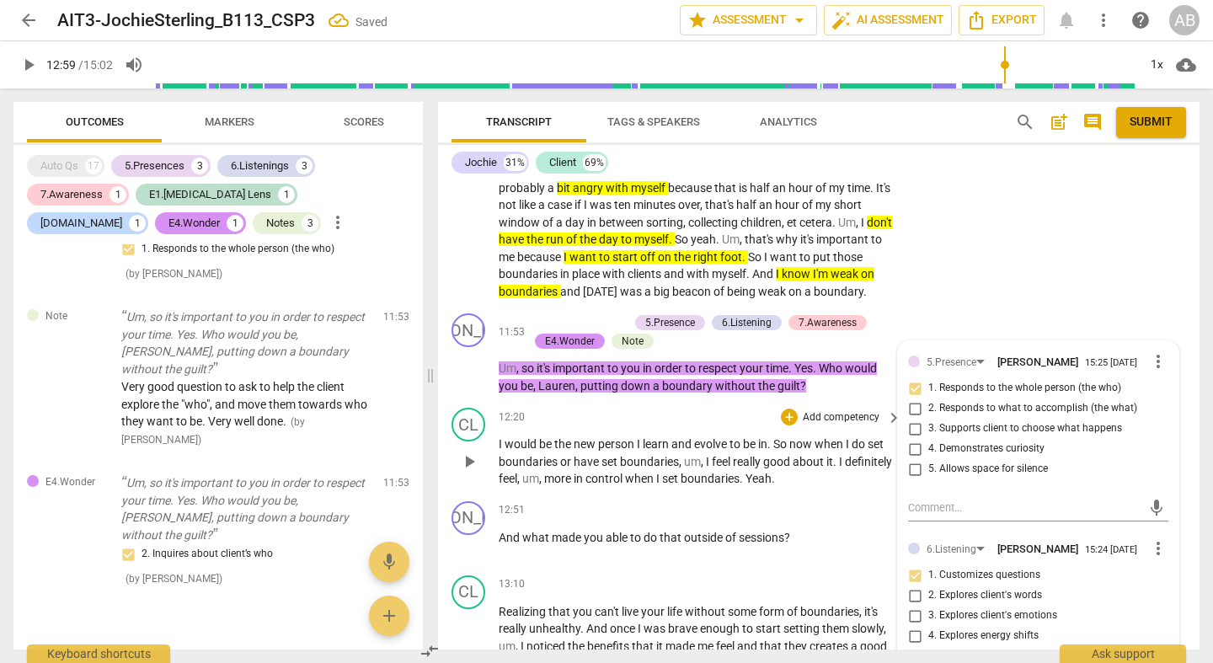
click at [750, 436] on p "I would be the new person I learn and evolve to be in . So now when I do set bo…" at bounding box center [696, 462] width 394 height 52
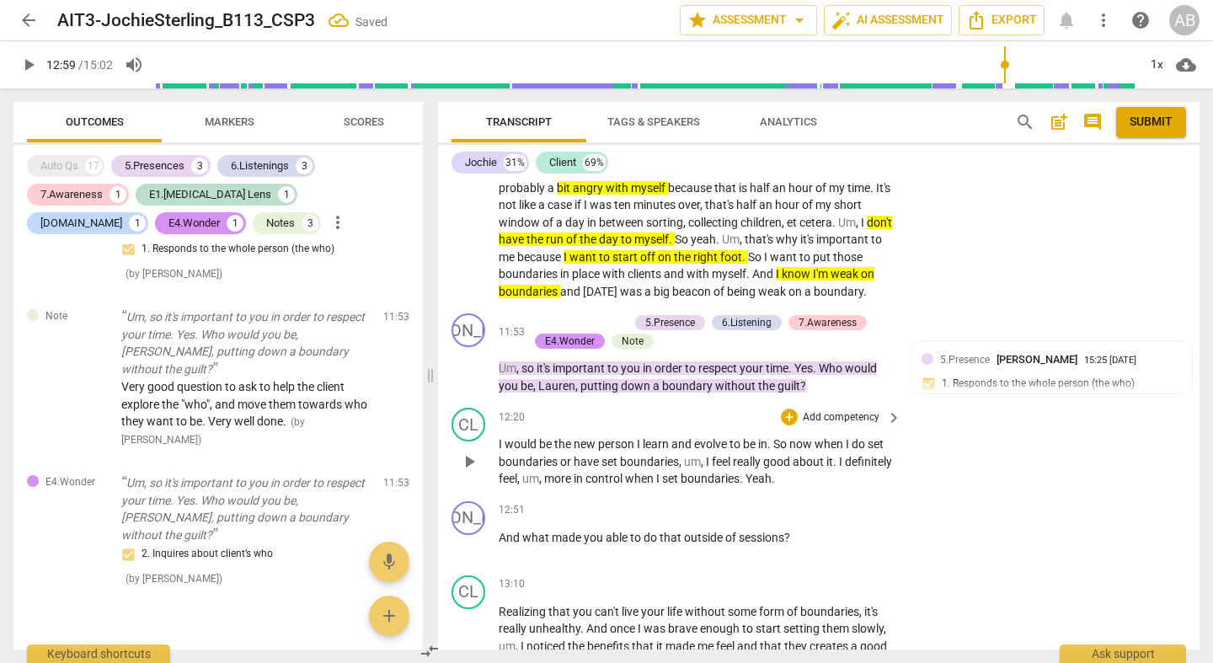
scroll to position [6999, 0]
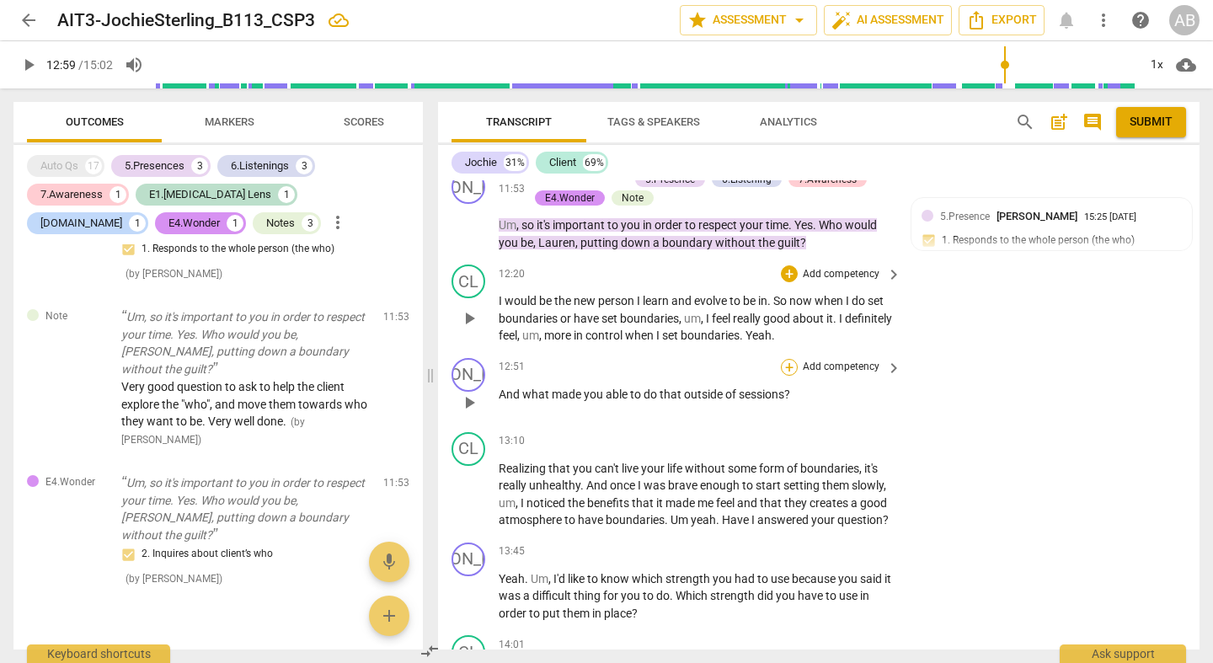
click at [789, 359] on div "+" at bounding box center [789, 367] width 17 height 17
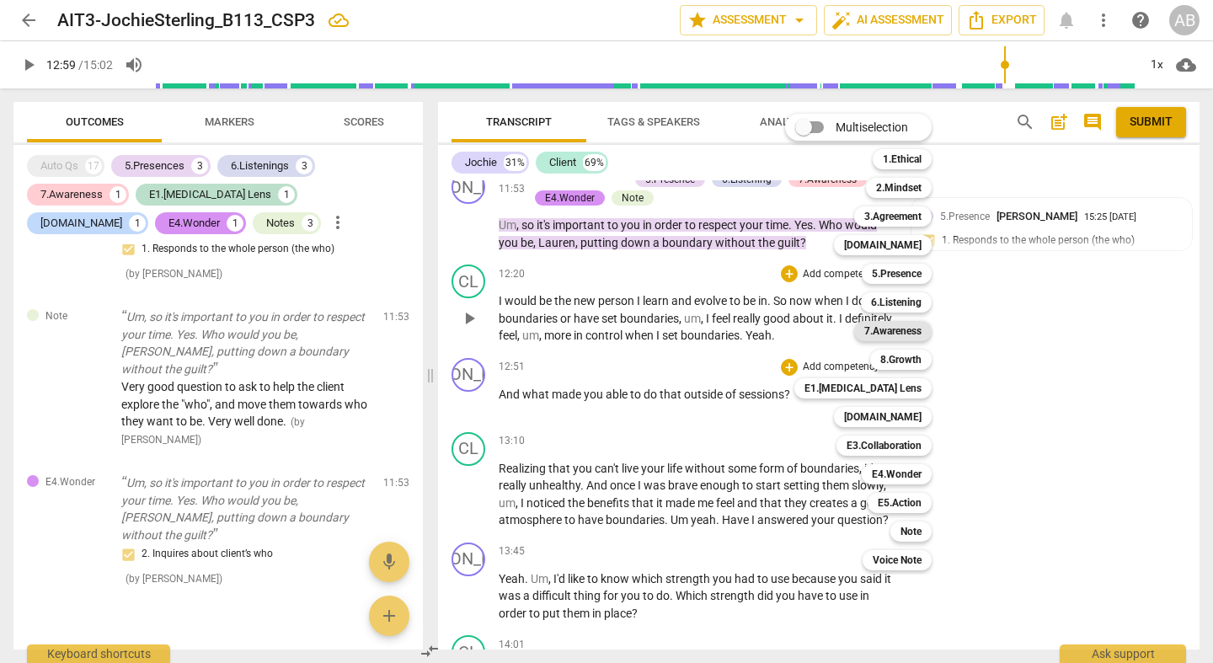
click at [907, 330] on b "7.Awareness" at bounding box center [892, 331] width 57 height 20
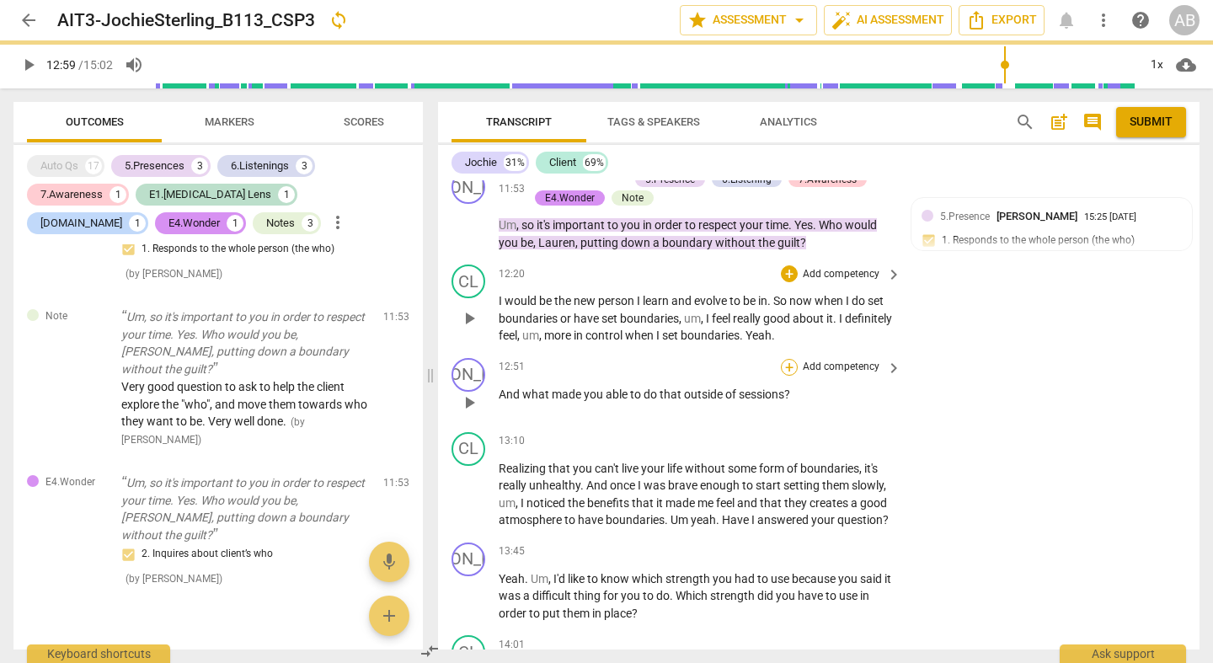
click at [794, 359] on div "+" at bounding box center [789, 367] width 17 height 17
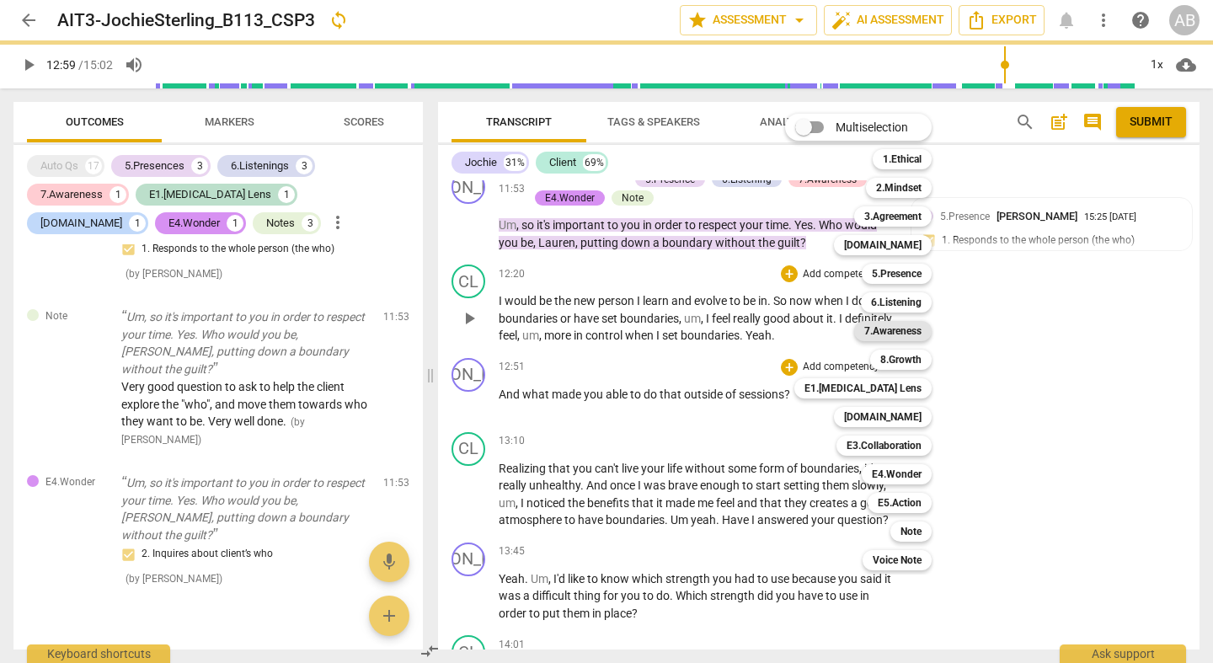
click at [904, 334] on b "7.Awareness" at bounding box center [892, 331] width 57 height 20
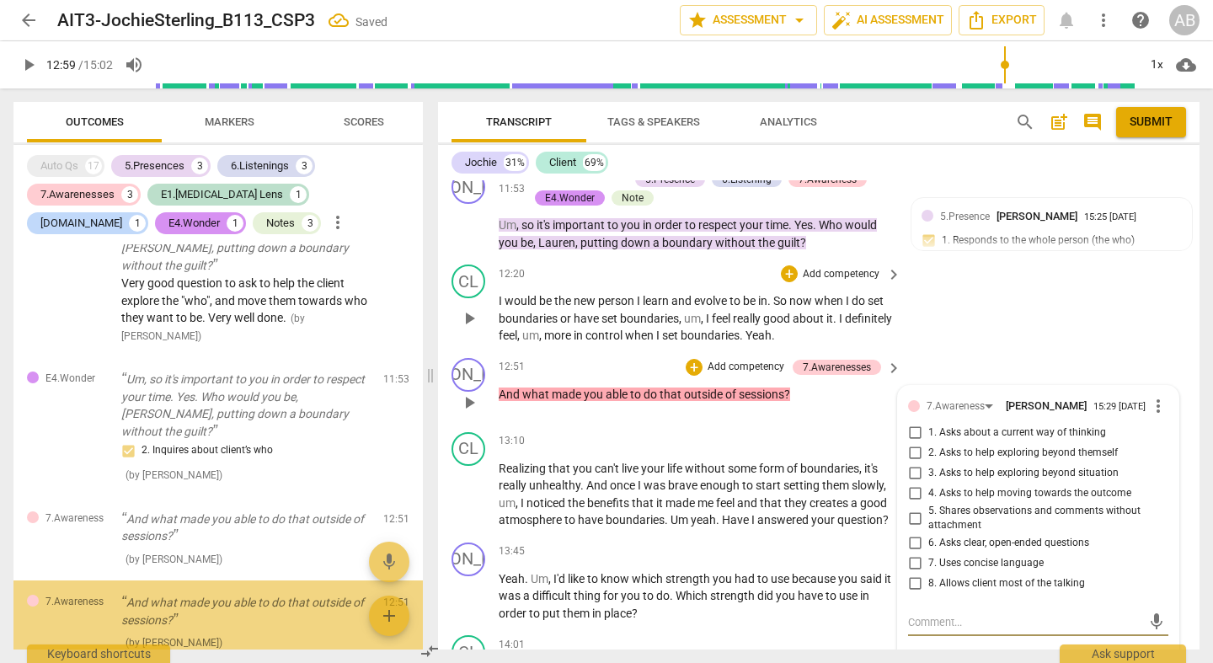
scroll to position [1741, 0]
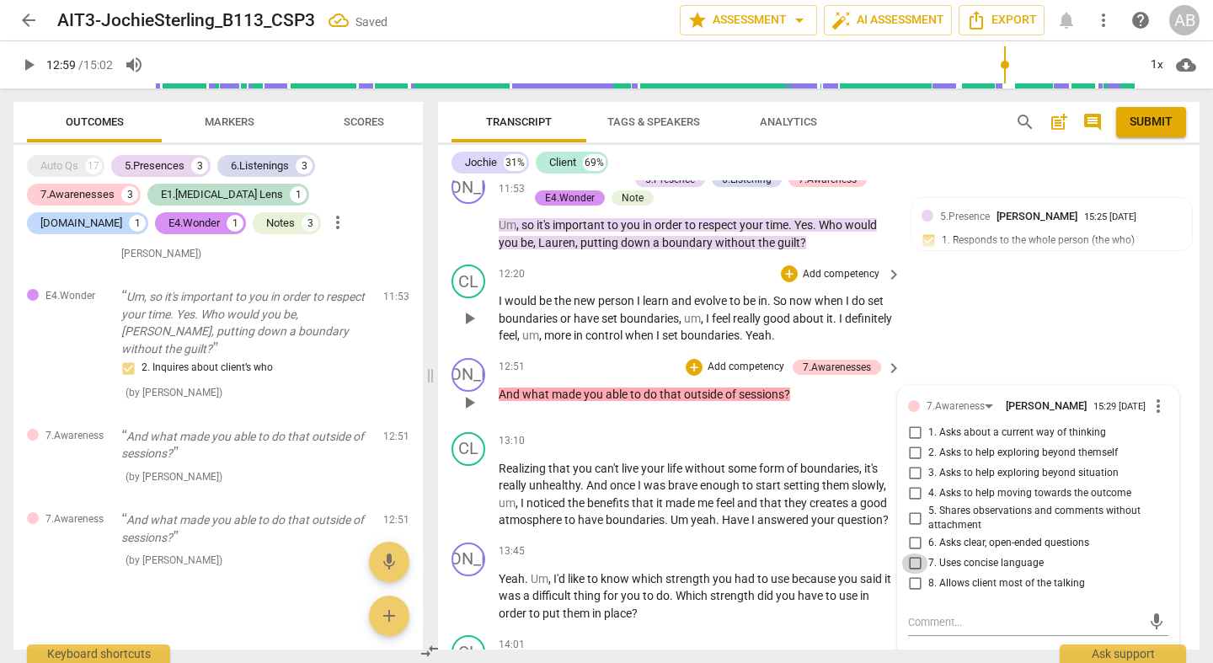
click at [916, 554] on input "7. Uses concise language" at bounding box center [915, 564] width 27 height 20
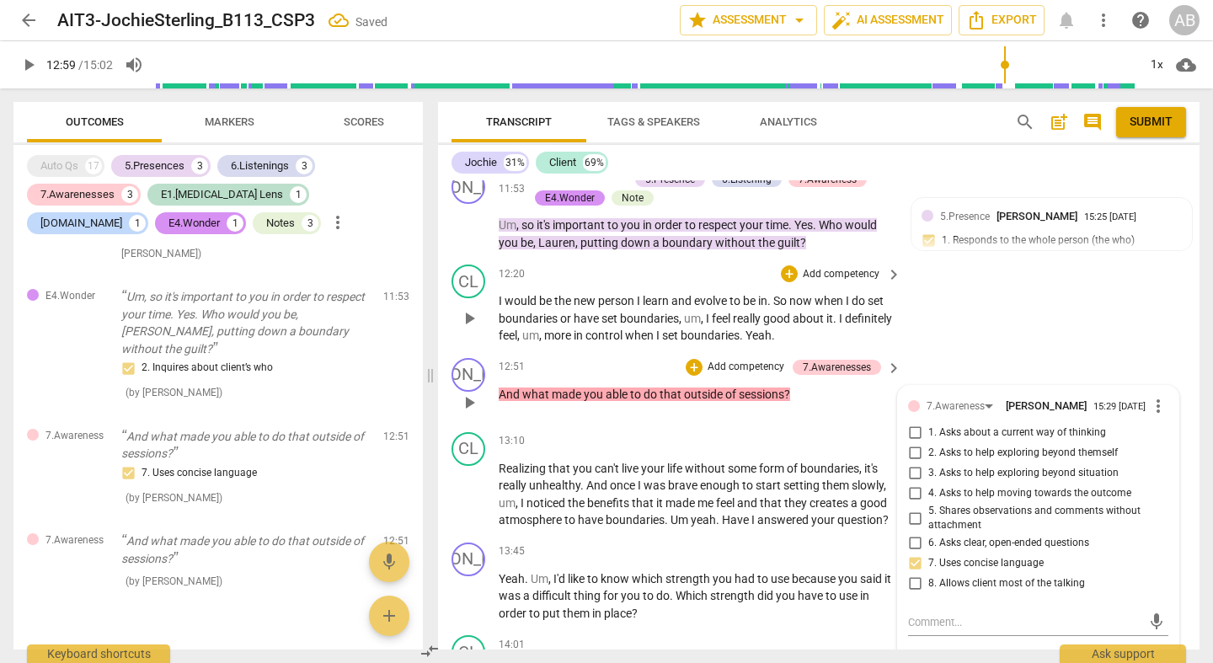
click at [916, 533] on input "6. Asks clear, open-ended questions" at bounding box center [915, 543] width 27 height 20
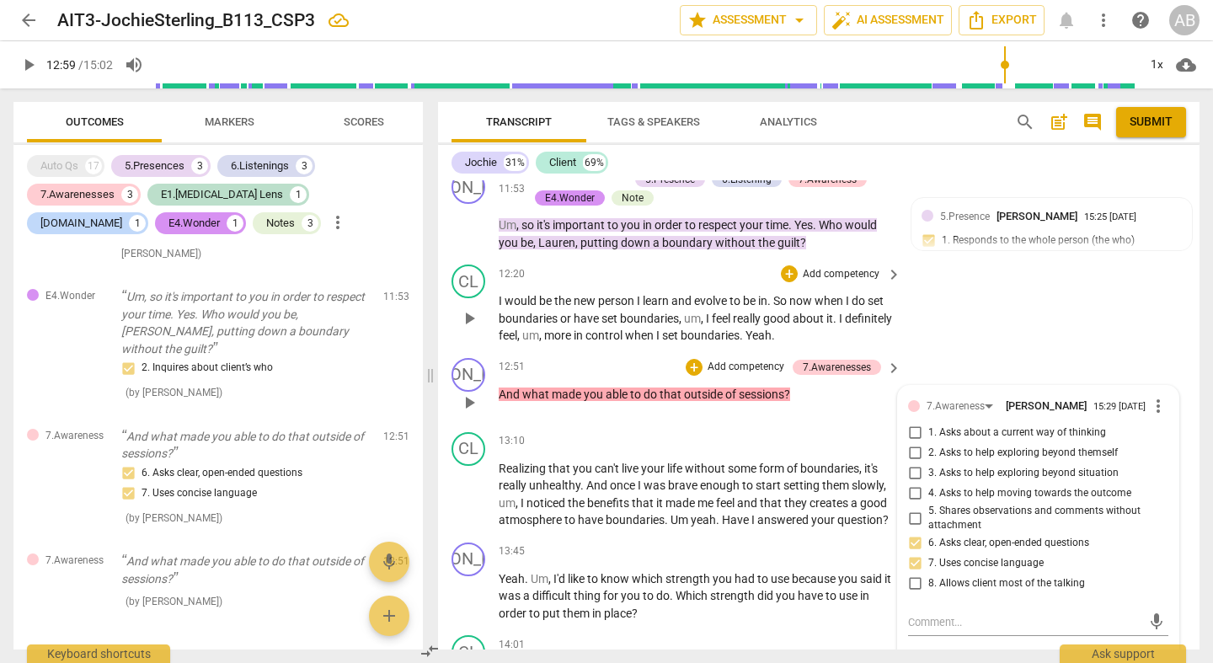
click at [916, 463] on input "3. Asks to help exploring beyond situation" at bounding box center [915, 473] width 27 height 20
click at [914, 443] on input "2. Asks to help exploring beyond themself" at bounding box center [915, 453] width 27 height 20
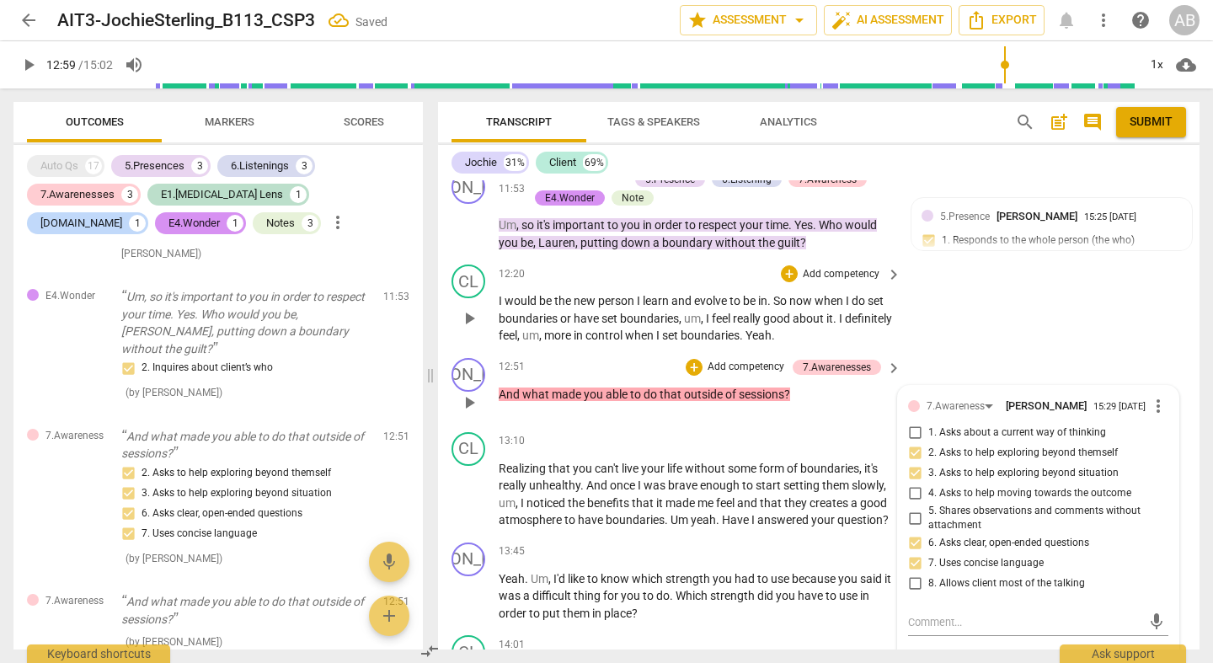
click at [947, 351] on div "JO play_arrow pause 12:51 + Add competency 7.Awarenesses keyboard_arrow_right A…" at bounding box center [819, 388] width 762 height 74
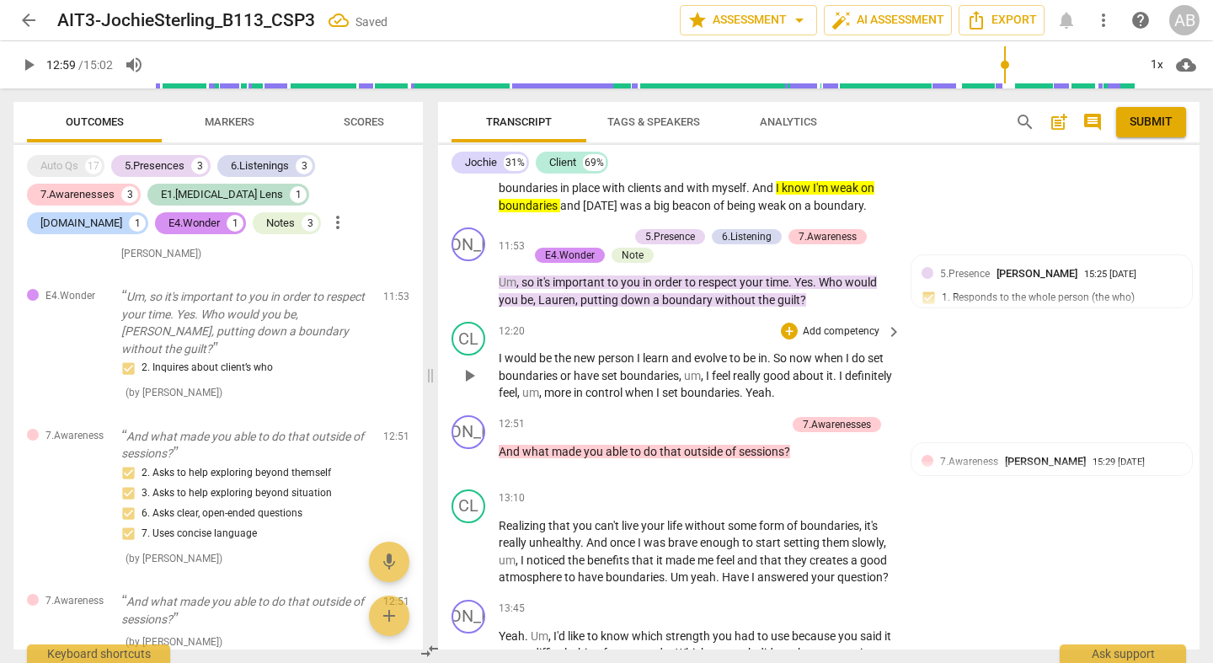
scroll to position [6861, 0]
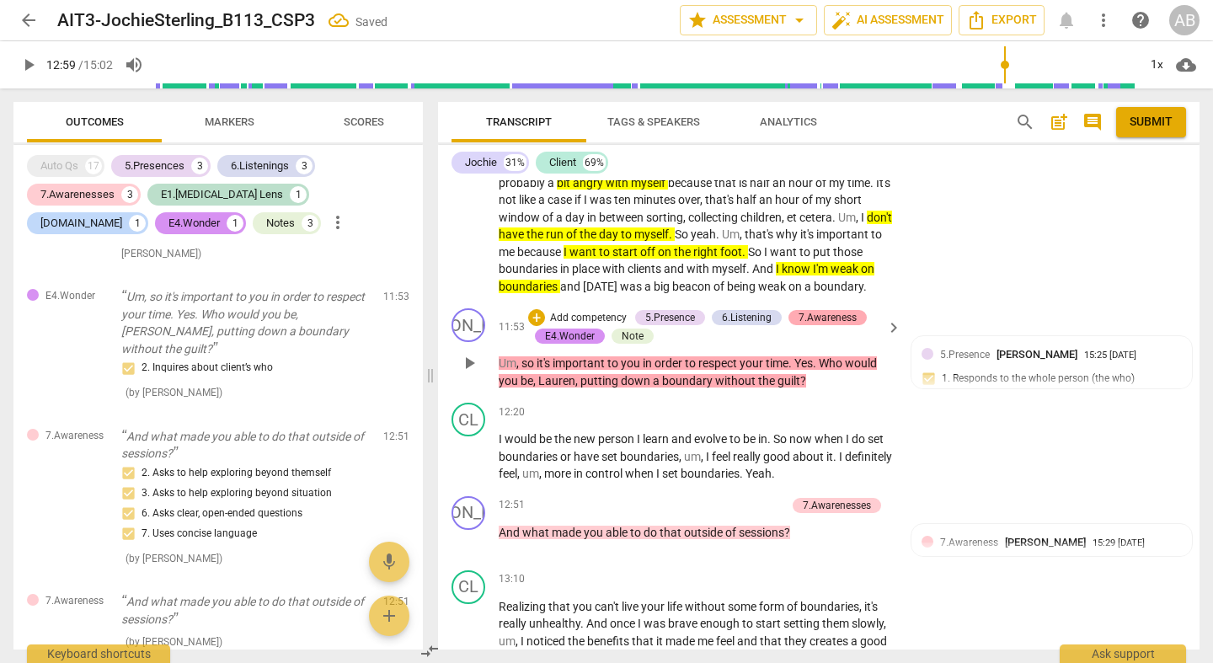
click at [836, 310] on div "7.Awareness" at bounding box center [828, 317] width 58 height 15
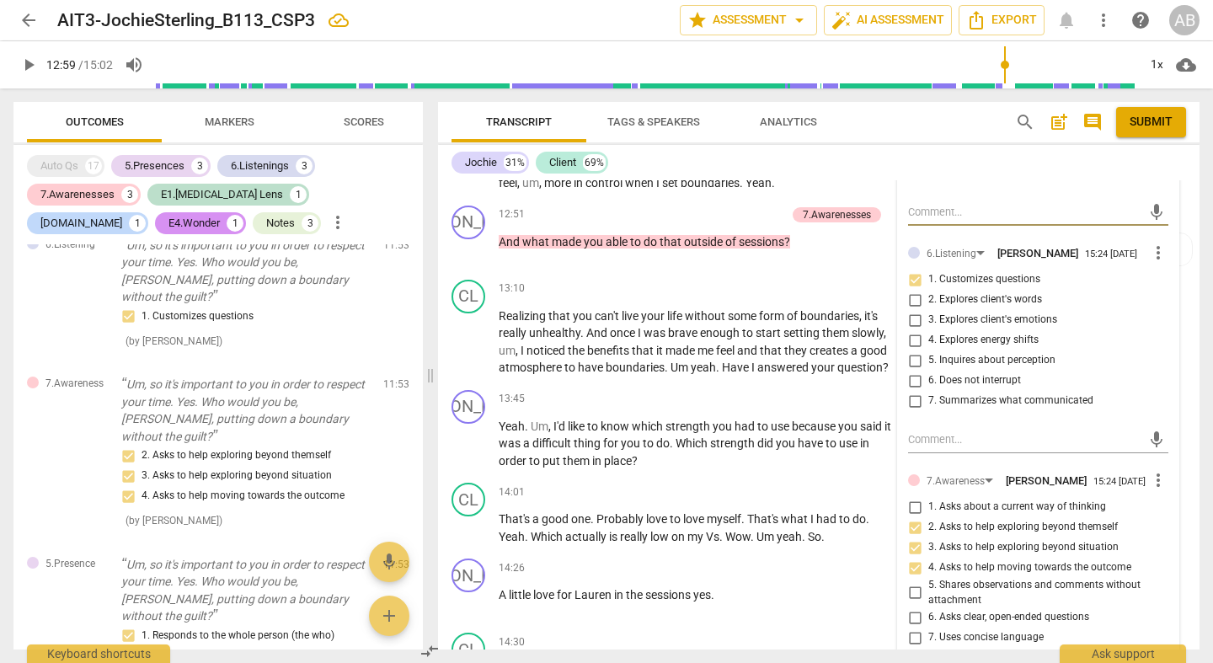
scroll to position [7277, 0]
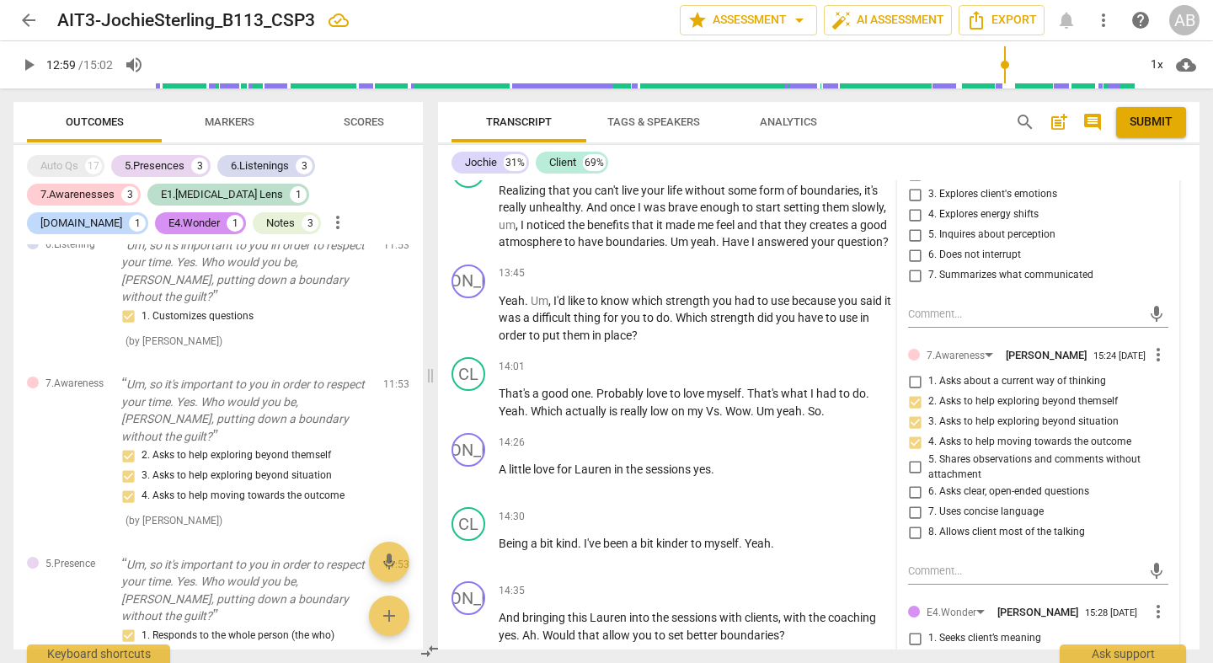
click at [912, 502] on input "7. Uses concise language" at bounding box center [915, 512] width 27 height 20
click at [875, 161] on div "Jochie 31% Client 69%" at bounding box center [819, 162] width 735 height 29
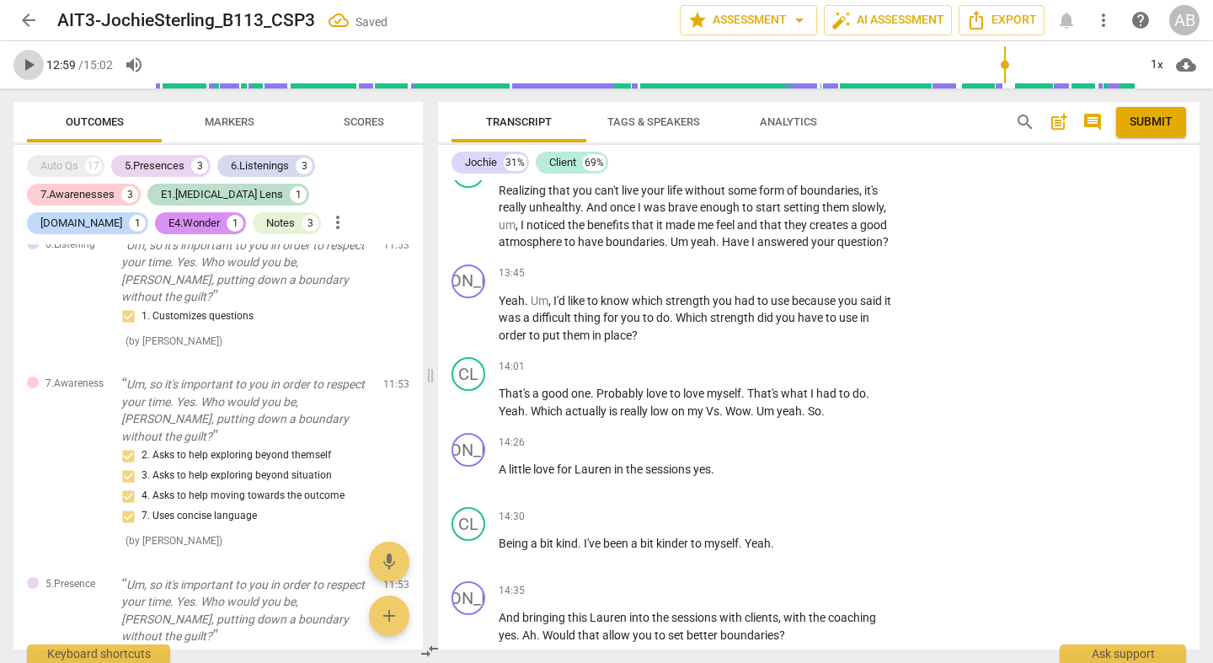
click at [29, 63] on span "play_arrow" at bounding box center [29, 65] width 20 height 20
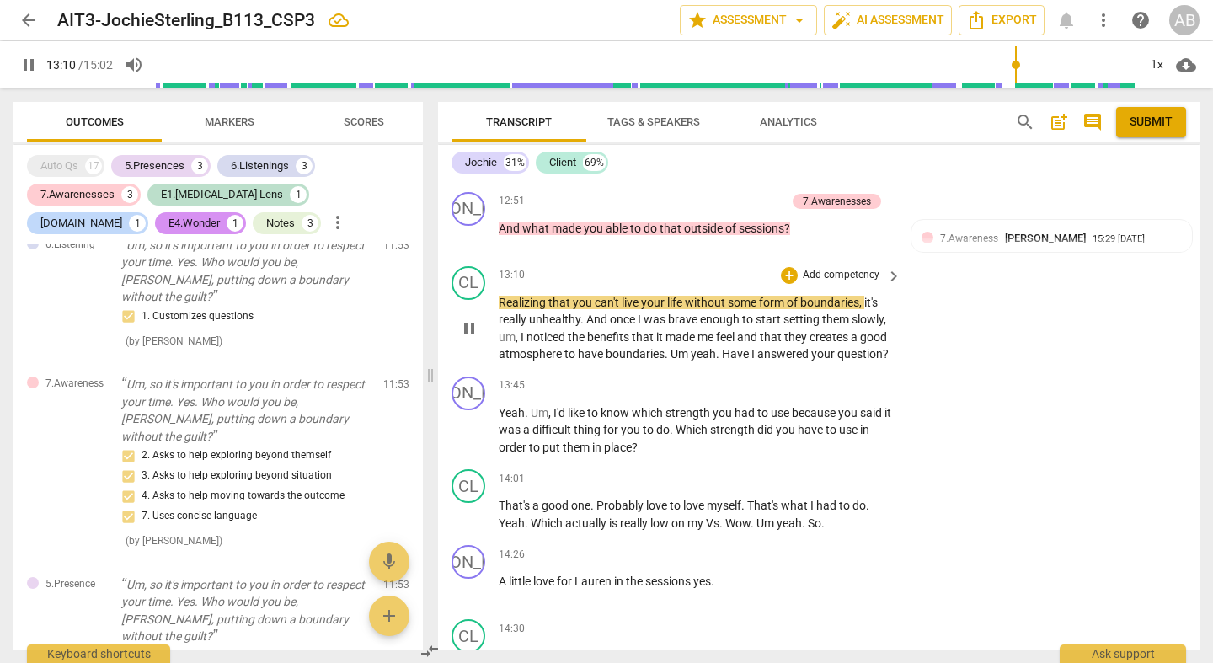
scroll to position [7137, 0]
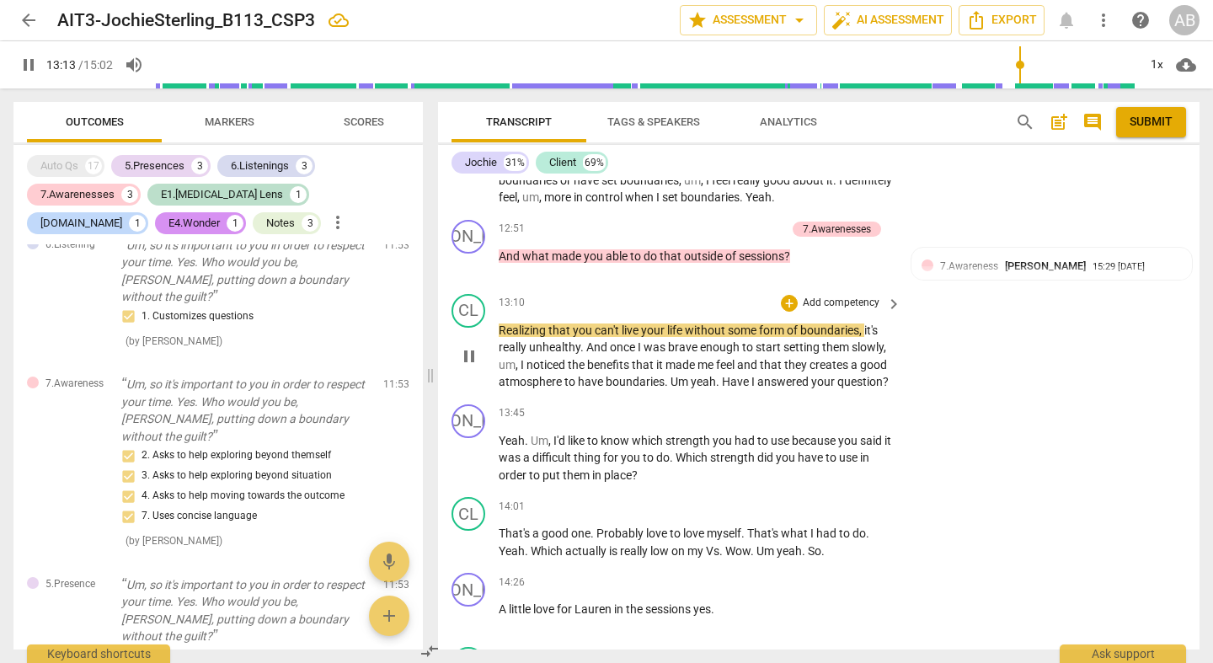
click at [474, 346] on span "pause" at bounding box center [469, 356] width 20 height 20
click at [468, 346] on span "play_arrow" at bounding box center [469, 356] width 20 height 20
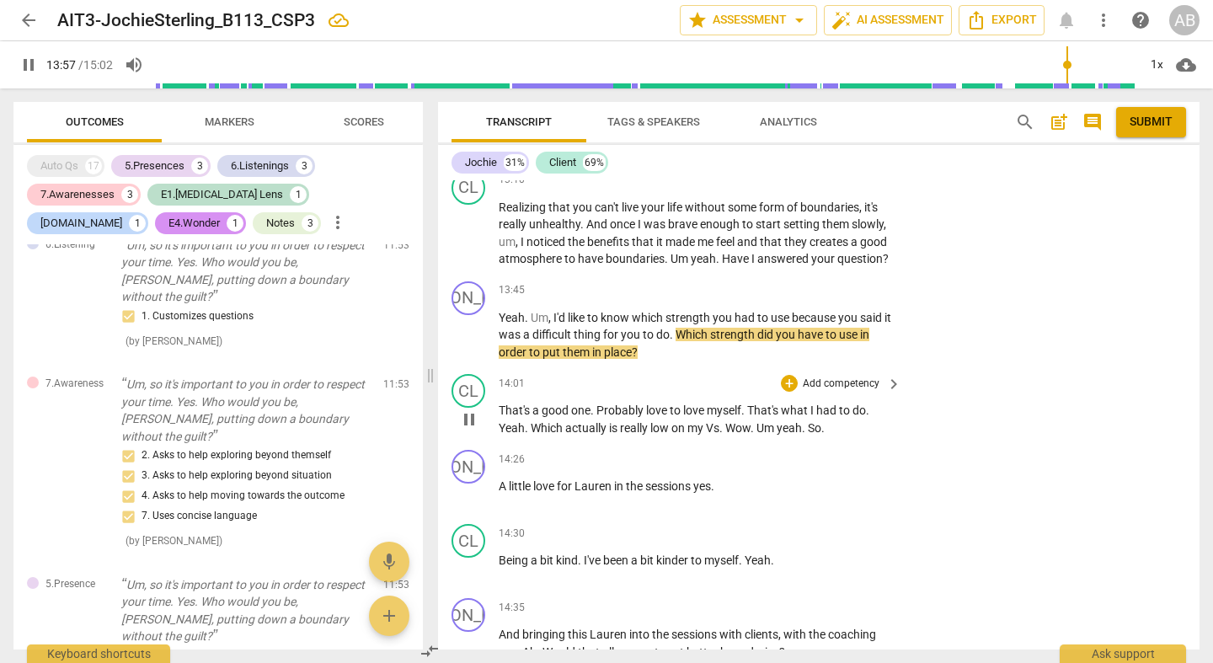
scroll to position [7257, 0]
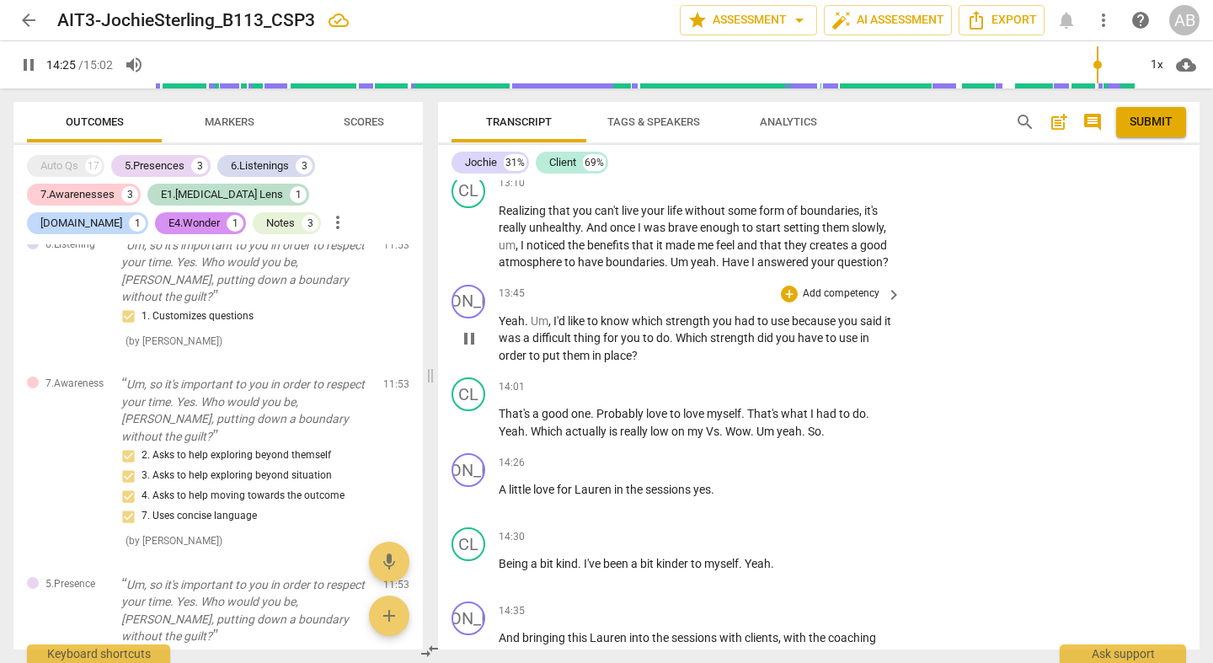
click at [476, 329] on span "pause" at bounding box center [469, 339] width 20 height 20
click at [794, 286] on div "+" at bounding box center [789, 294] width 17 height 17
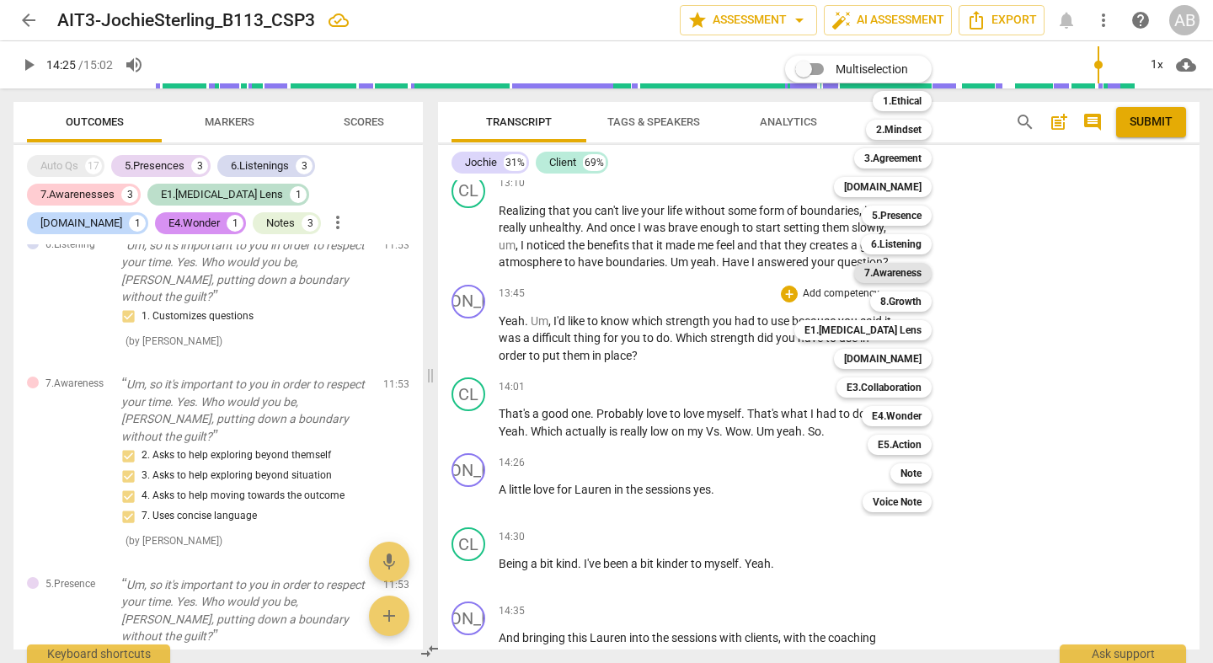
click at [913, 271] on b "7.Awareness" at bounding box center [892, 273] width 57 height 20
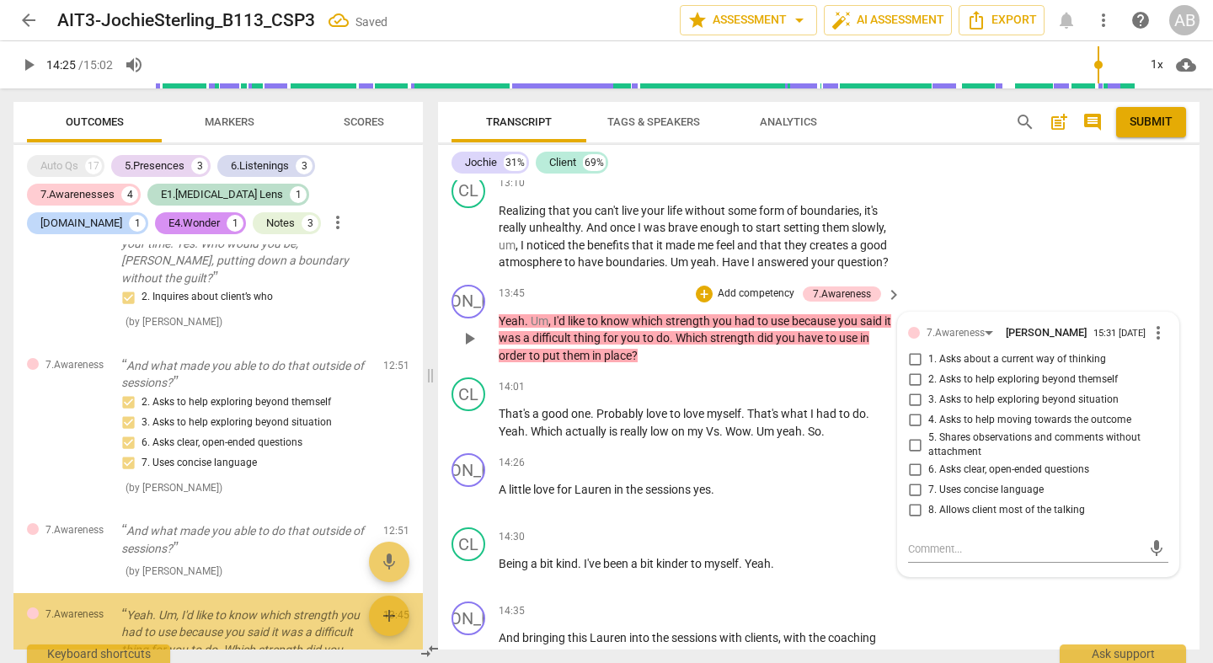
scroll to position [1959, 0]
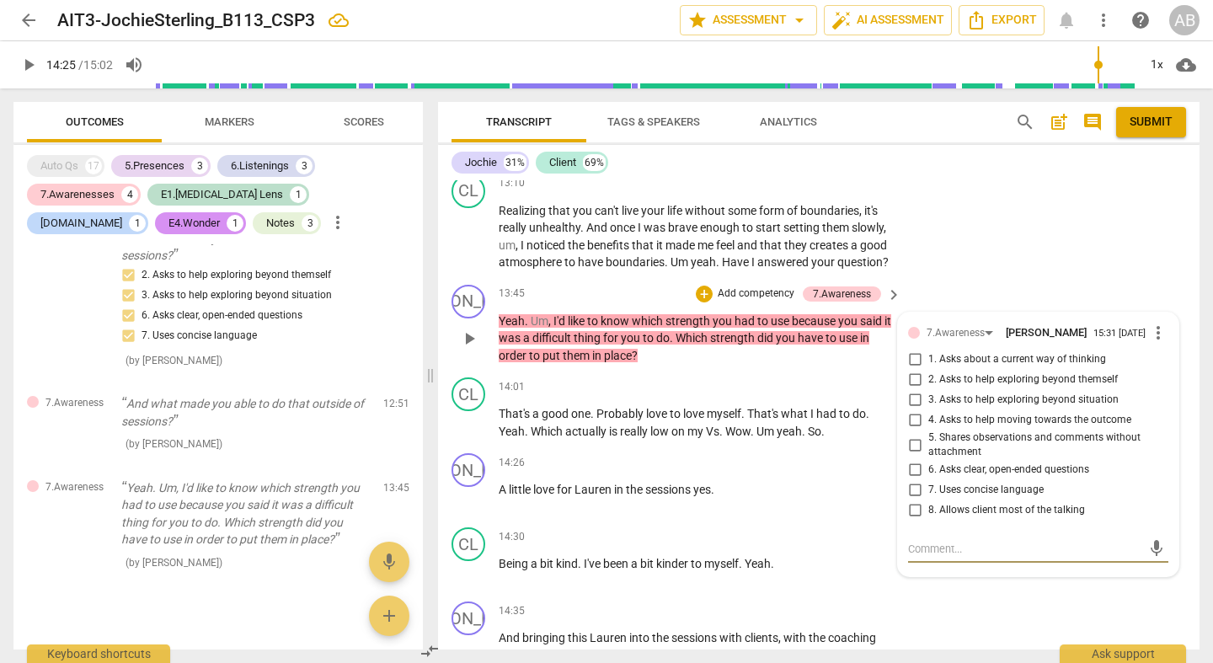
click at [917, 377] on input "2. Asks to help exploring beyond themself" at bounding box center [915, 380] width 27 height 20
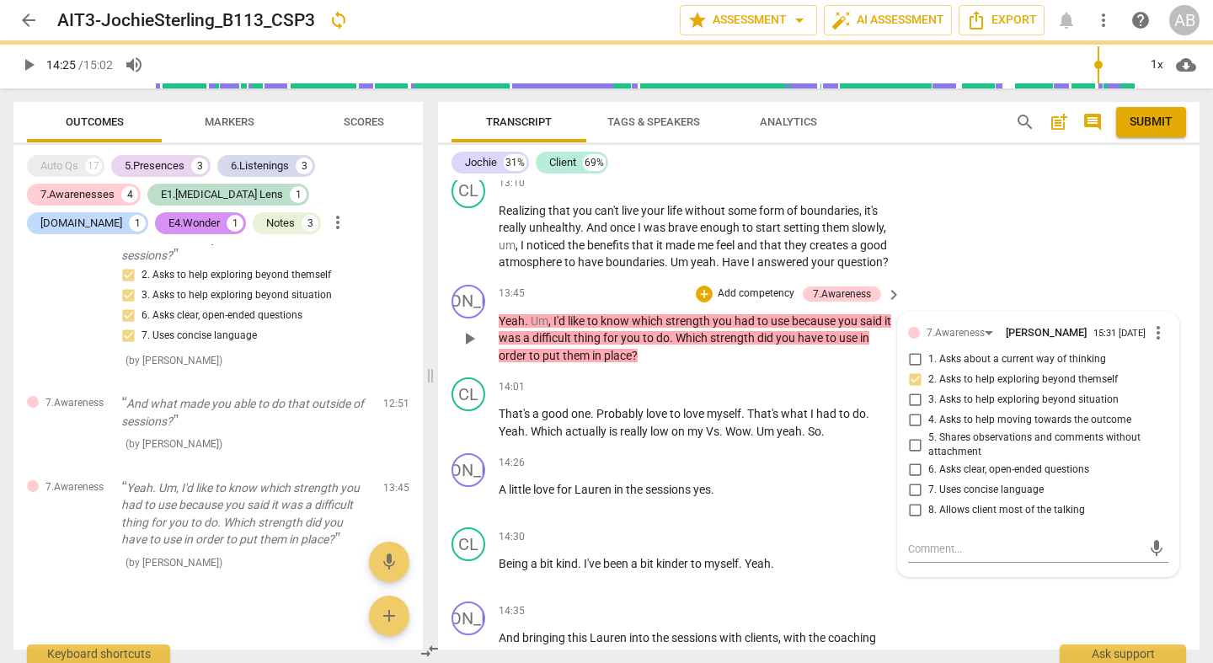
click at [912, 397] on input "3. Asks to help exploring beyond situation" at bounding box center [915, 400] width 27 height 20
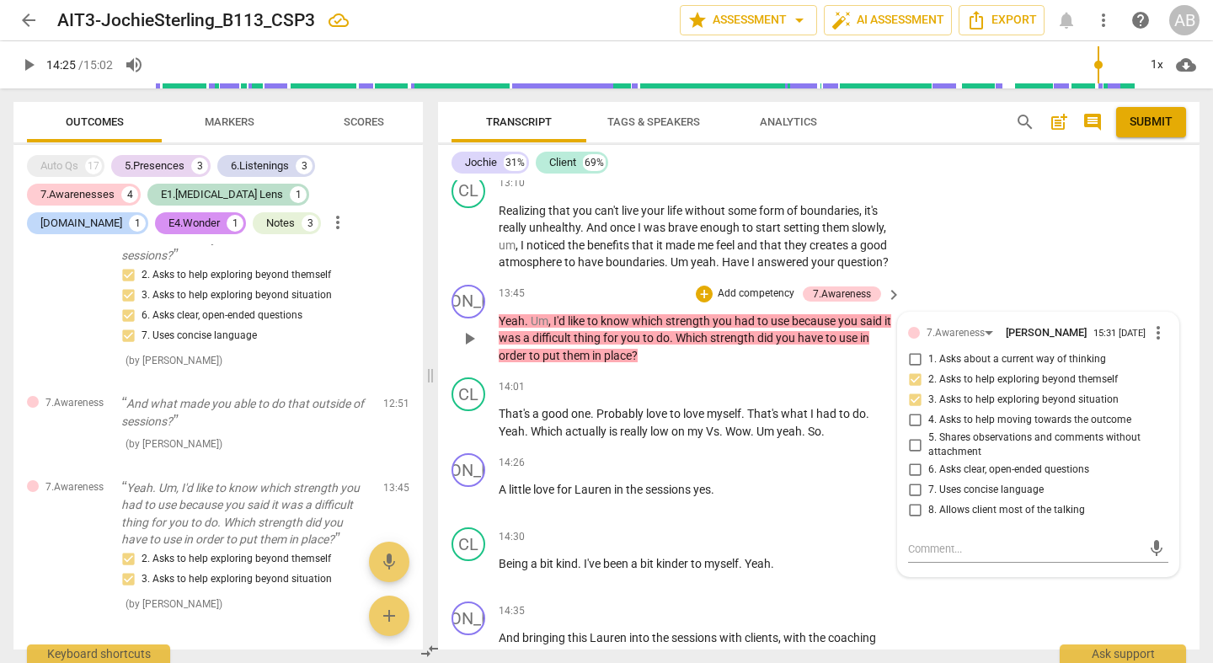
click at [916, 466] on input "6. Asks clear, open-ended questions" at bounding box center [915, 470] width 27 height 20
click at [915, 480] on input "7. Uses concise language" at bounding box center [915, 490] width 27 height 20
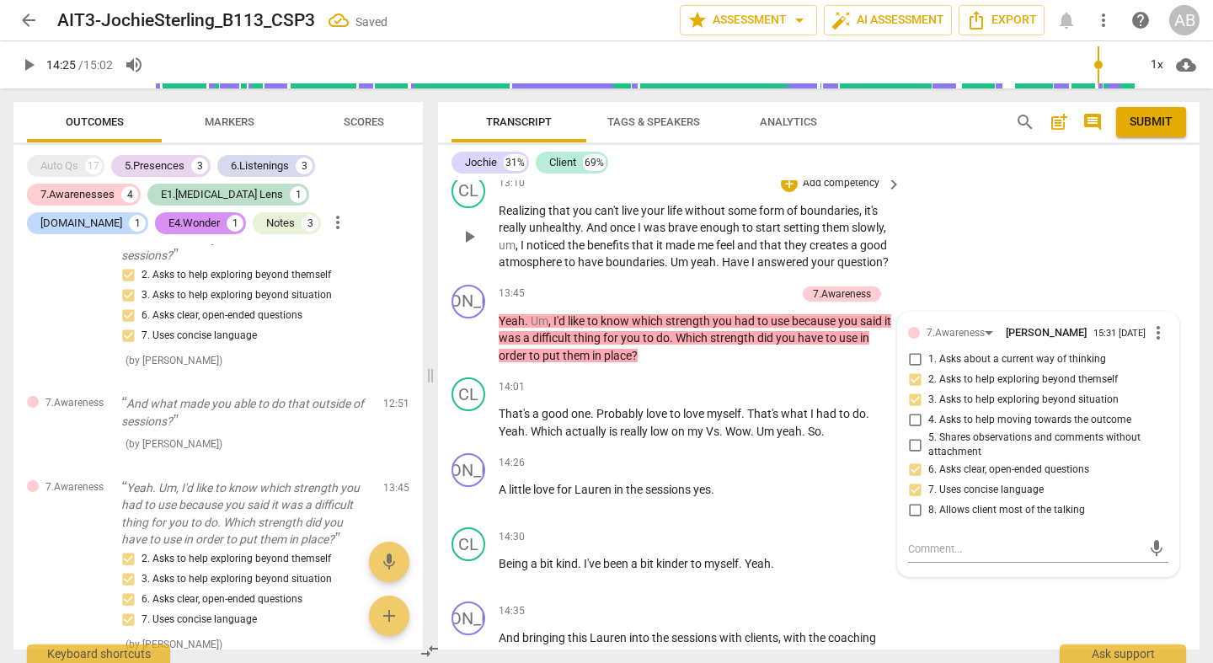
click at [1063, 257] on div "CL play_arrow pause 13:10 + Add competency keyboard_arrow_right Realizing that …" at bounding box center [819, 223] width 762 height 110
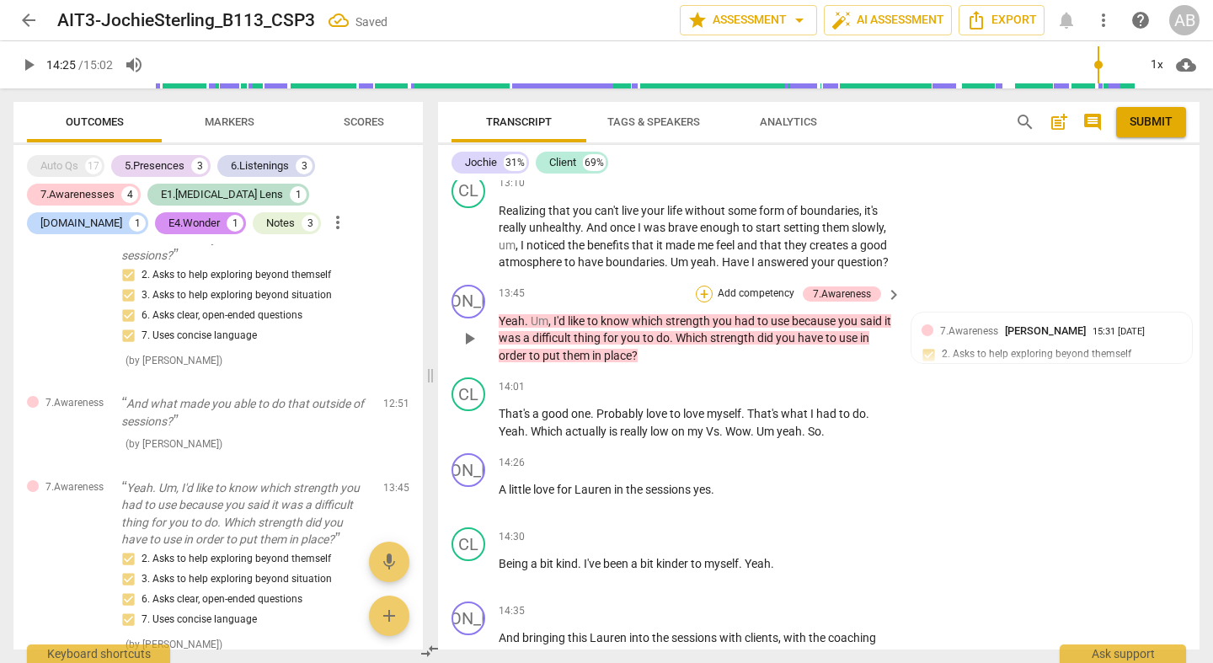
click at [701, 286] on div "+" at bounding box center [704, 294] width 17 height 17
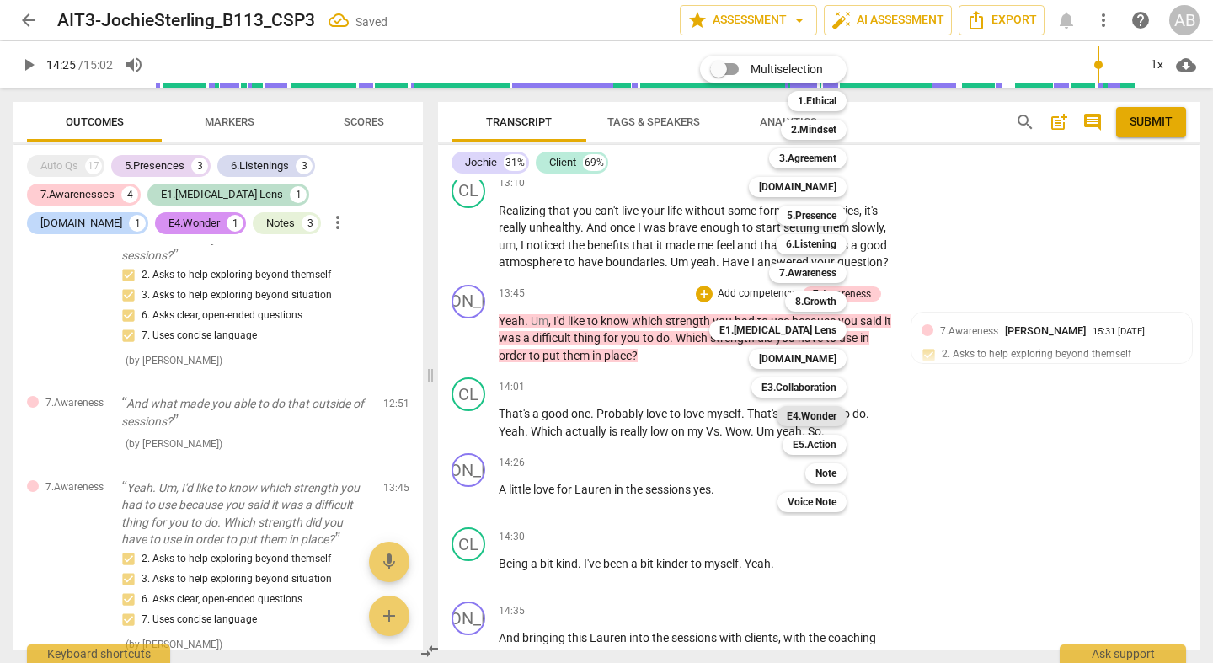
click at [836, 409] on b "E4.Wonder" at bounding box center [812, 416] width 50 height 20
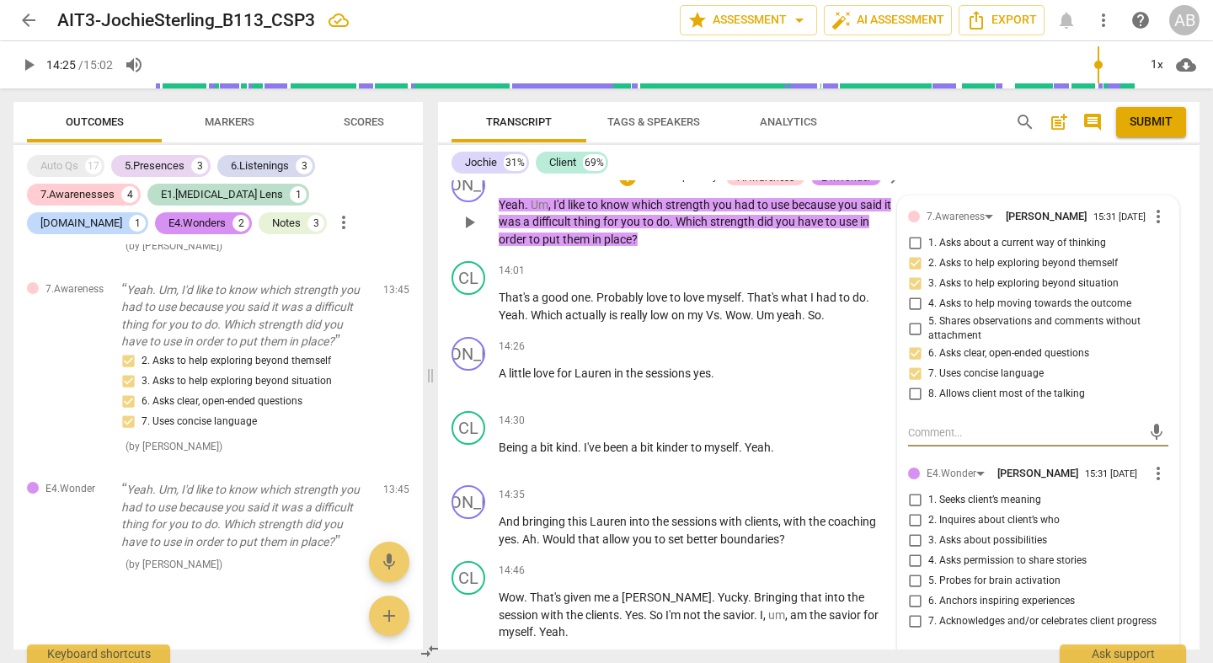
scroll to position [7406, 0]
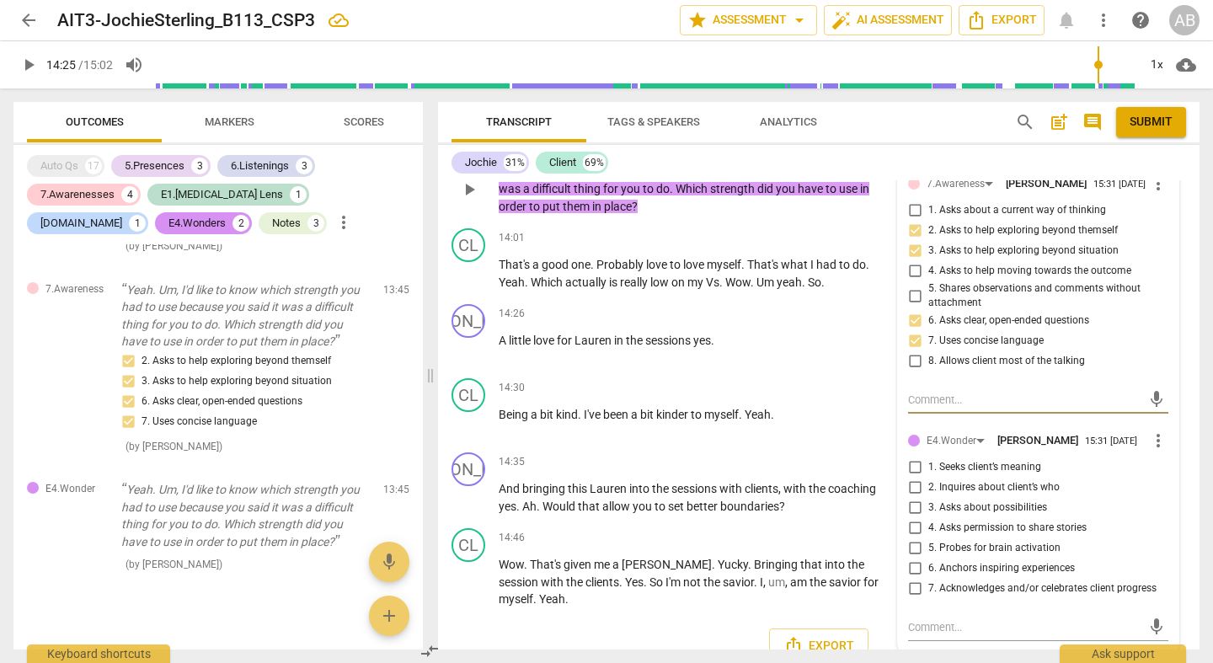
click at [1158, 431] on span "more_vert" at bounding box center [1158, 441] width 20 height 20
click at [1168, 464] on li "Delete" at bounding box center [1170, 467] width 58 height 32
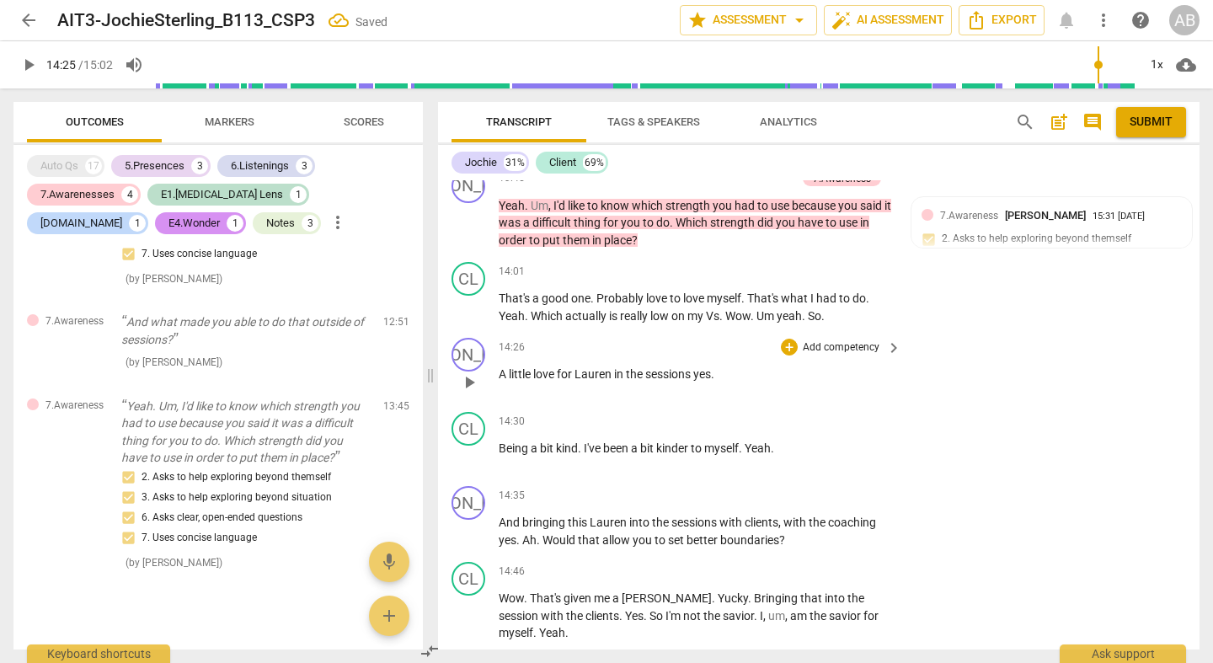
scroll to position [7338, 0]
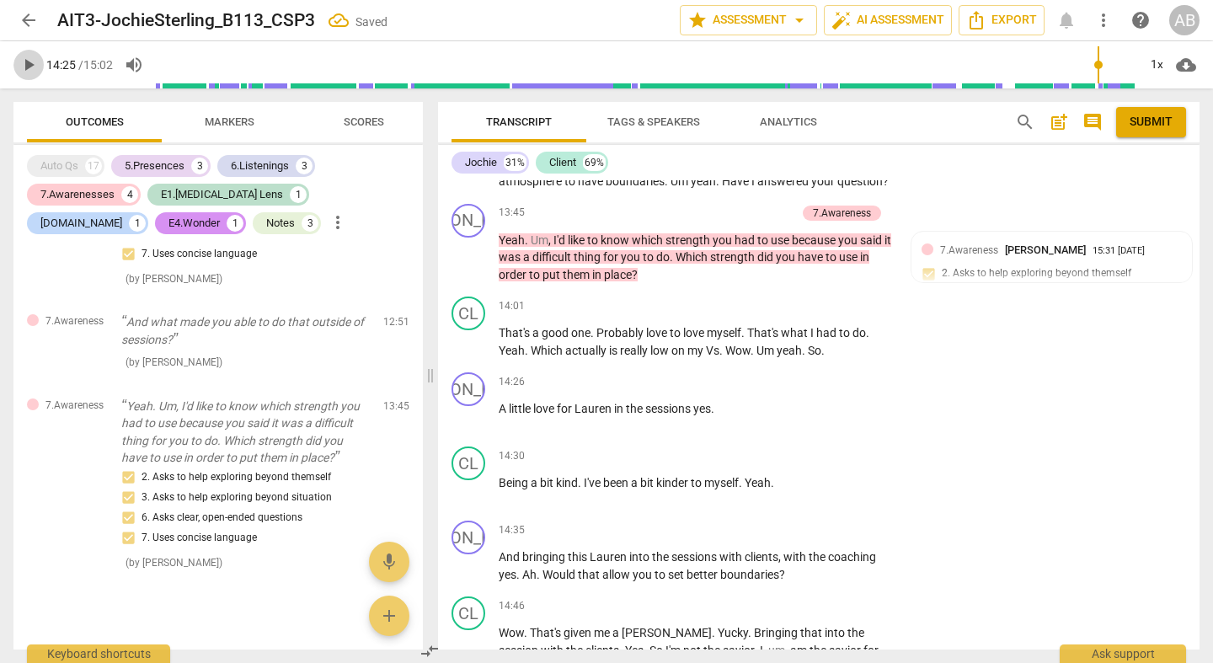
click at [27, 72] on span "play_arrow" at bounding box center [29, 65] width 20 height 20
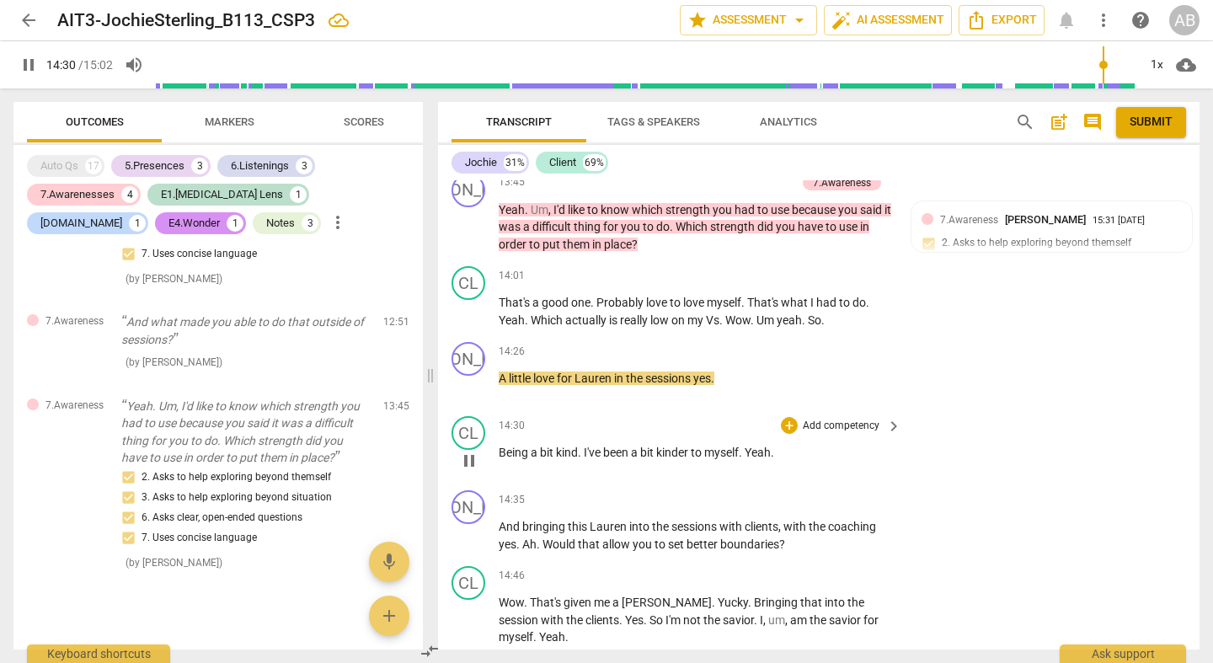
scroll to position [7402, 0]
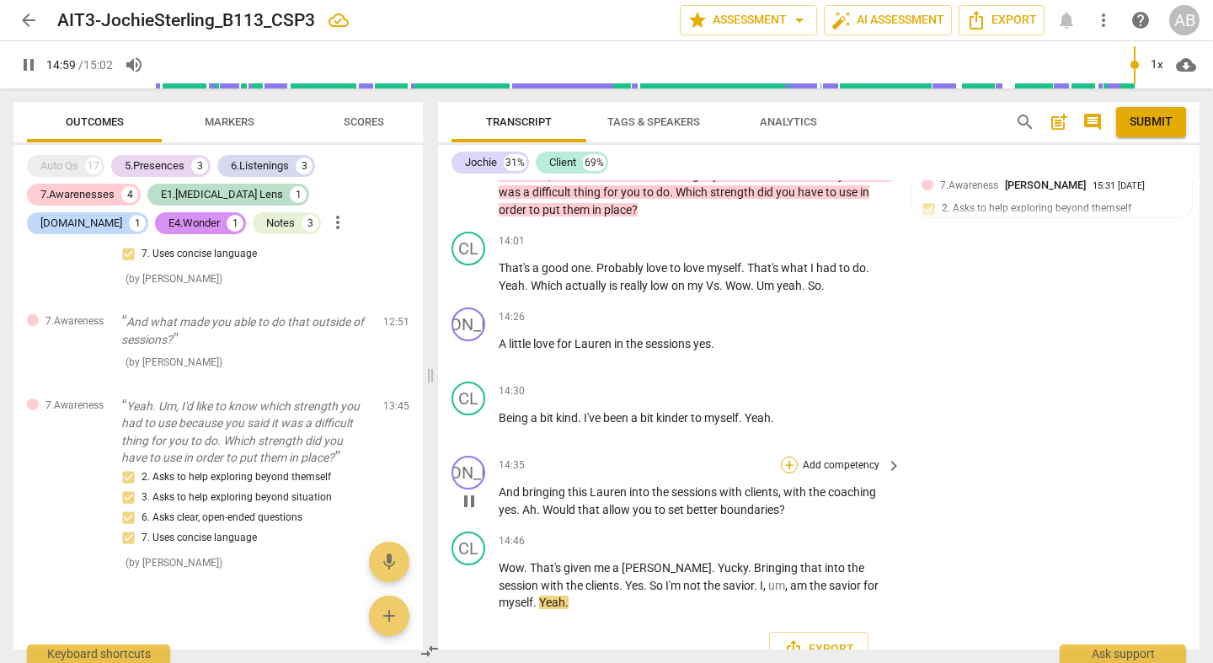
click at [791, 457] on div "+" at bounding box center [789, 465] width 17 height 17
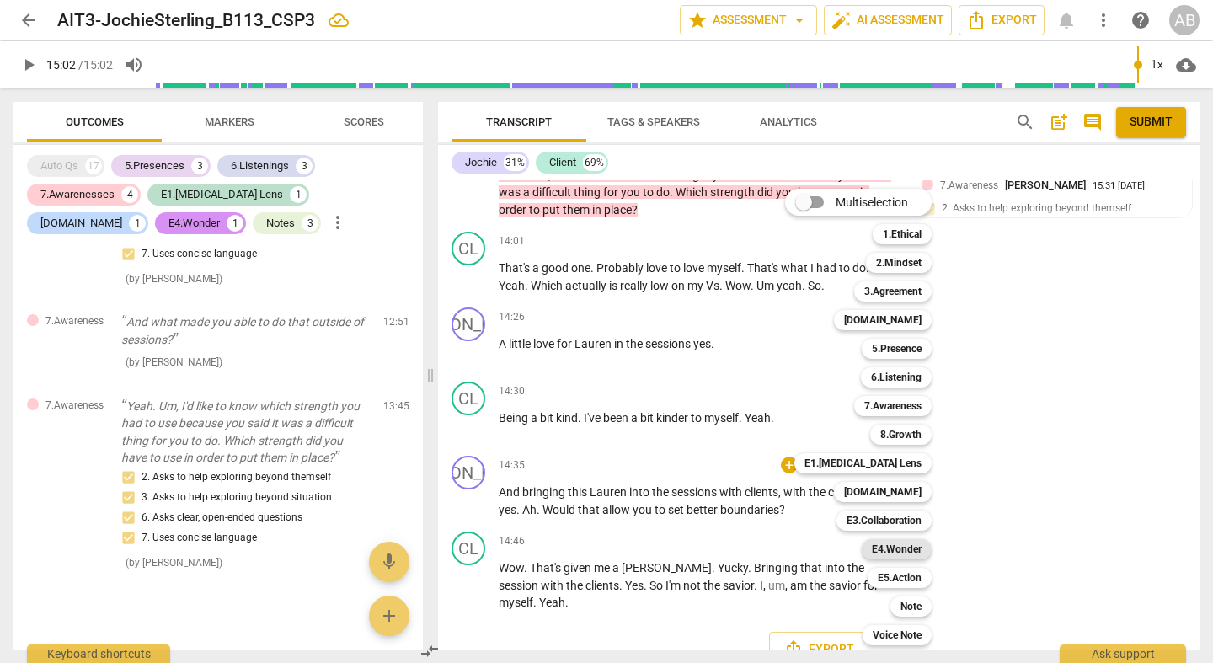
click at [907, 543] on b "E4.Wonder" at bounding box center [897, 549] width 50 height 20
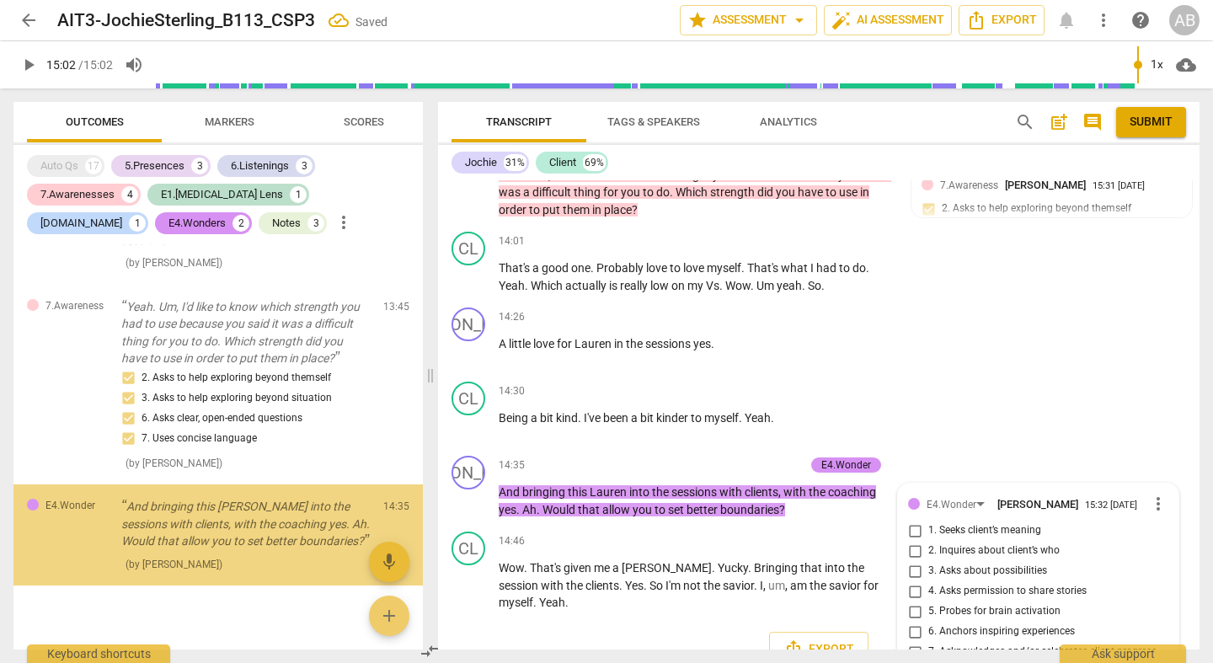
scroll to position [7460, 0]
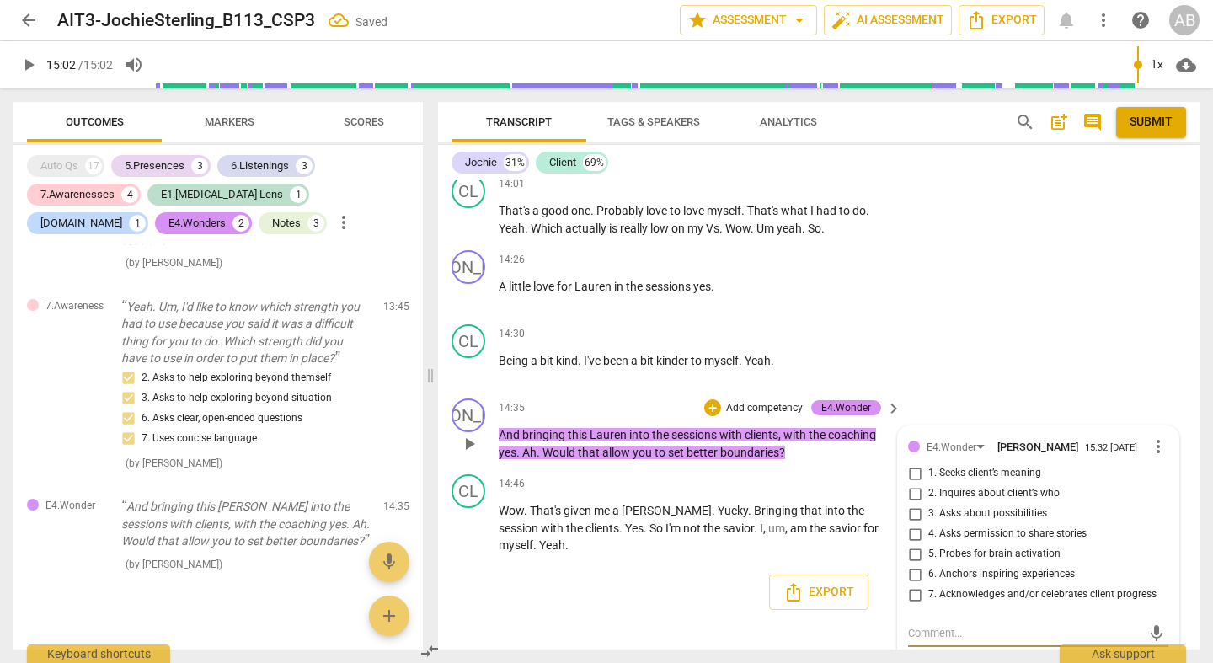
click at [912, 564] on input "6. Anchors inspiring experiences" at bounding box center [915, 574] width 27 height 20
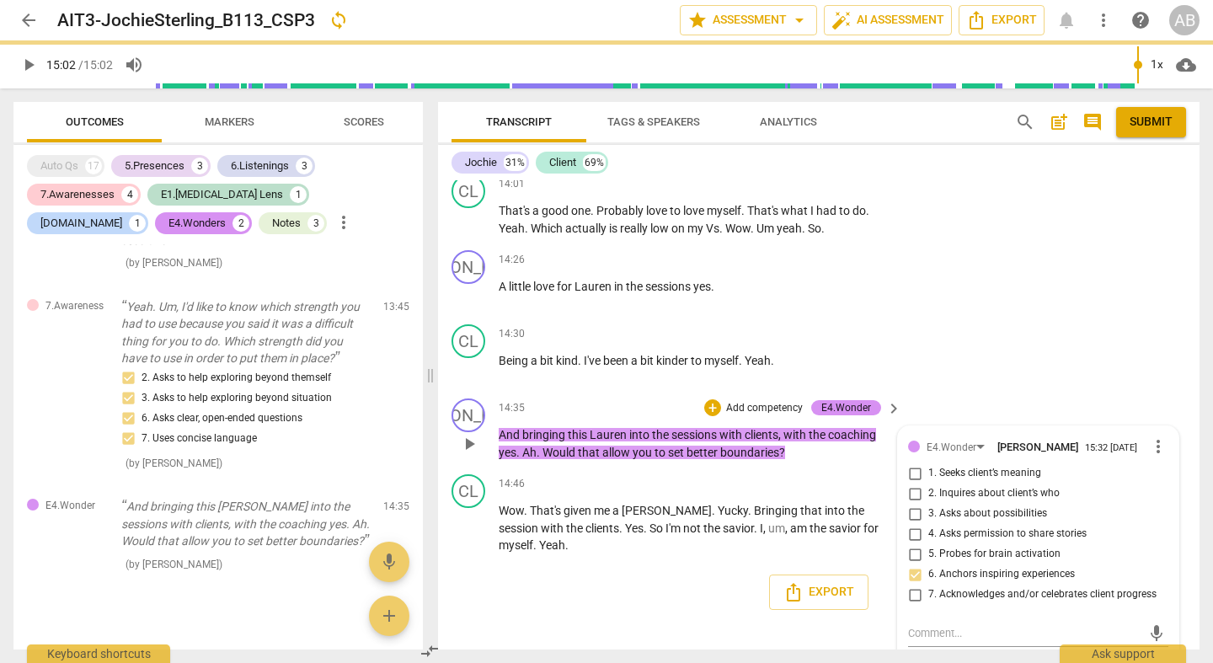
click at [701, 399] on div "+ Add competency E4.Wonder keyboard_arrow_right" at bounding box center [802, 408] width 202 height 19
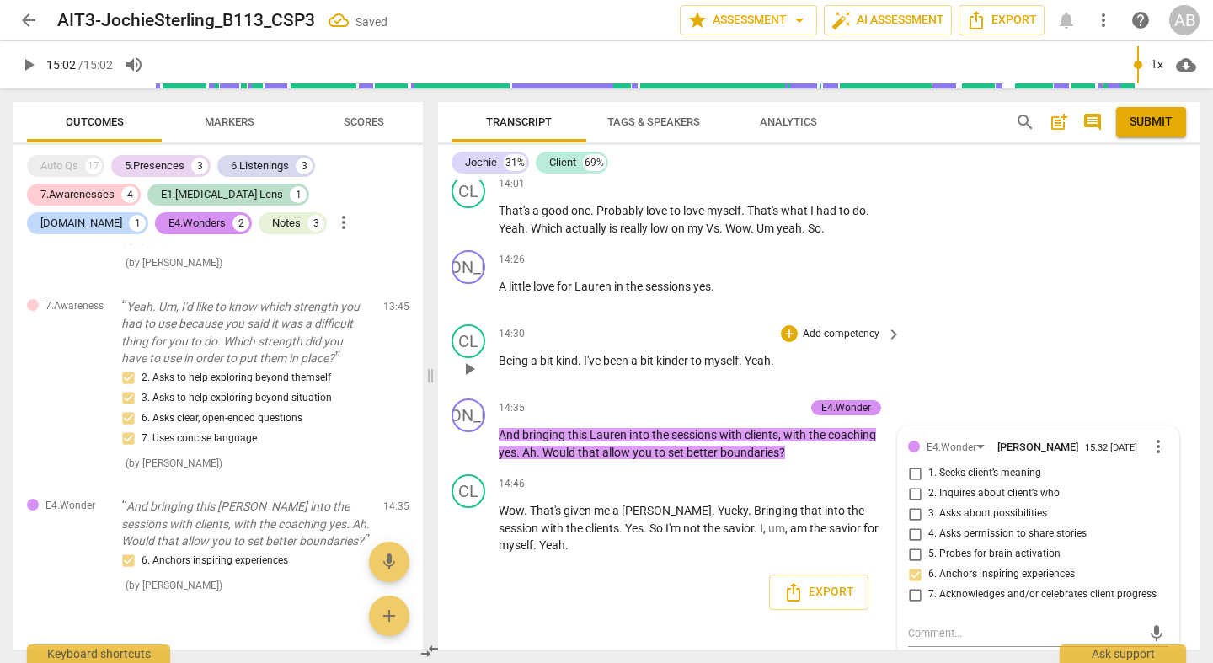
scroll to position [7402, 0]
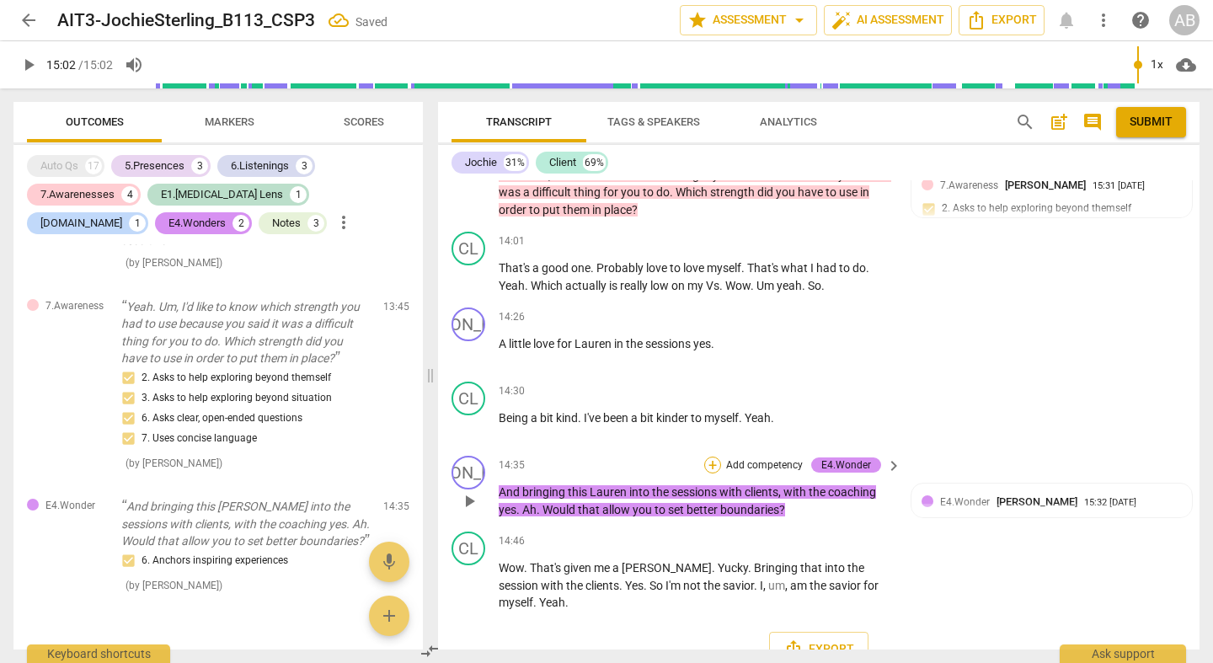
click at [709, 457] on div "+" at bounding box center [712, 465] width 17 height 17
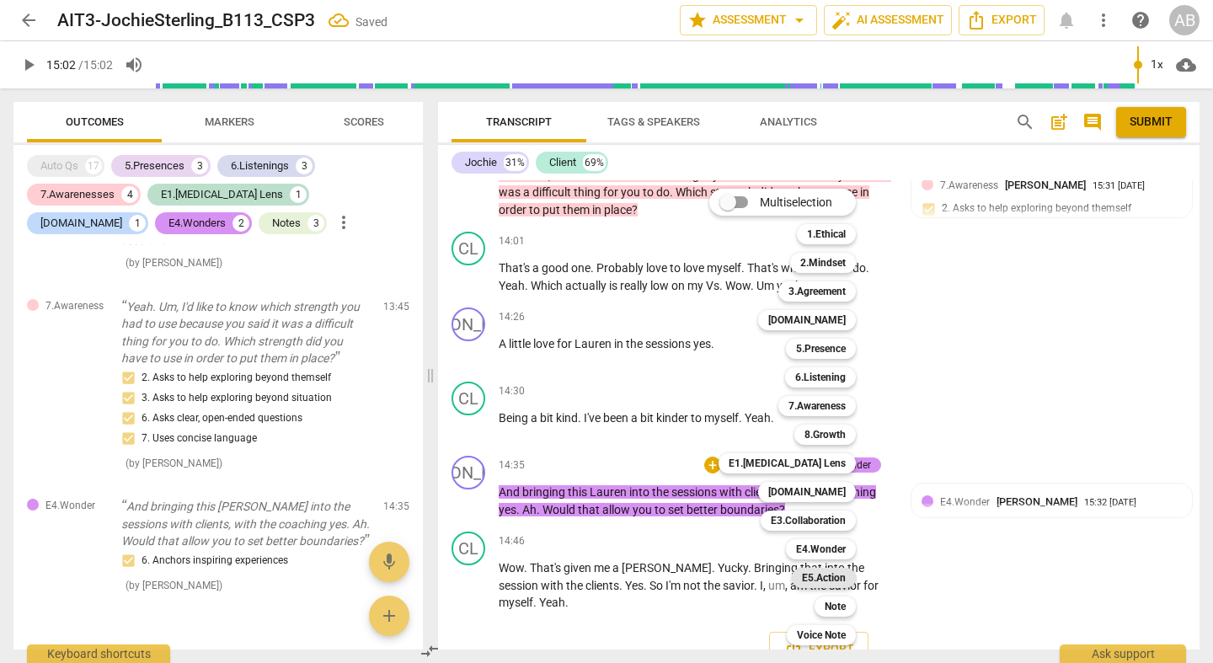
click at [833, 570] on b "E5.Action" at bounding box center [824, 578] width 44 height 20
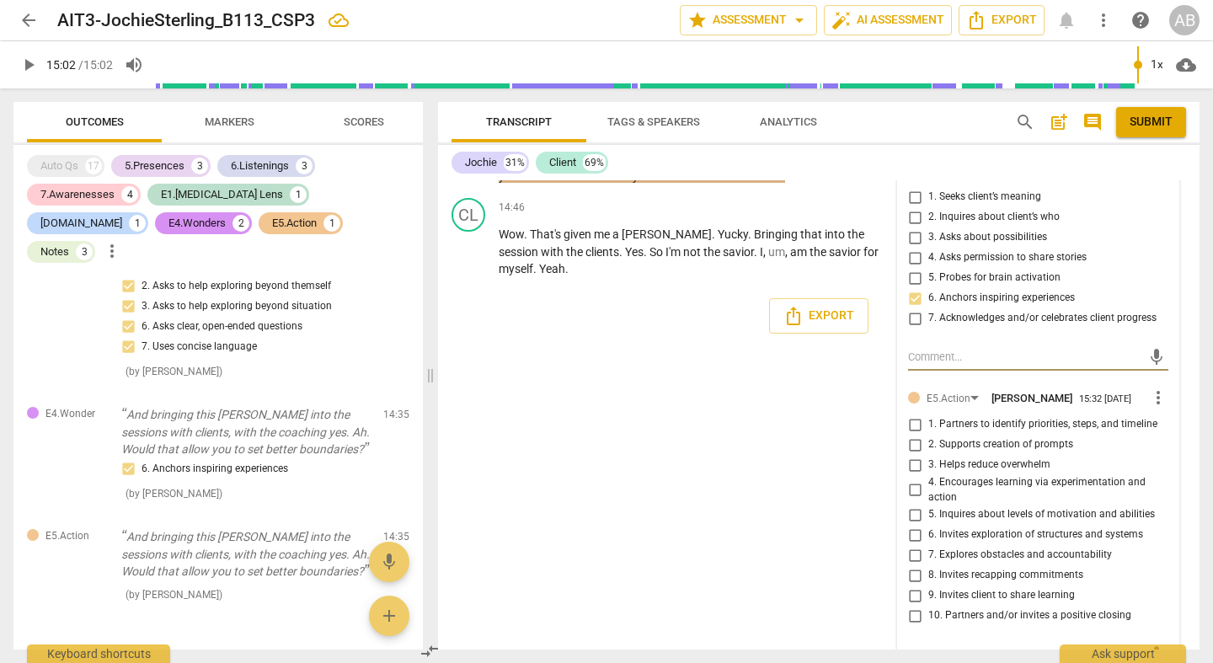
scroll to position [7739, 0]
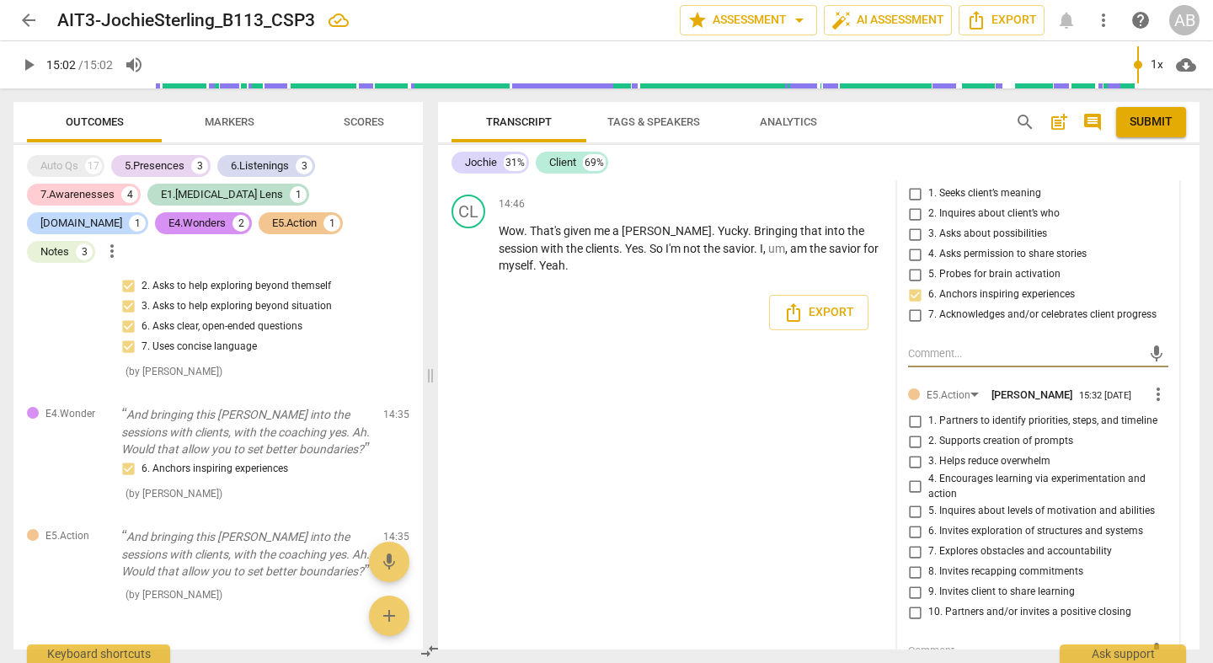
click at [821, 526] on div "[PERSON_NAME] Summary: Great exploration with your client. You have great aware…" at bounding box center [819, 414] width 762 height 469
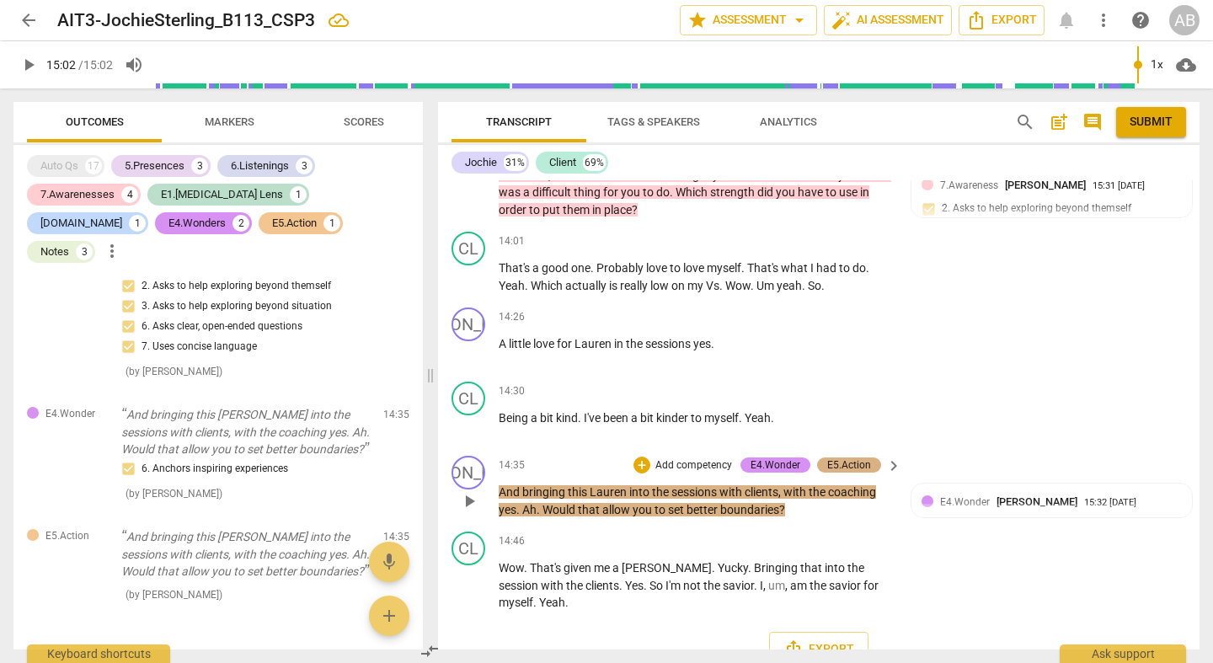
click at [842, 457] on div "E5.Action" at bounding box center [849, 464] width 44 height 15
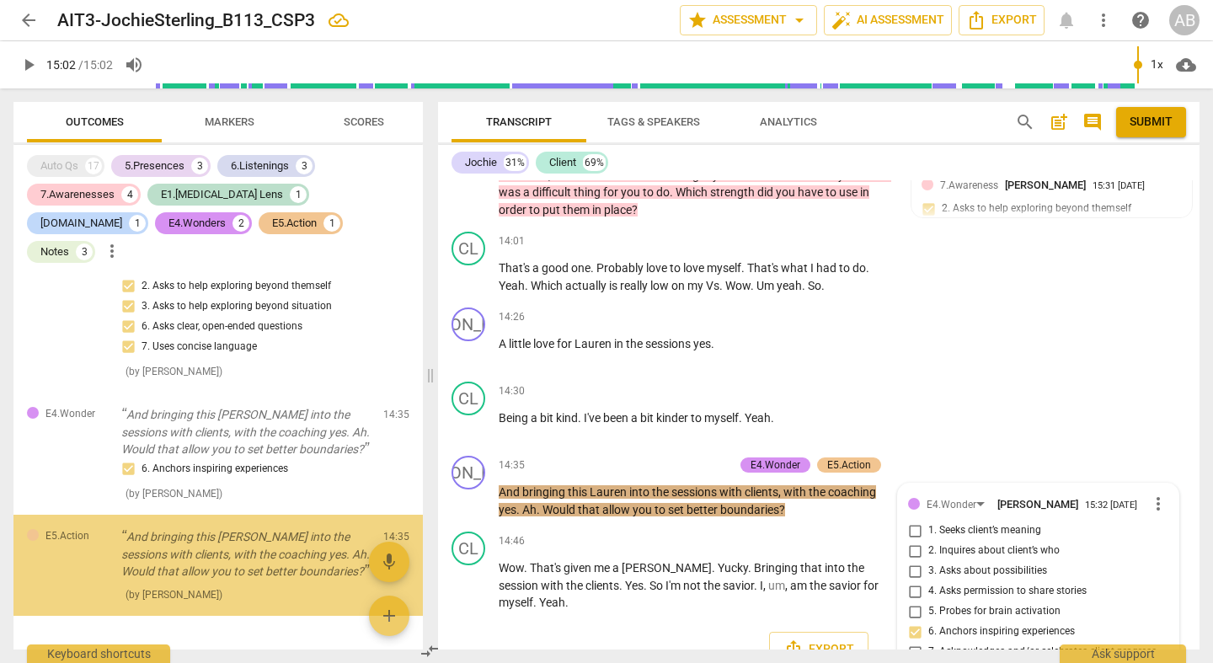
scroll to position [7666, 0]
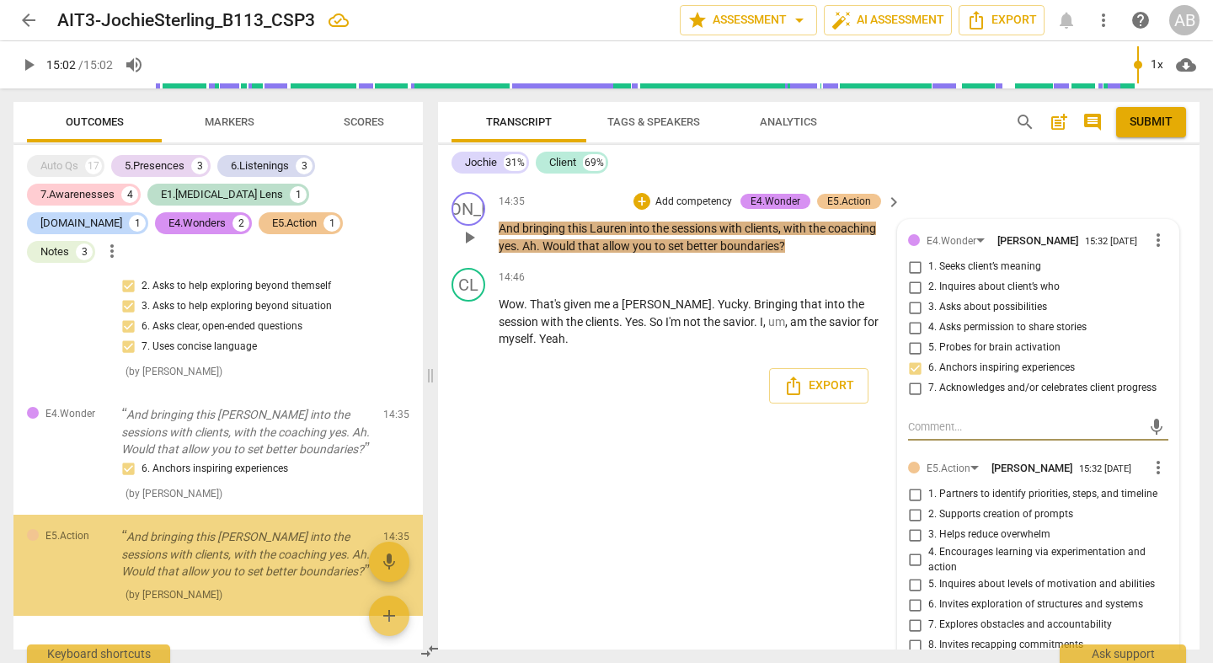
click at [1153, 466] on div "E5.Action [PERSON_NAME] 15:32 [DATE] more_vert 1. Partners to identify prioriti…" at bounding box center [1038, 580] width 260 height 247
click at [1152, 461] on span "more_vert" at bounding box center [1158, 467] width 20 height 20
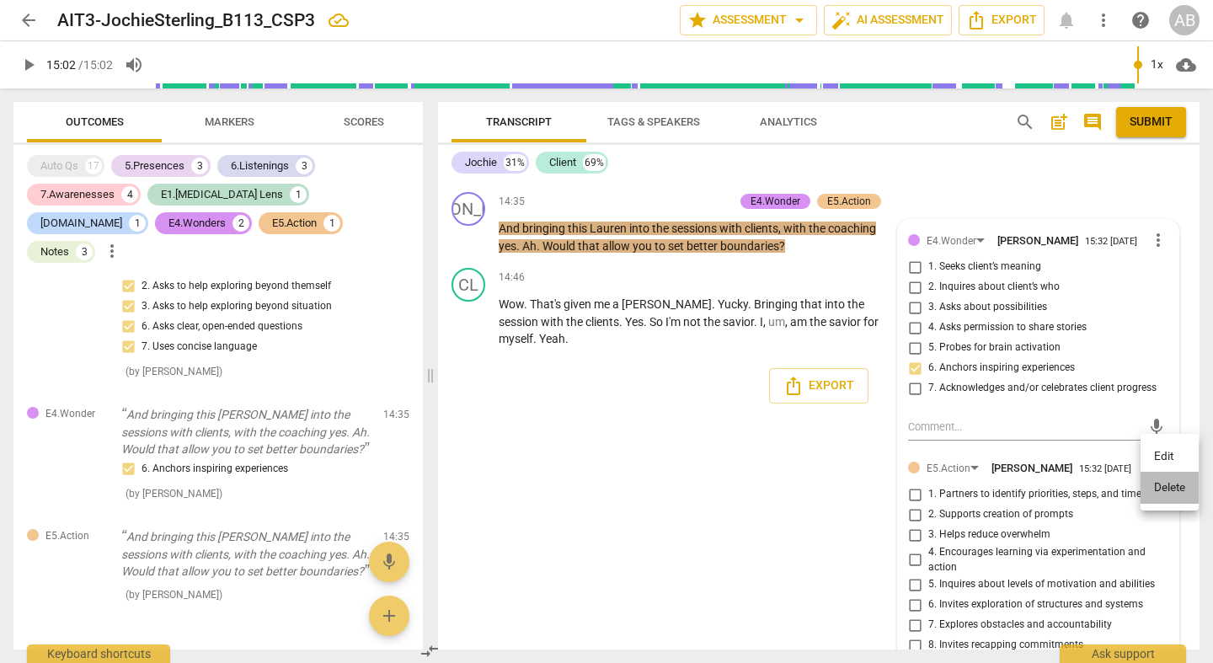
click at [1170, 487] on li "Delete" at bounding box center [1170, 488] width 58 height 32
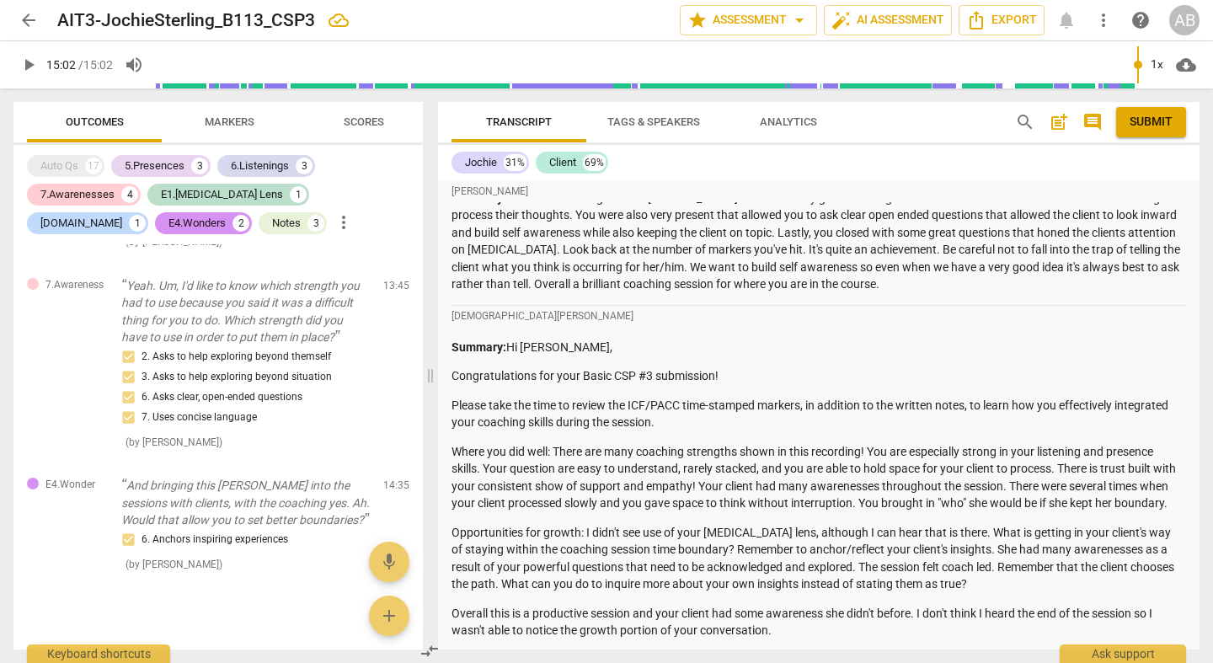
scroll to position [1731, 0]
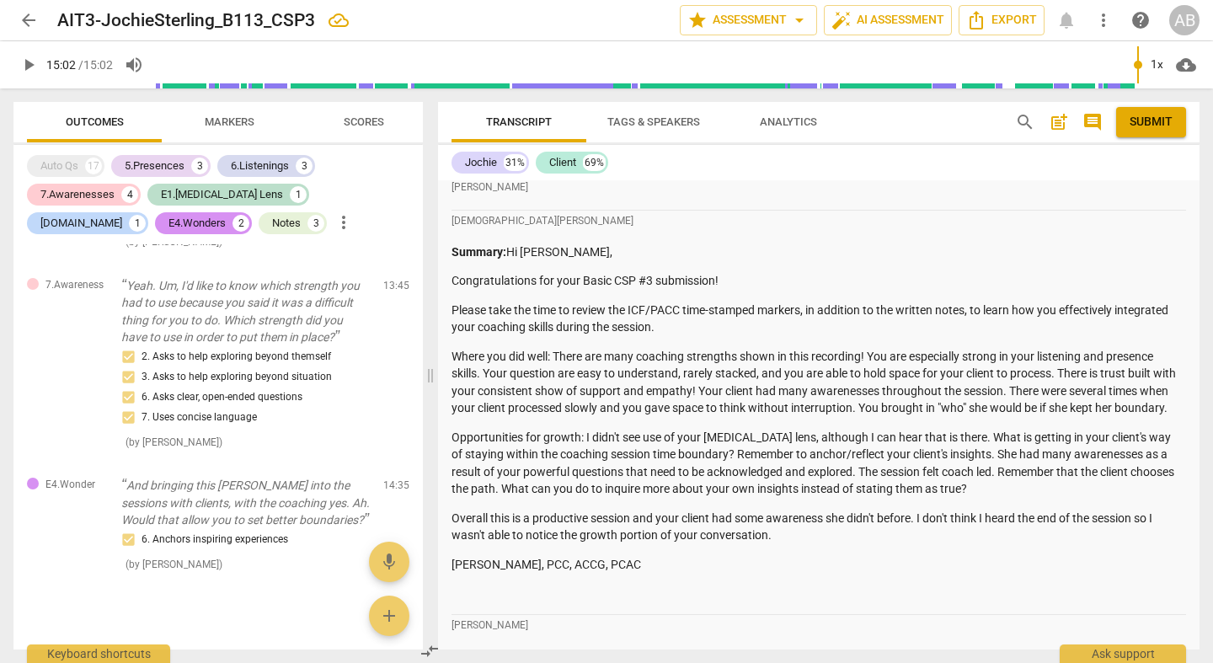
click at [859, 429] on p "Opportunities for growth: I didn't see use of your [MEDICAL_DATA] lens, althoug…" at bounding box center [819, 463] width 735 height 69
click at [834, 429] on p "Opportunities for growth: I didn't see use of your [MEDICAL_DATA] lens, althoug…" at bounding box center [819, 463] width 735 height 69
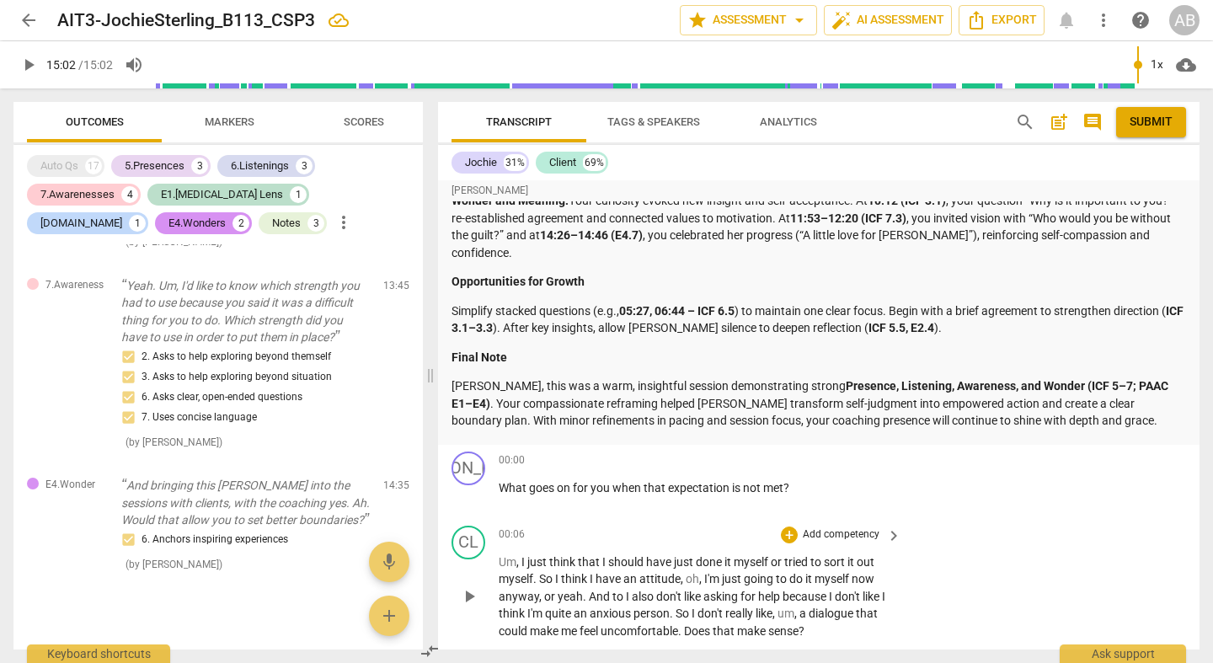
scroll to position [4067, 0]
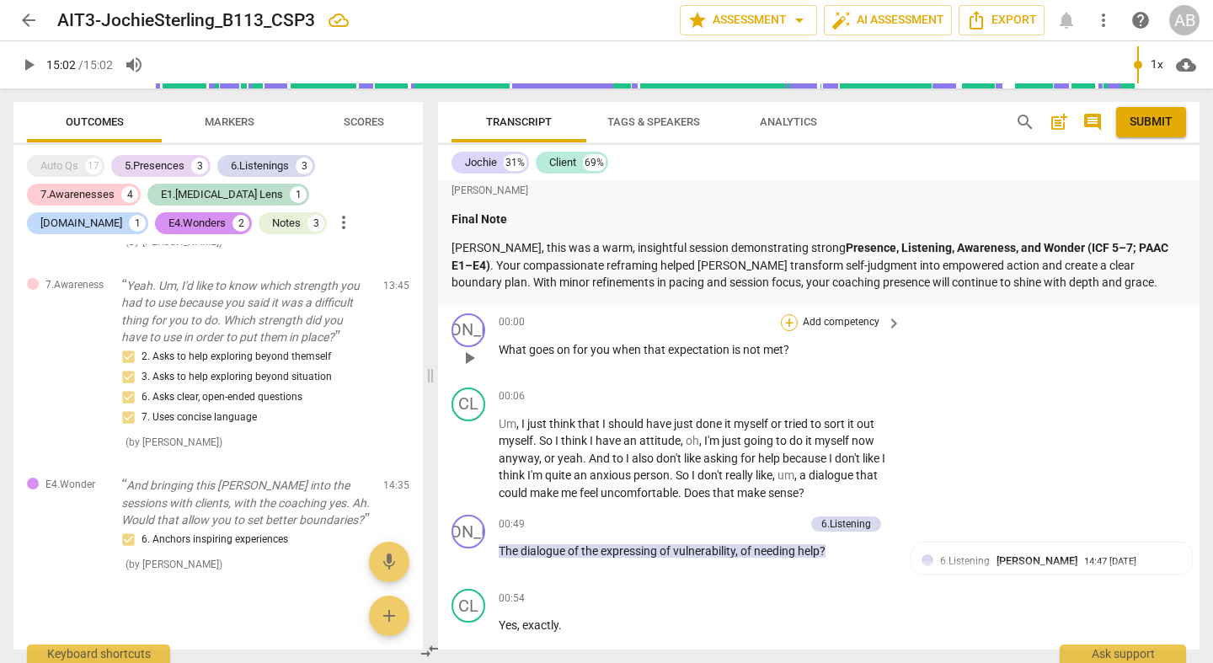
click at [781, 314] on div "+" at bounding box center [789, 322] width 17 height 17
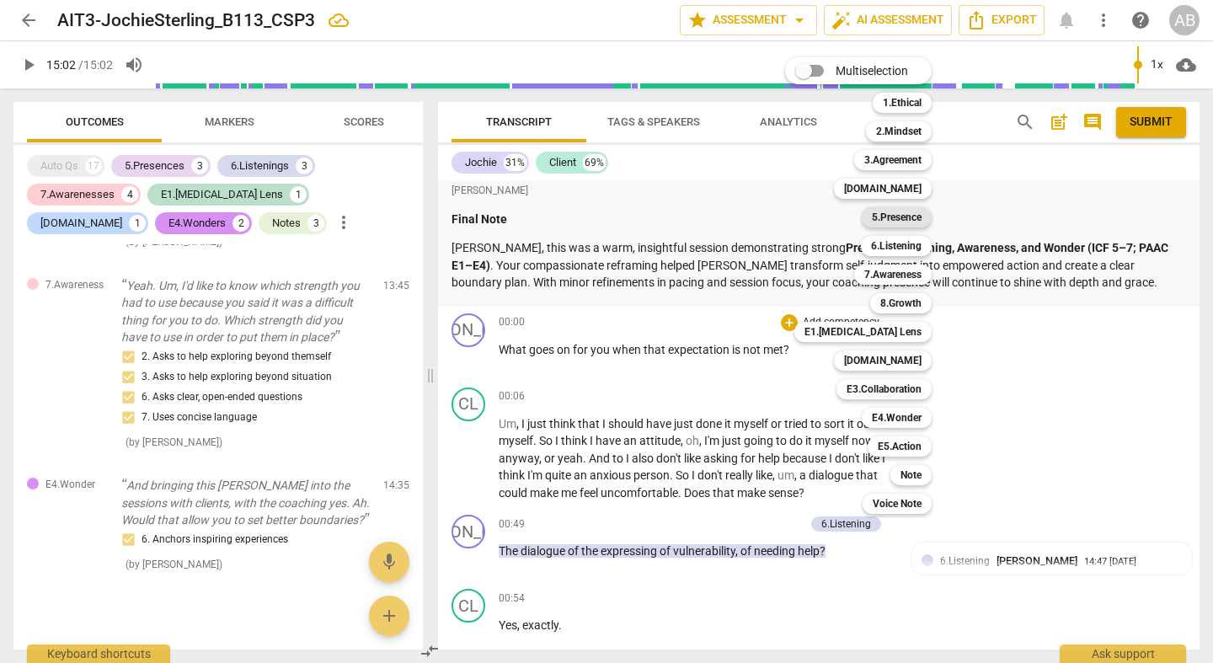
click at [907, 215] on b "5.Presence" at bounding box center [897, 217] width 50 height 20
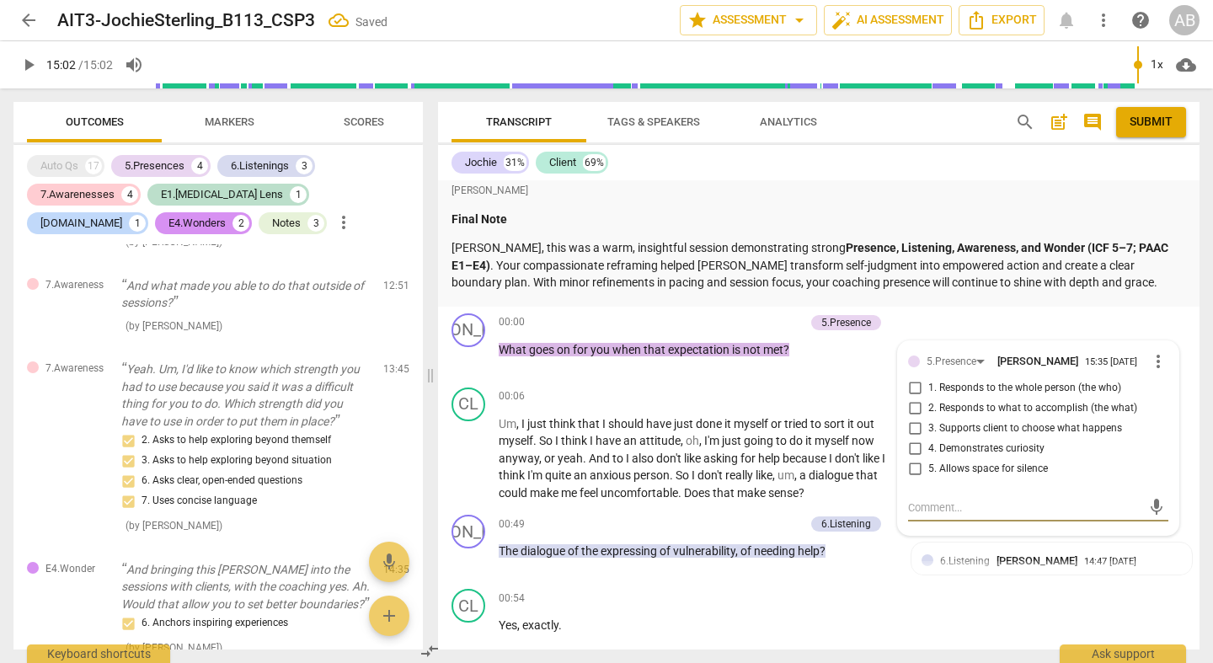
scroll to position [0, 0]
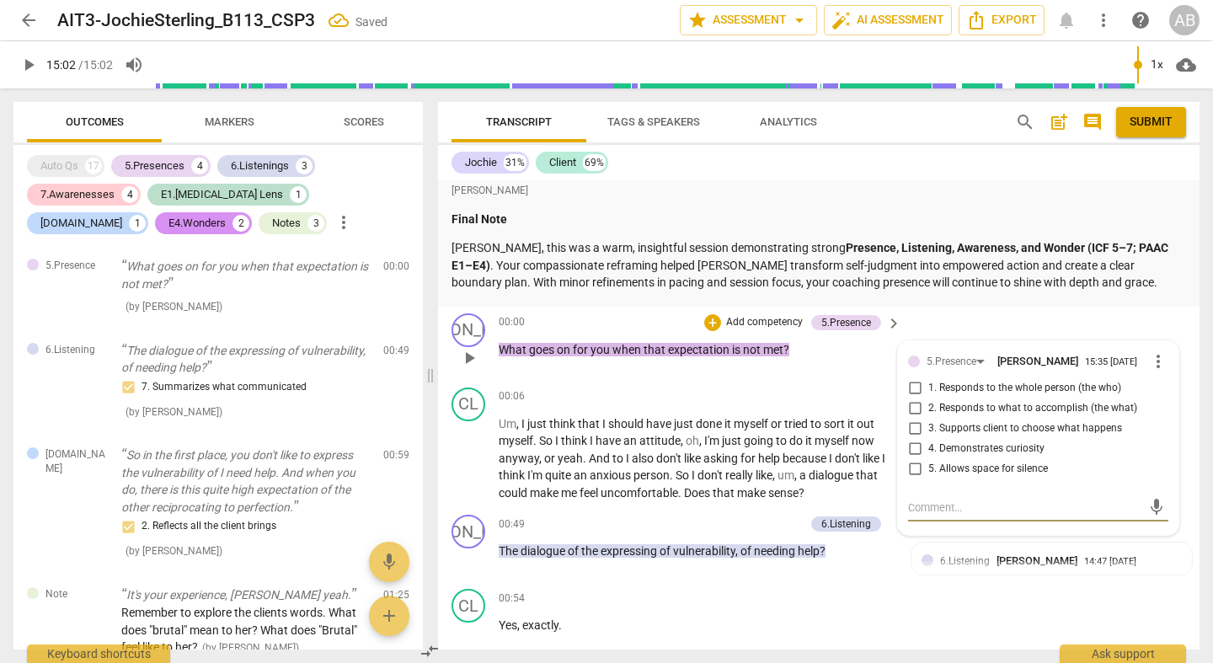
click at [918, 378] on input "1. Responds to the whole person (the who)" at bounding box center [915, 388] width 27 height 20
click at [859, 337] on div "JO play_arrow pause 00:00 + Add competency 5.Presence keyboard_arrow_right What…" at bounding box center [819, 344] width 762 height 74
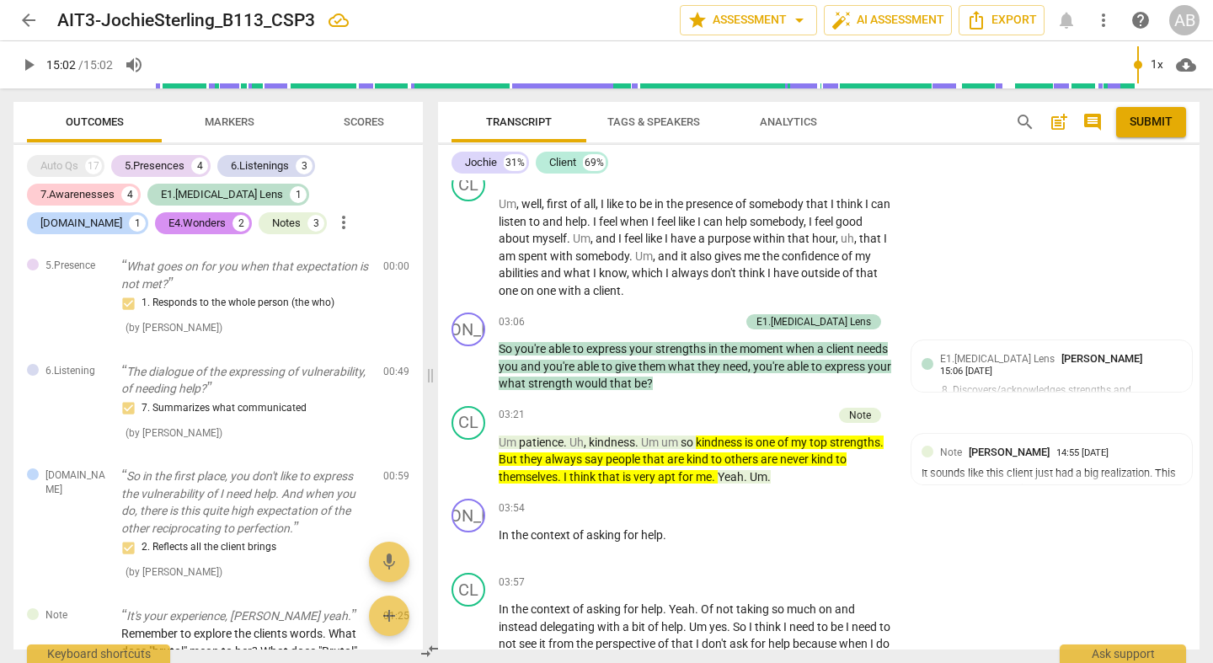
scroll to position [3849, 0]
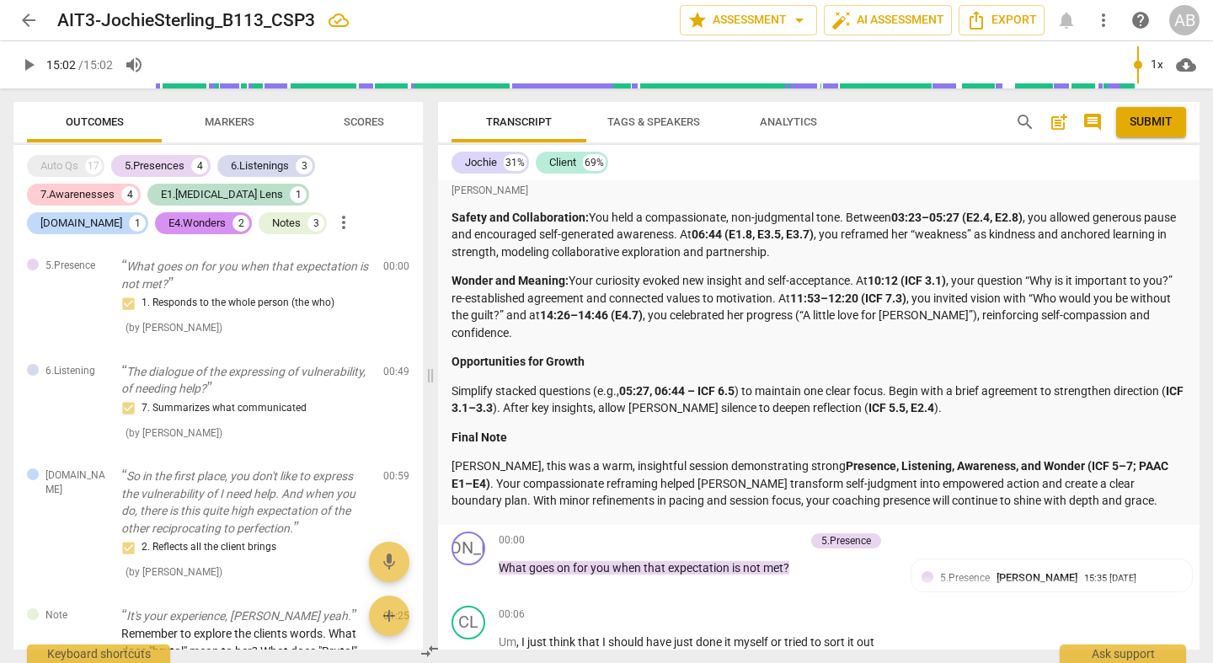
click at [1054, 118] on span "post_add" at bounding box center [1059, 122] width 20 height 20
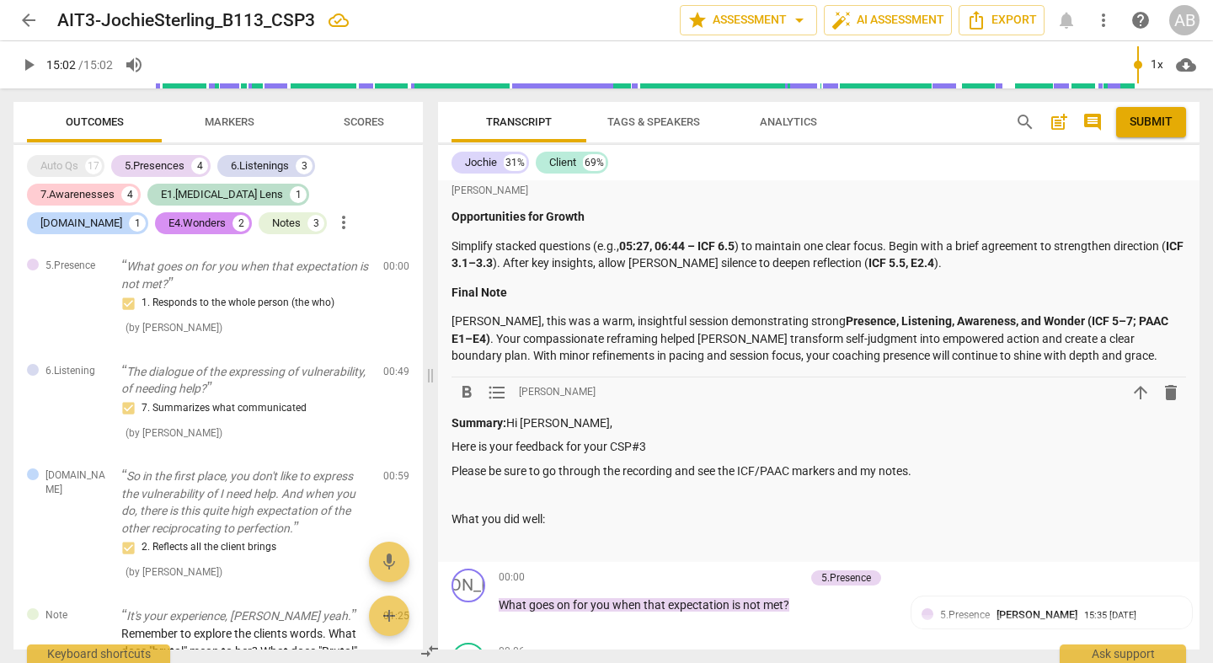
scroll to position [4023, 0]
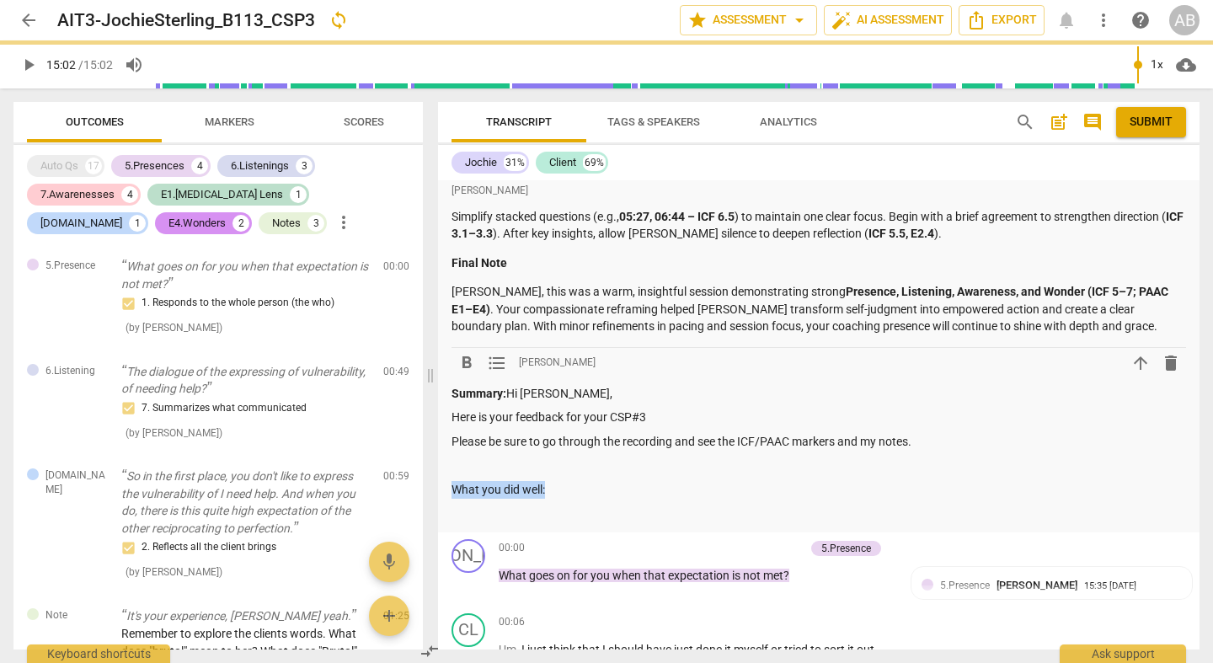
drag, startPoint x: 565, startPoint y: 446, endPoint x: 444, endPoint y: 444, distance: 121.3
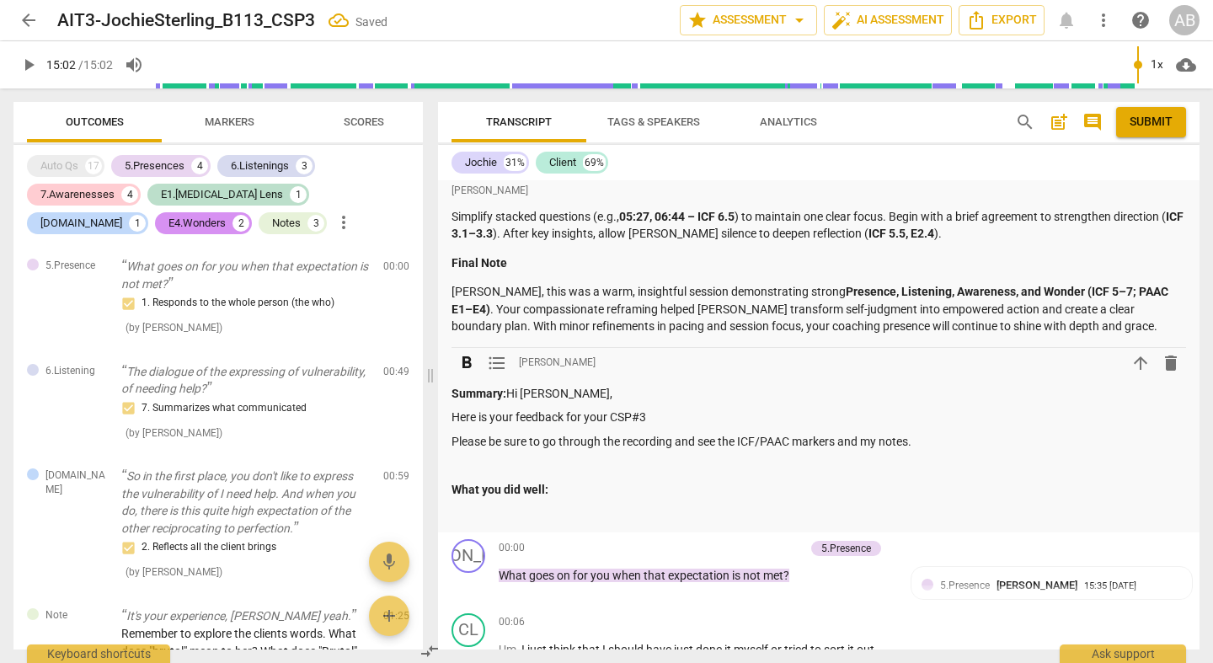
click at [511, 463] on div "Summary: Hi [PERSON_NAME], Here is your feedback for your CSP#3 Please be sure …" at bounding box center [819, 453] width 735 height 137
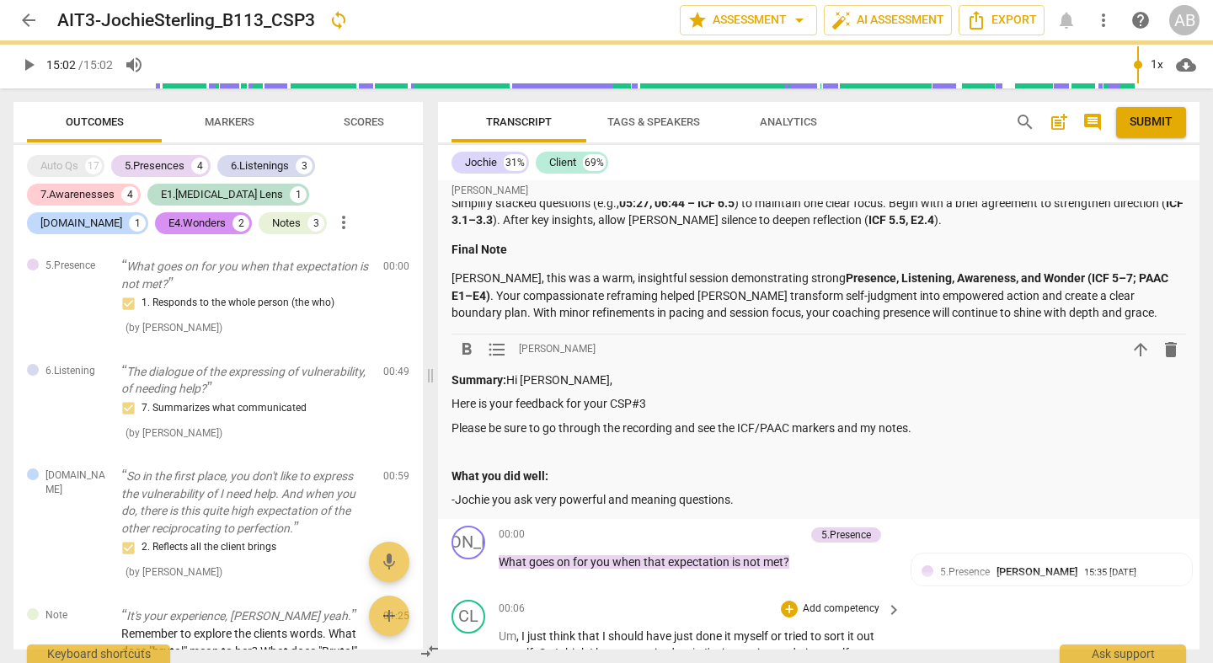
scroll to position [4170, 0]
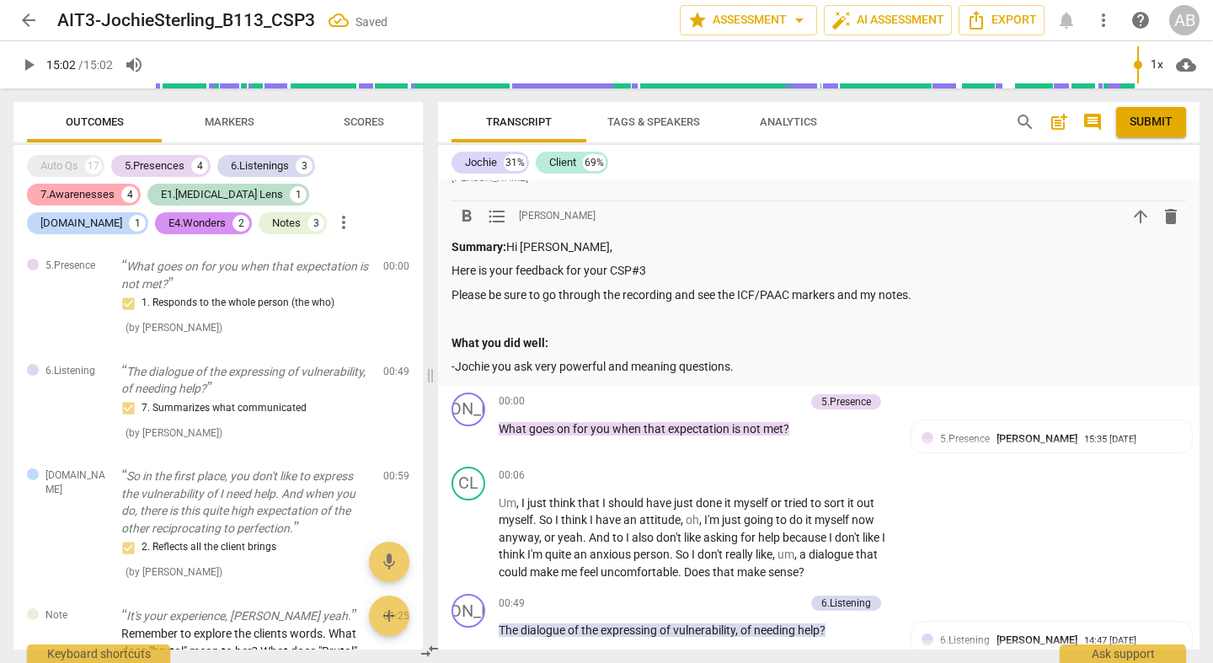
click at [78, 188] on div "7.Awarenesses" at bounding box center [77, 194] width 74 height 17
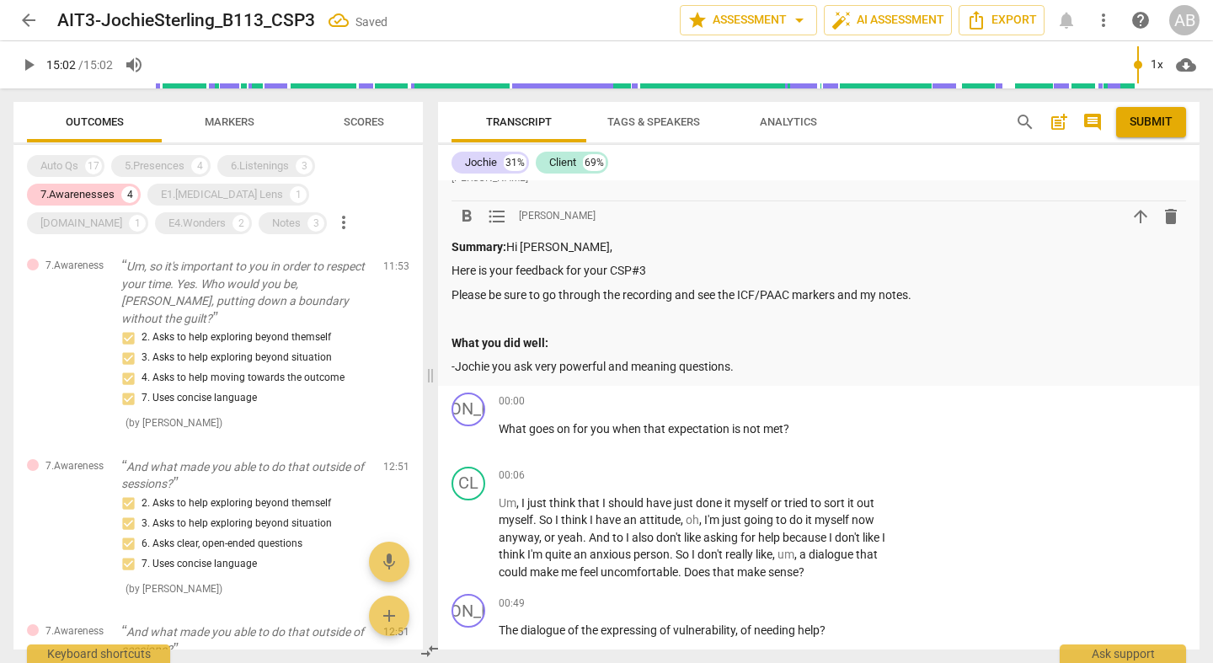
click at [829, 318] on div "Summary: Hi [PERSON_NAME], Here is your feedback for your CSP#3 Please be sure …" at bounding box center [819, 306] width 735 height 137
click at [827, 358] on p "-Jochie you ask very powerful and meaning questions." at bounding box center [819, 367] width 735 height 18
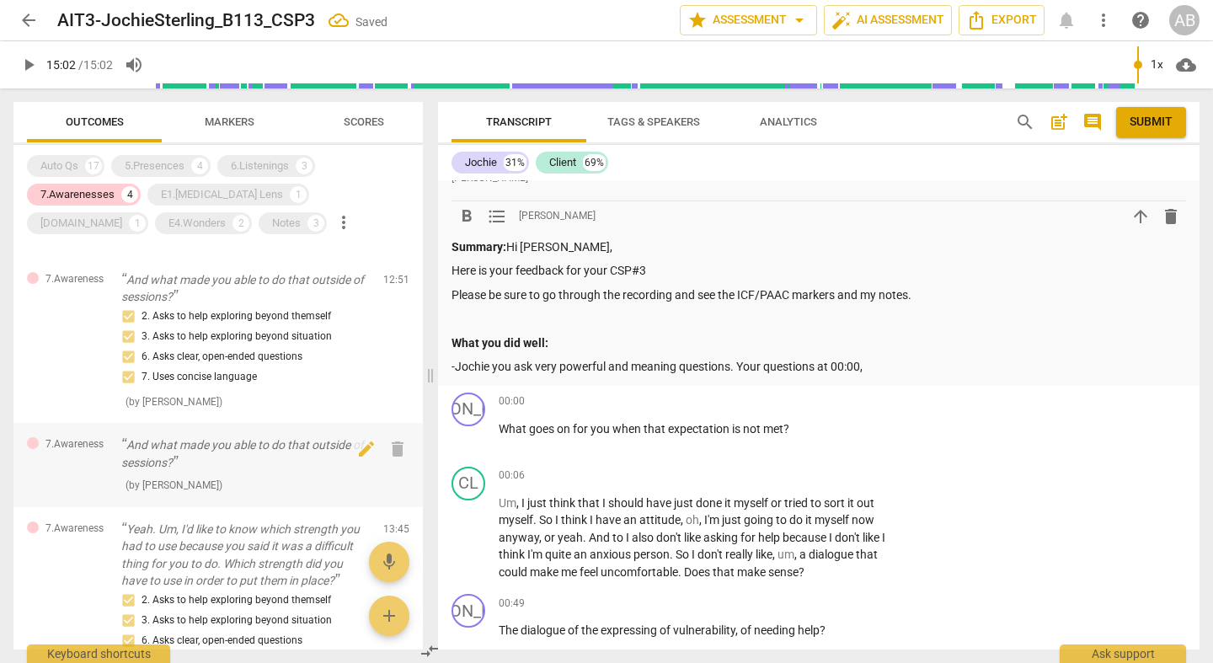
scroll to position [302, 0]
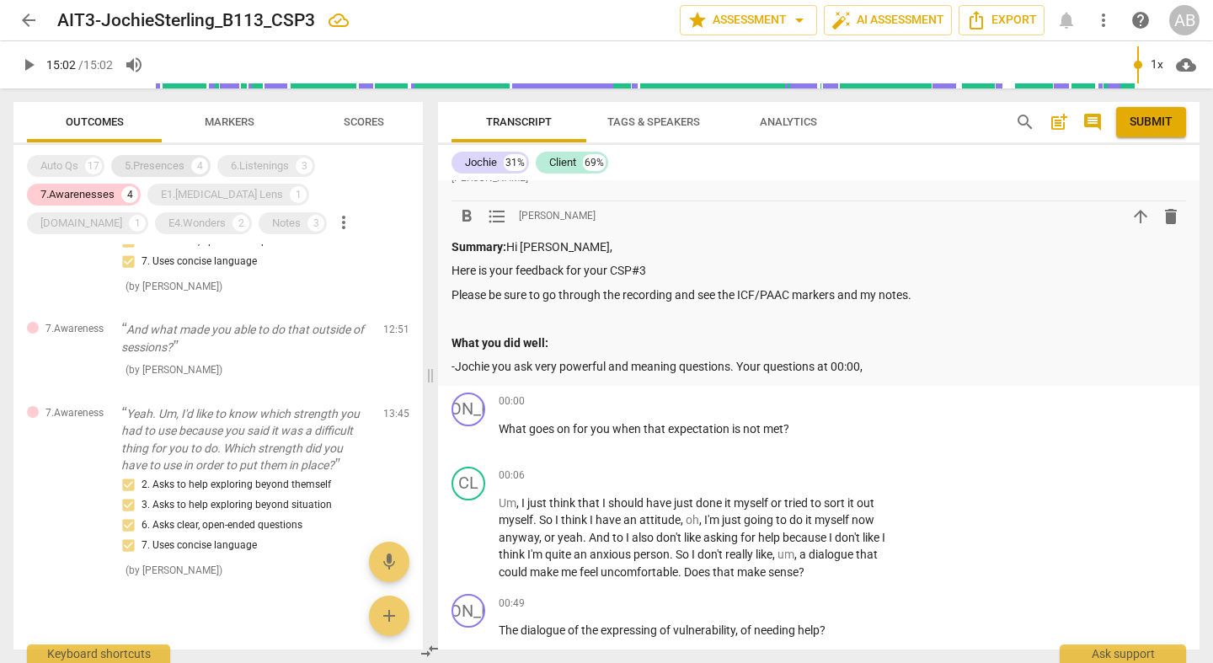
click at [175, 166] on div "5.Presences" at bounding box center [155, 166] width 60 height 17
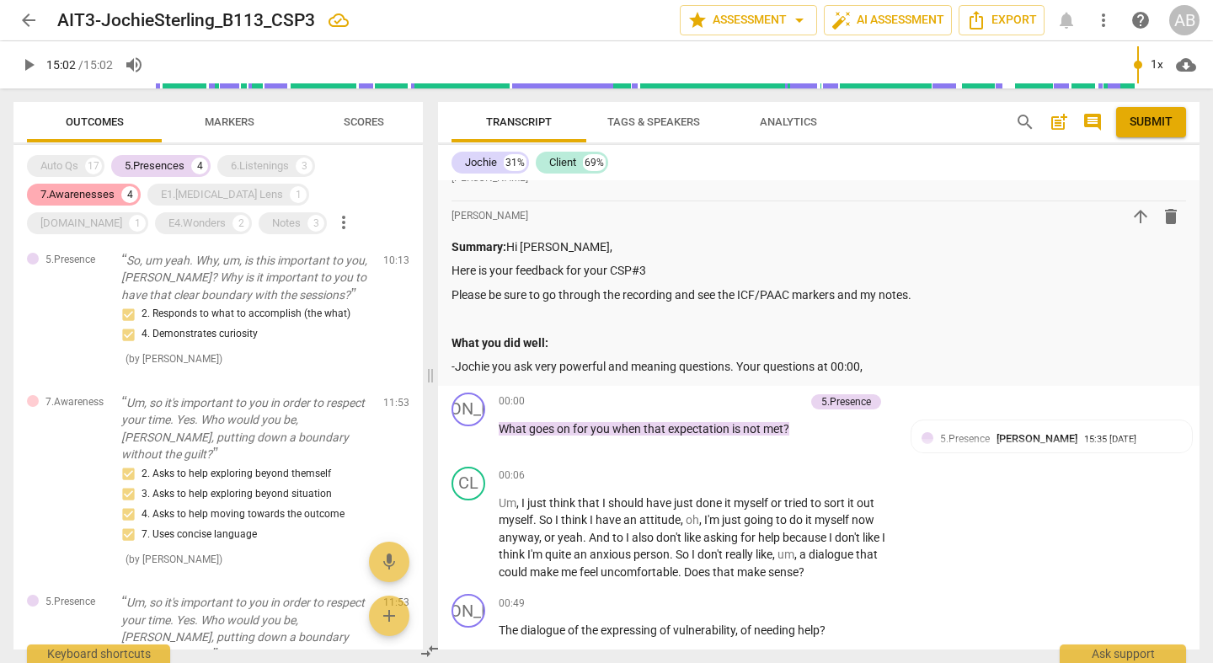
click at [94, 190] on div "7.Awarenesses" at bounding box center [77, 194] width 74 height 17
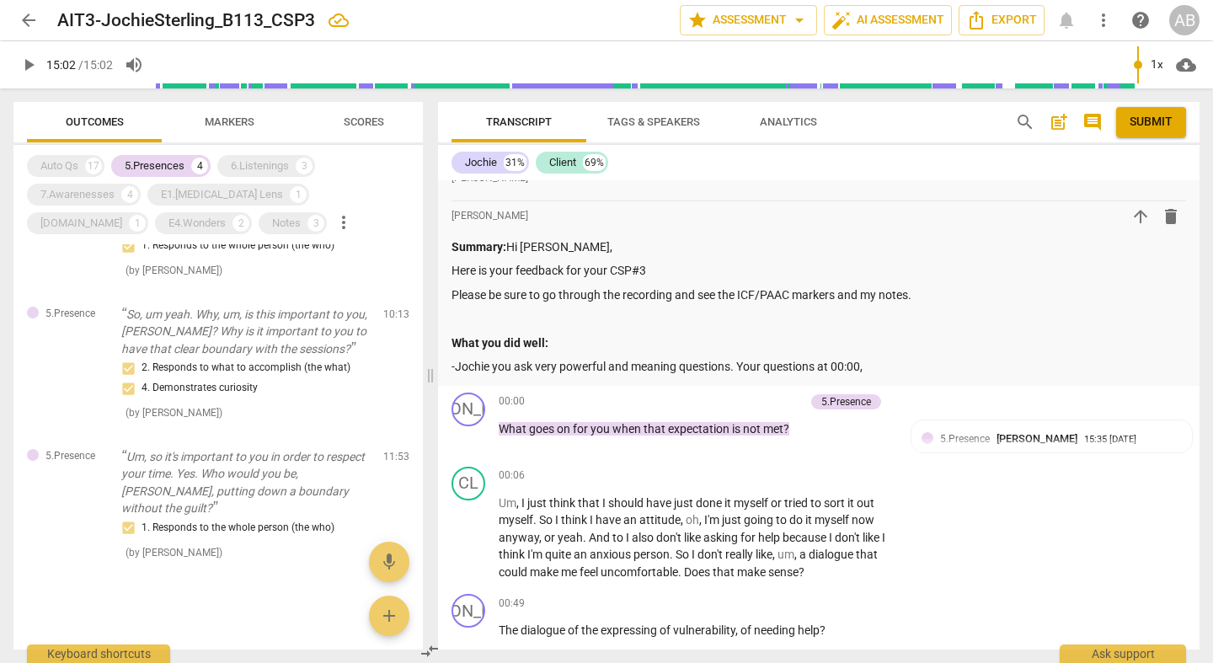
scroll to position [0, 0]
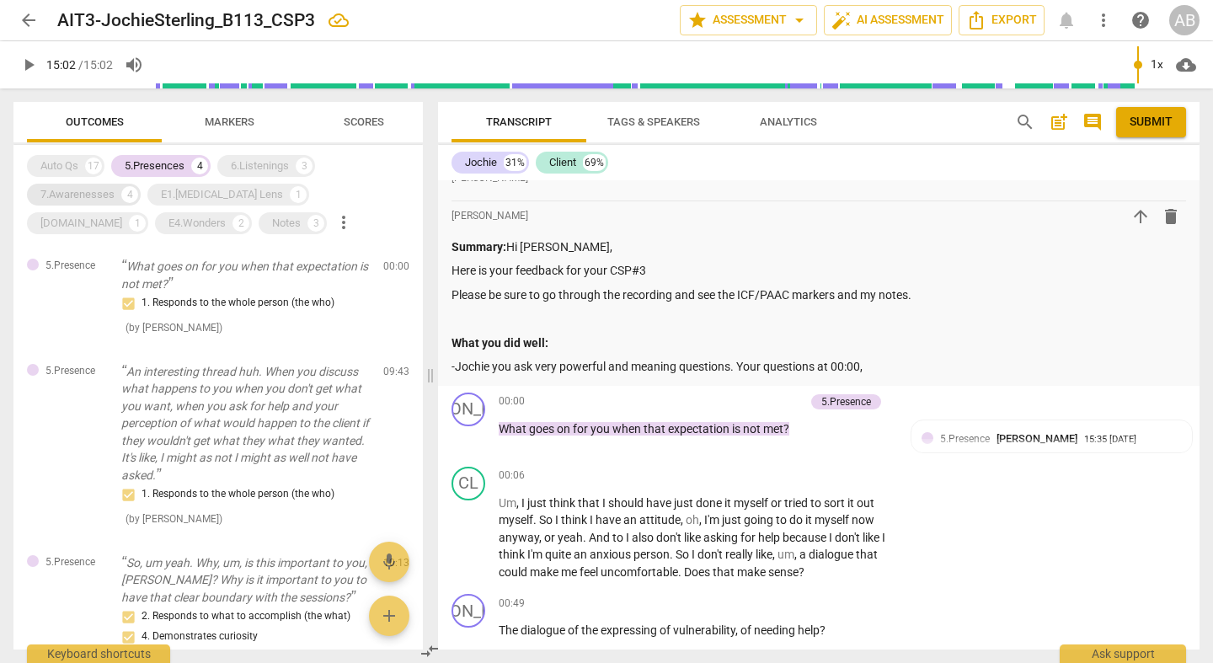
click at [104, 198] on div "7.Awarenesses" at bounding box center [77, 194] width 74 height 17
click at [147, 172] on div "5.Presences" at bounding box center [155, 166] width 60 height 17
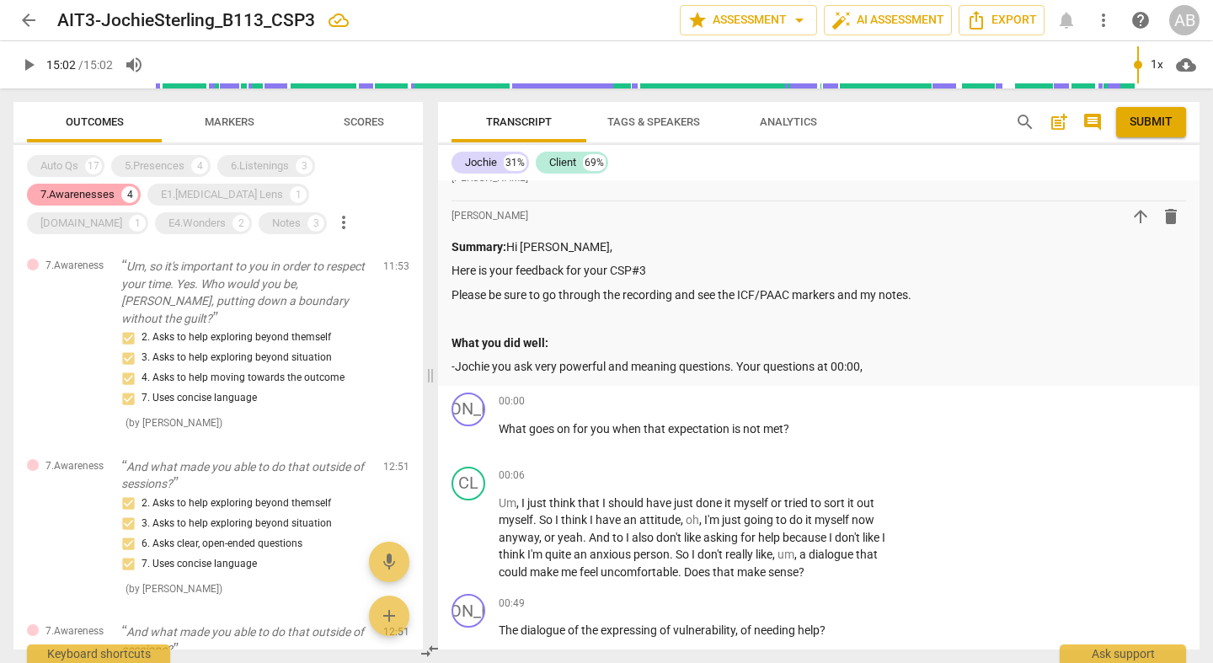
click at [112, 189] on div "7.Awarenesses" at bounding box center [77, 194] width 74 height 17
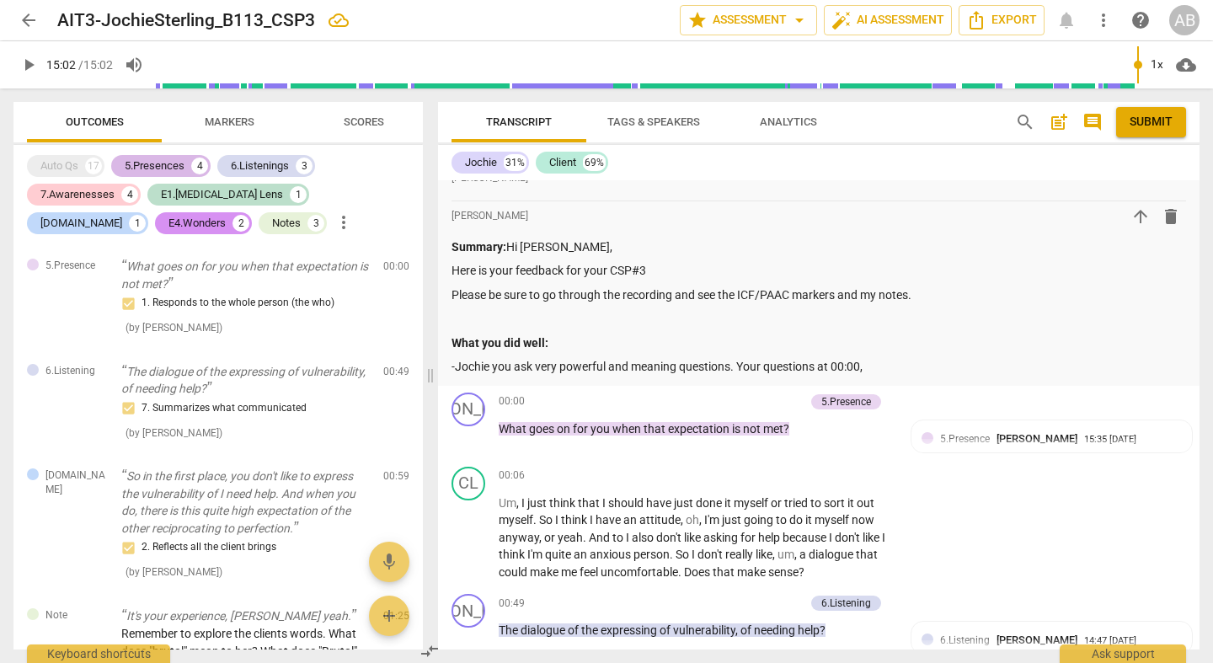
click at [156, 167] on div "5.Presences" at bounding box center [155, 166] width 60 height 17
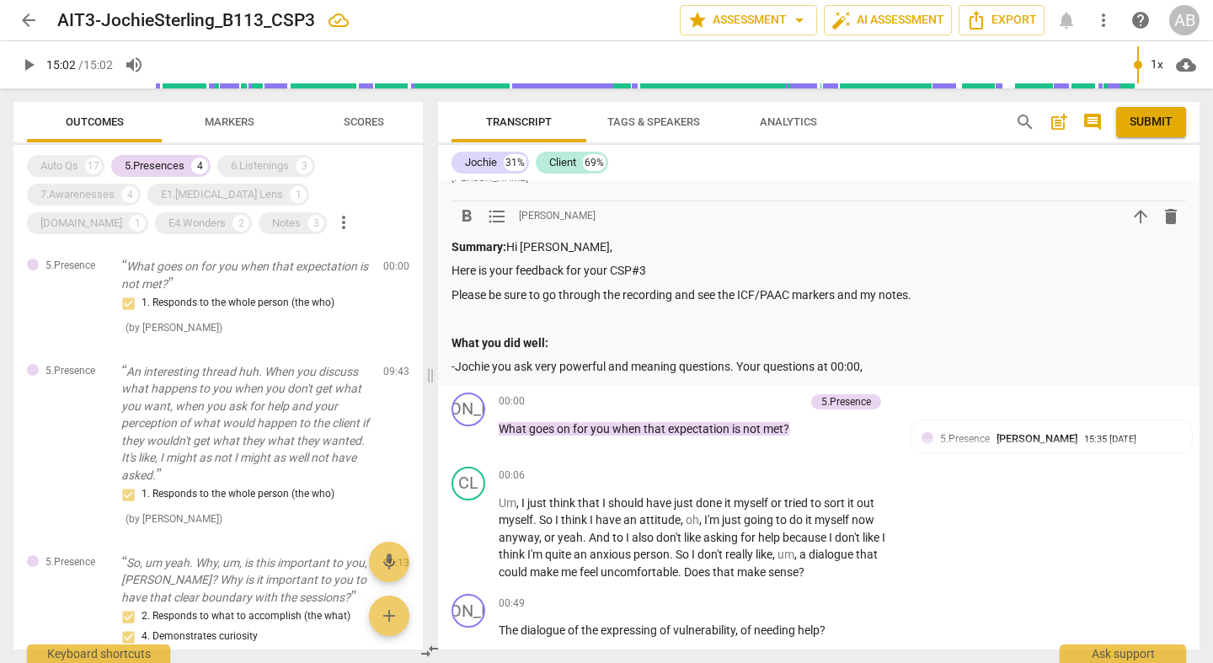
click at [677, 358] on p "-Jochie you ask very powerful and meaning questions. Your questions at 00:00," at bounding box center [819, 367] width 735 height 18
click at [957, 318] on div "Summary: Hi [PERSON_NAME], Here is your feedback for your CSP#3 Please be sure …" at bounding box center [819, 306] width 735 height 137
click at [935, 358] on p "-Jochie you ask very powerful and meaningful questions. Your questions at 00:00," at bounding box center [819, 367] width 735 height 18
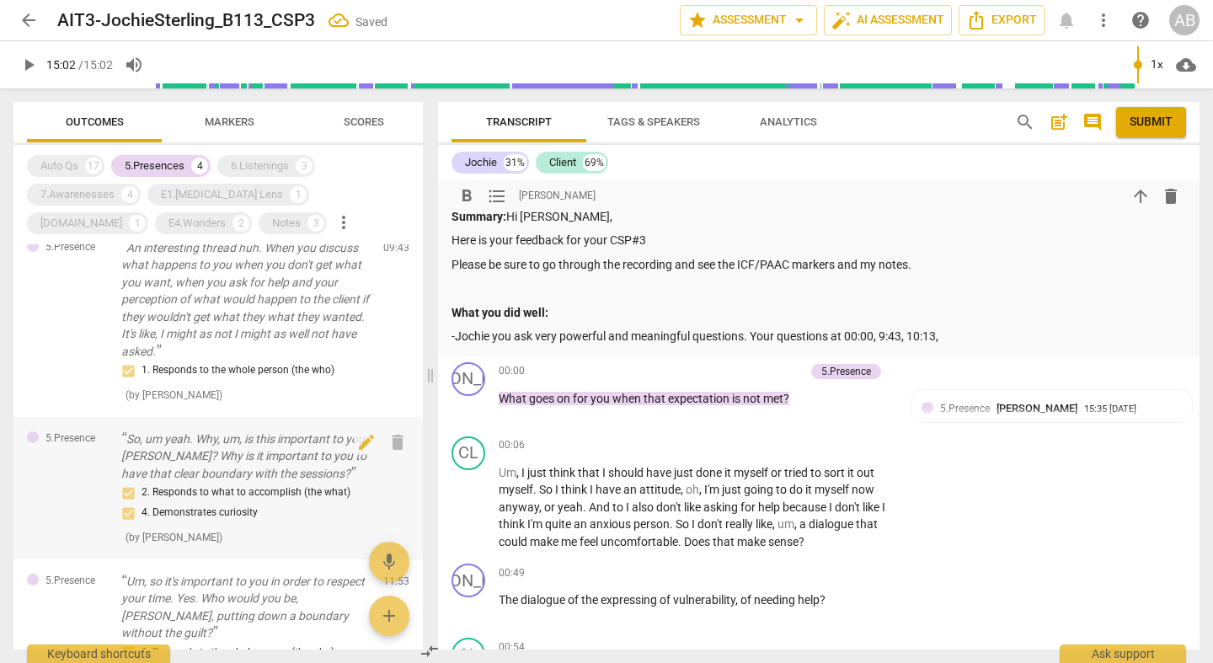
scroll to position [249, 0]
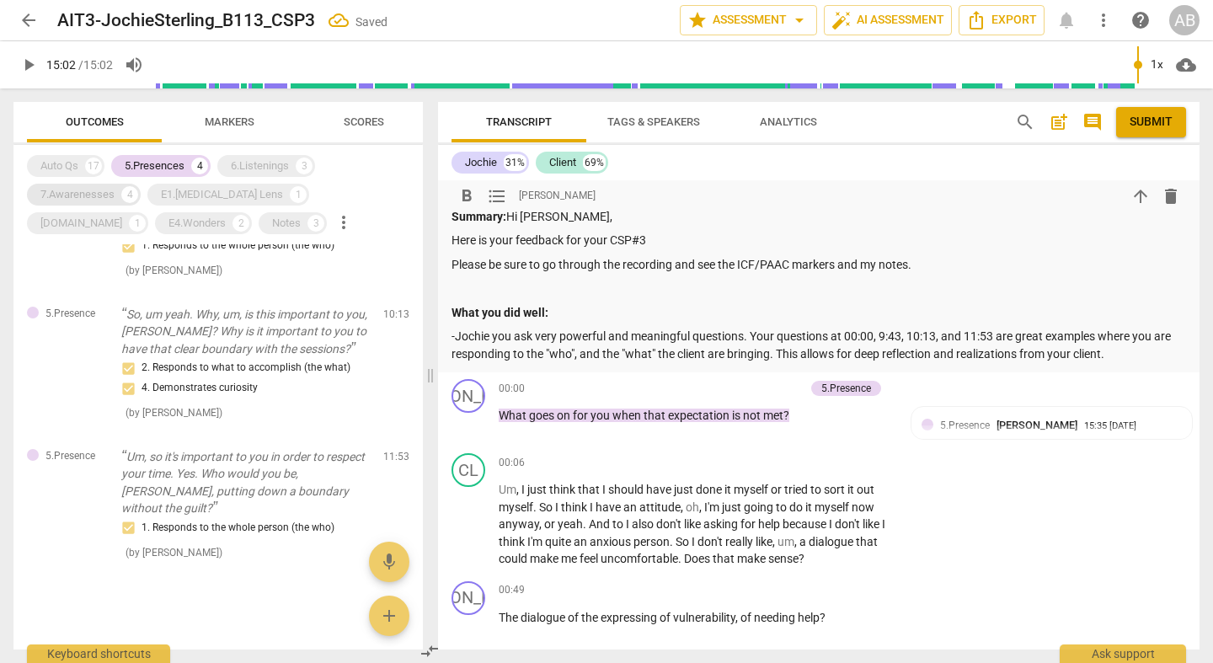
click at [101, 195] on div "7.Awarenesses" at bounding box center [77, 194] width 74 height 17
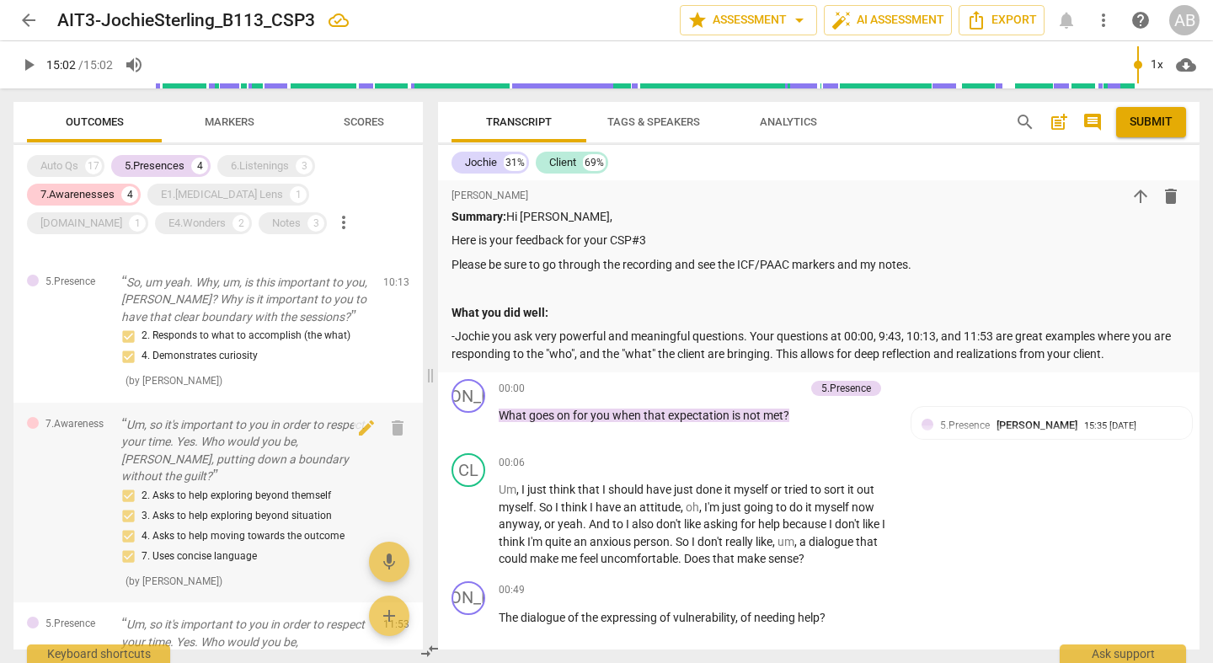
scroll to position [611, 0]
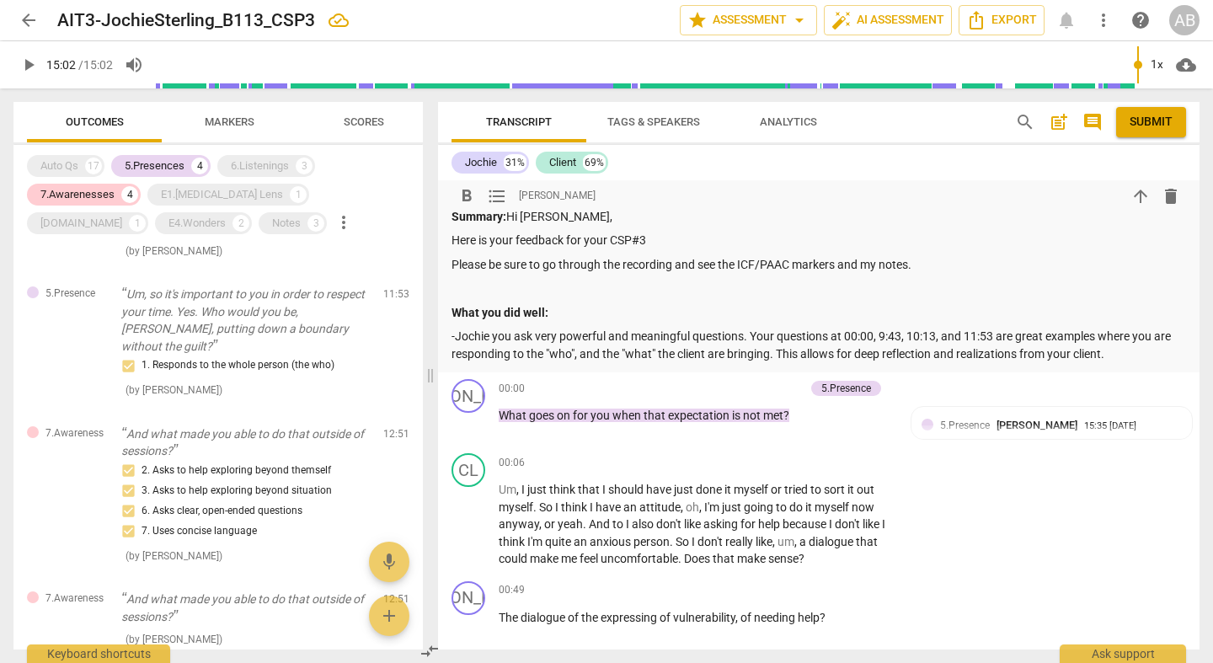
click at [1116, 328] on p "-Jochie you ask very powerful and meaningful questions. Your questions at 00:00…" at bounding box center [819, 345] width 735 height 35
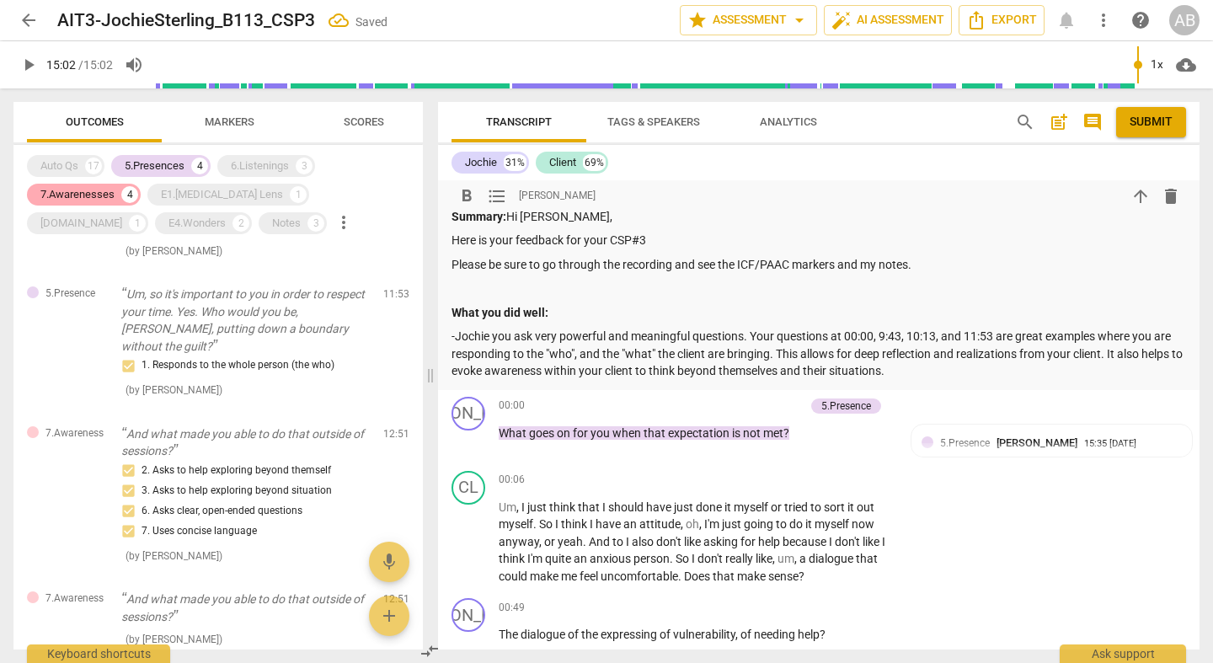
click at [92, 196] on div "7.Awarenesses" at bounding box center [77, 194] width 74 height 17
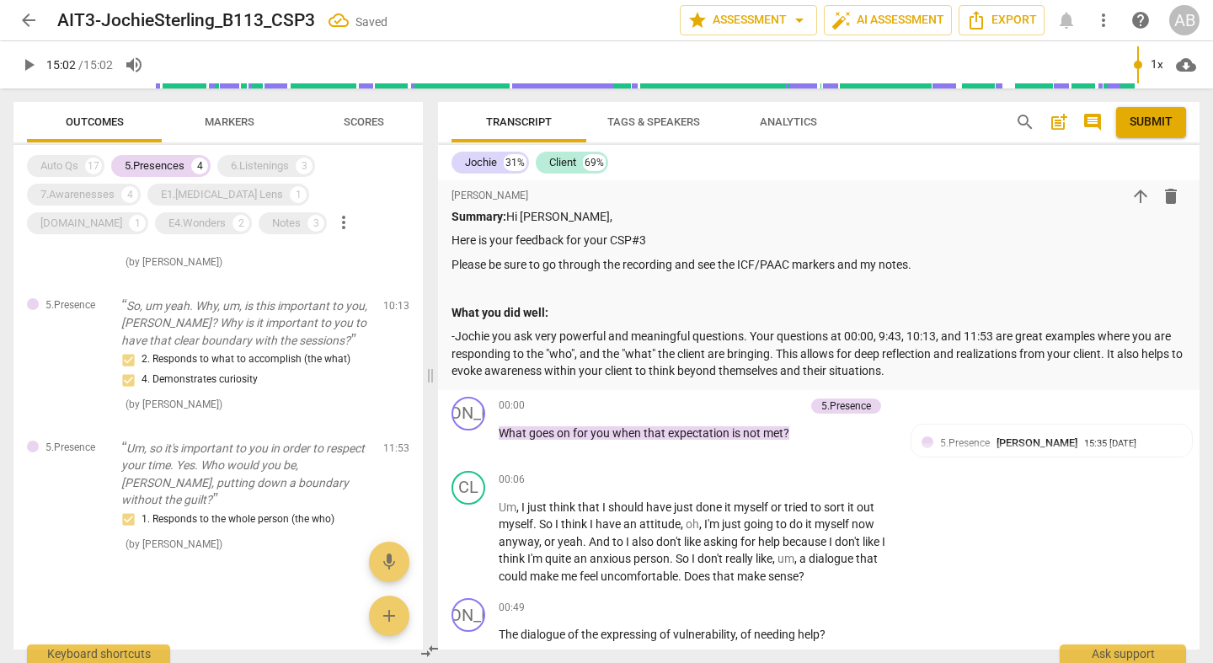
scroll to position [249, 0]
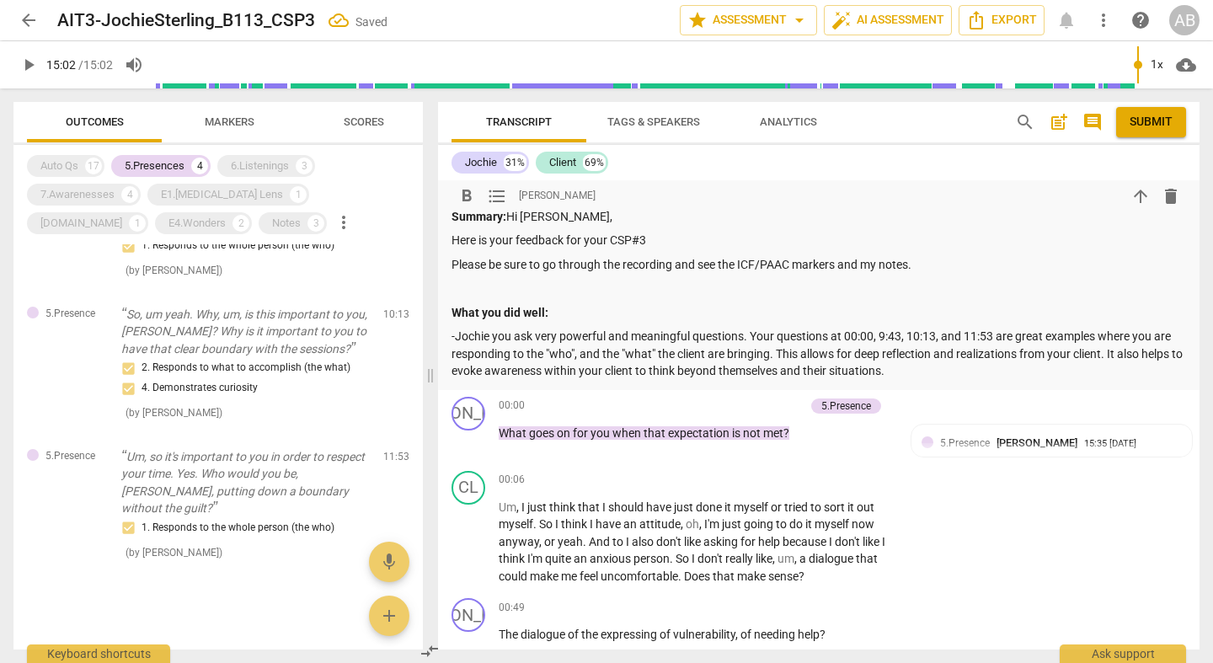
click at [542, 328] on p "-Jochie you ask very powerful and meaningful questions. Your questions at 00:00…" at bounding box center [819, 354] width 735 height 52
click at [511, 328] on p "-Jochie you ask very powerful and meaningful questions. Your questions at 00:00…" at bounding box center [819, 354] width 735 height 52
click at [982, 328] on p "-Jochie your prescence (ICF Marker 5), and your ability to ask very powerful an…" at bounding box center [819, 354] width 735 height 52
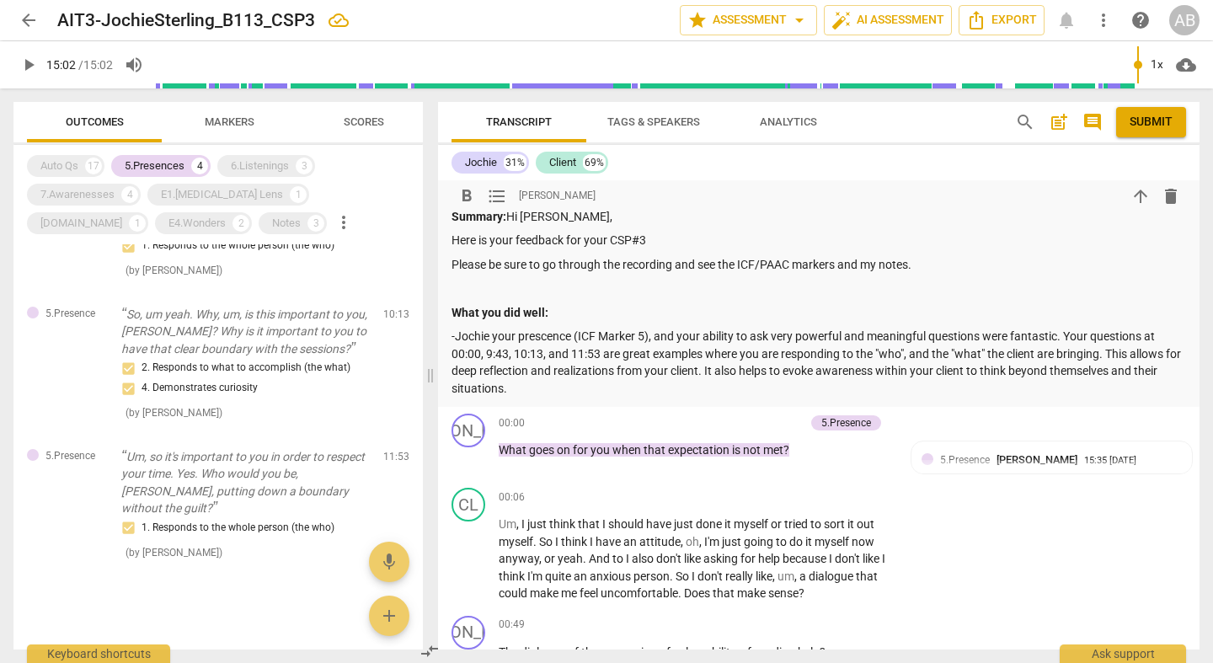
scroll to position [4225, 0]
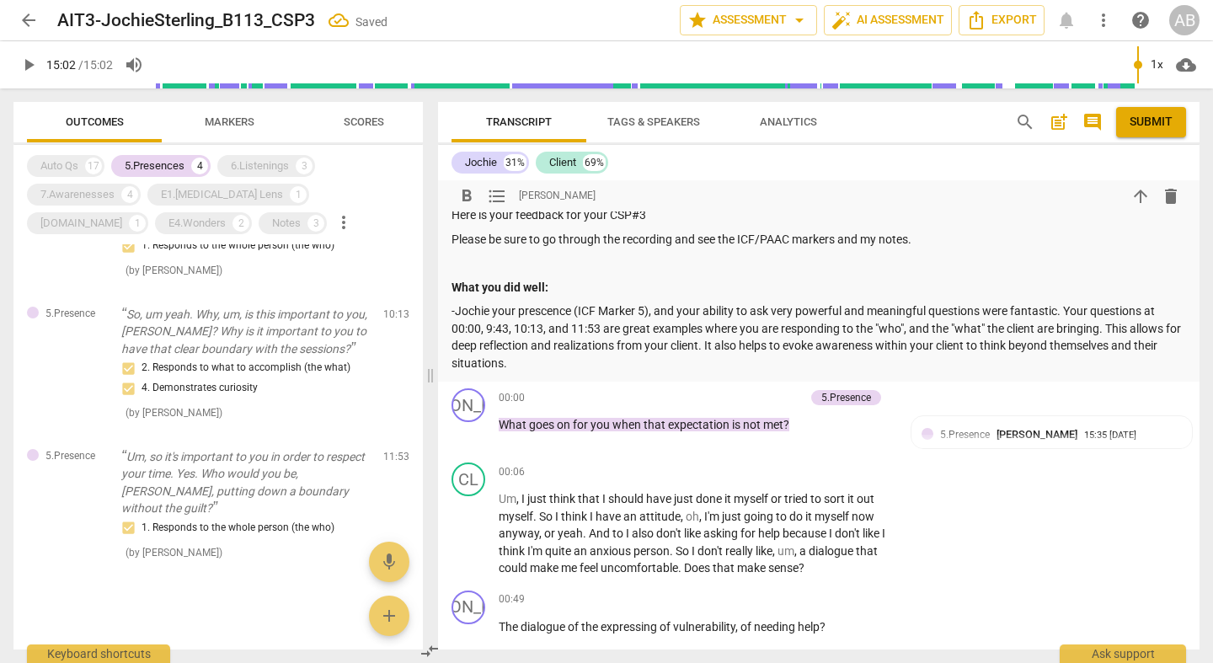
click at [877, 302] on p "-Jochie your prescence (ICF Marker 5), and your ability to ask very powerful an…" at bounding box center [819, 336] width 735 height 69
click at [894, 304] on p "-Jochie your prescence (ICF Marker 5), and your ability to ask very powerful an…" at bounding box center [819, 336] width 735 height 69
drag, startPoint x: 648, startPoint y: 267, endPoint x: 610, endPoint y: 267, distance: 37.9
click at [610, 302] on p "-Jochie your prescence (ICF Marker 5), and your ability to ask very powerful an…" at bounding box center [819, 336] width 735 height 69
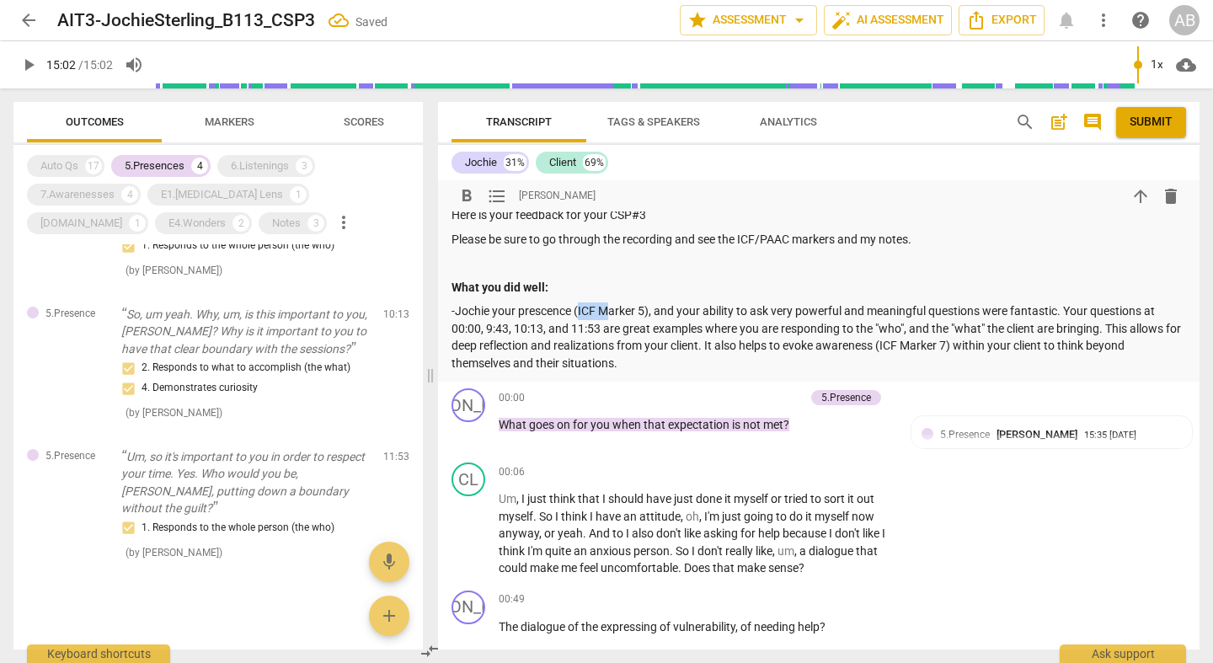
drag, startPoint x: 578, startPoint y: 269, endPoint x: 609, endPoint y: 265, distance: 31.4
click at [609, 302] on p "-Jochie your prescence (ICF Marker 5), and your ability to ask very powerful an…" at bounding box center [819, 336] width 735 height 69
drag, startPoint x: 576, startPoint y: 270, endPoint x: 649, endPoint y: 265, distance: 72.6
click at [649, 302] on p "-Jochie your prescence (ICF Marker 5), and your ability to ask very powerful an…" at bounding box center [819, 336] width 735 height 69
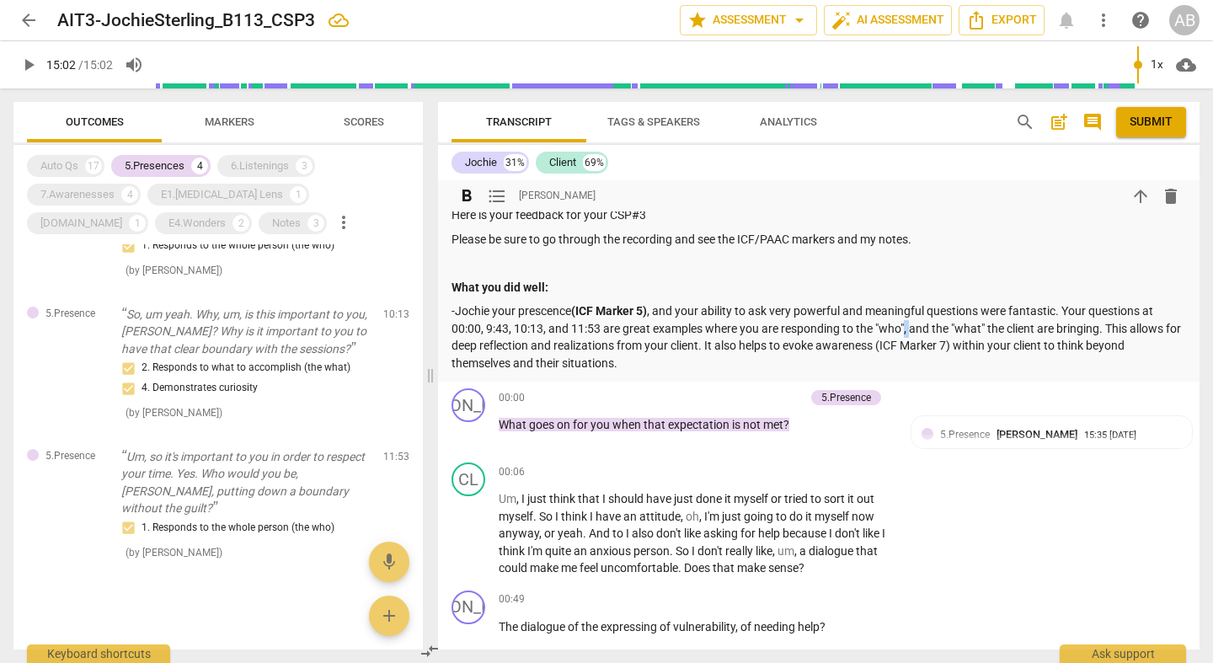
click at [905, 302] on p "-Jochie your prescence (ICF Marker 5) , and your ability to ask very powerful a…" at bounding box center [819, 336] width 735 height 69
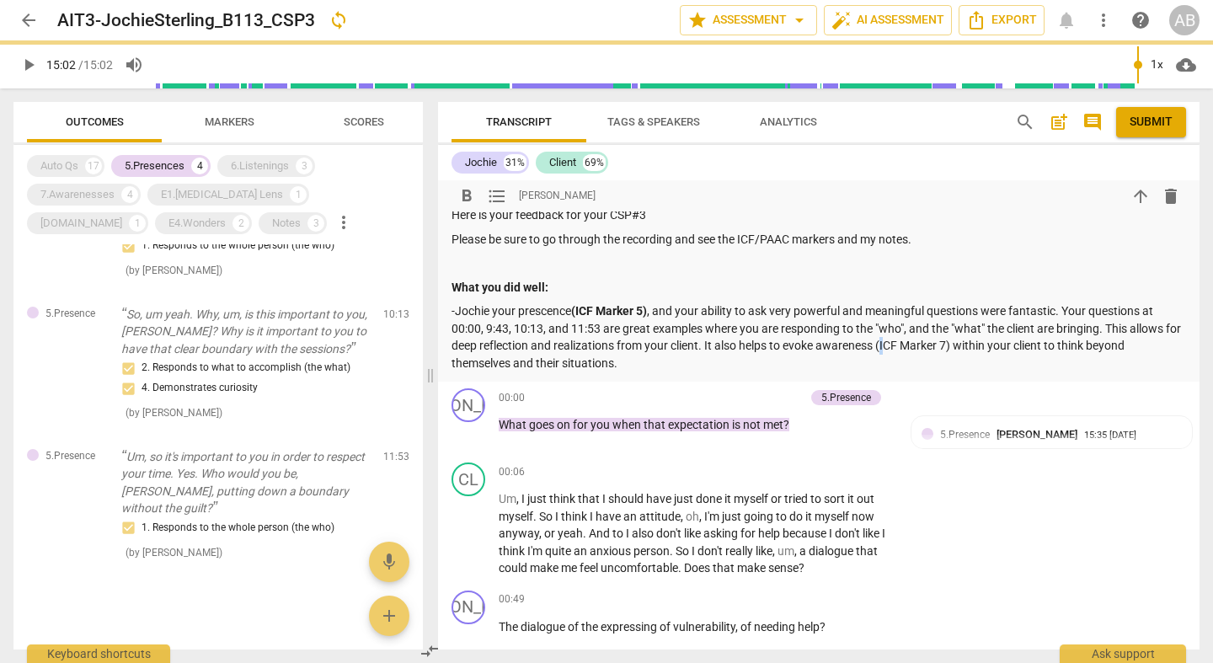
drag, startPoint x: 901, startPoint y: 302, endPoint x: 941, endPoint y: 303, distance: 40.5
click at [918, 302] on p "-Jochie your prescence (ICF Marker 5) , and your ability to ask very powerful a…" at bounding box center [819, 336] width 735 height 69
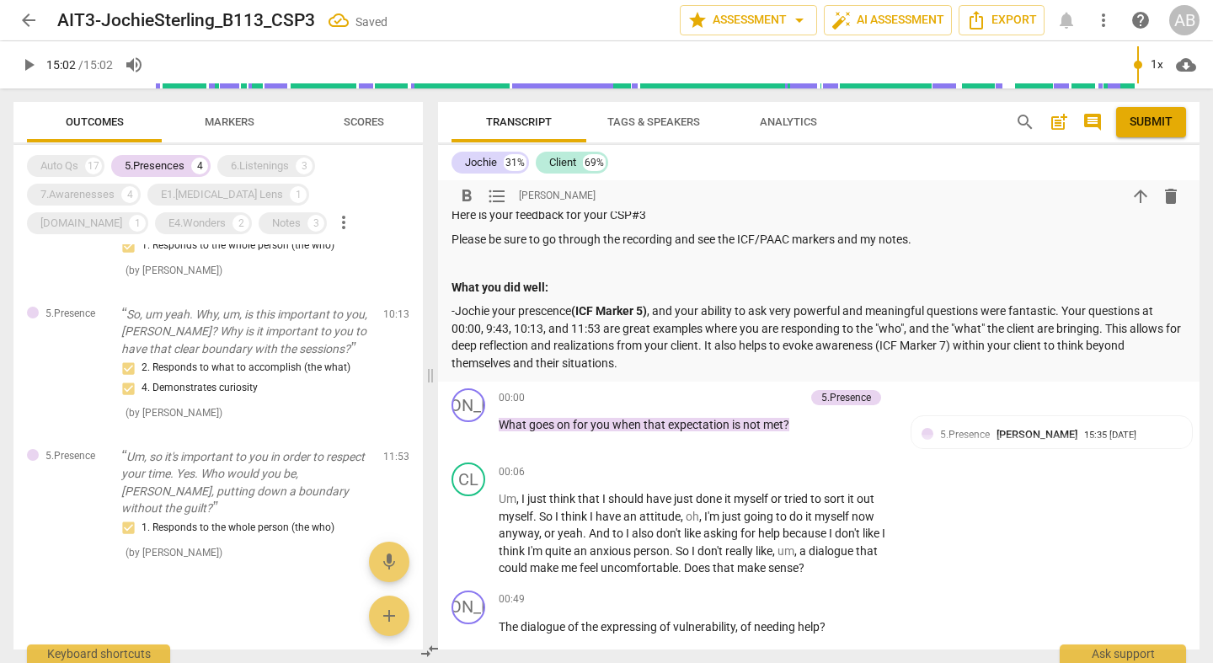
click at [943, 303] on p "-Jochie your prescence (ICF Marker 5) , and your ability to ask very powerful a…" at bounding box center [819, 336] width 735 height 69
drag, startPoint x: 976, startPoint y: 304, endPoint x: 955, endPoint y: 304, distance: 20.2
click at [955, 304] on p "-Jochie your prescence (ICF Marker 5) , and your ability to ask very powerful a…" at bounding box center [819, 336] width 735 height 69
drag, startPoint x: 899, startPoint y: 303, endPoint x: 971, endPoint y: 304, distance: 72.5
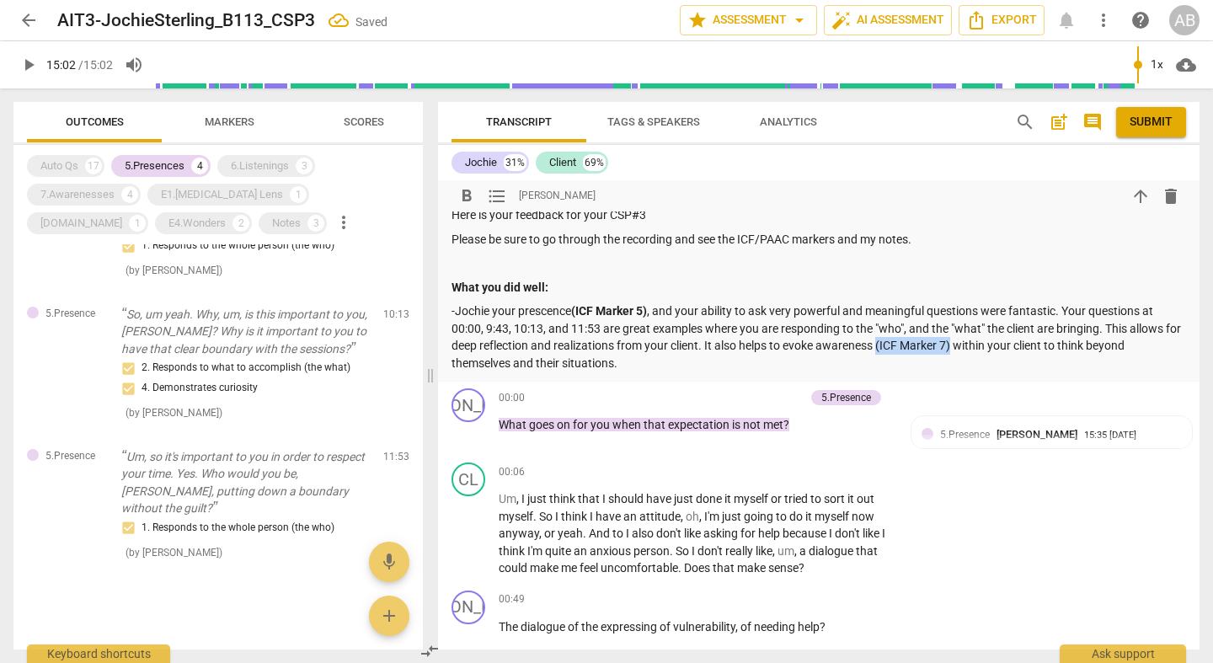
click at [973, 304] on p "-Jochie your prescence (ICF Marker 5) , and your ability to ask very powerful a…" at bounding box center [819, 336] width 735 height 69
click at [1024, 302] on p "-Jochie your prescence (ICF Marker 5) , and your ability to ask very powerful a…" at bounding box center [819, 336] width 735 height 69
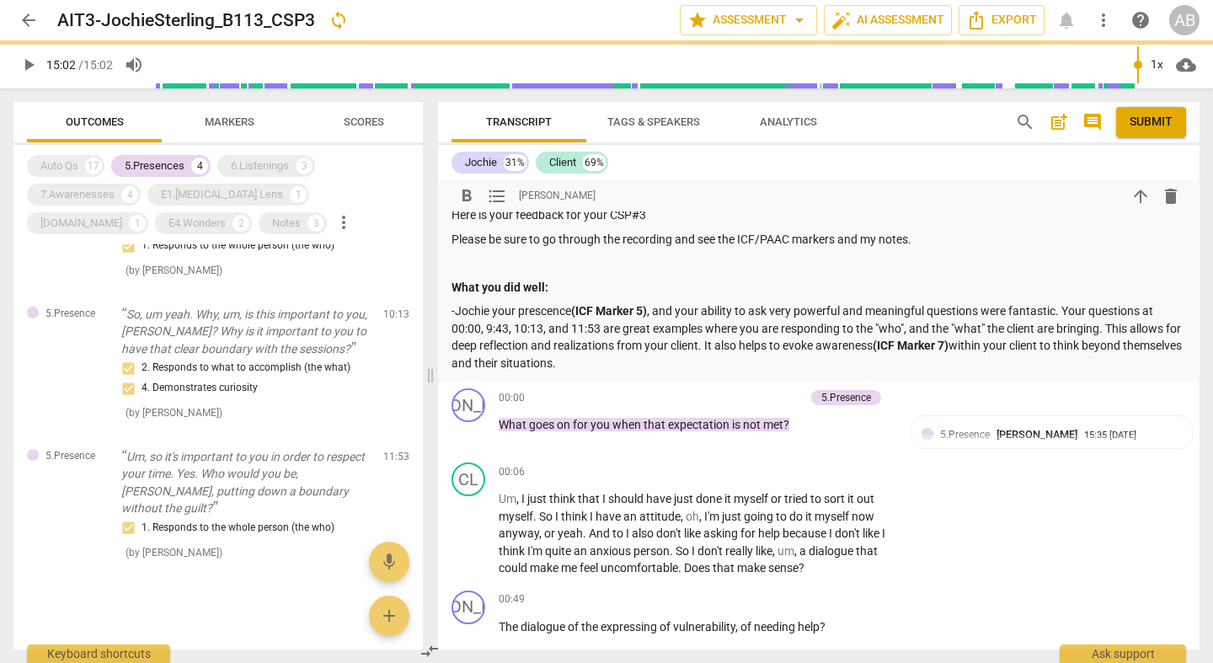
scroll to position [4229, 0]
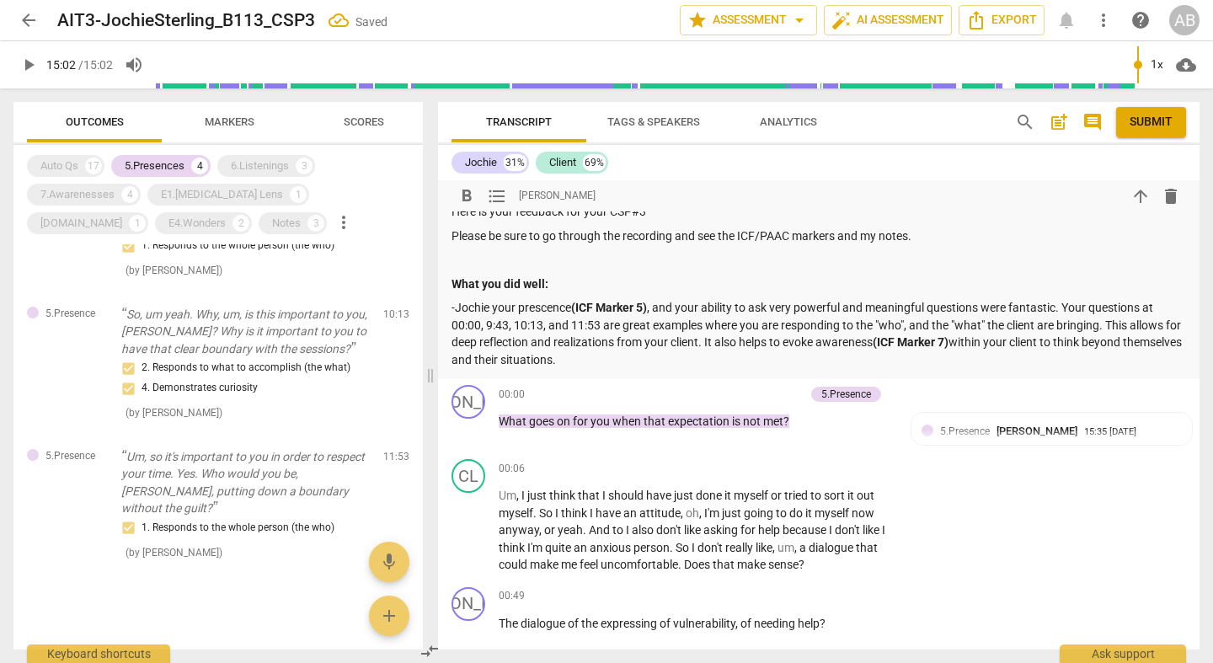
click at [730, 299] on p "-Jochie your prescence (ICF Marker 5) , and your ability to ask very powerful a…" at bounding box center [819, 333] width 735 height 69
click at [629, 316] on p "-Jochie your prescence (ICF Marker 5) , and your ability to ask very powerful a…" at bounding box center [819, 333] width 735 height 69
click at [171, 163] on div "5.Presences" at bounding box center [155, 166] width 60 height 17
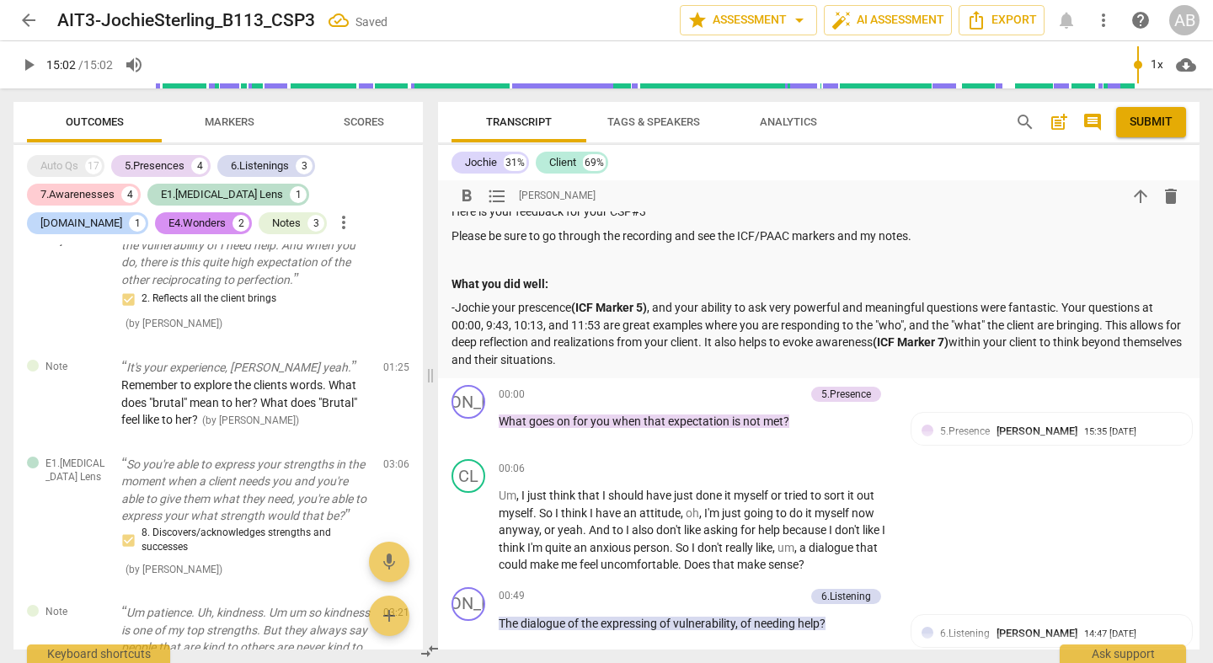
drag, startPoint x: 645, startPoint y: 329, endPoint x: 650, endPoint y: 319, distance: 11.7
click at [650, 319] on p "-Jochie your prescence (ICF Marker 5) , and your ability to ask very powerful a…" at bounding box center [819, 333] width 735 height 69
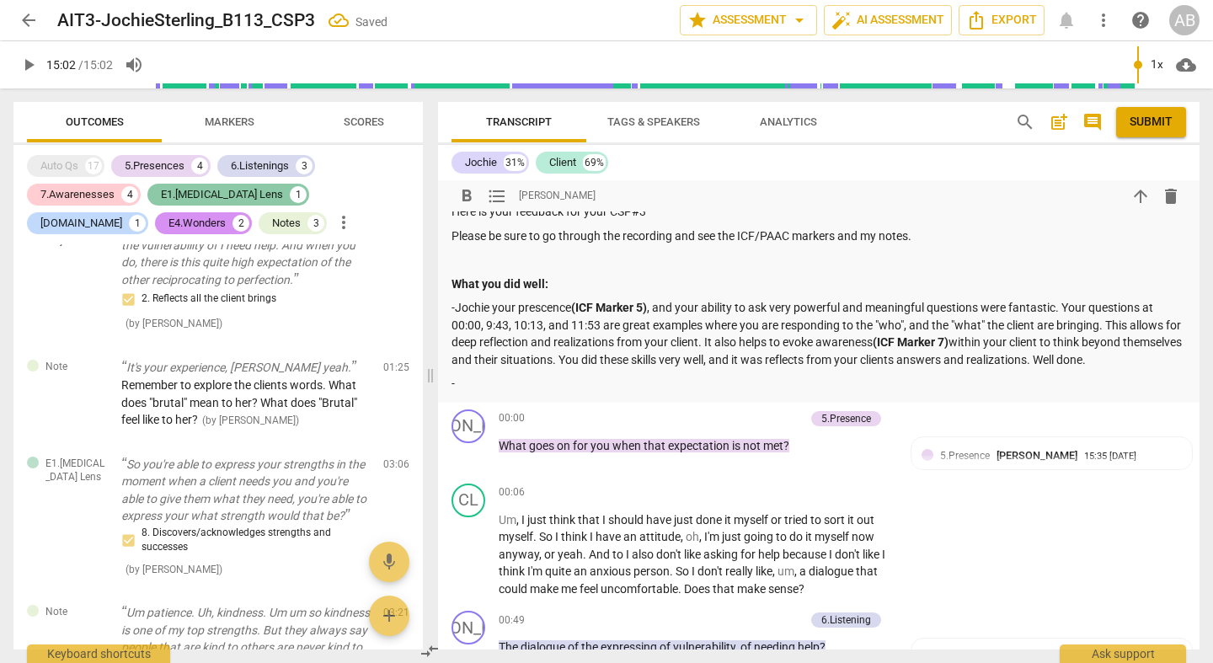
click at [201, 195] on div "E1.[MEDICAL_DATA] Lens" at bounding box center [222, 194] width 122 height 17
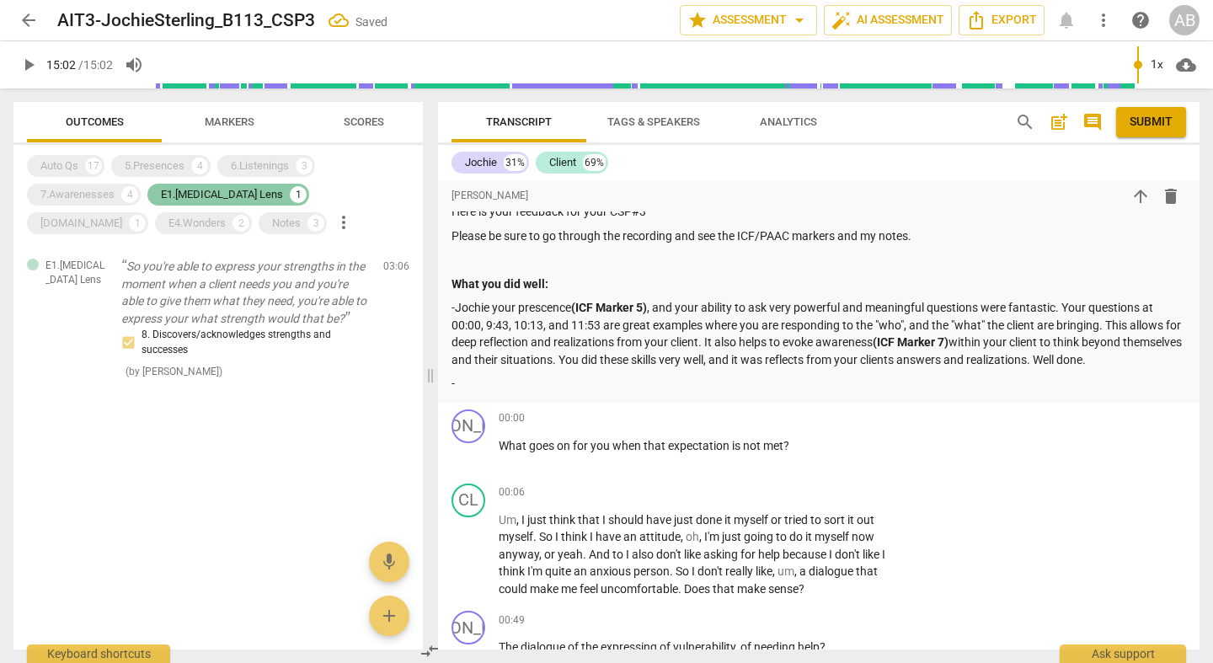
scroll to position [0, 0]
click at [201, 195] on div "E1.[MEDICAL_DATA] Lens" at bounding box center [222, 194] width 122 height 17
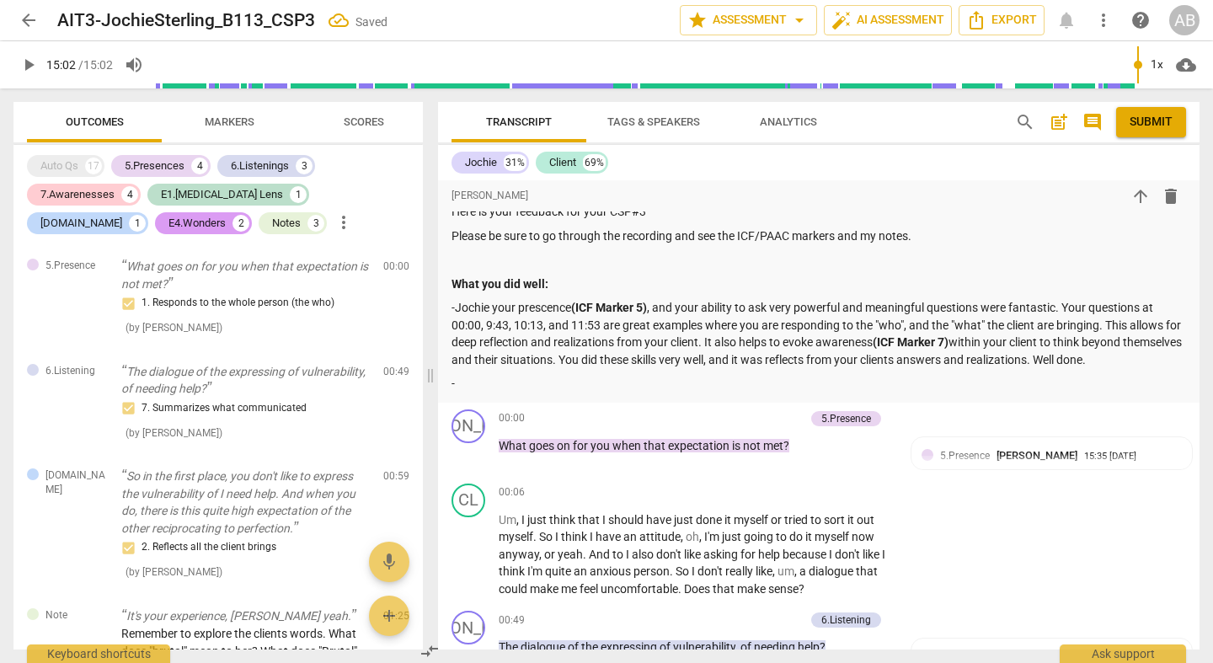
click at [169, 220] on div "E4.Wonders" at bounding box center [197, 223] width 57 height 17
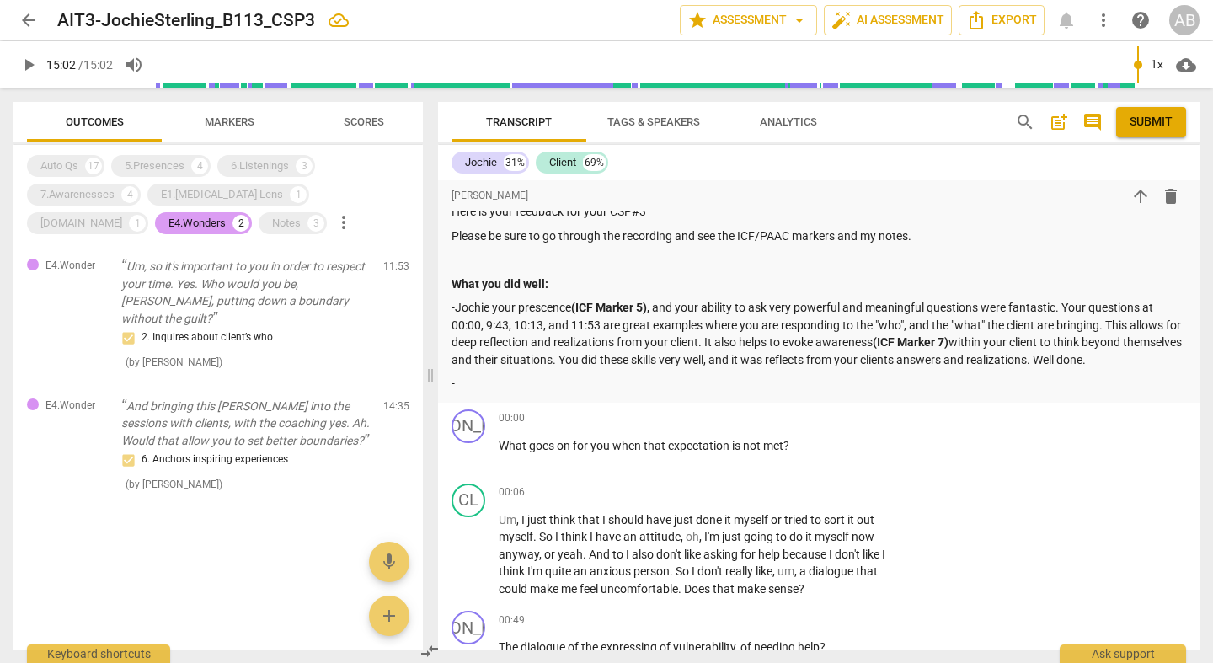
click at [169, 220] on div "E4.Wonders" at bounding box center [197, 223] width 57 height 17
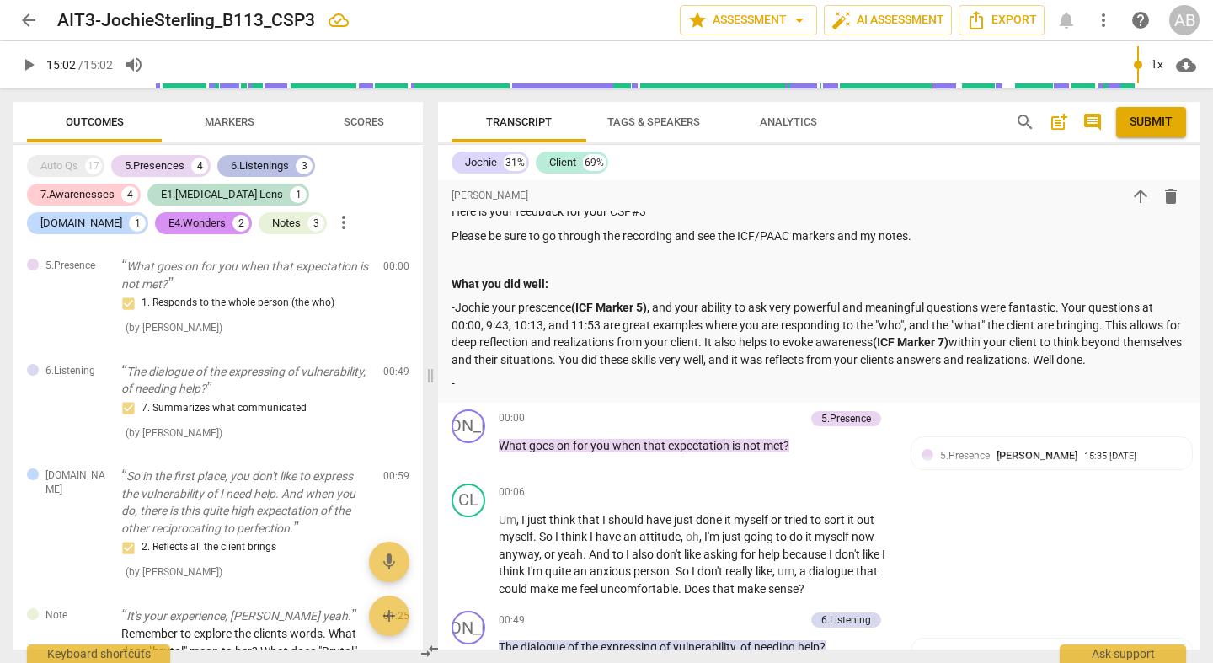
click at [259, 169] on div "6.Listenings" at bounding box center [260, 166] width 58 height 17
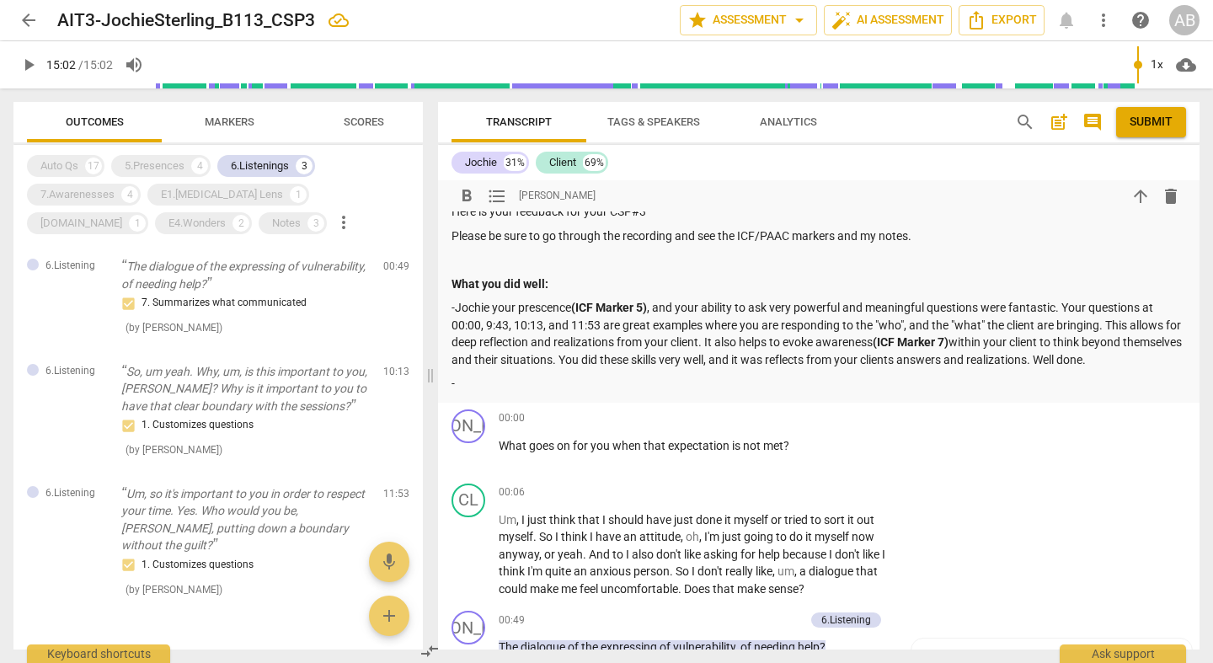
click at [537, 375] on p "-" at bounding box center [819, 384] width 735 height 18
drag, startPoint x: 644, startPoint y: 339, endPoint x: 532, endPoint y: 342, distance: 111.3
click at [532, 375] on p "- Your listening (ICF Marker 6)" at bounding box center [819, 384] width 735 height 18
click at [644, 375] on p "- Your listening (ICF Marker 6)" at bounding box center [819, 384] width 735 height 18
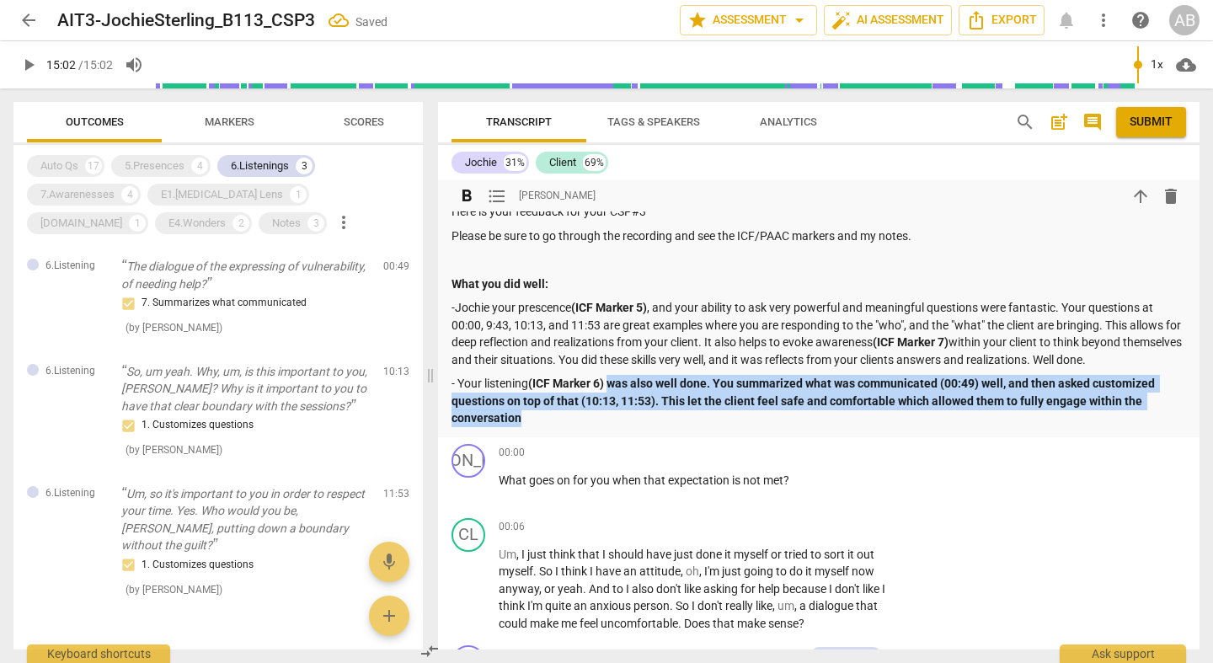
drag, startPoint x: 550, startPoint y: 378, endPoint x: 615, endPoint y: 339, distance: 76.0
click at [615, 375] on p "- Your listening (ICF Marker 6) was also well done. You summarized what was com…" at bounding box center [819, 401] width 735 height 52
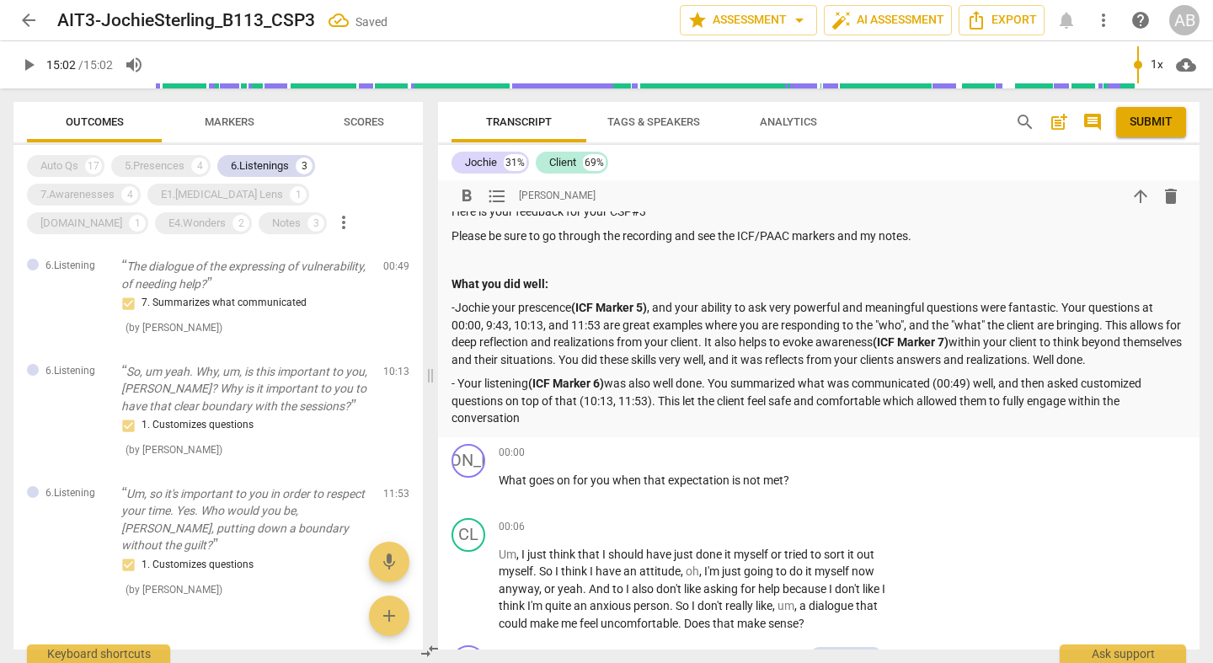
click at [843, 375] on p "- Your listening (ICF Marker 6) was also well done. You summarized what was com…" at bounding box center [819, 401] width 735 height 52
click at [796, 375] on p "- Your listening (ICF Marker 6) was also well done. You summarized what was com…" at bounding box center [819, 401] width 735 height 52
drag, startPoint x: 800, startPoint y: 356, endPoint x: 886, endPoint y: 359, distance: 86.8
click at [886, 375] on p "- Your listening (ICF Marker 6) was also well done. You summarized what was com…" at bounding box center [819, 401] width 735 height 52
click at [924, 375] on p "- Your listening (ICF Marker 6) was also well done. You summarized what was com…" at bounding box center [819, 401] width 735 height 52
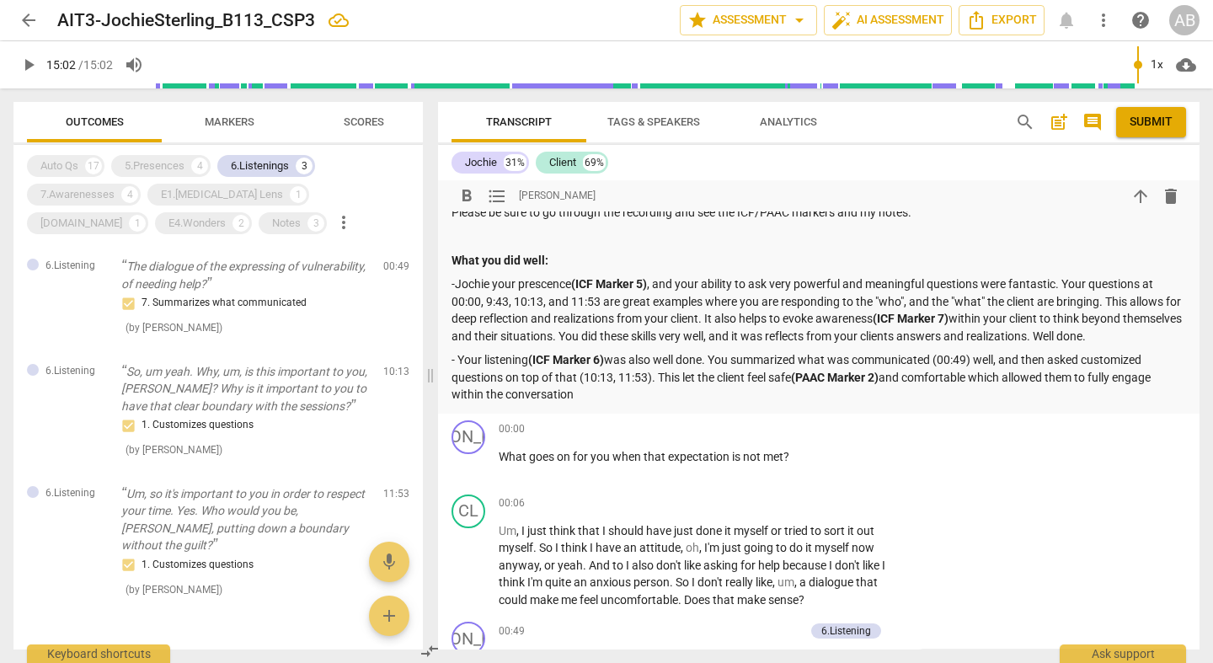
scroll to position [4271, 0]
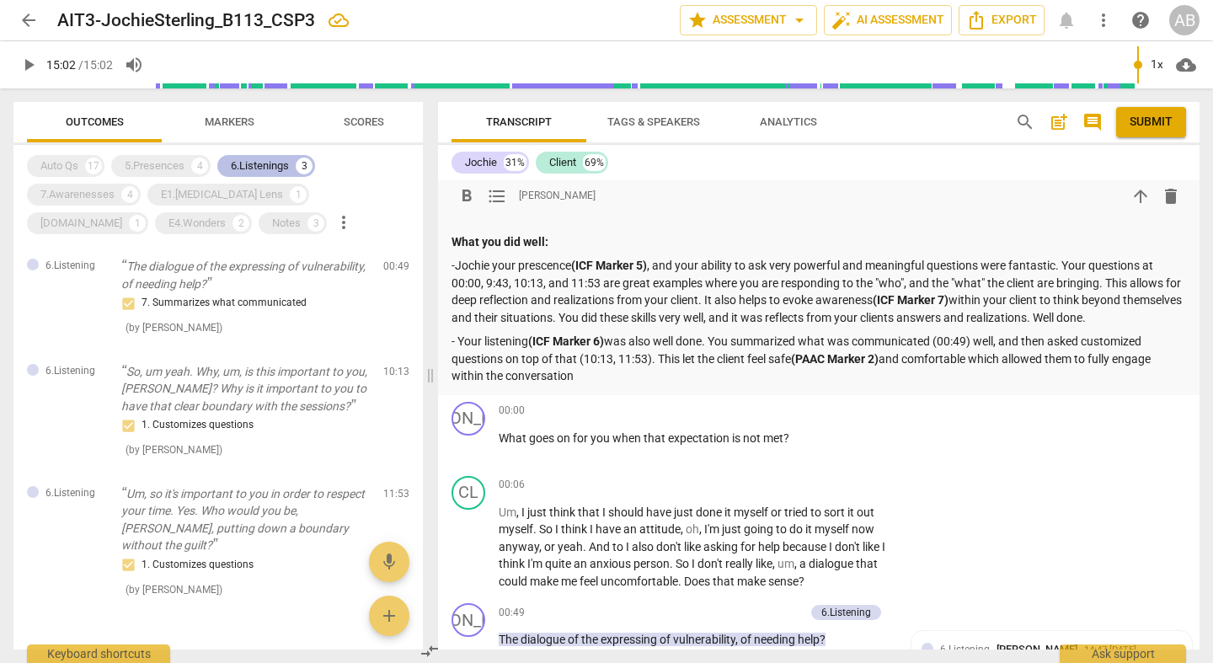
click at [263, 166] on div "6.Listenings" at bounding box center [260, 166] width 58 height 17
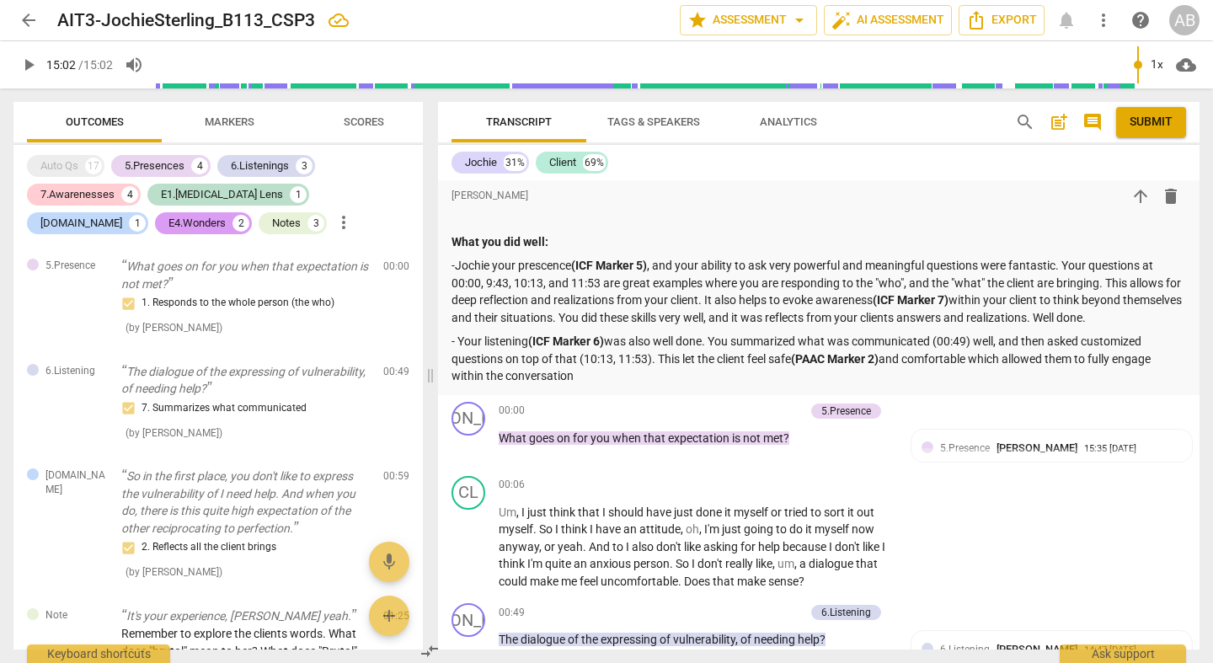
click at [169, 217] on div "E4.Wonders" at bounding box center [197, 223] width 57 height 17
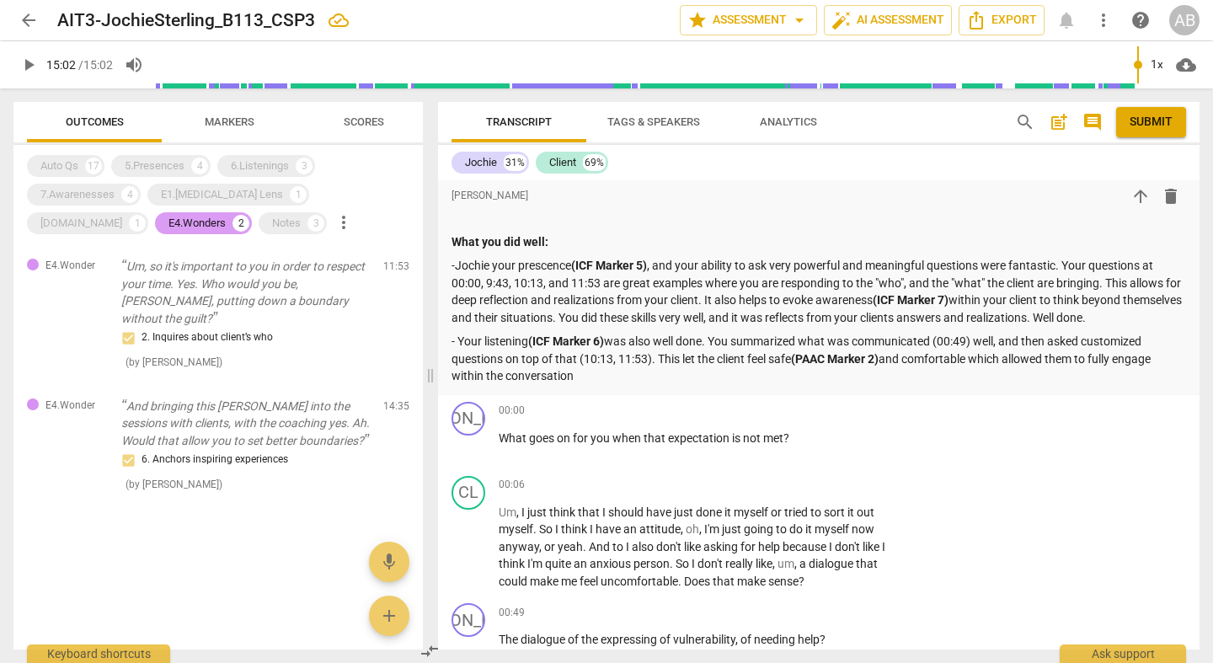
click at [169, 227] on div "E4.Wonders" at bounding box center [197, 223] width 57 height 17
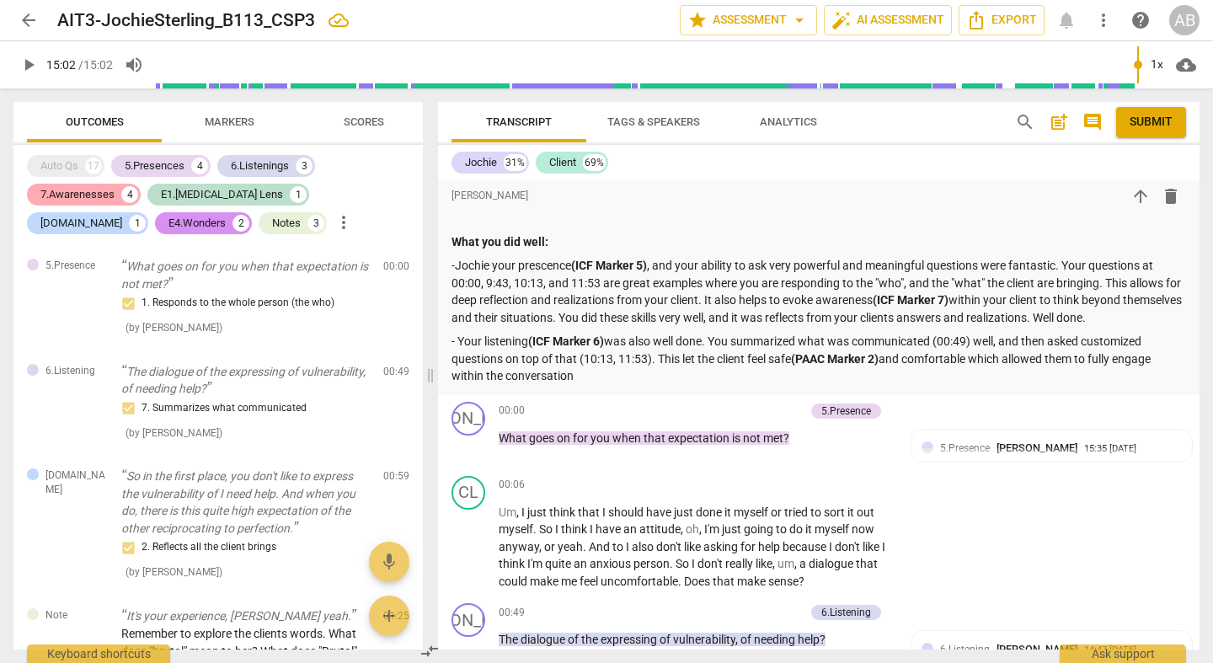
click at [88, 193] on div "7.Awarenesses" at bounding box center [77, 194] width 74 height 17
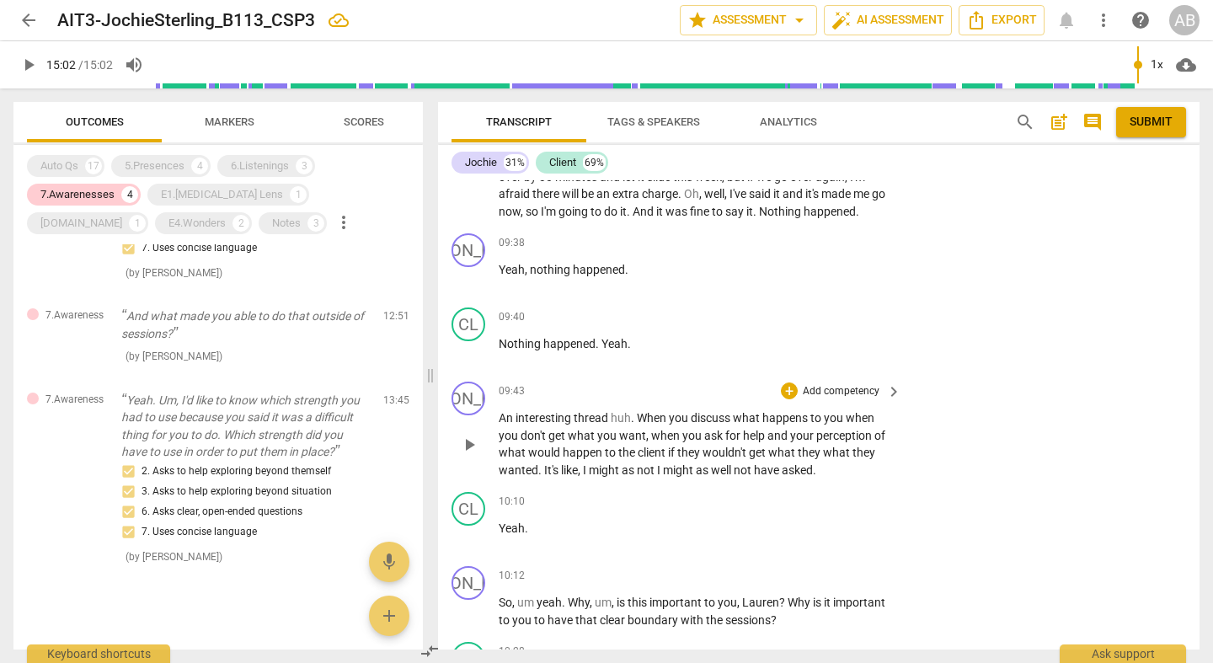
scroll to position [6712, 0]
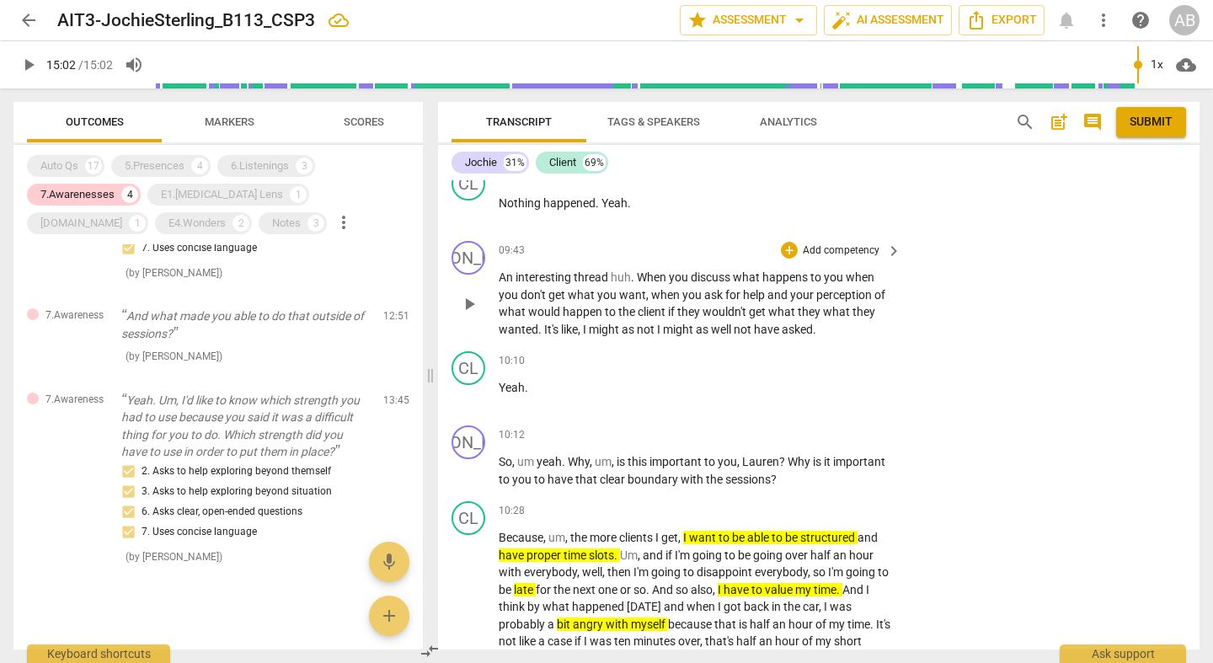
click at [733, 305] on span "wouldn't" at bounding box center [726, 311] width 46 height 13
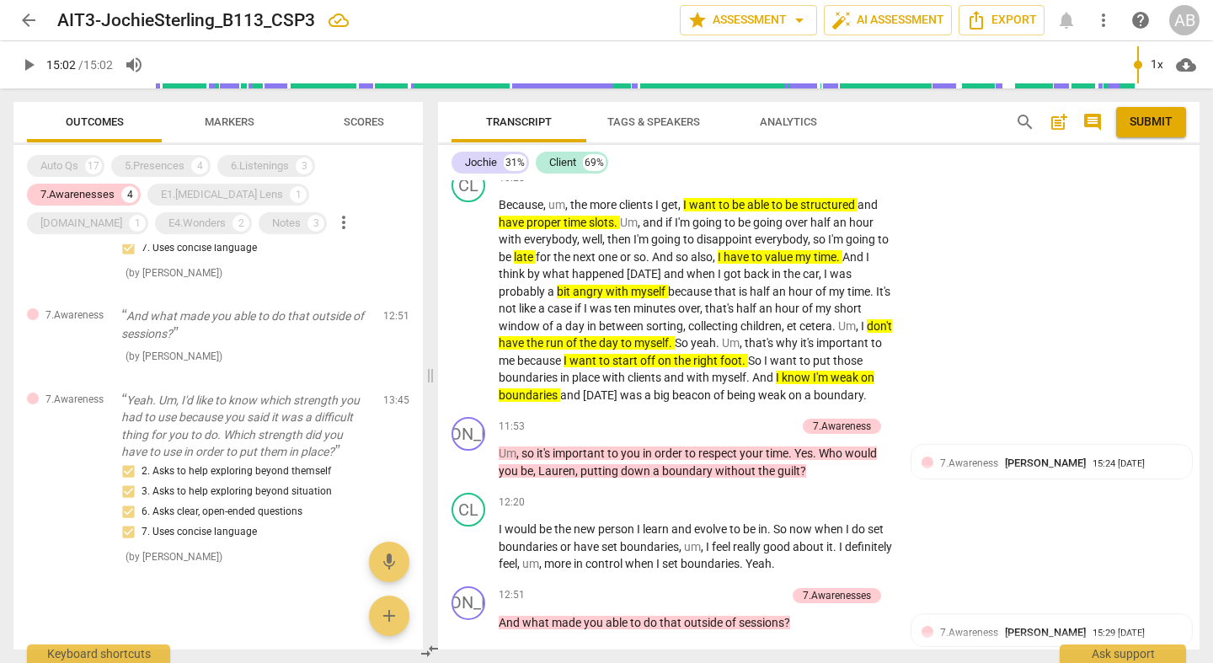
scroll to position [6887, 0]
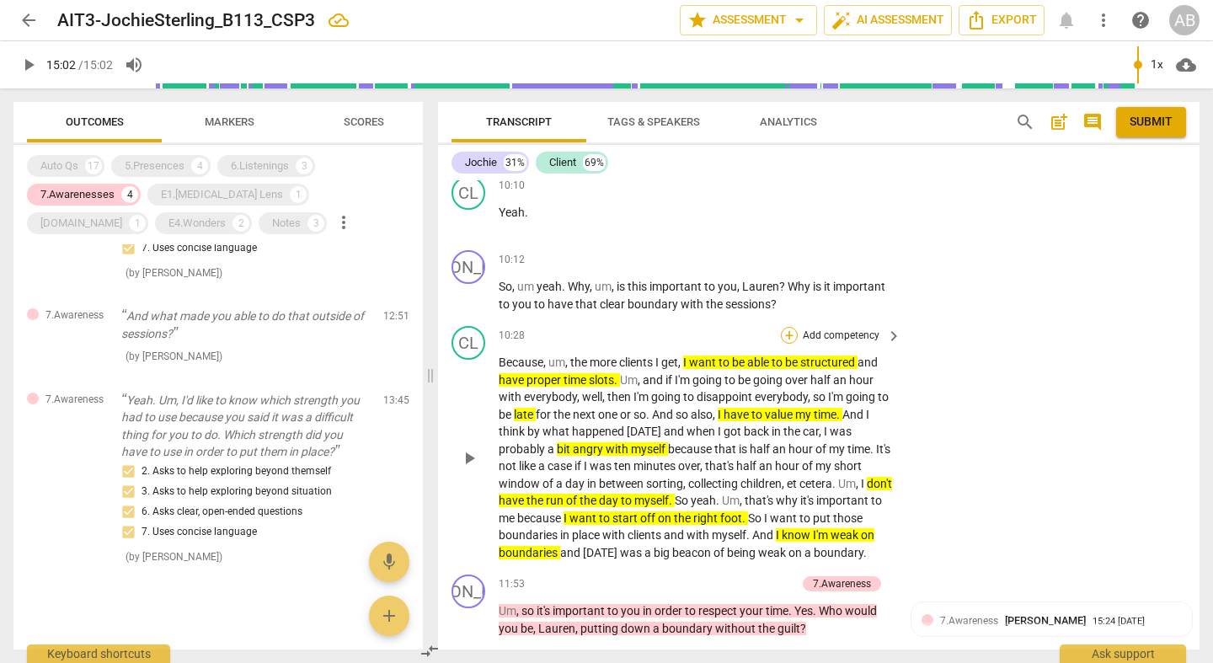
click at [784, 327] on div "+" at bounding box center [789, 335] width 17 height 17
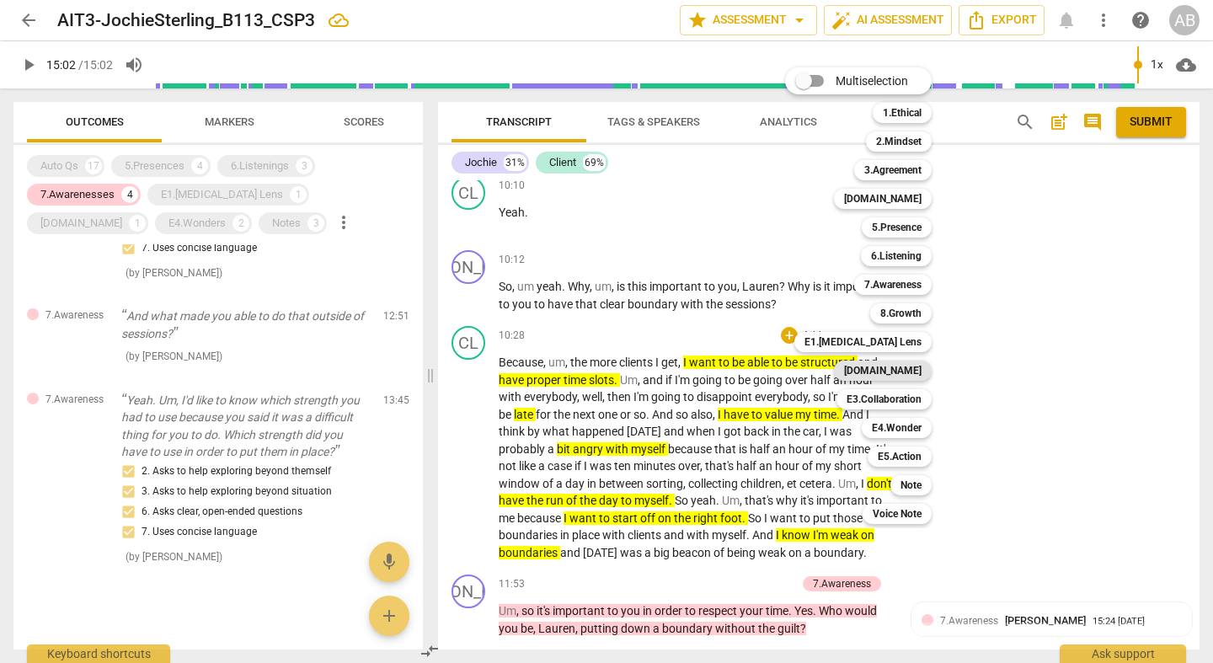
click at [918, 374] on b "[DOMAIN_NAME]" at bounding box center [883, 371] width 78 height 20
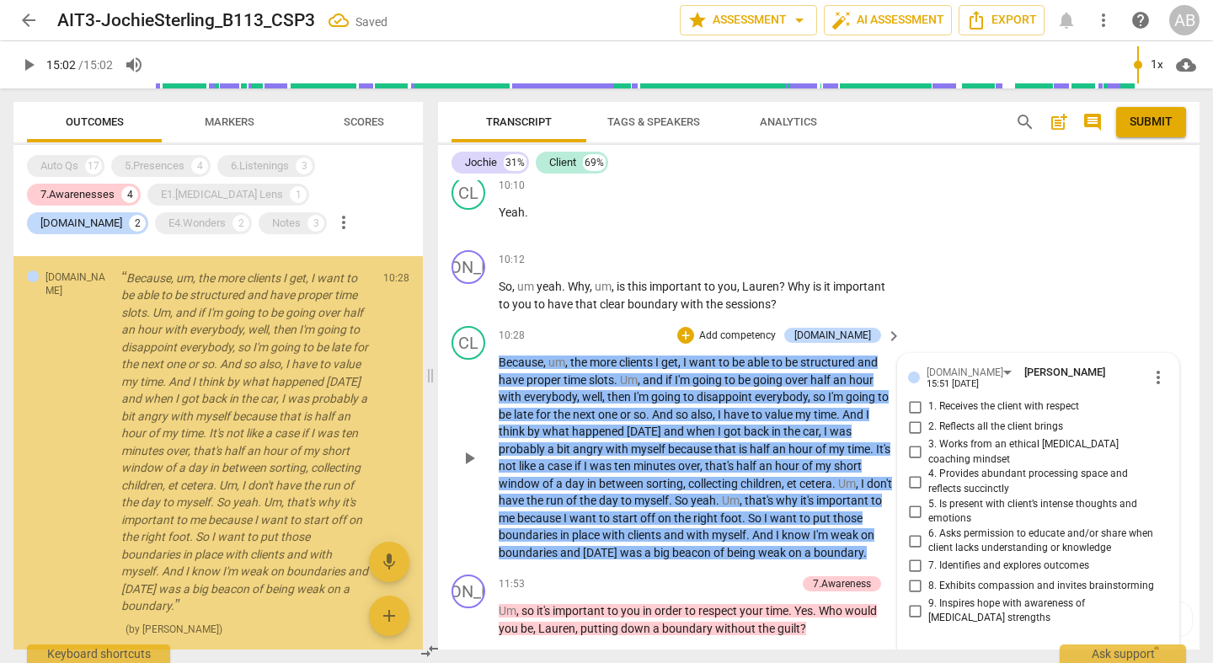
scroll to position [6910, 0]
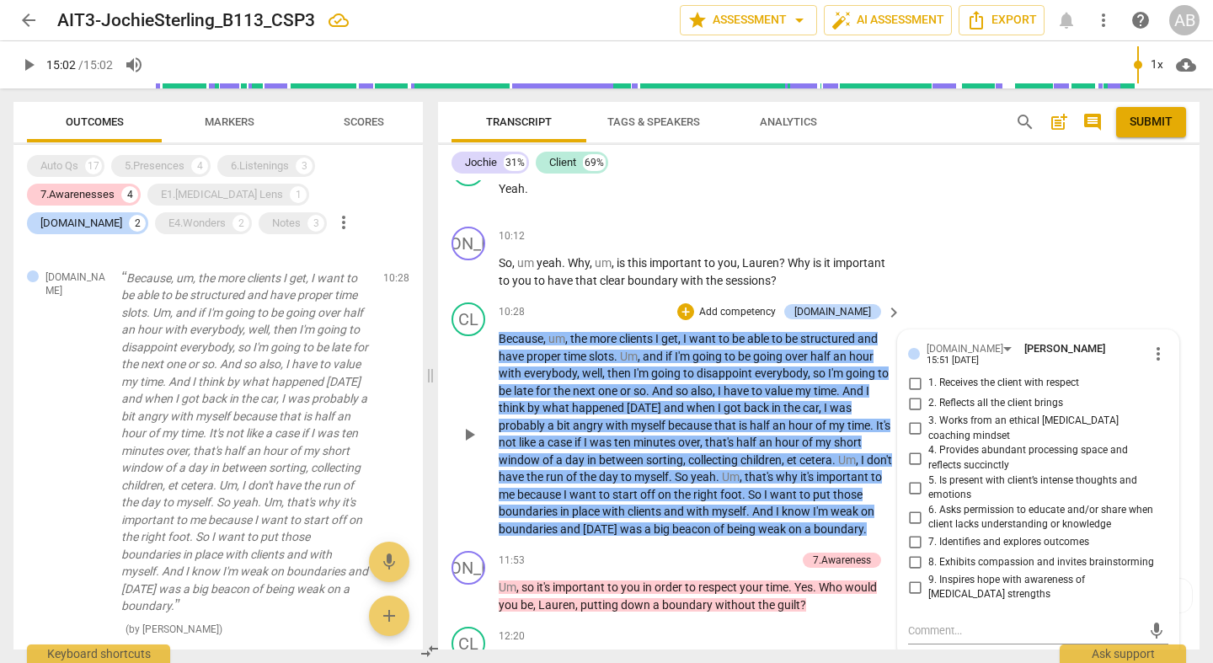
click at [1172, 330] on div "[DOMAIN_NAME] [PERSON_NAME] 15:51 [DATE] more_vert 1. Receives the client with …" at bounding box center [1038, 494] width 281 height 328
click at [1158, 344] on span "more_vert" at bounding box center [1158, 354] width 20 height 20
click at [1169, 338] on li "Delete" at bounding box center [1170, 343] width 58 height 32
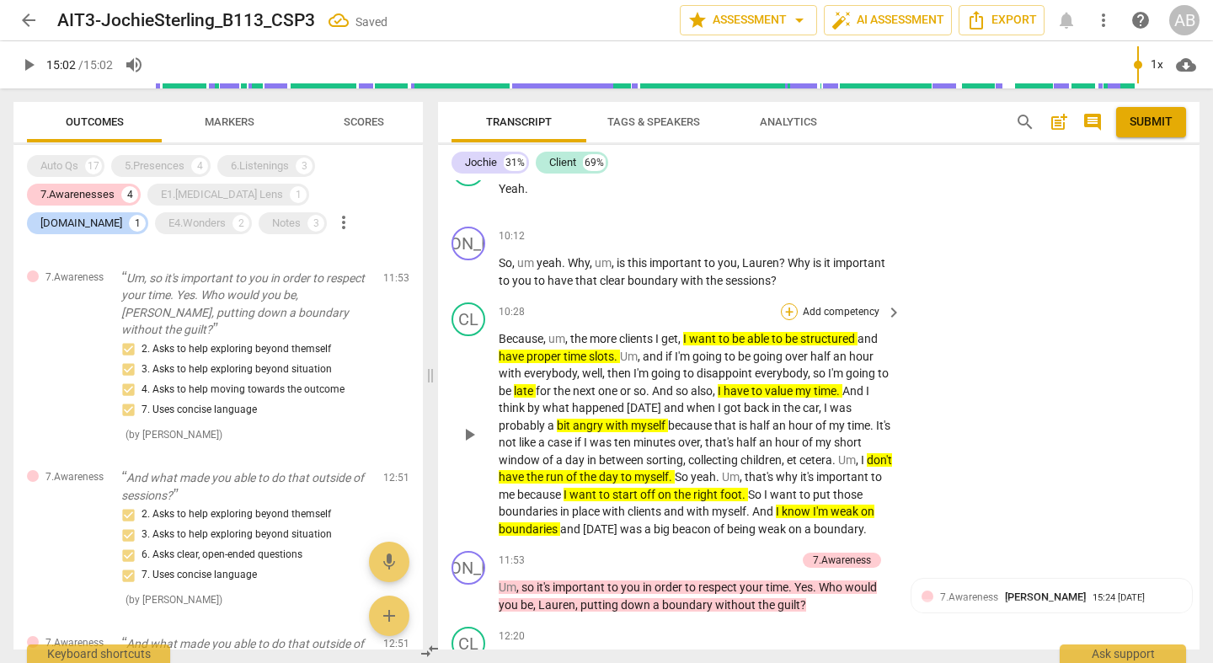
click at [791, 303] on div "+" at bounding box center [789, 311] width 17 height 17
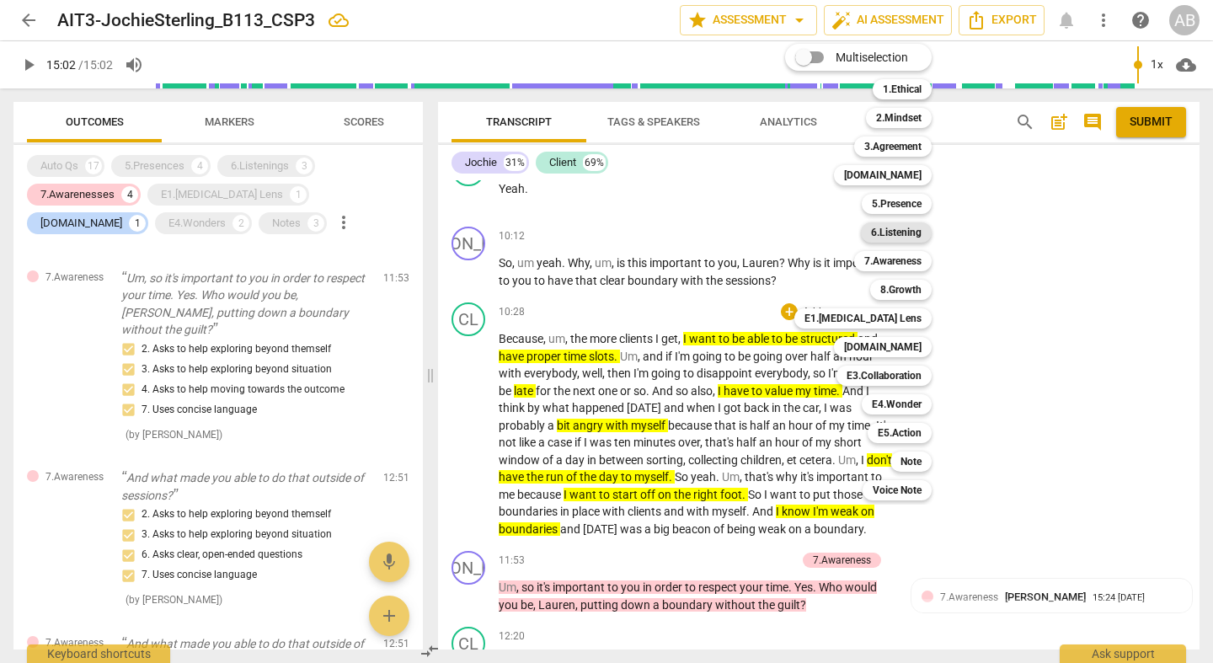
click at [915, 232] on b "6.Listening" at bounding box center [896, 232] width 51 height 20
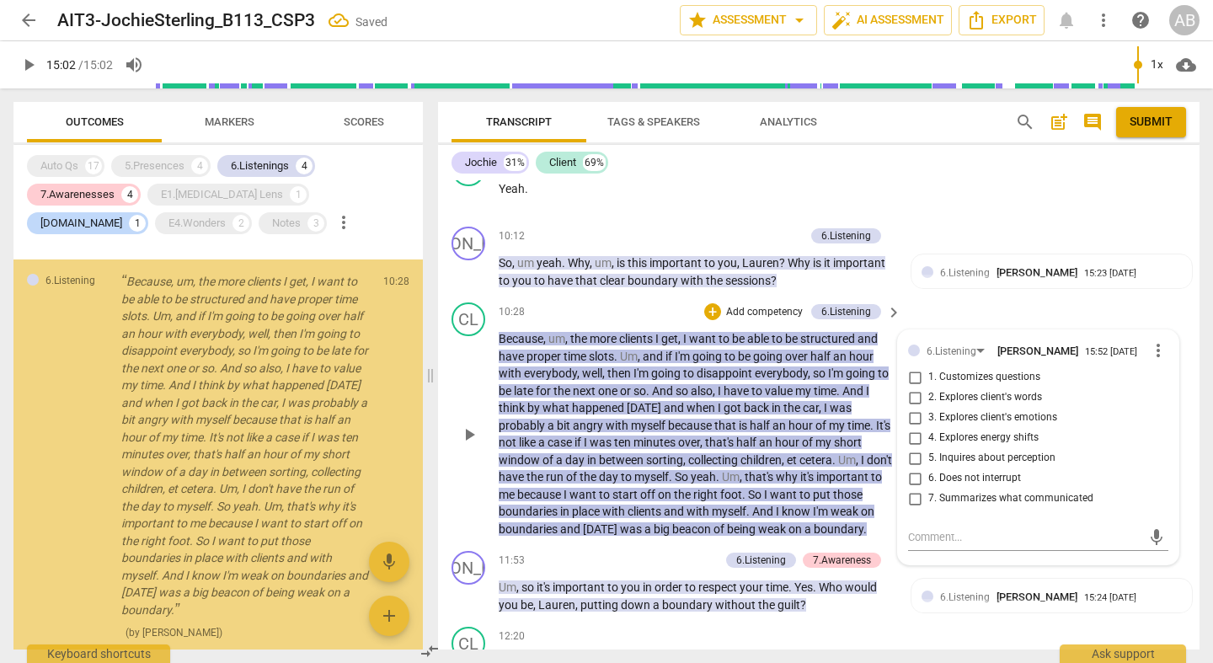
scroll to position [352, 0]
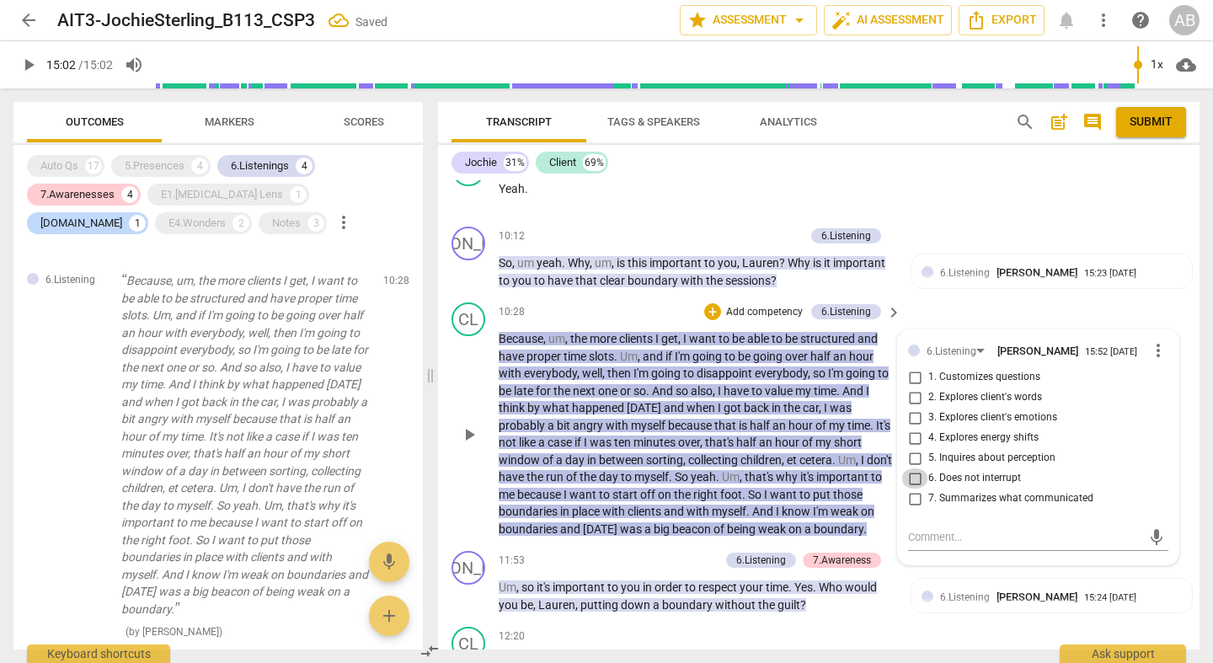
click at [914, 468] on input "6. Does not interrupt" at bounding box center [915, 478] width 27 height 20
click at [977, 296] on div "CL play_arrow pause 10:28 + Add competency 6.Listening keyboard_arrow_right Bec…" at bounding box center [819, 420] width 762 height 249
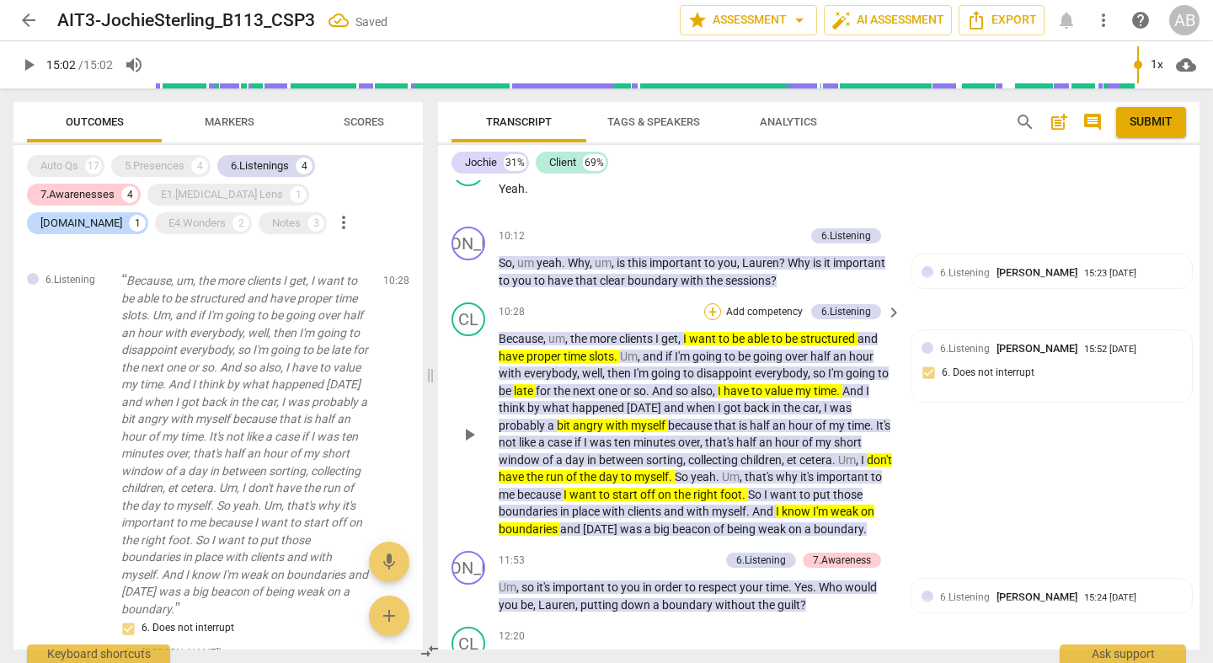
click at [709, 303] on div "+" at bounding box center [712, 311] width 17 height 17
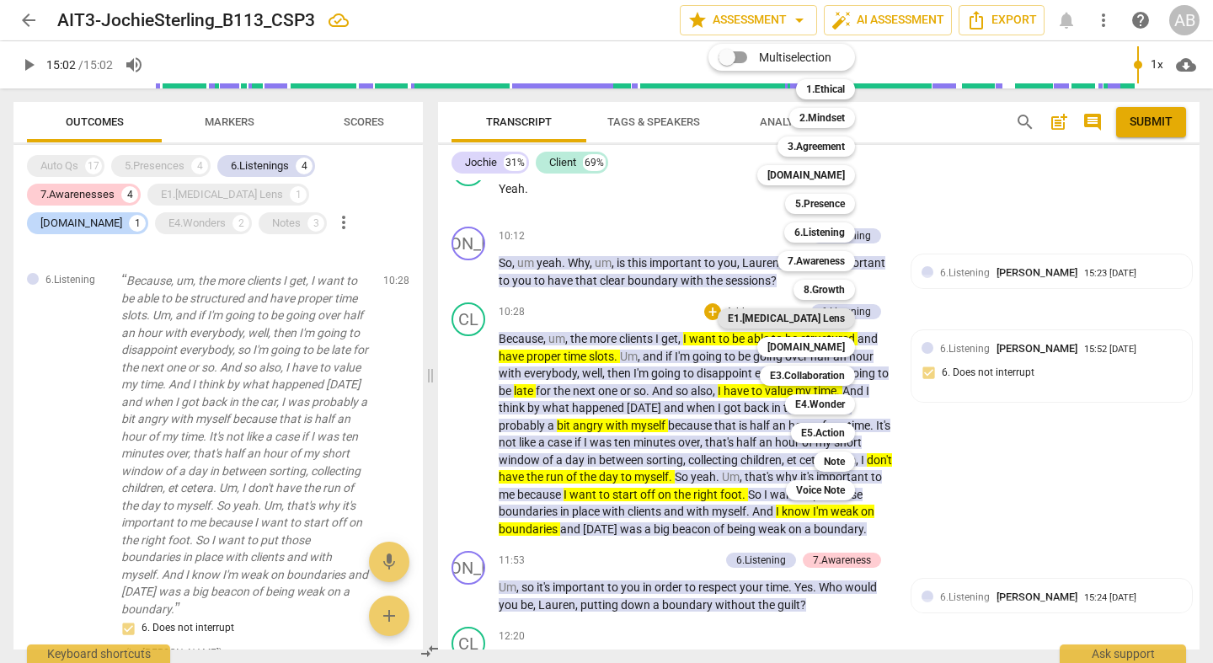
click at [832, 315] on b "E1.[MEDICAL_DATA] Lens" at bounding box center [786, 318] width 117 height 20
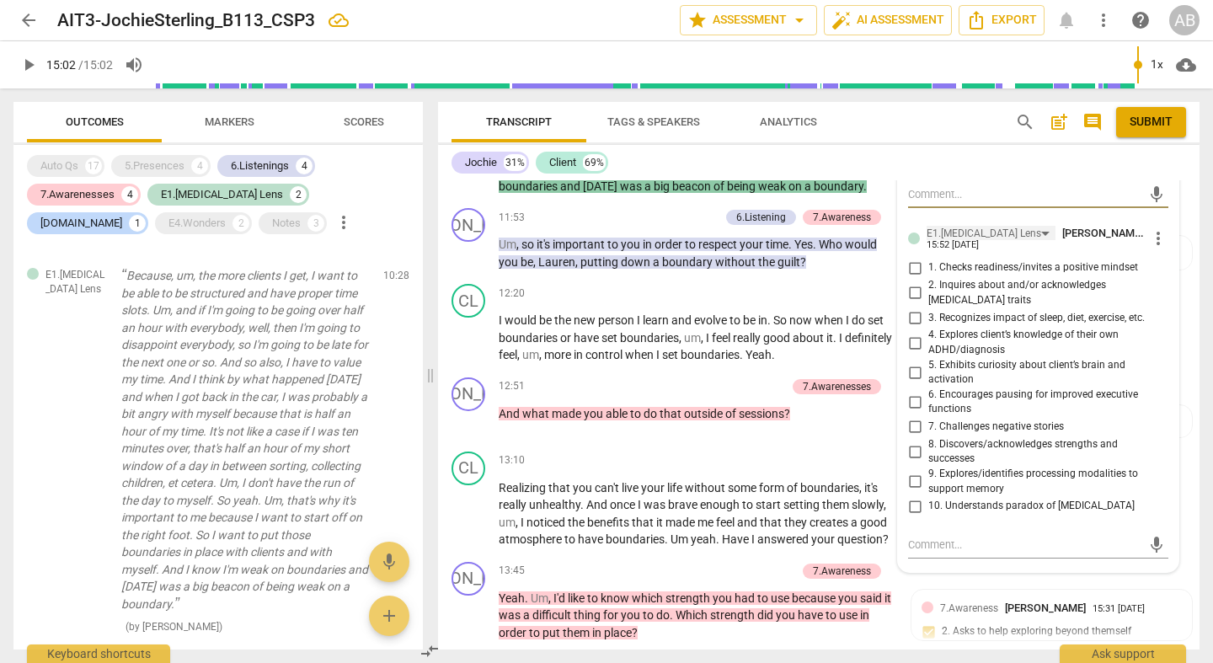
scroll to position [7106, 0]
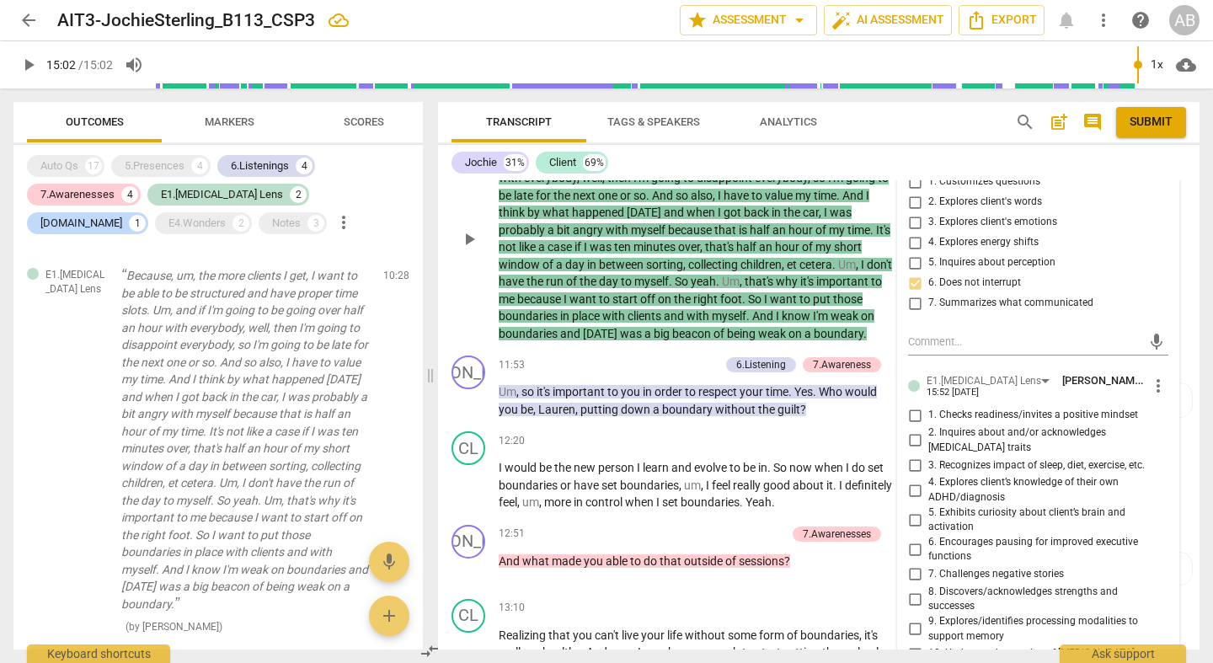
click at [1138, 372] on div "E1.[MEDICAL_DATA] Lens [PERSON_NAME] 15:52 [DATE]" at bounding box center [1038, 385] width 222 height 26
click at [1148, 376] on span "more_vert" at bounding box center [1158, 386] width 20 height 20
click at [1167, 384] on li "Delete" at bounding box center [1170, 377] width 58 height 32
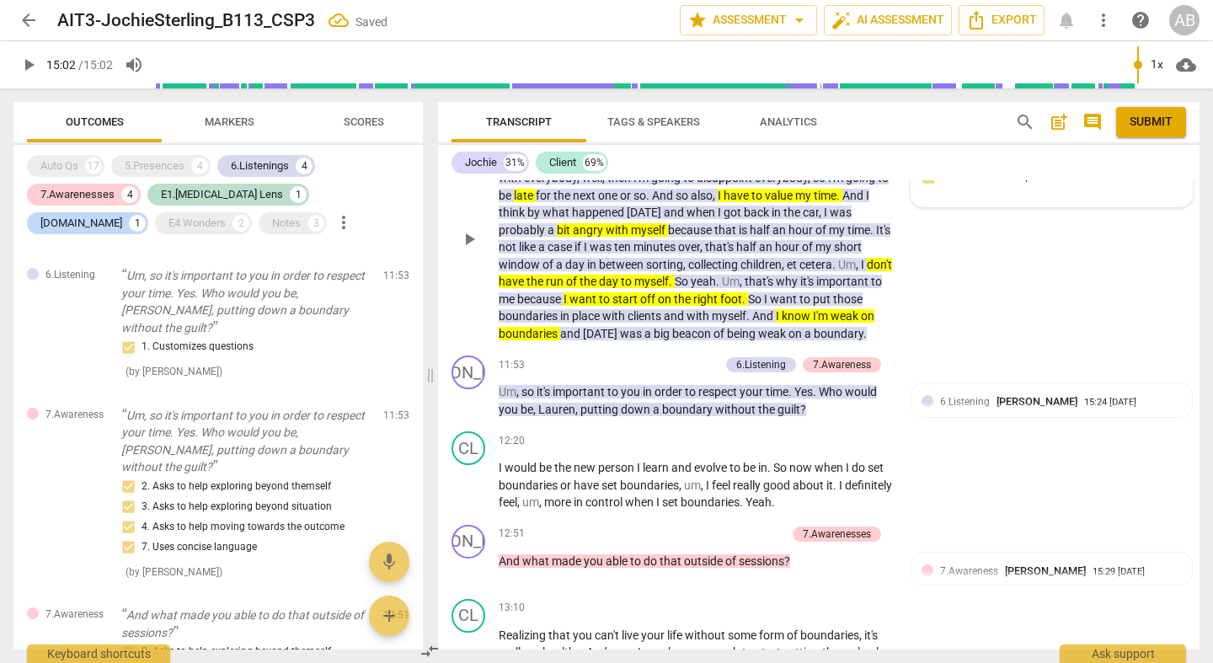
scroll to position [6947, 0]
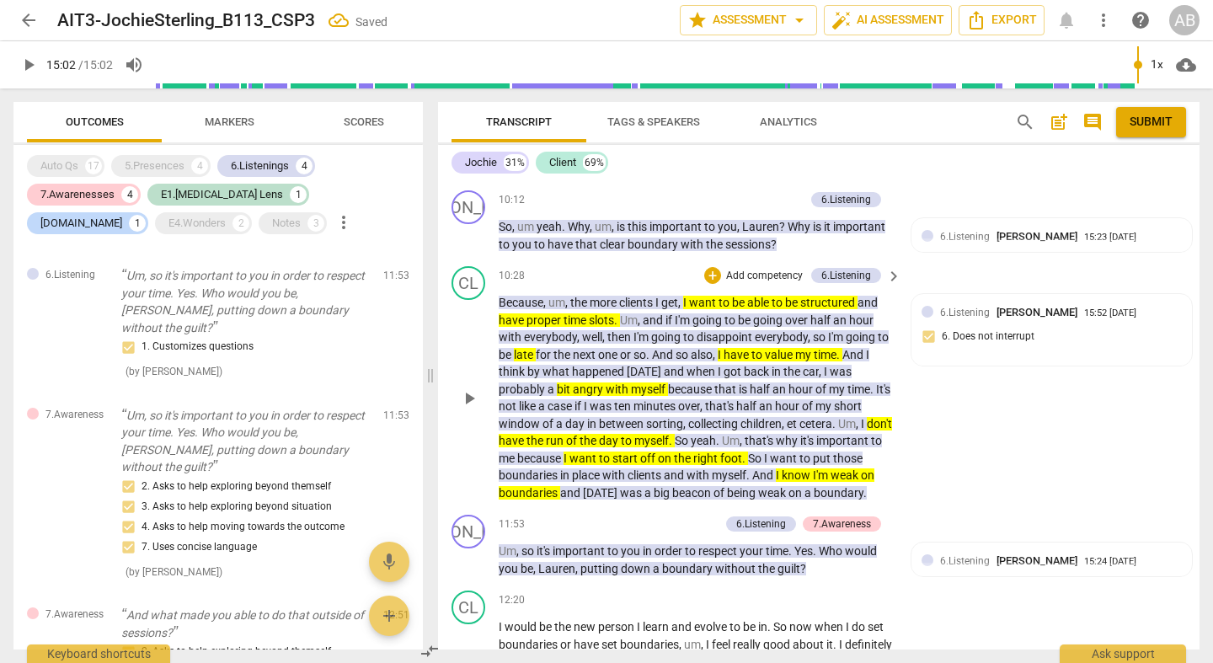
click at [719, 267] on div "+ Add competency" at bounding box center [754, 275] width 100 height 17
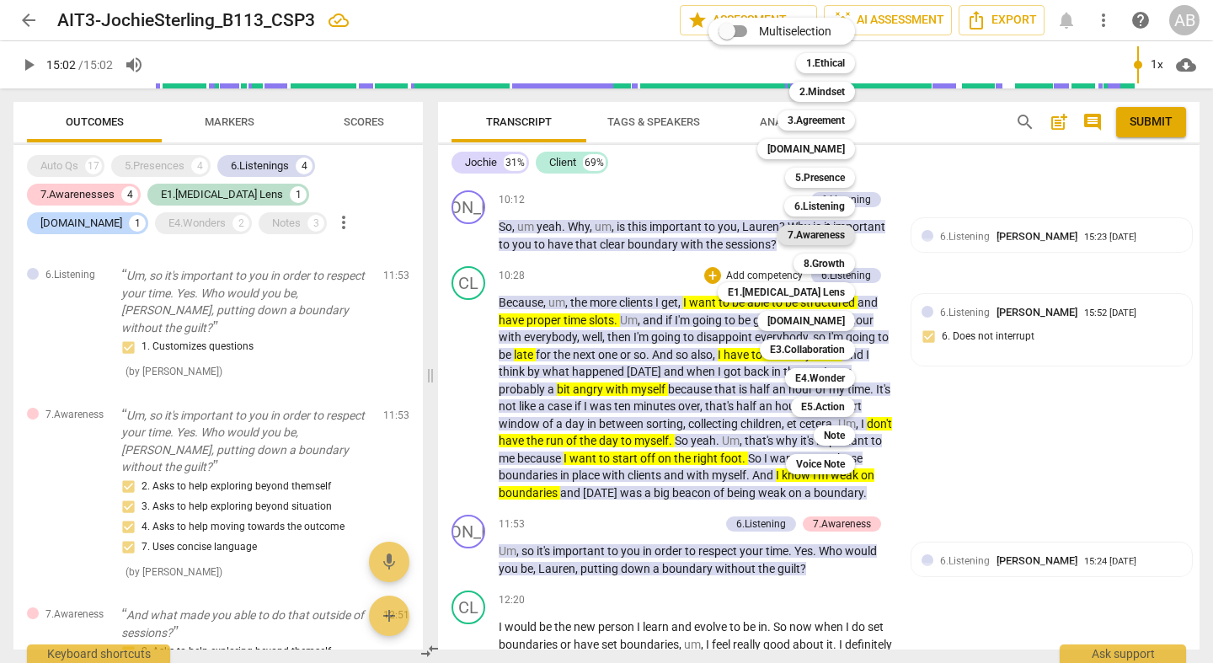
click at [827, 233] on b "7.Awareness" at bounding box center [816, 235] width 57 height 20
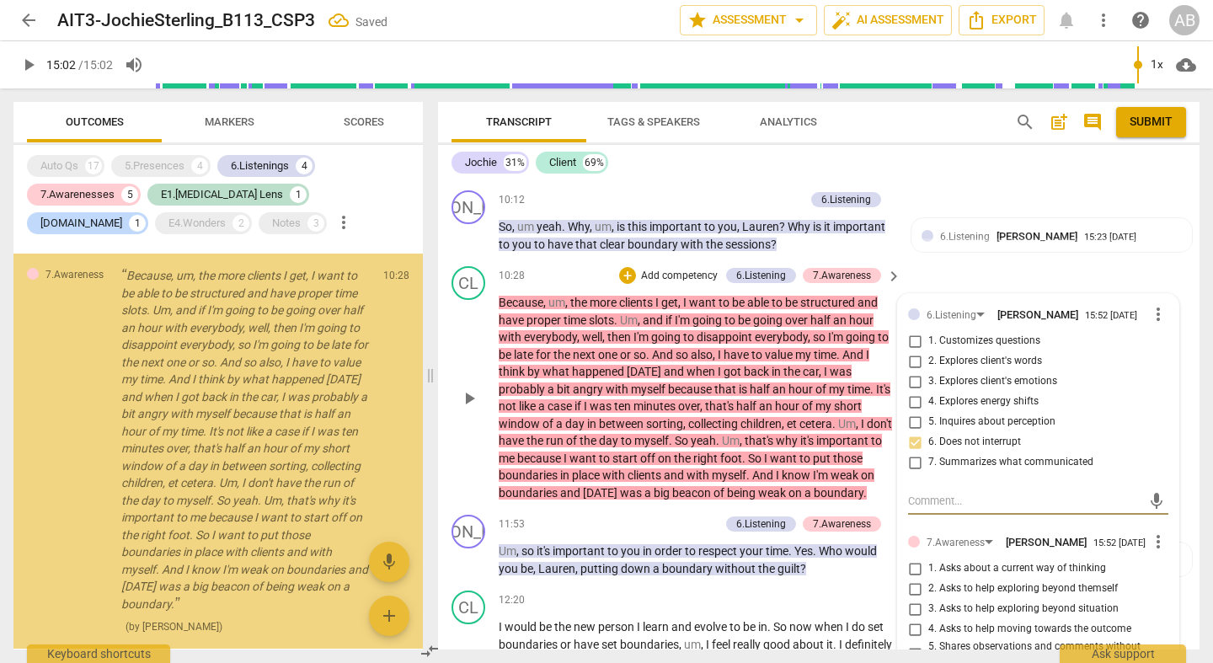
scroll to position [7279, 0]
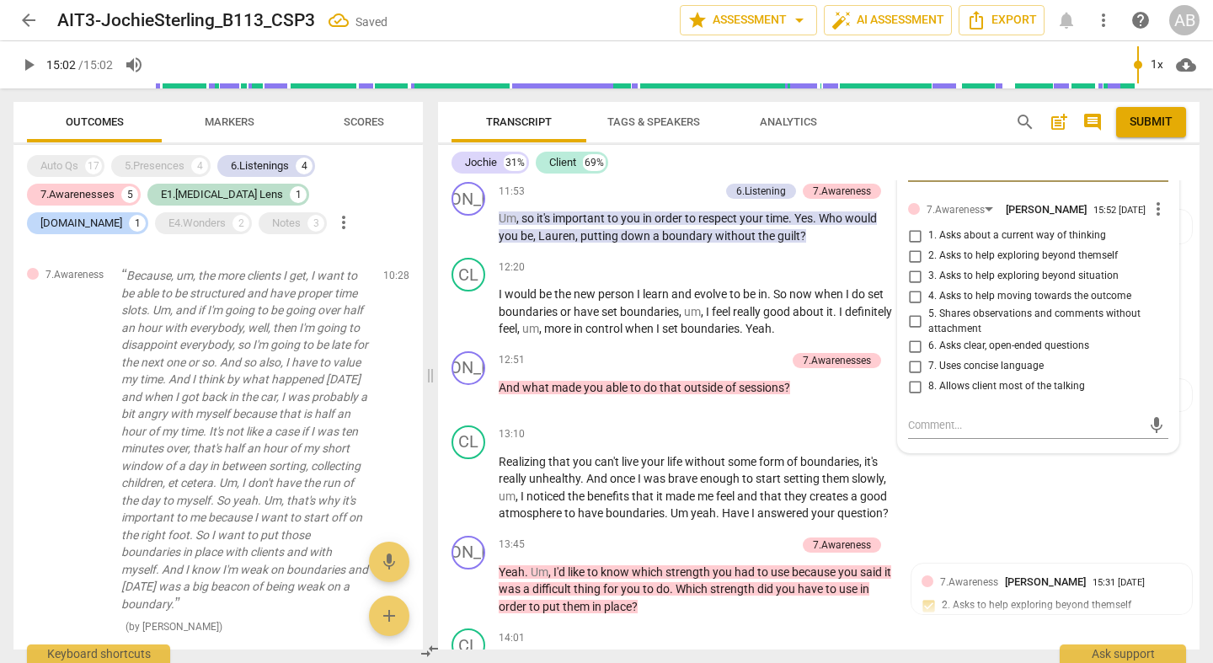
click at [915, 377] on input "8. Allows client most of the talking" at bounding box center [915, 387] width 27 height 20
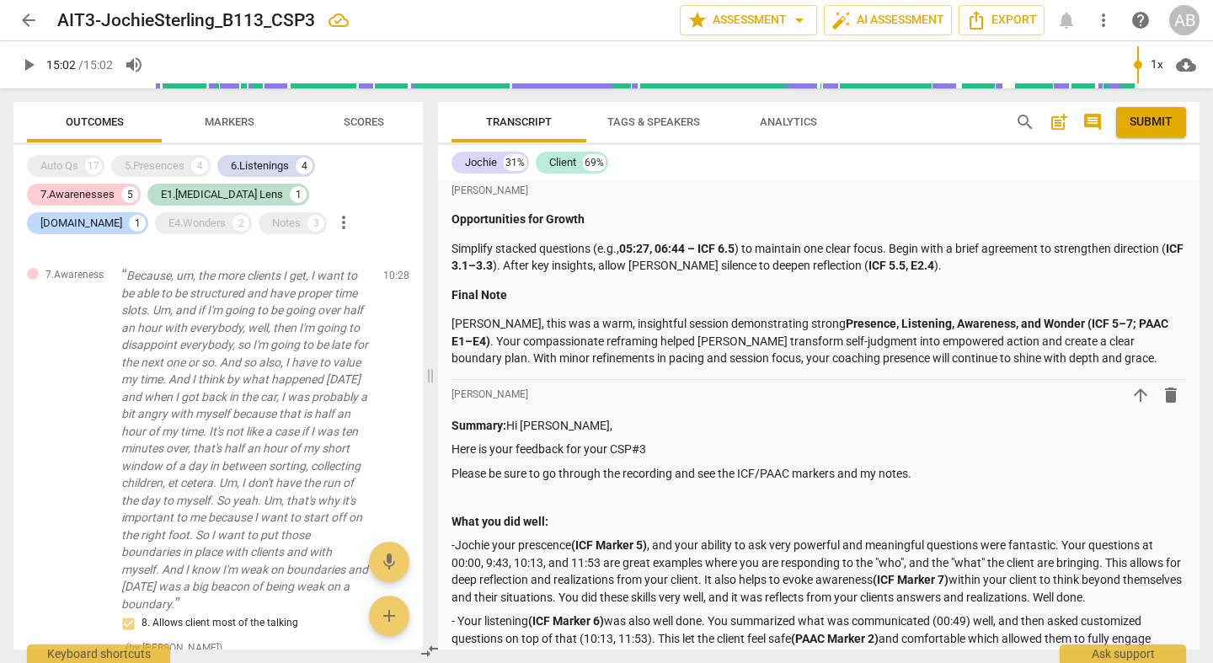
scroll to position [4187, 0]
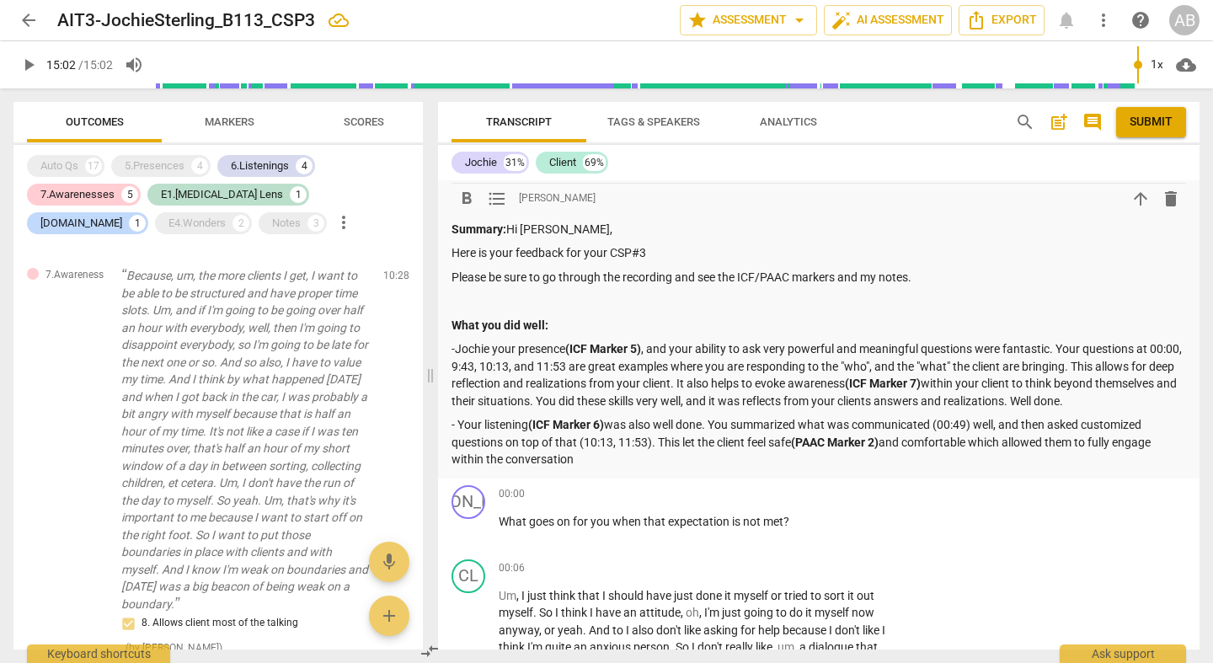
click at [762, 363] on p "-Jochie your presence (ICF Marker 5) , and your ability to ask very powerful an…" at bounding box center [819, 374] width 735 height 69
click at [791, 340] on p "-Jochie your presence (ICF Marker 5) , and your ability to ask very powerful an…" at bounding box center [819, 374] width 735 height 69
click at [871, 359] on p "-Jochie your presence (ICF Marker 5) , and your ability to ask very powerful an…" at bounding box center [819, 374] width 735 height 69
click at [1007, 365] on p "-Jochie your presence (ICF Marker 5) , and your ability to ask very powerful an…" at bounding box center [819, 374] width 735 height 69
click at [602, 416] on p "- Your listening (ICF Marker 6) was also well done. You summarized what was com…" at bounding box center [819, 442] width 735 height 52
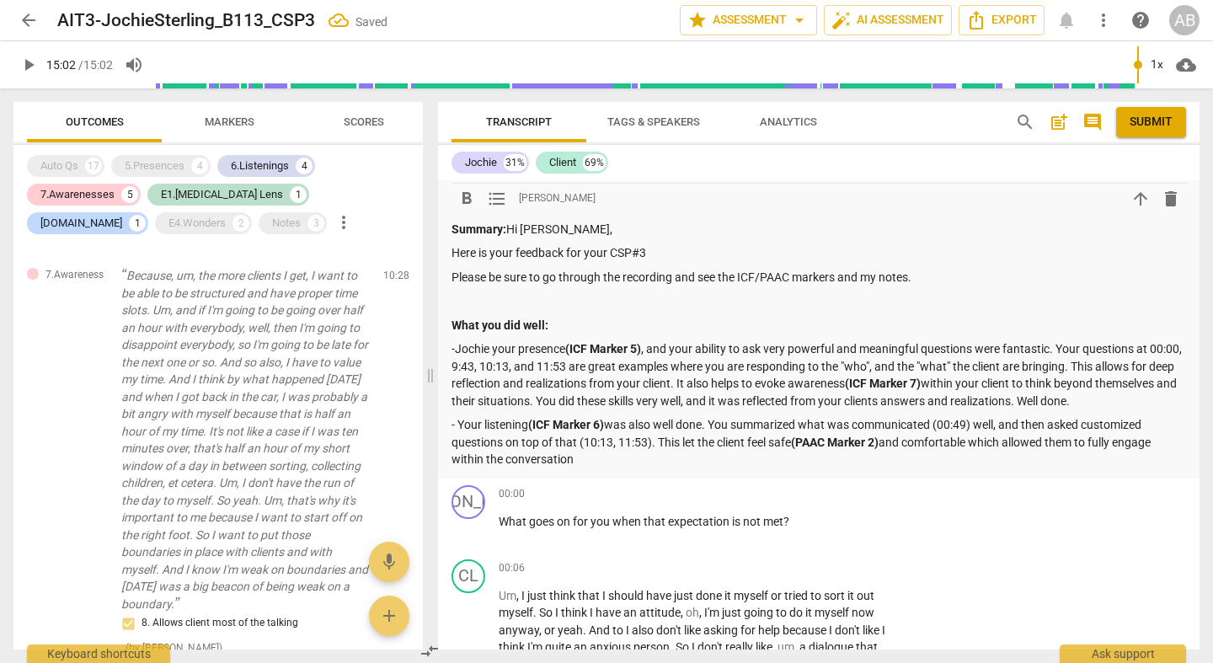
click at [606, 416] on p "- Your listening (ICF Marker 6) was also well done. You summarized what was com…" at bounding box center [819, 442] width 735 height 52
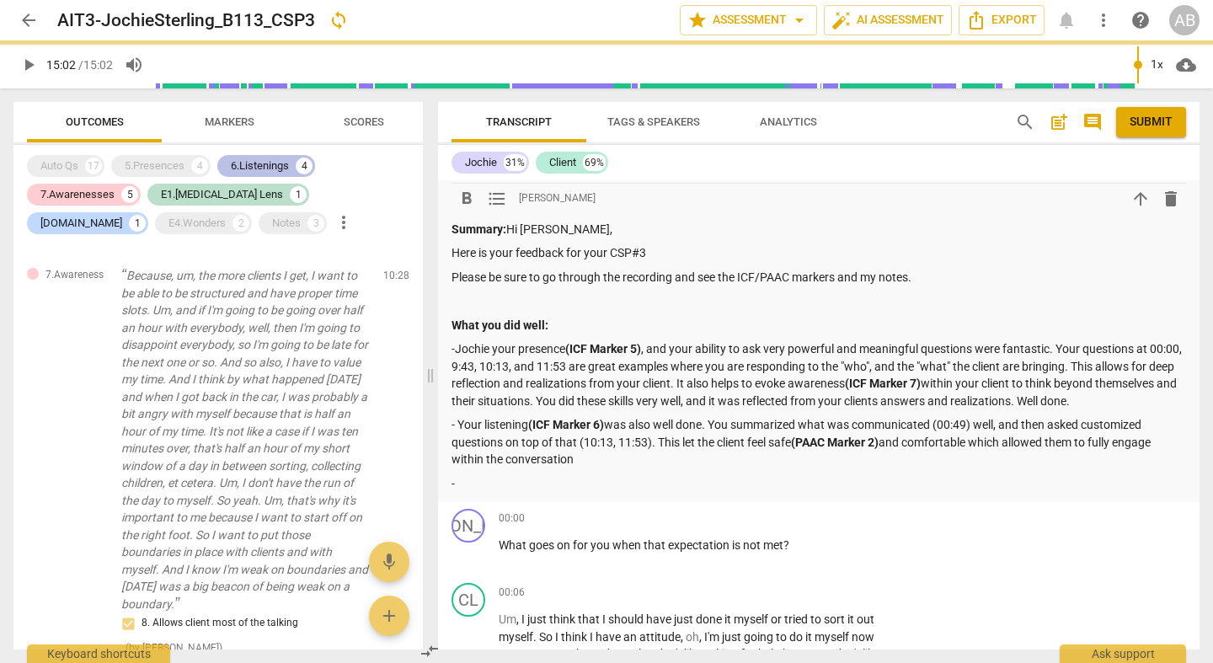
click at [265, 172] on div "6.Listenings" at bounding box center [260, 166] width 58 height 17
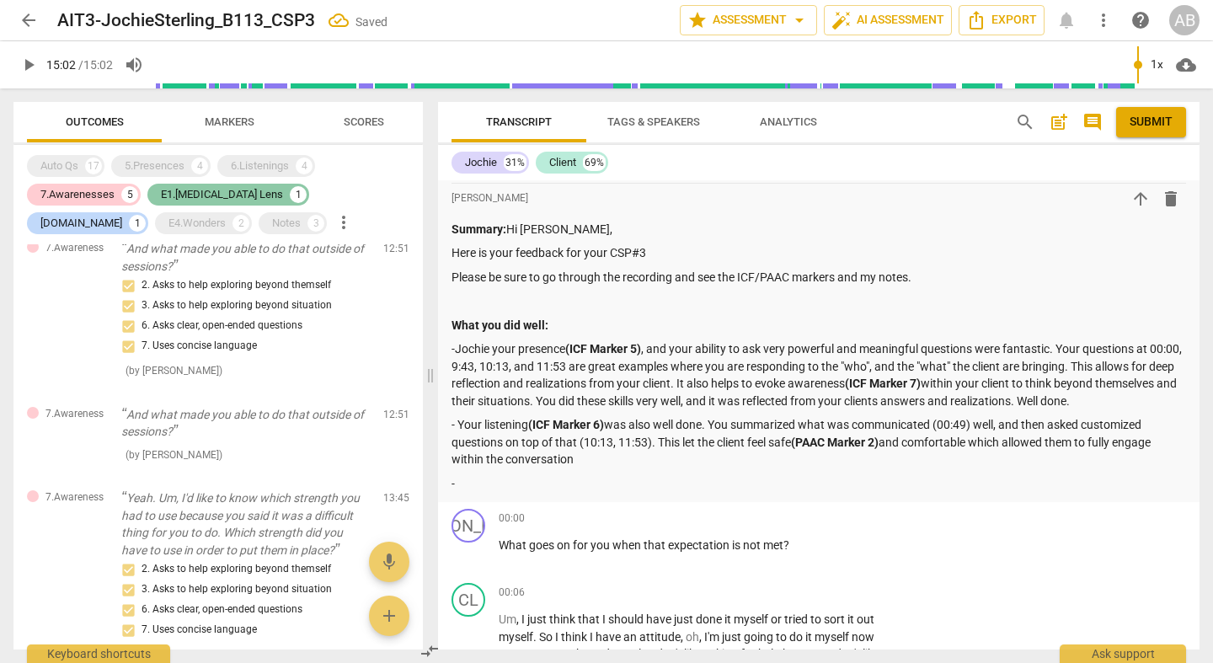
click at [166, 197] on div "E1.[MEDICAL_DATA] Lens" at bounding box center [222, 194] width 122 height 17
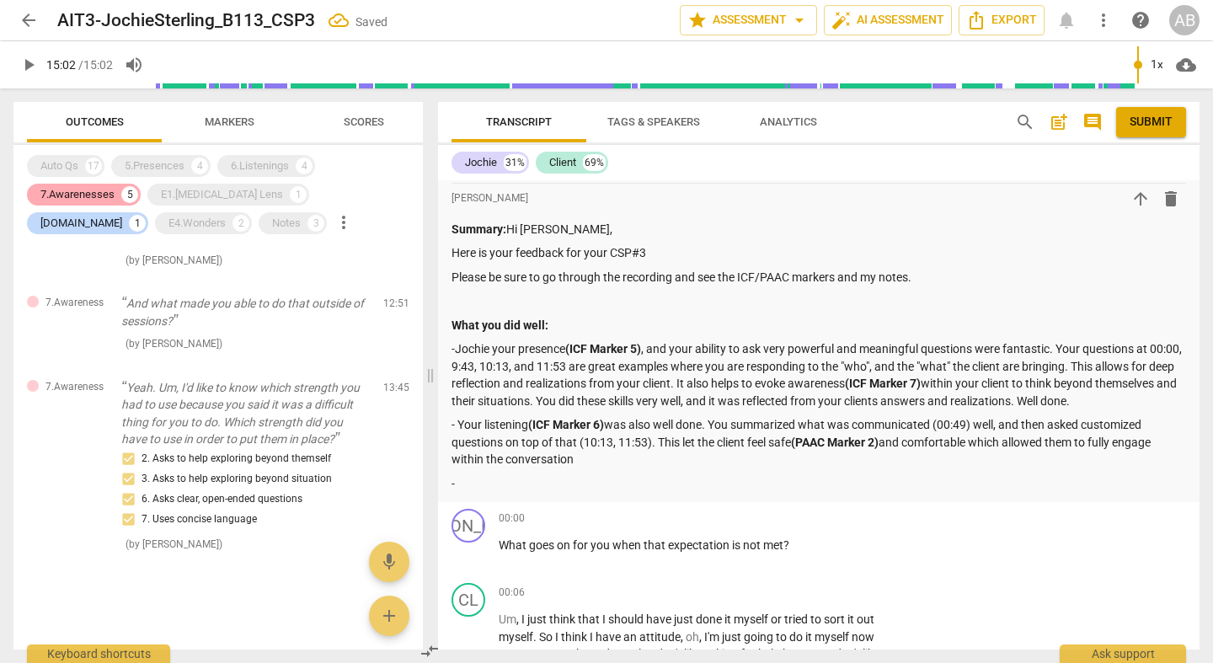
scroll to position [866, 0]
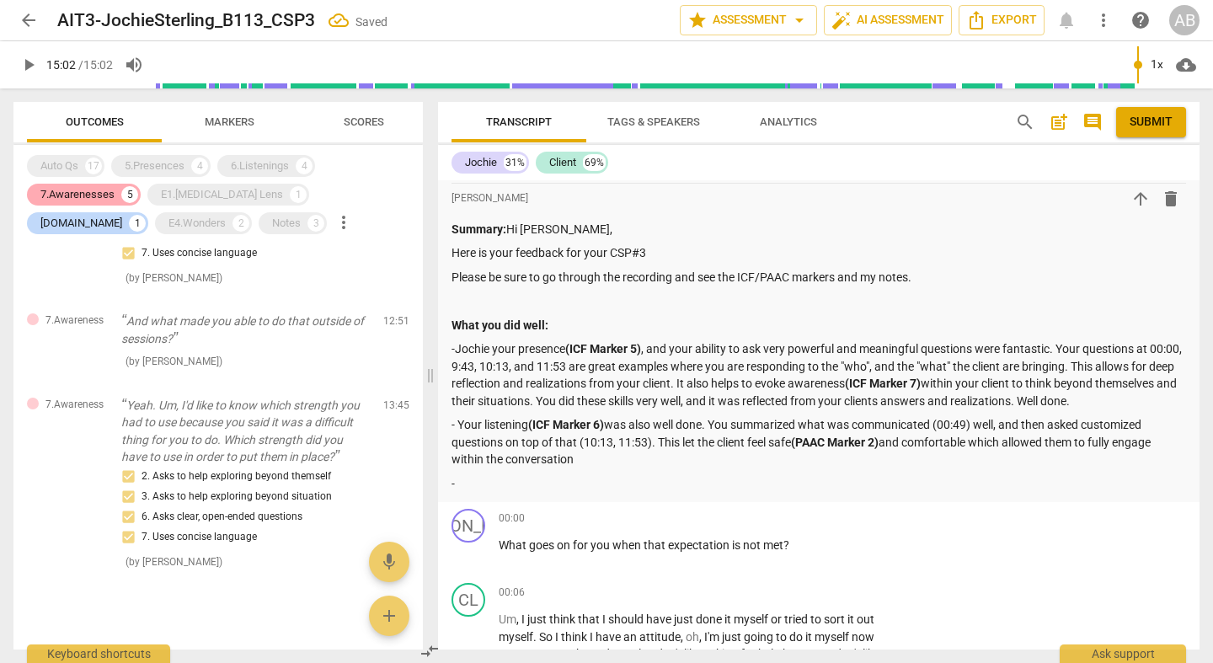
click at [94, 193] on div "7.Awarenesses" at bounding box center [77, 194] width 74 height 17
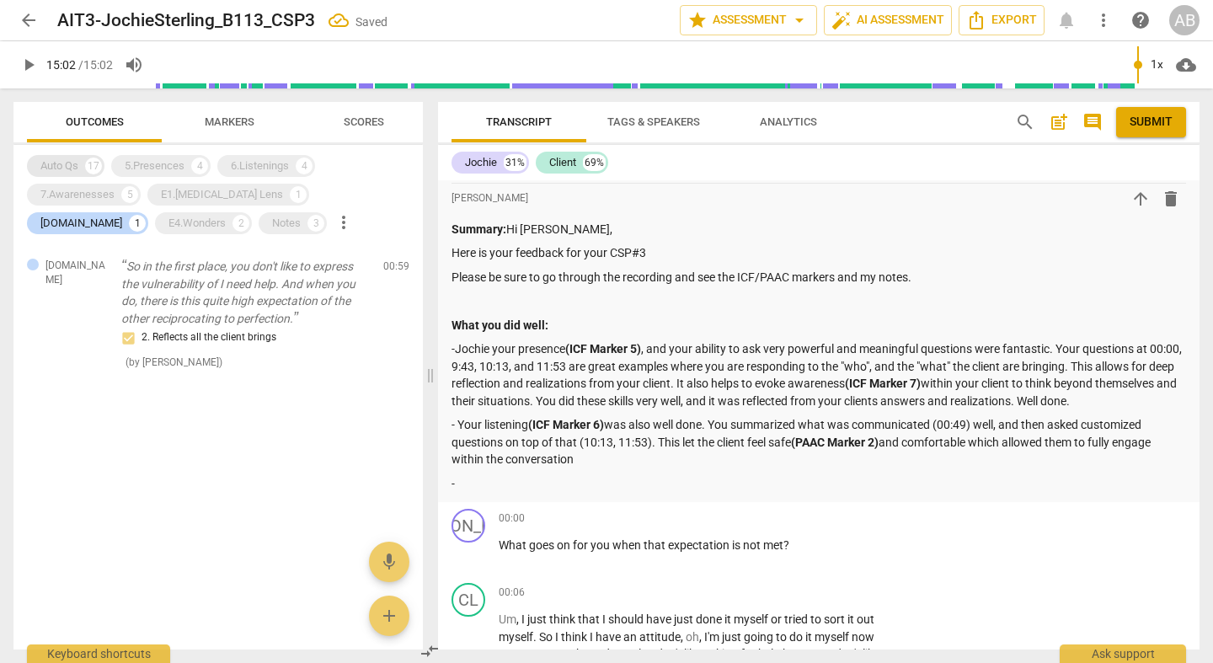
click at [78, 169] on div "Auto Qs" at bounding box center [59, 166] width 38 height 17
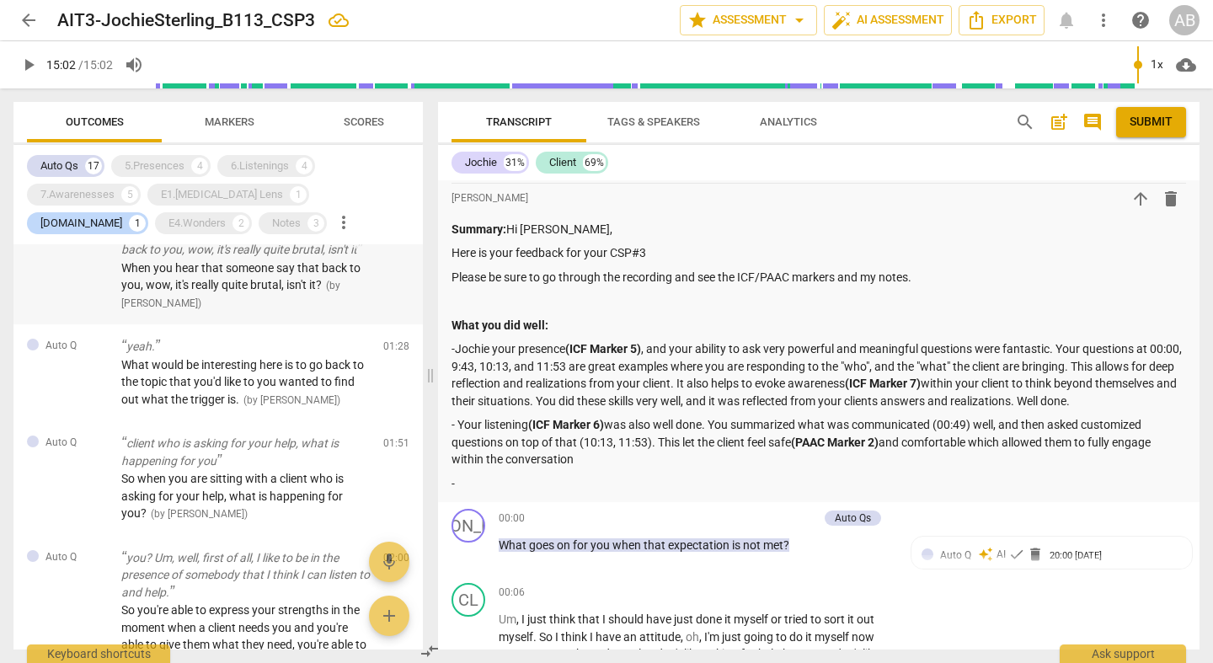
scroll to position [361, 0]
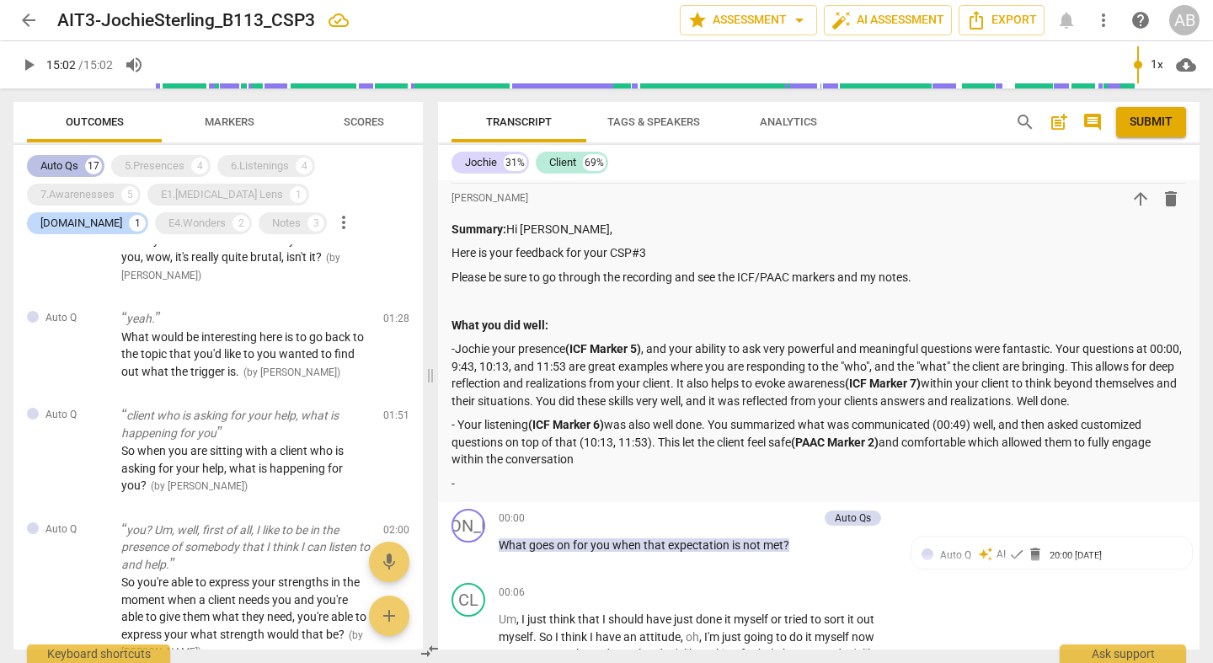
click at [73, 169] on div "Auto Qs" at bounding box center [59, 166] width 38 height 17
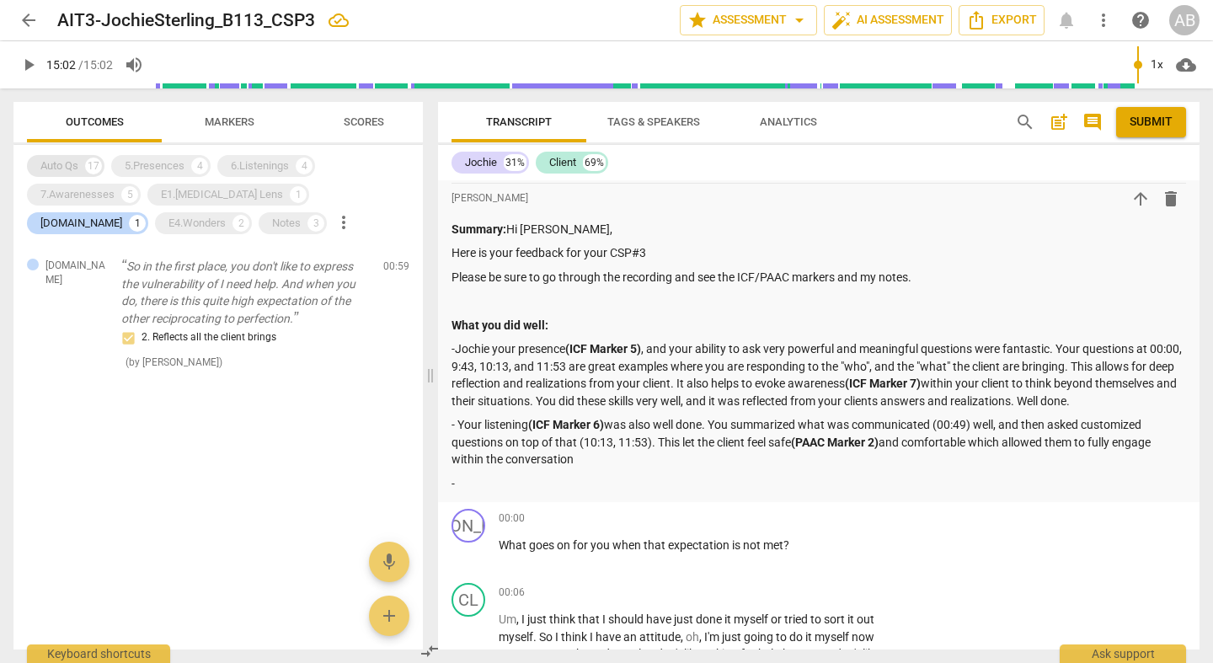
scroll to position [0, 0]
click at [122, 215] on div "[DOMAIN_NAME]" at bounding box center [81, 223] width 82 height 17
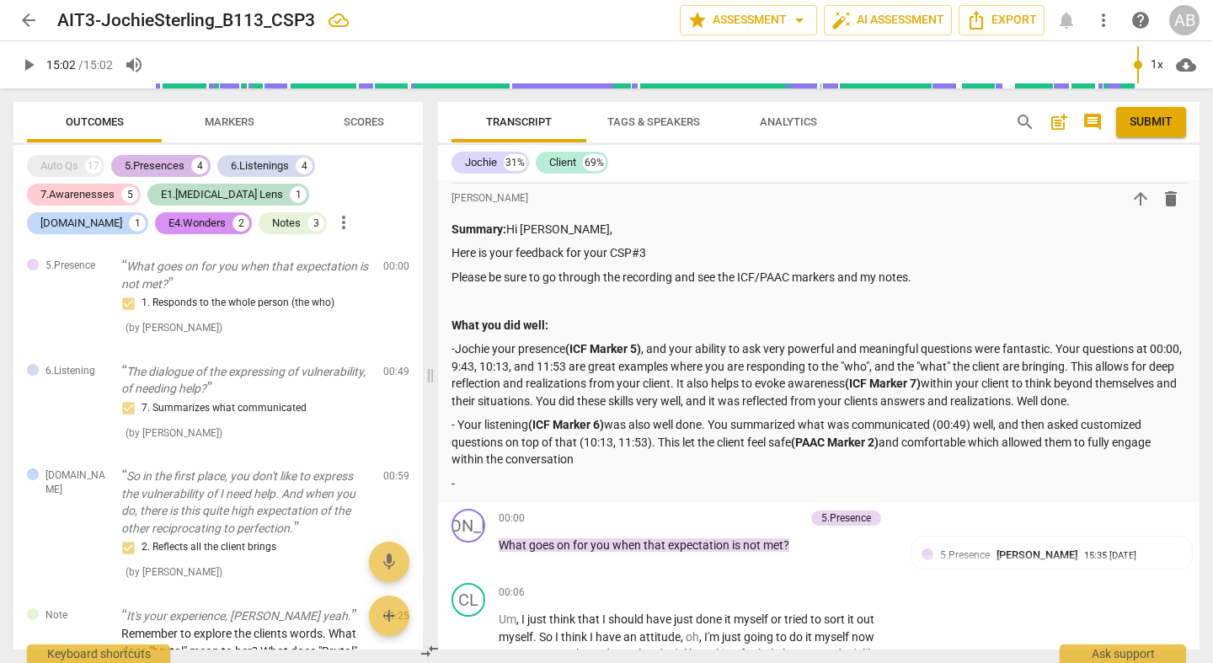
click at [168, 166] on div "5.Presences" at bounding box center [155, 166] width 60 height 17
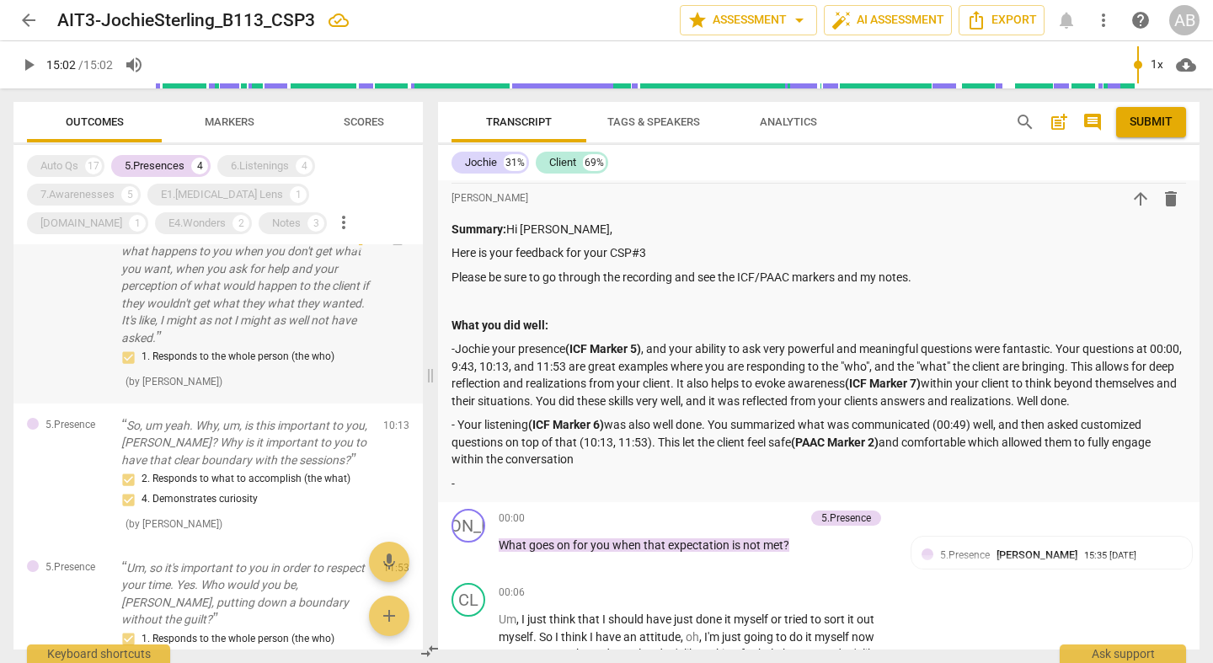
scroll to position [243, 0]
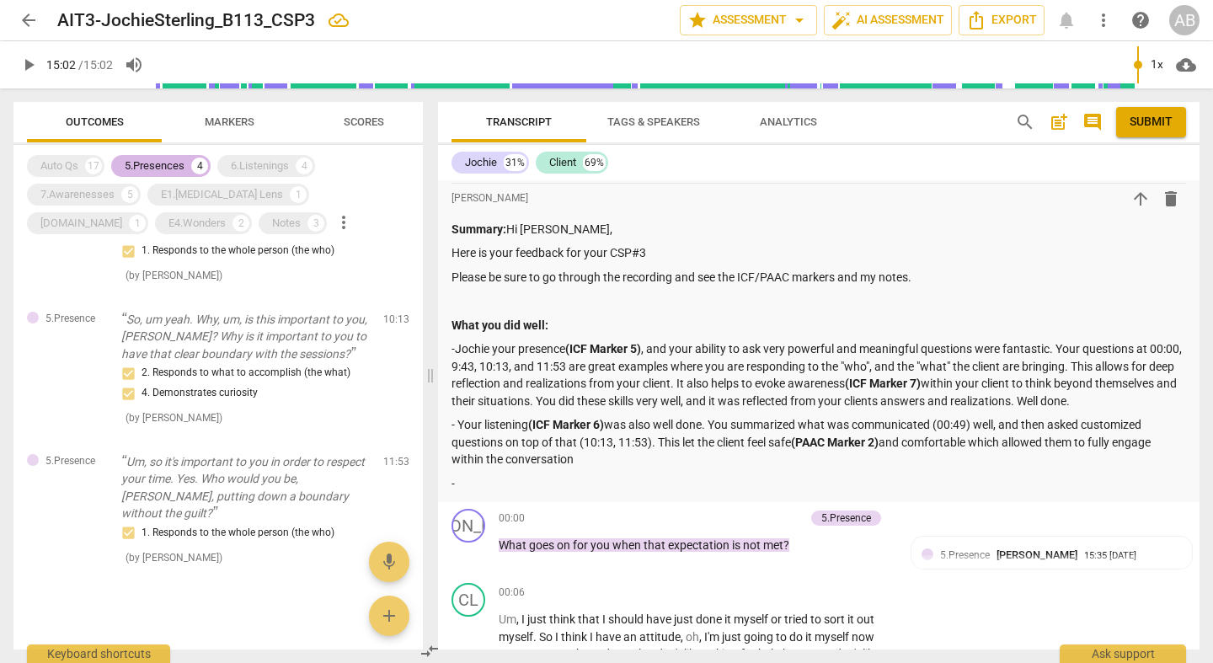
click at [166, 169] on div "5.Presences" at bounding box center [155, 166] width 60 height 17
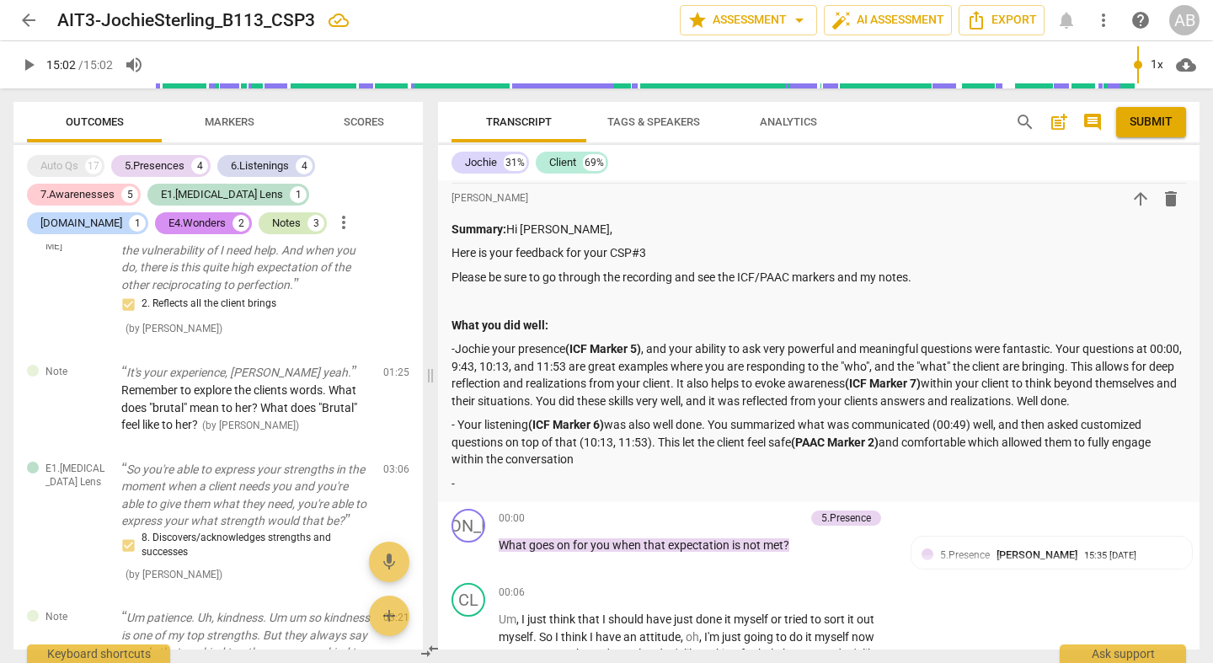
click at [272, 228] on div "Notes" at bounding box center [286, 223] width 29 height 17
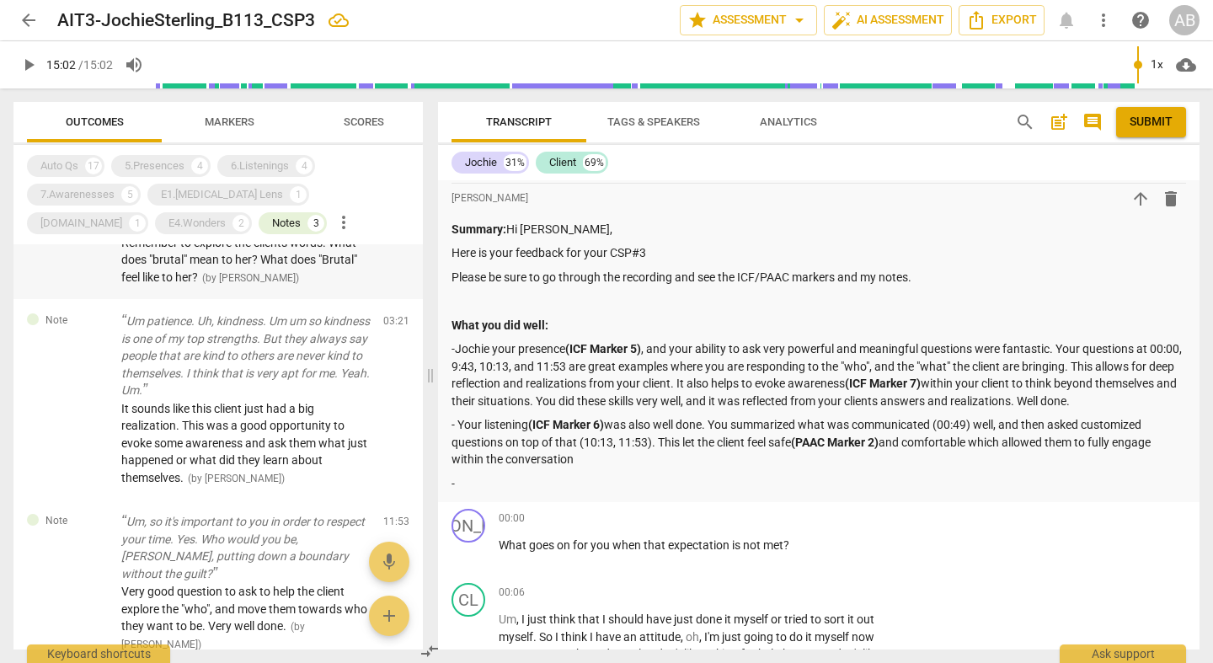
scroll to position [0, 0]
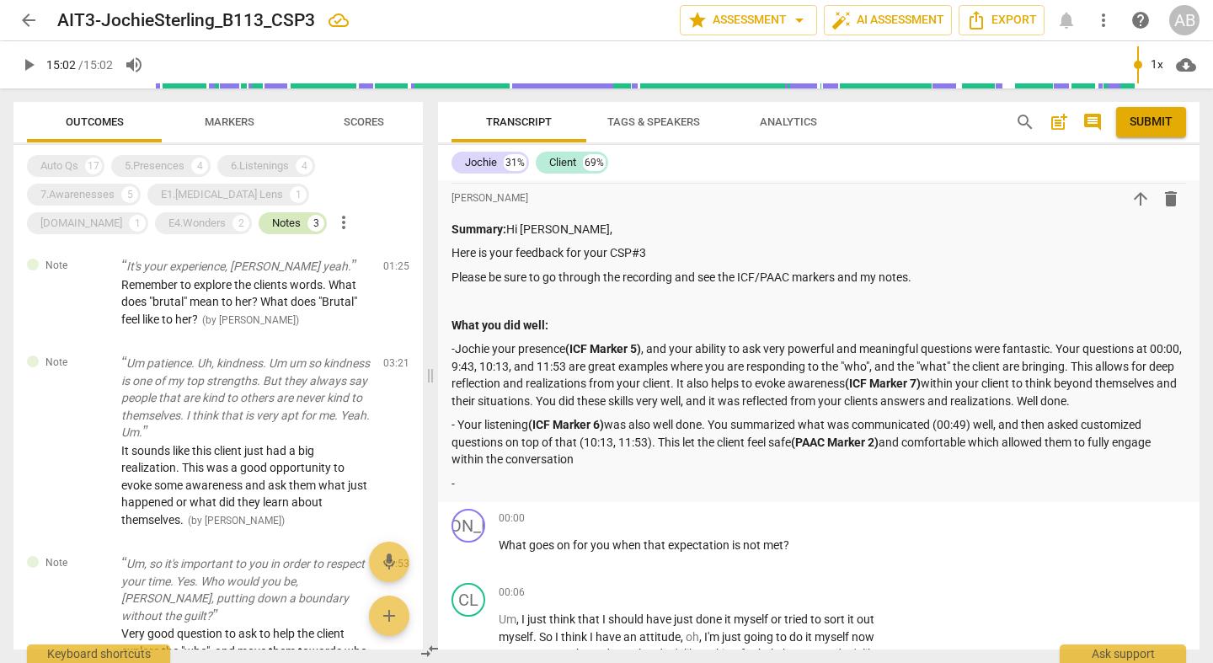
click at [272, 227] on div "Notes" at bounding box center [286, 223] width 29 height 17
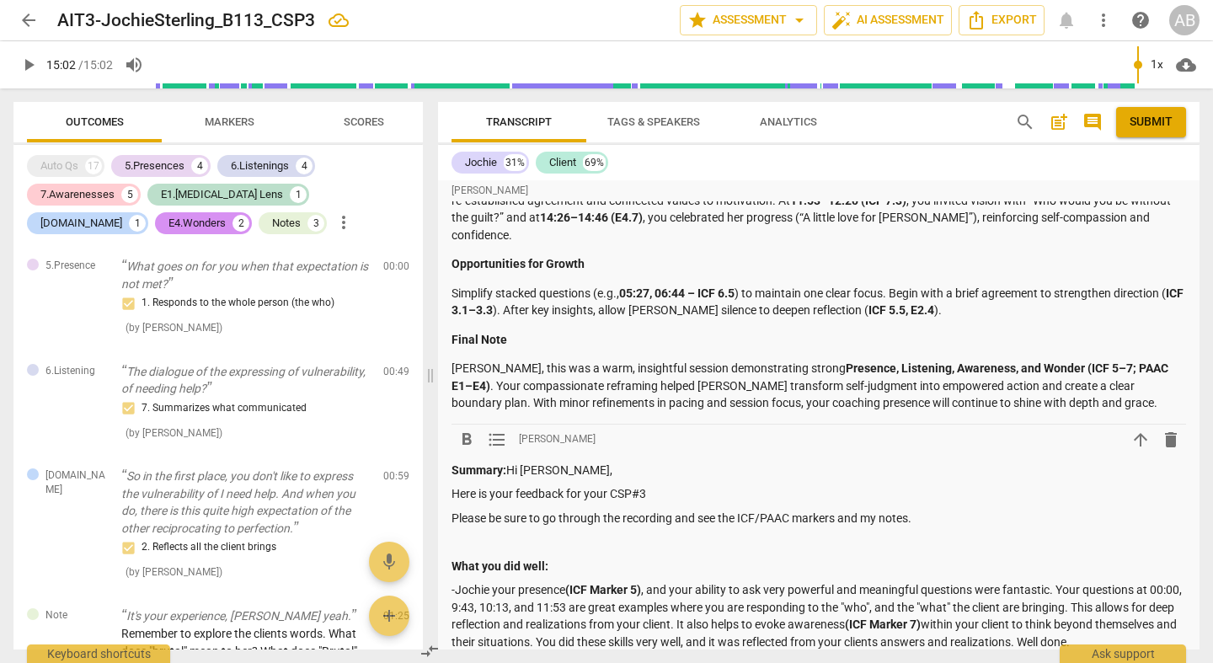
scroll to position [4108, 0]
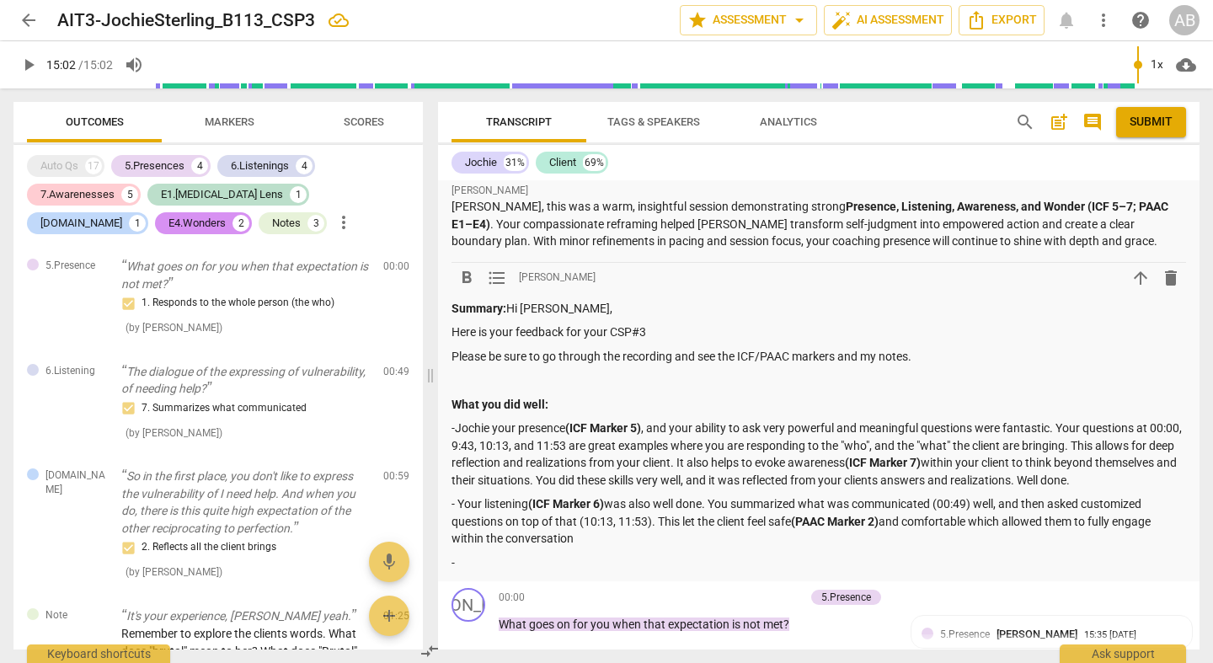
click at [552, 509] on div "Summary: Hi [PERSON_NAME], Here is your feedback for your CSP#3 Please be sure …" at bounding box center [819, 436] width 735 height 272
click at [548, 554] on p "-" at bounding box center [819, 563] width 735 height 18
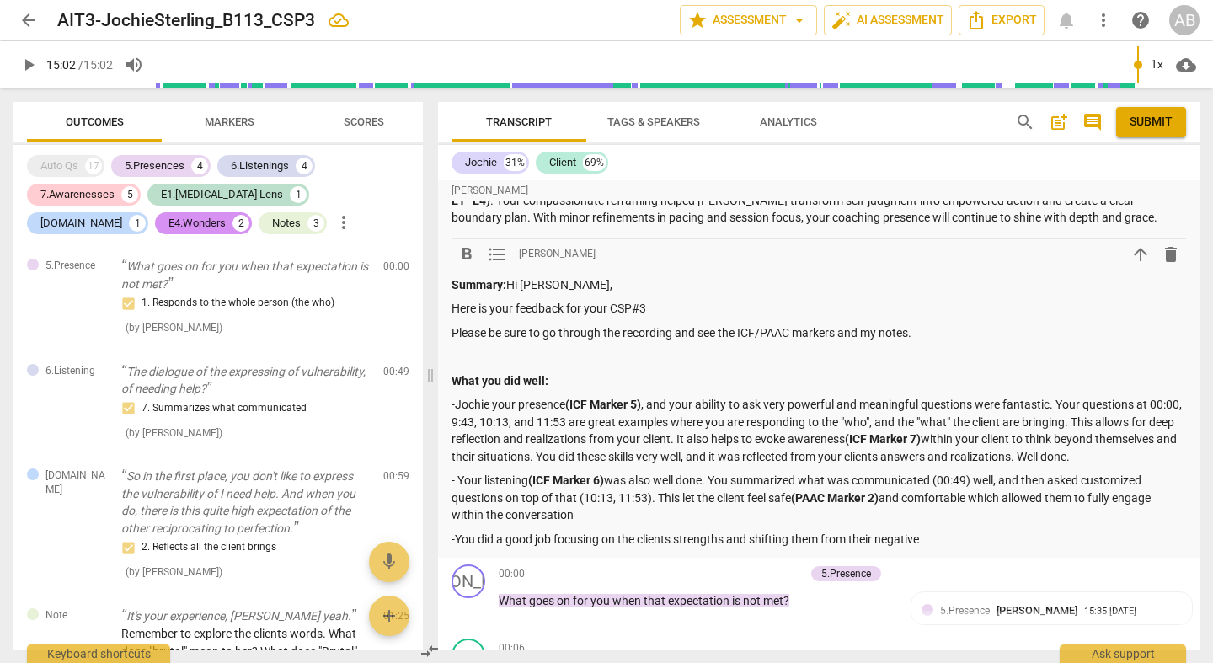
scroll to position [4160, 0]
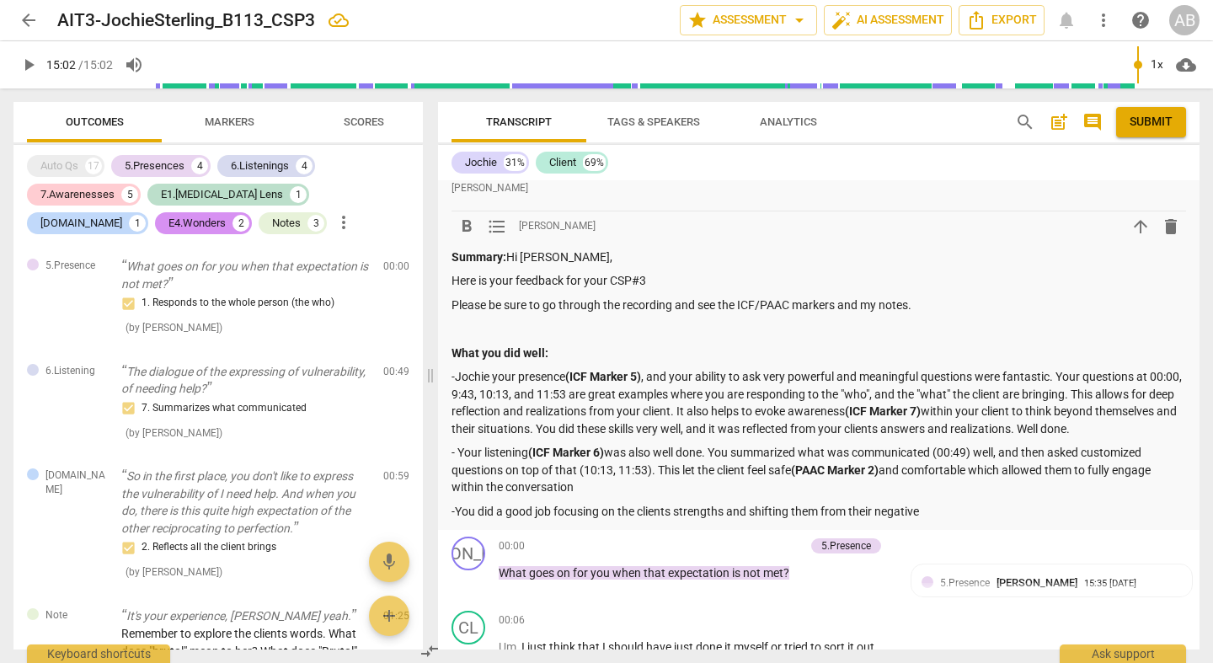
click at [963, 503] on p "-You did a good job focusing on the clients strengths and shifting them from th…" at bounding box center [819, 512] width 735 height 18
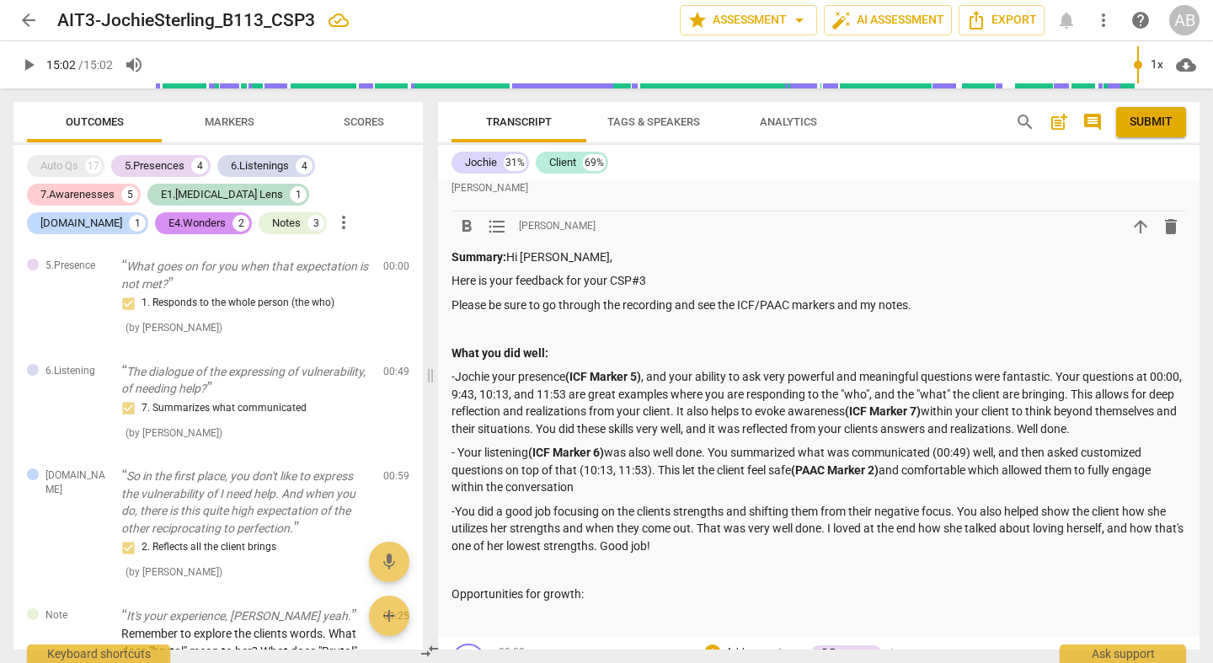
scroll to position [4295, 0]
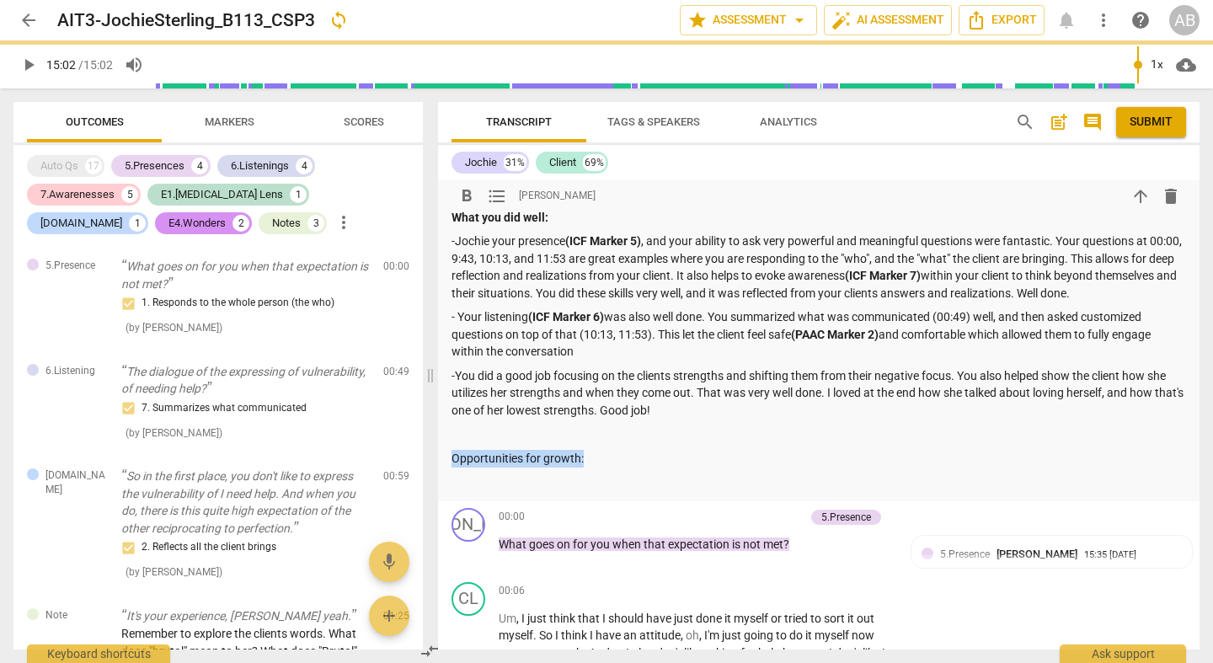
drag, startPoint x: 499, startPoint y: 414, endPoint x: 418, endPoint y: 416, distance: 80.9
click at [419, 416] on div "Outcomes Markers Scores Auto Qs 17 5.Presences 4 6.Listenings 4 7.Awarenesses 5…" at bounding box center [606, 375] width 1213 height 575
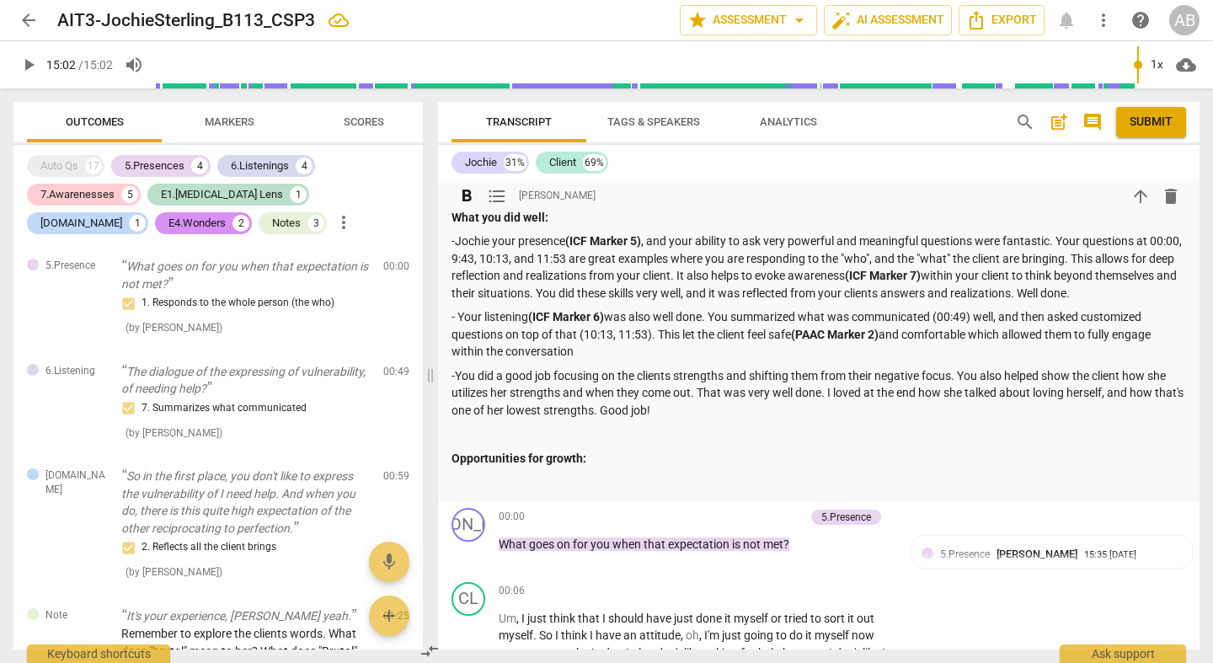
click at [716, 425] on p at bounding box center [819, 434] width 735 height 18
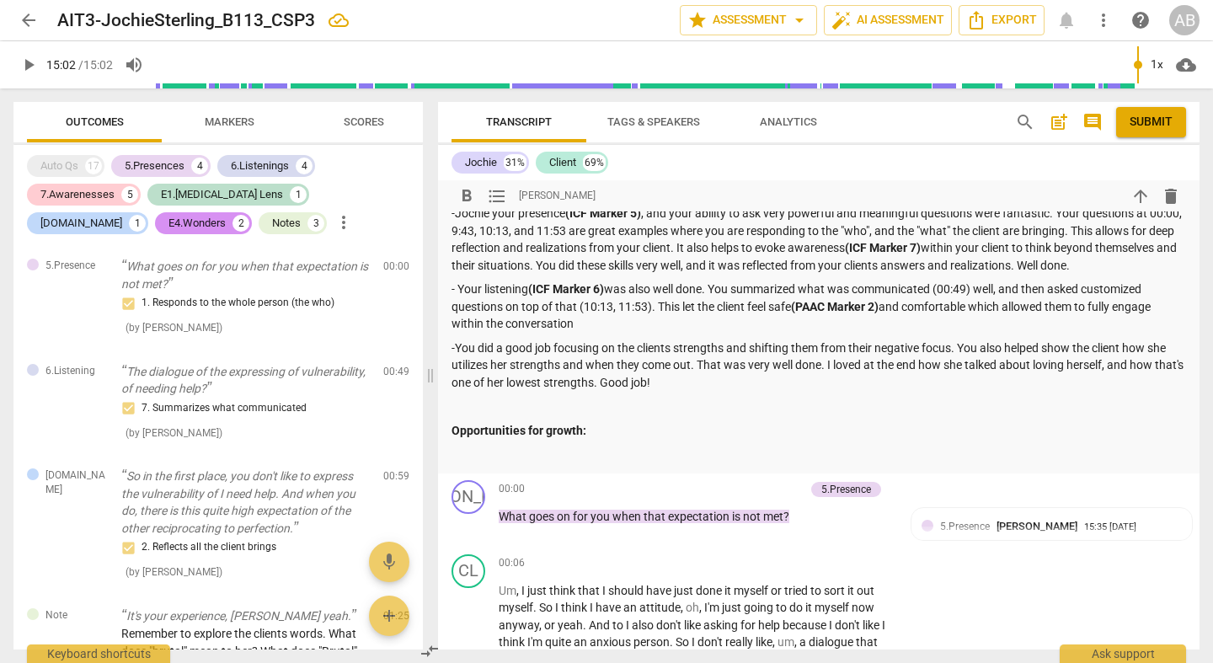
drag, startPoint x: 619, startPoint y: 388, endPoint x: 621, endPoint y: 377, distance: 10.2
click at [618, 422] on p "Opportunities for growth:" at bounding box center [819, 431] width 735 height 18
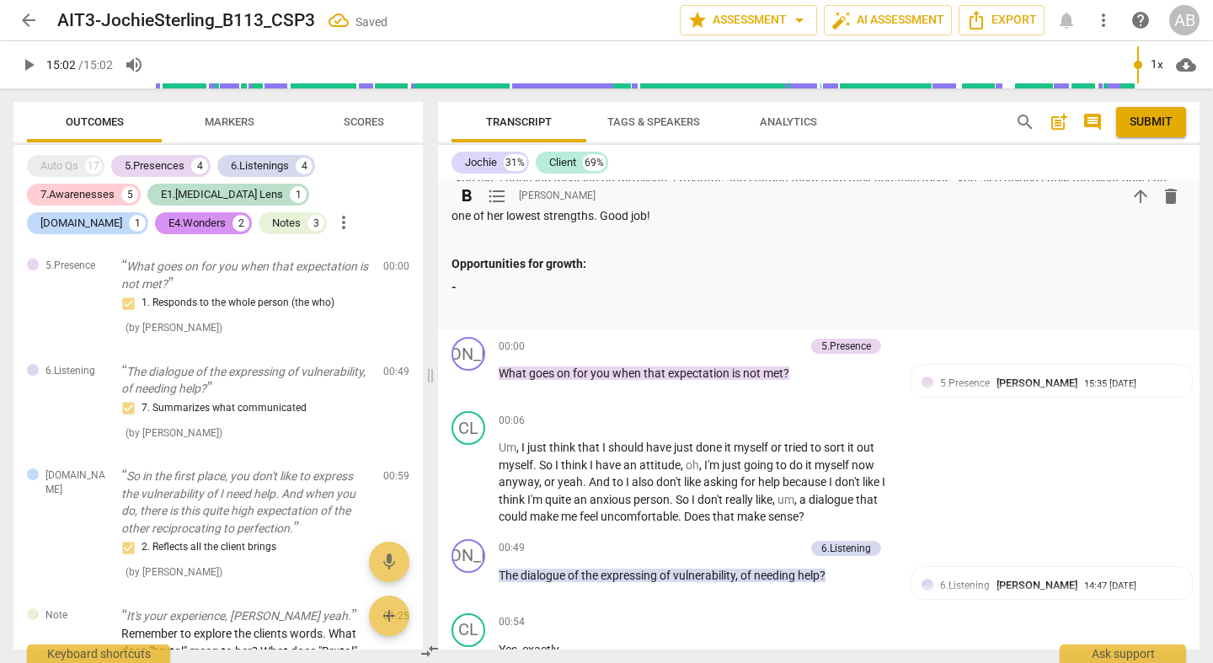
scroll to position [4410, 0]
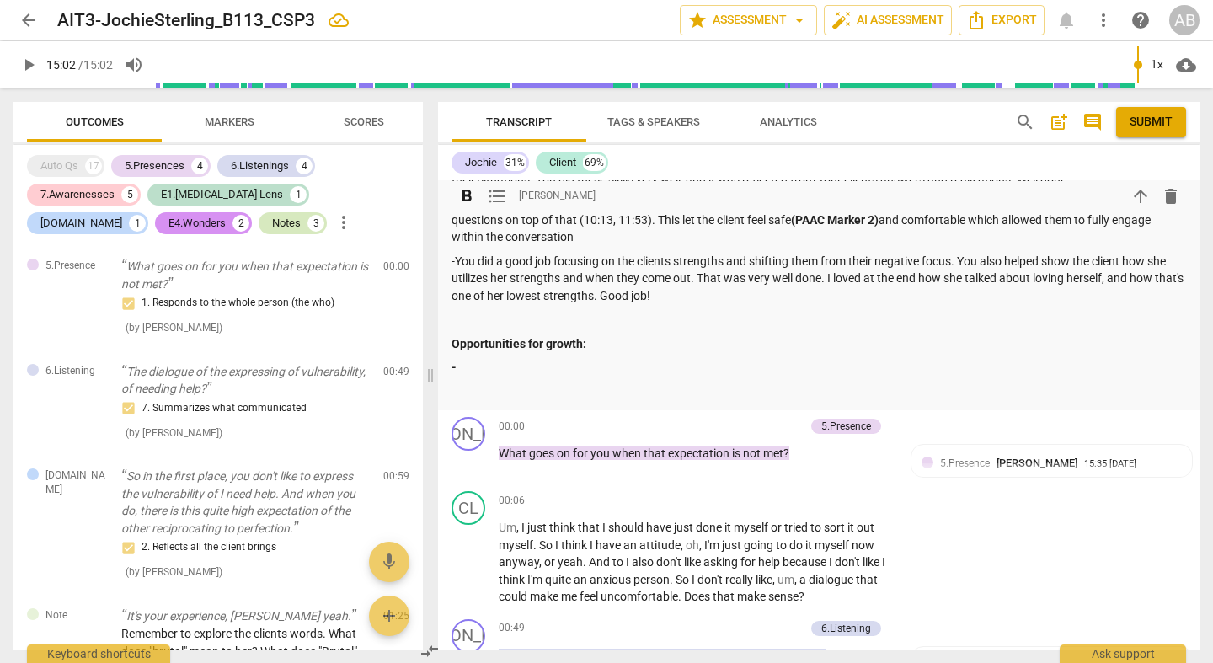
click at [272, 220] on div "Notes" at bounding box center [286, 223] width 29 height 17
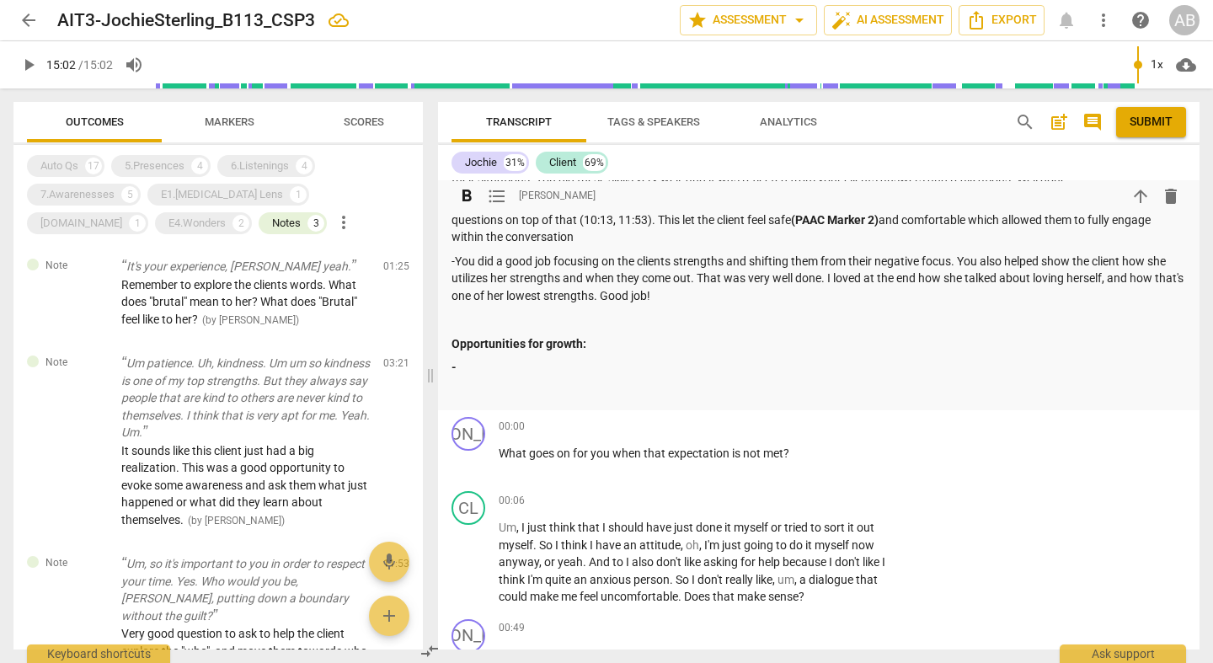
click at [587, 313] on div "Summary: Hi [PERSON_NAME], Here is your feedback for your CSP#3 Please be sure …" at bounding box center [819, 199] width 735 height 403
click at [597, 359] on p "-" at bounding box center [819, 368] width 735 height 18
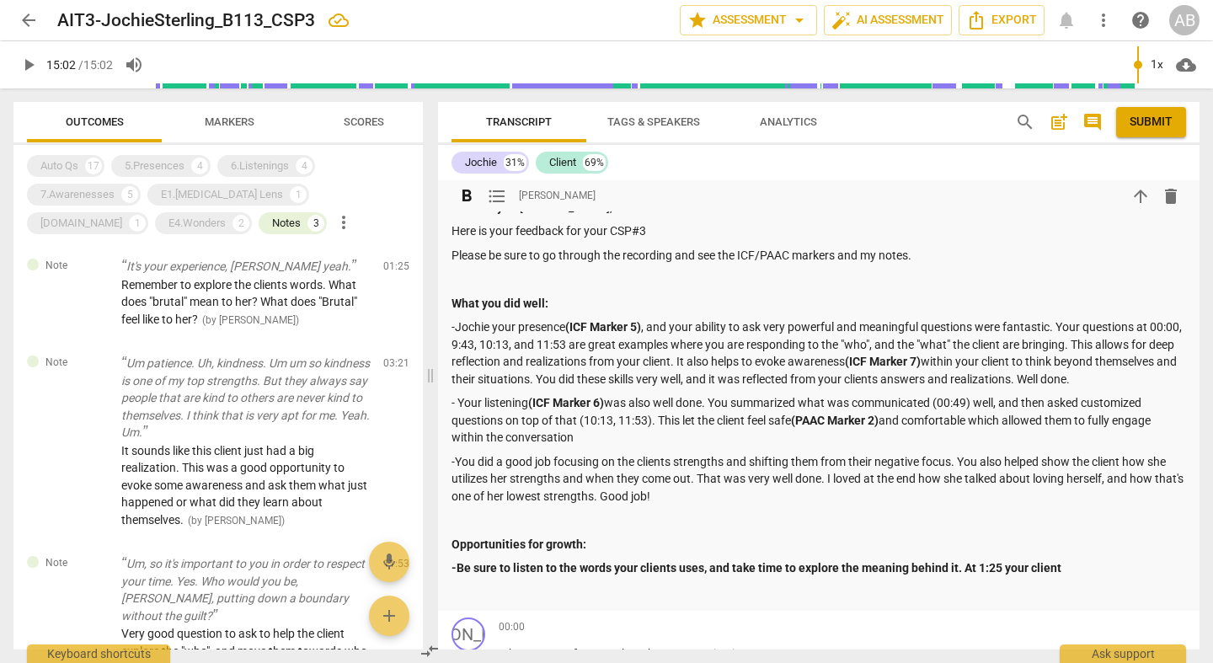
scroll to position [4244, 0]
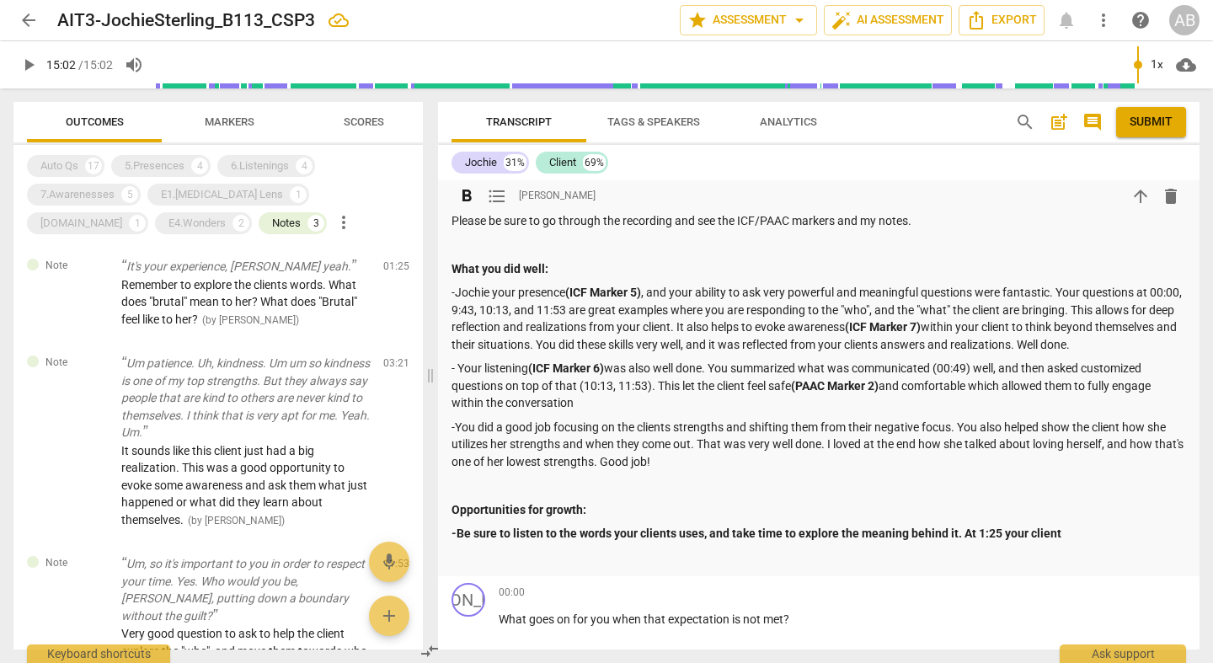
click at [1112, 525] on p "-Be sure to listen to the words your clients uses, and take time to explore the…" at bounding box center [819, 534] width 735 height 18
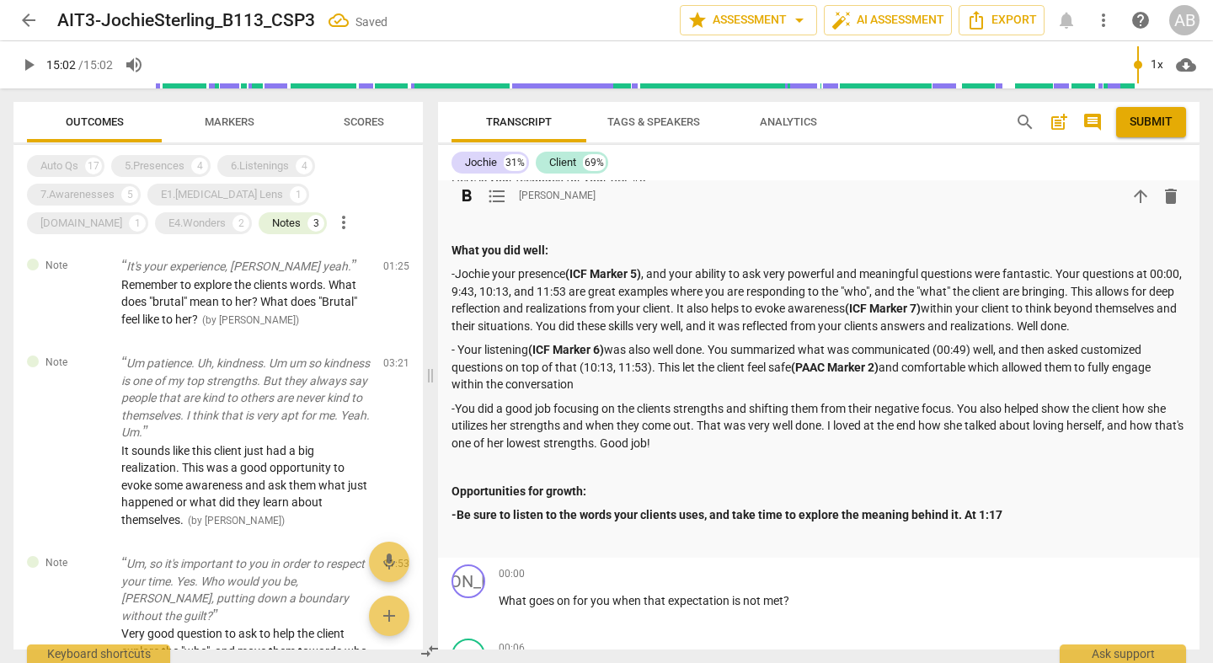
click at [1039, 456] on div "Summary: Hi [PERSON_NAME], Here is your feedback for your CSP#3 Please be sure …" at bounding box center [819, 347] width 735 height 403
click at [1041, 506] on p "-Be sure to listen to the words your clients uses, and take time to explore the…" at bounding box center [819, 515] width 735 height 18
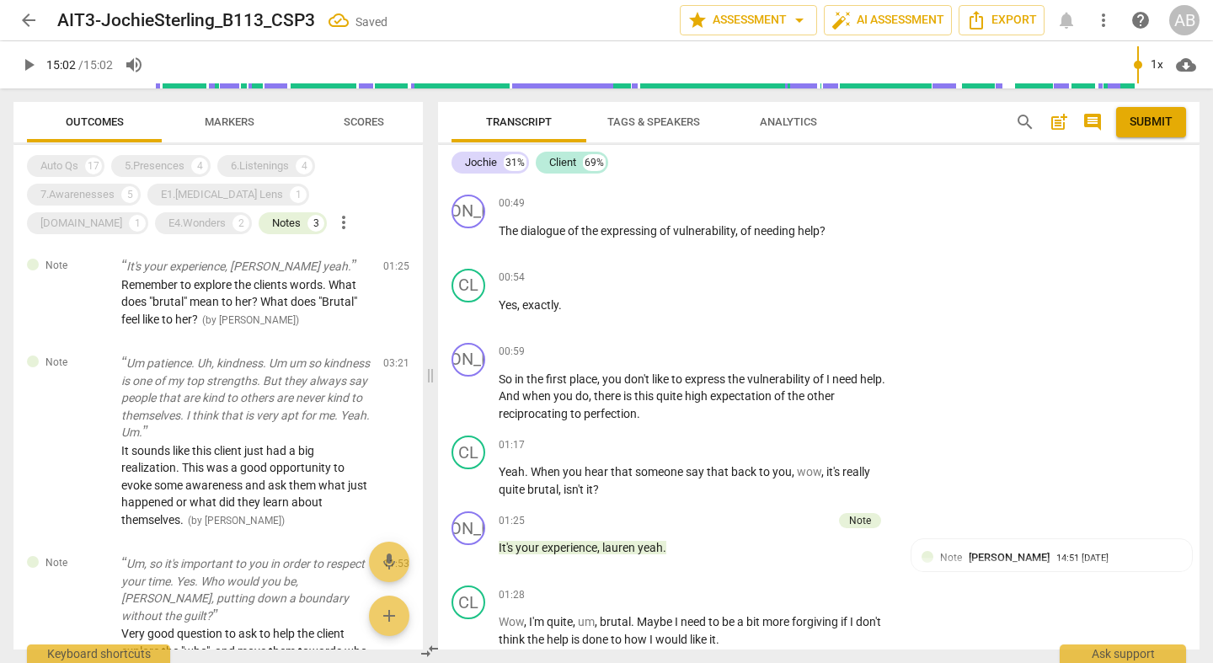
scroll to position [4468, 0]
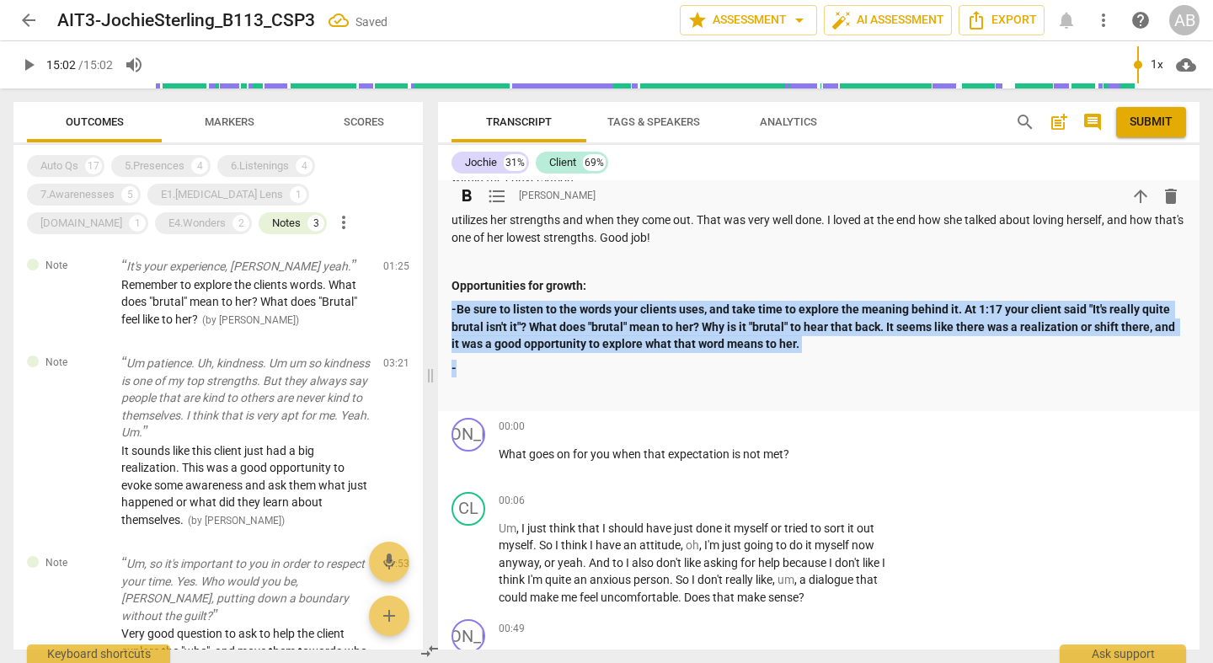
drag, startPoint x: 506, startPoint y: 329, endPoint x: 440, endPoint y: 266, distance: 91.8
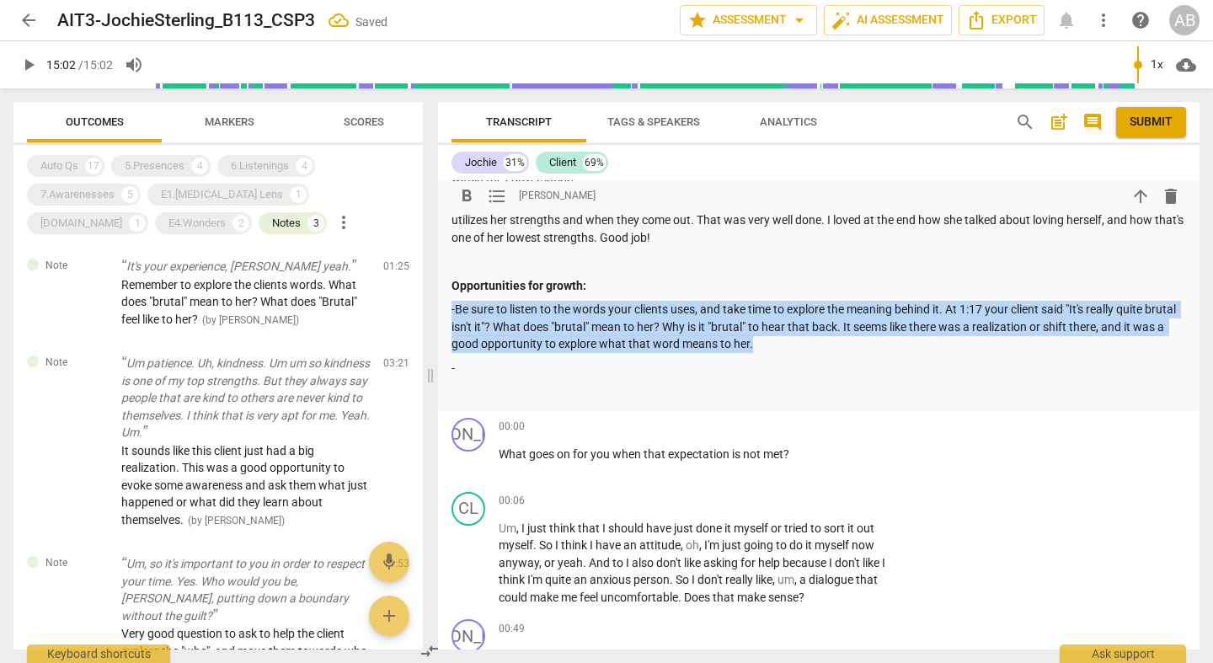
scroll to position [4471, 0]
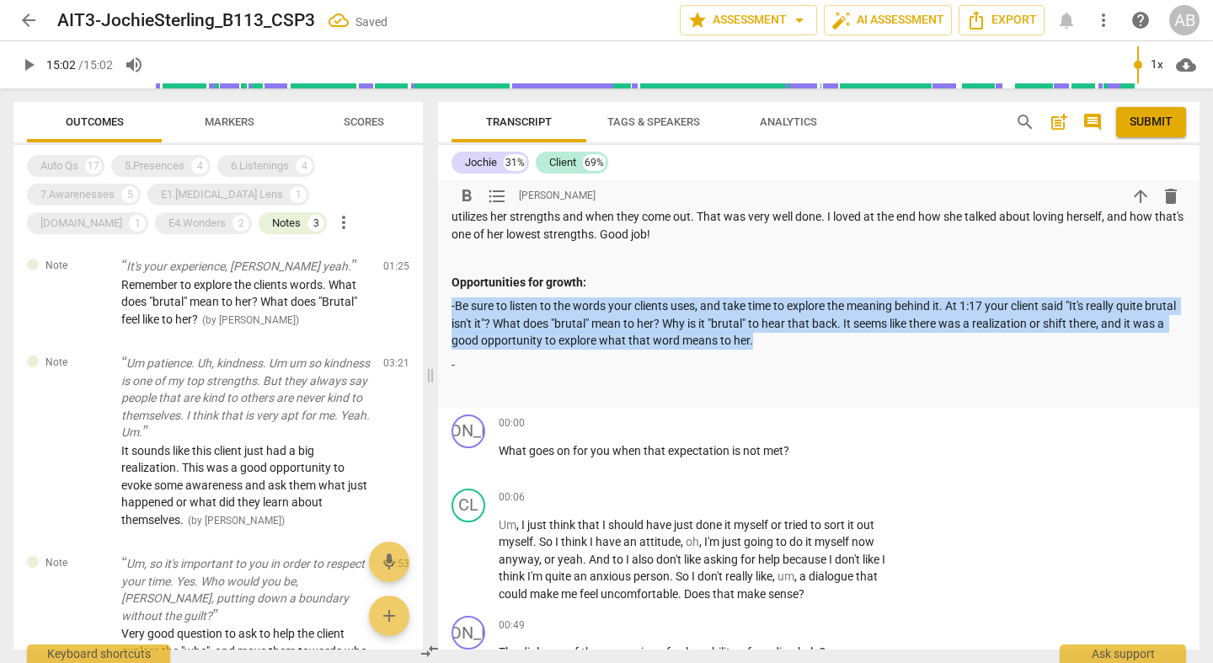
click at [554, 308] on div "Summary: Hi [PERSON_NAME], Here is your feedback for your CSP#3 Please be sure …" at bounding box center [819, 167] width 735 height 461
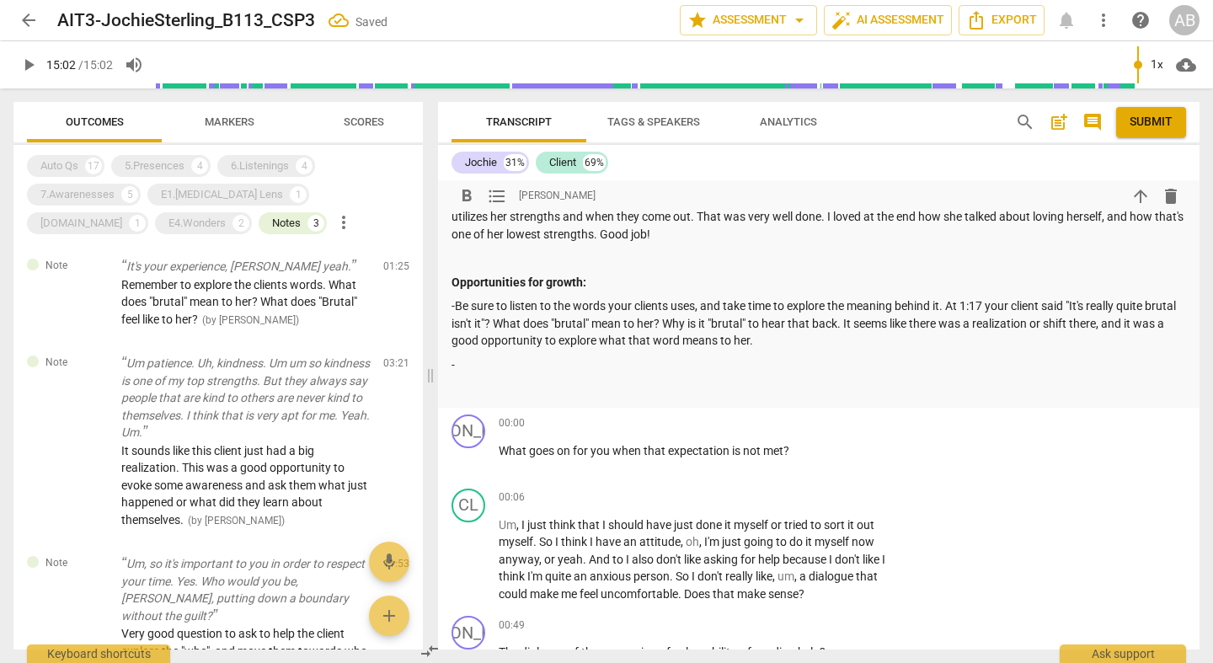
click at [541, 356] on p "-" at bounding box center [819, 365] width 735 height 18
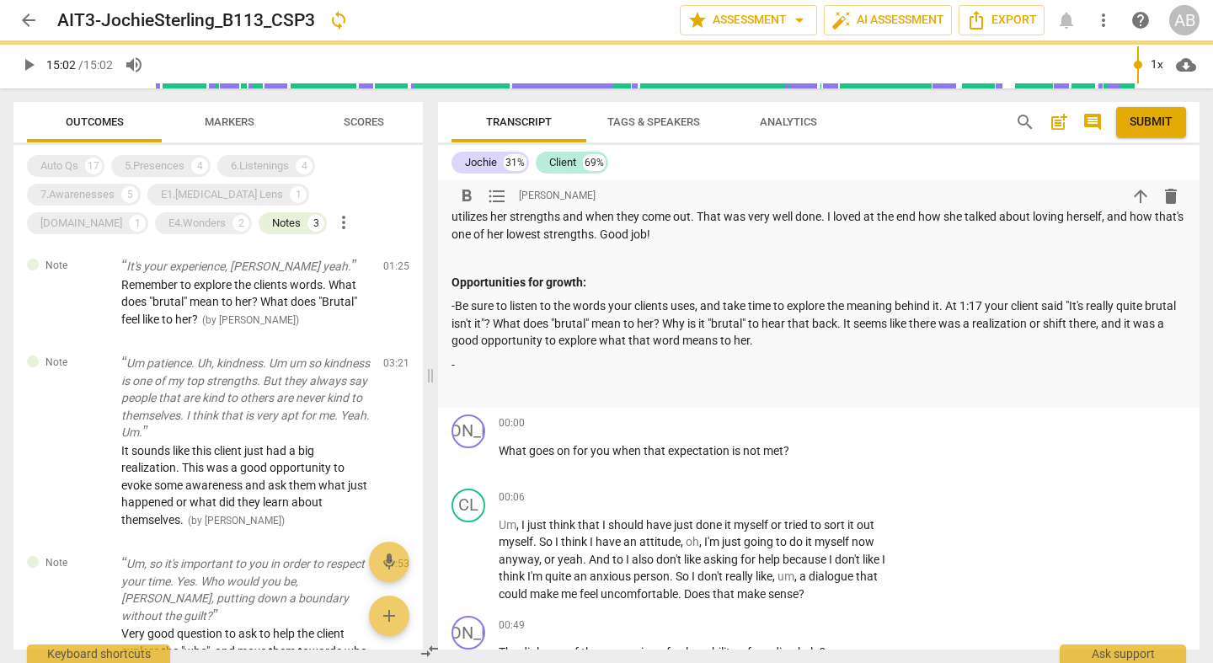
click at [543, 356] on p "-" at bounding box center [819, 365] width 735 height 18
